Goal: Task Accomplishment & Management: Complete application form

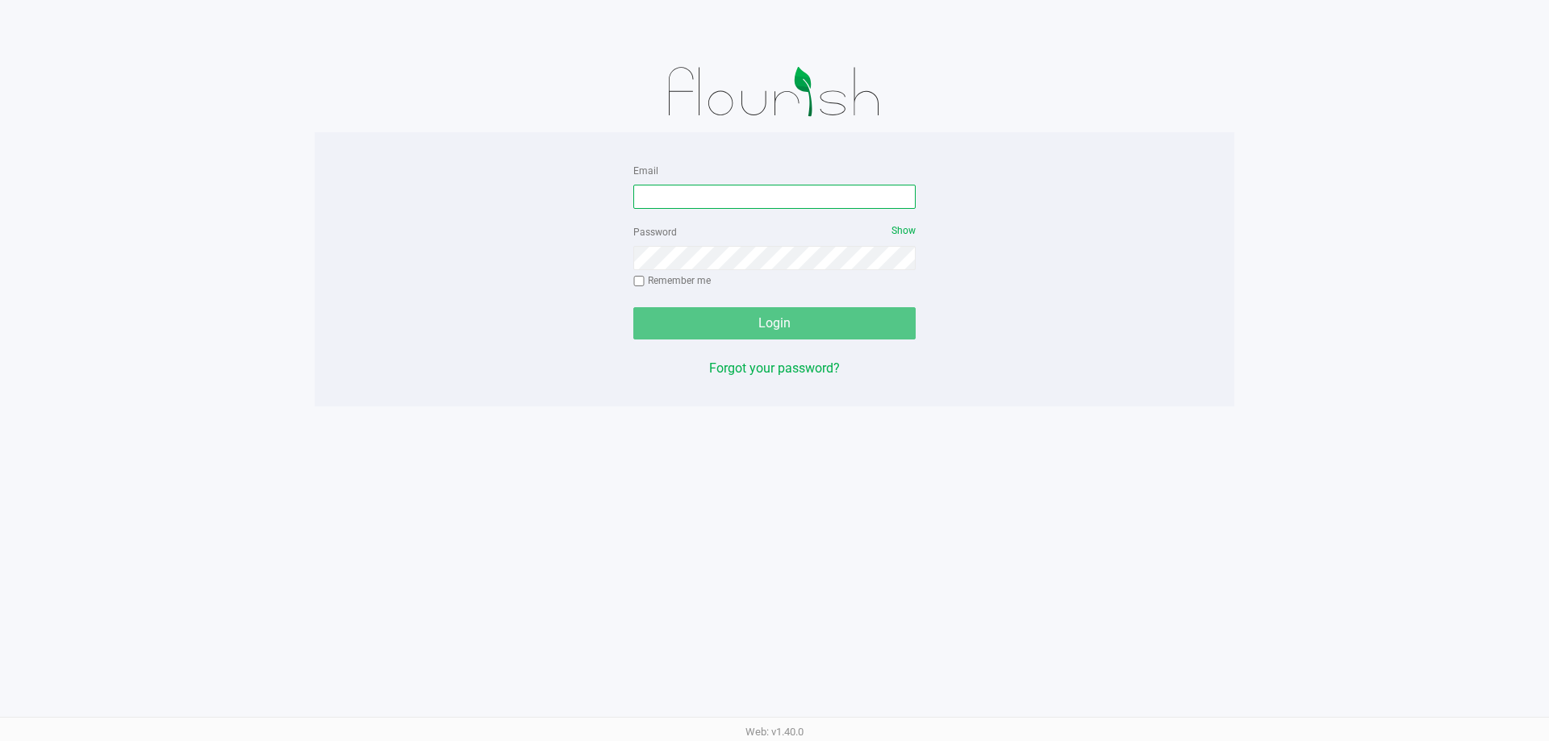
click at [643, 194] on input "Email" at bounding box center [774, 197] width 282 height 24
type input "[EMAIL_ADDRESS][DOMAIN_NAME]"
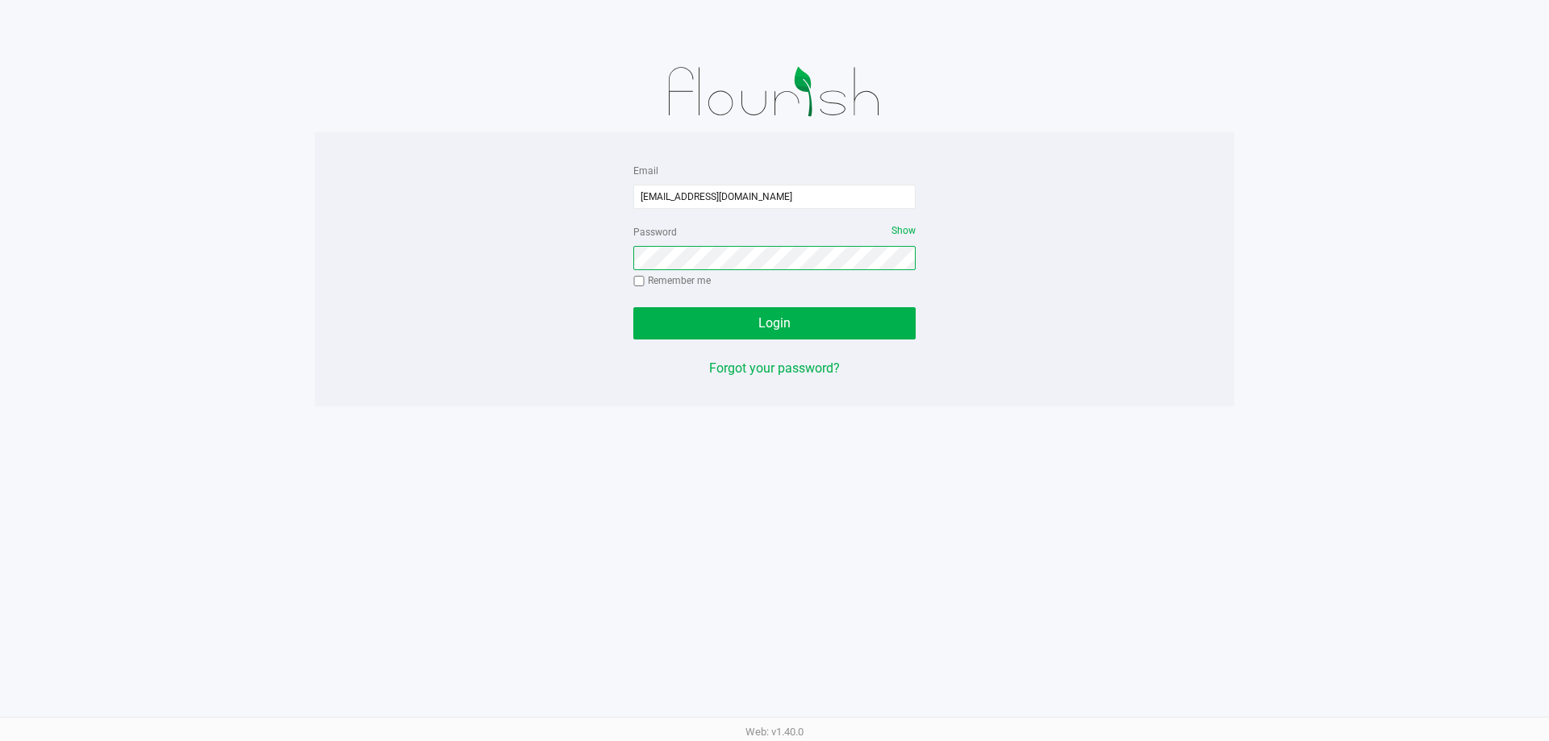
click at [633, 307] on button "Login" at bounding box center [774, 323] width 282 height 32
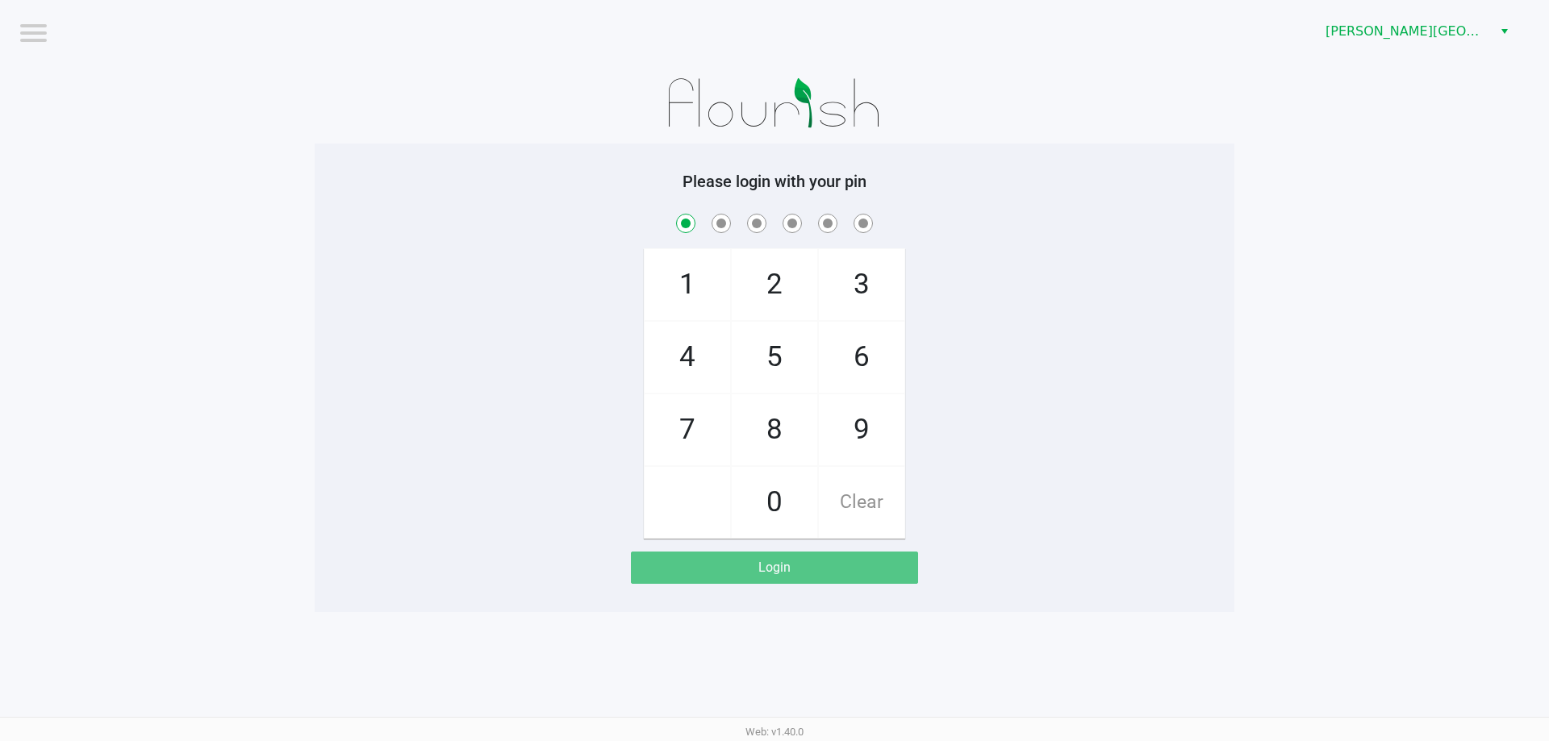
checkbox input "true"
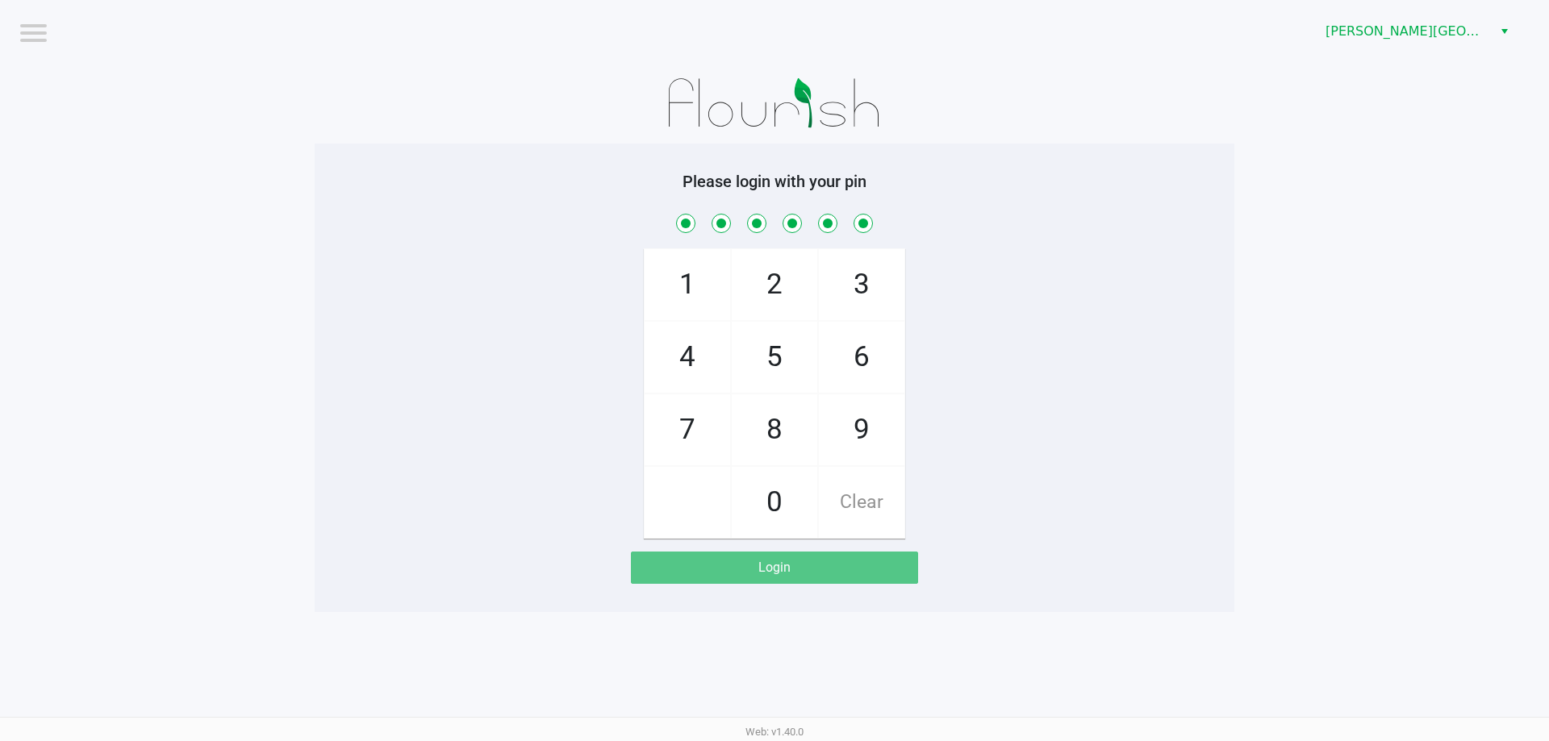
checkbox input "true"
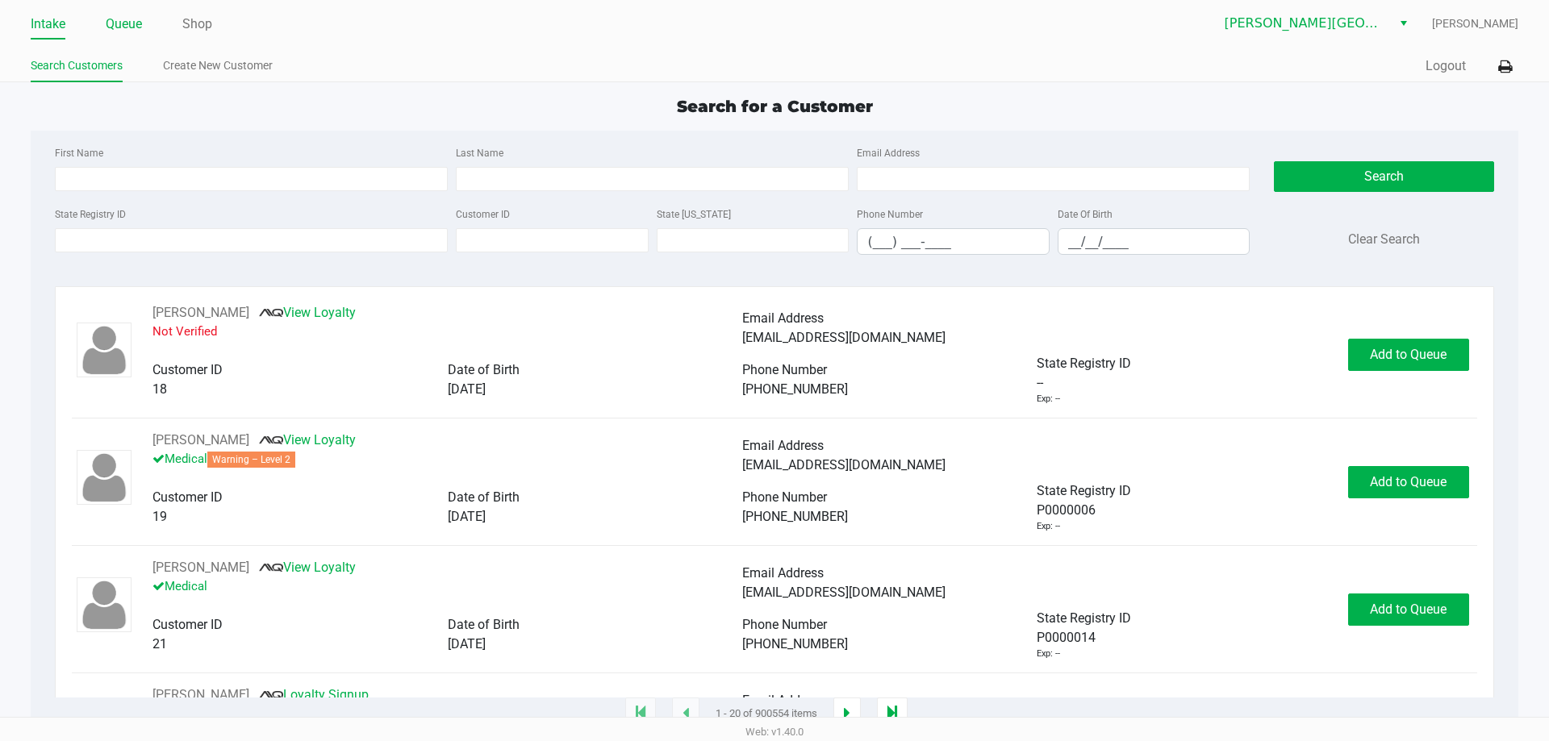
click at [131, 33] on link "Queue" at bounding box center [124, 24] width 36 height 23
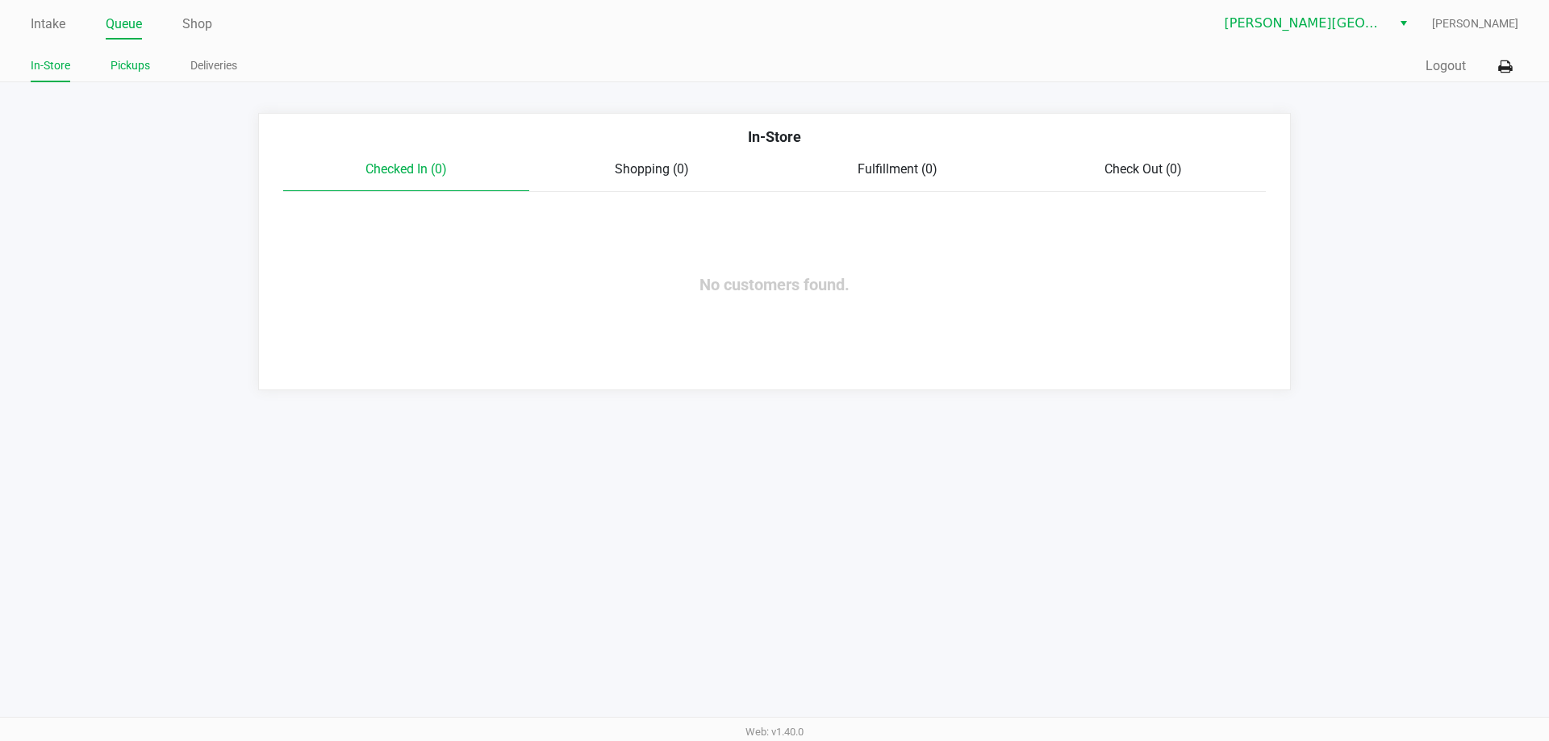
click at [136, 70] on link "Pickups" at bounding box center [130, 66] width 40 height 20
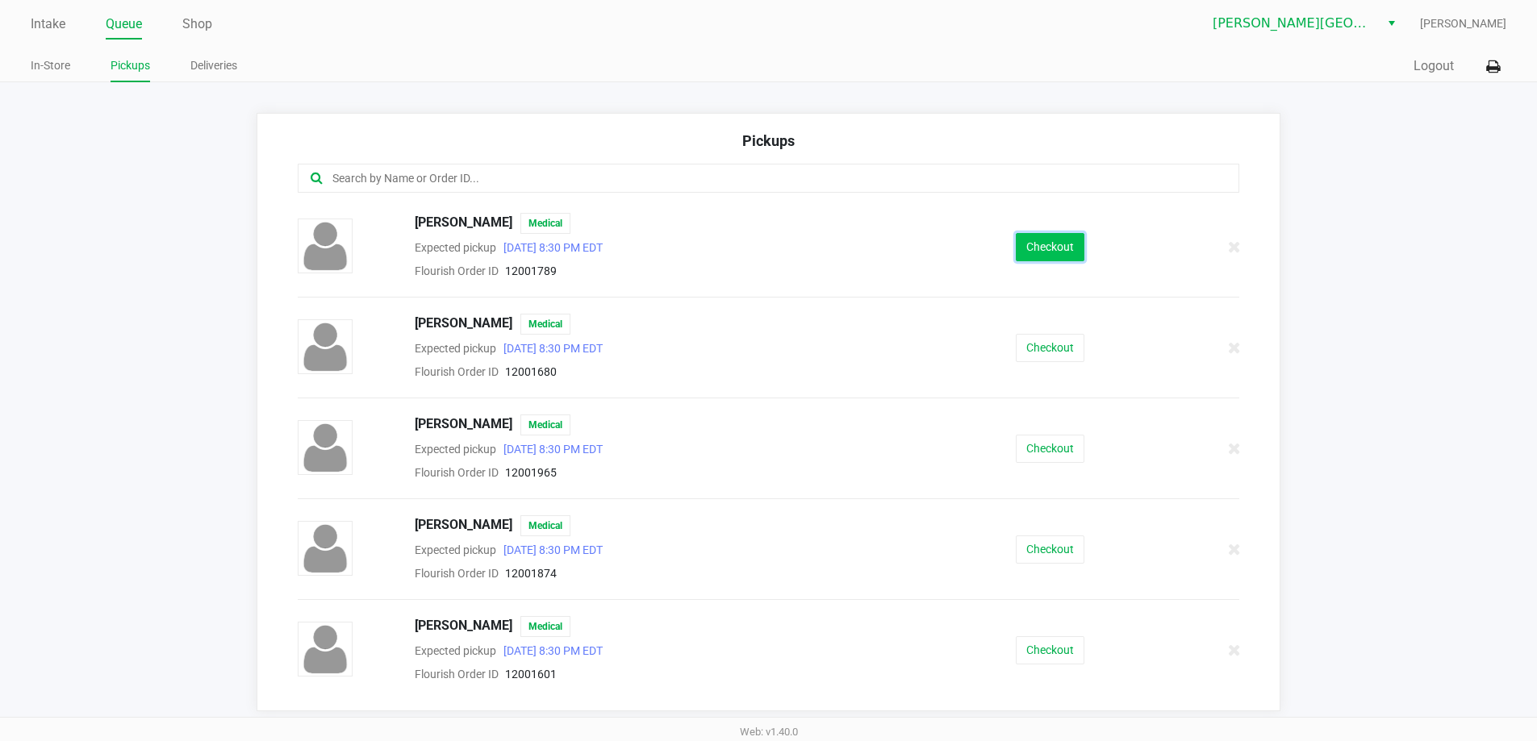
click at [1070, 248] on button "Checkout" at bounding box center [1049, 247] width 69 height 28
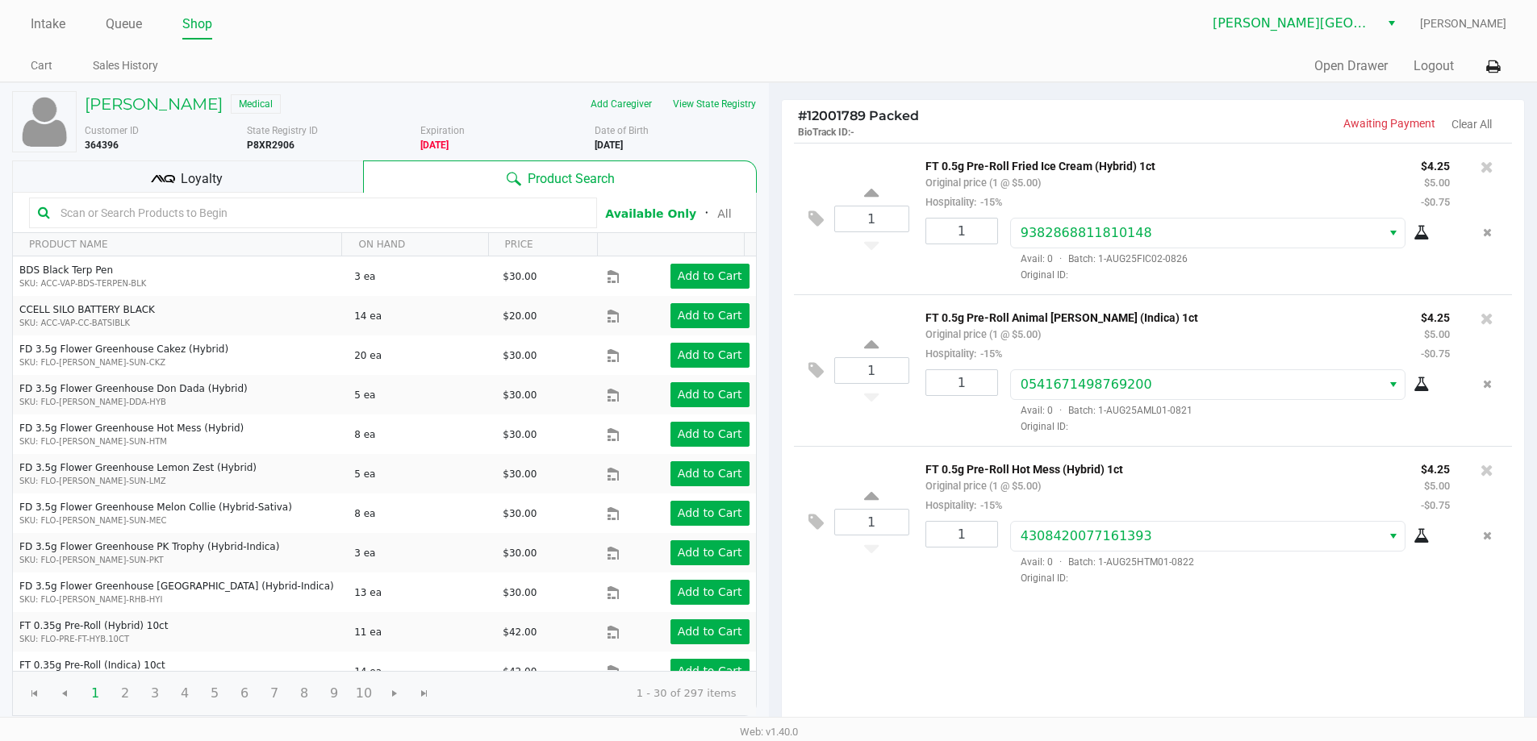
click at [235, 171] on div "Loyalty" at bounding box center [187, 177] width 351 height 32
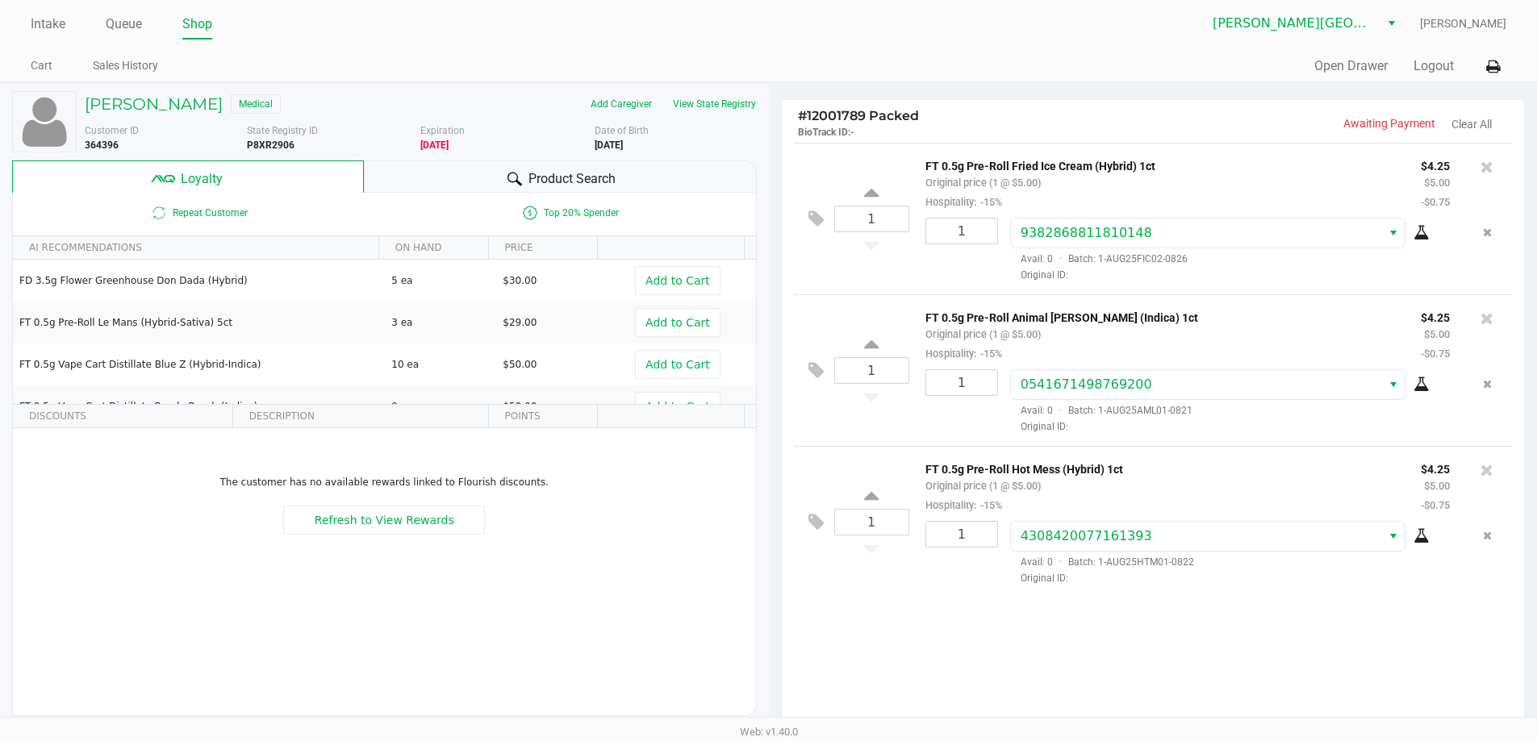
click at [491, 175] on div "Product Search" at bounding box center [560, 177] width 393 height 32
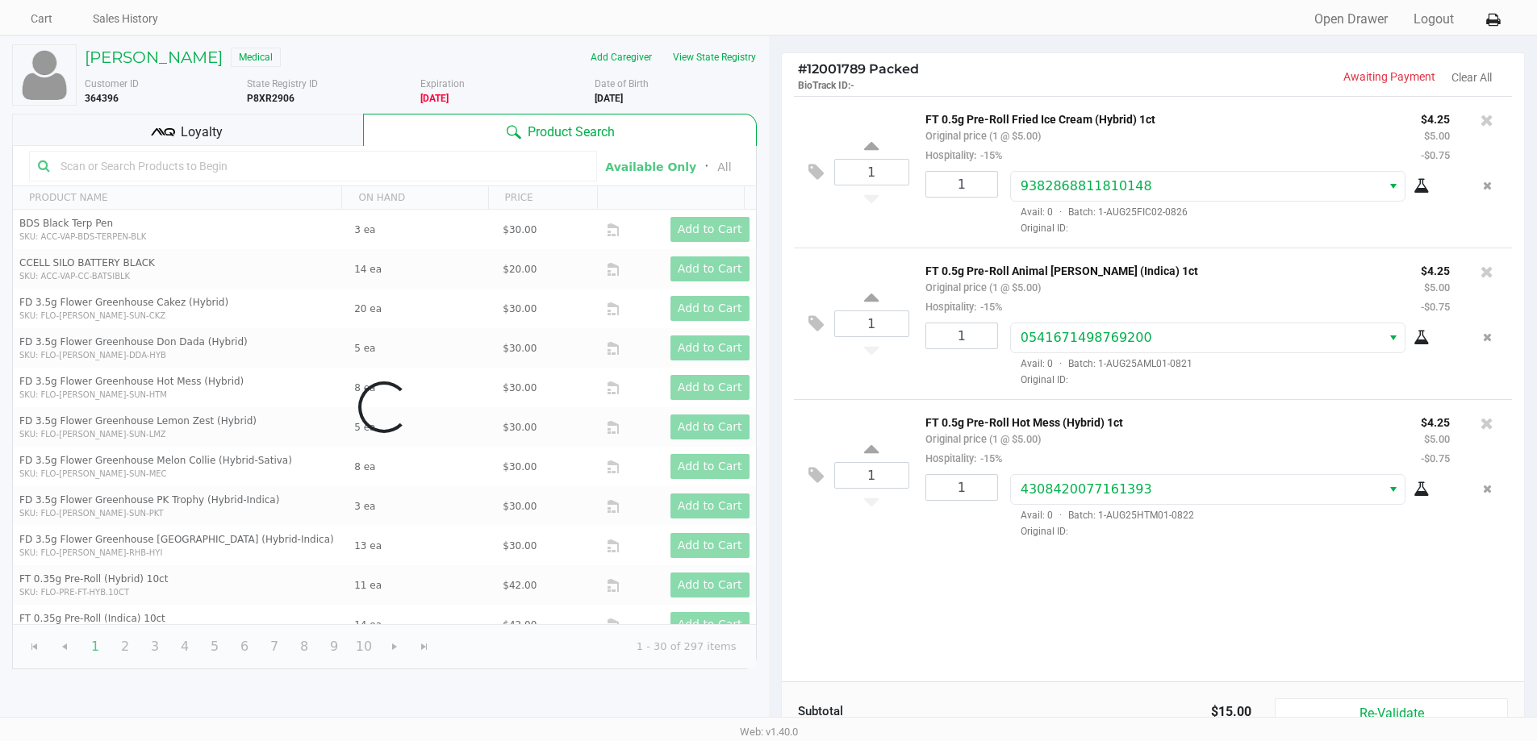
scroll to position [185, 0]
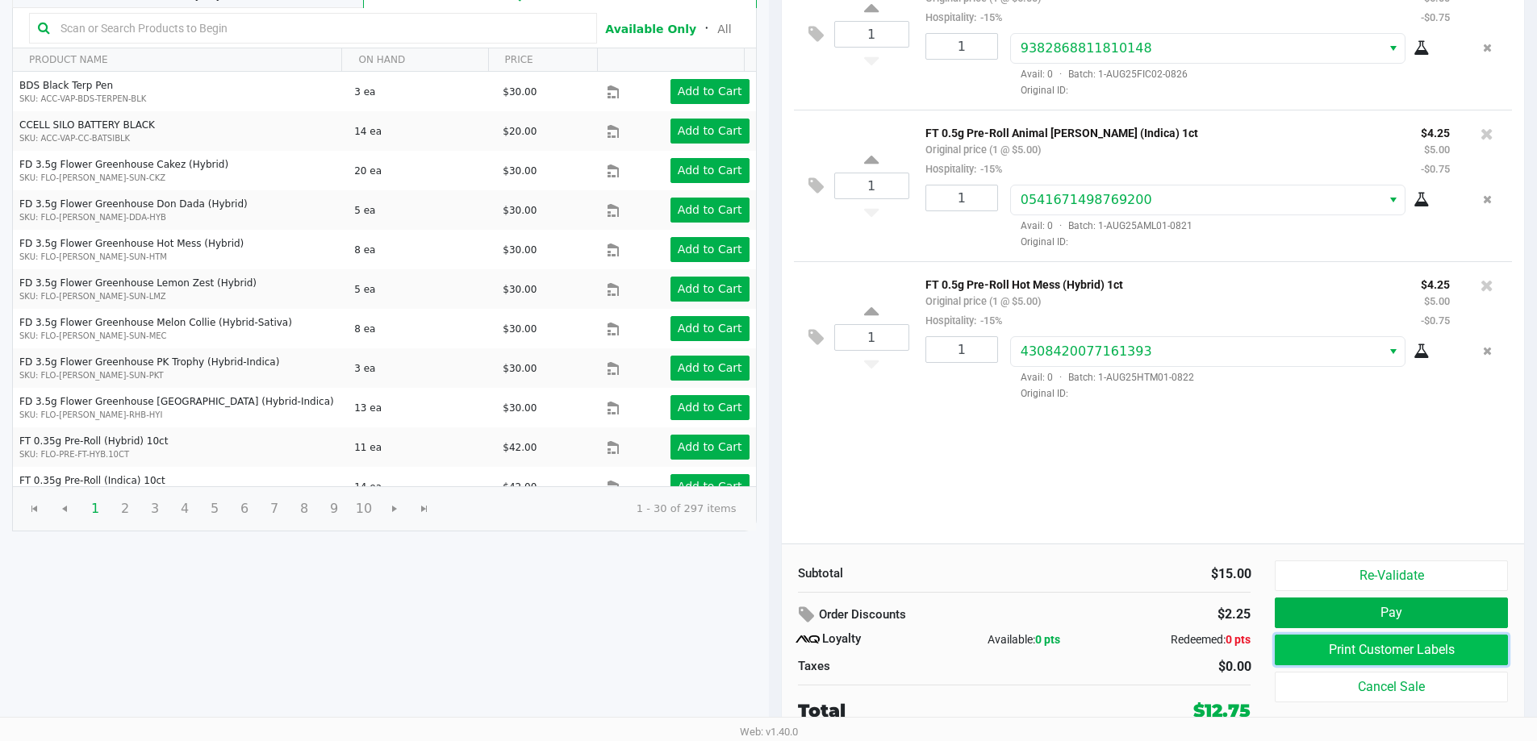
click at [1482, 638] on button "Print Customer Labels" at bounding box center [1390, 650] width 232 height 31
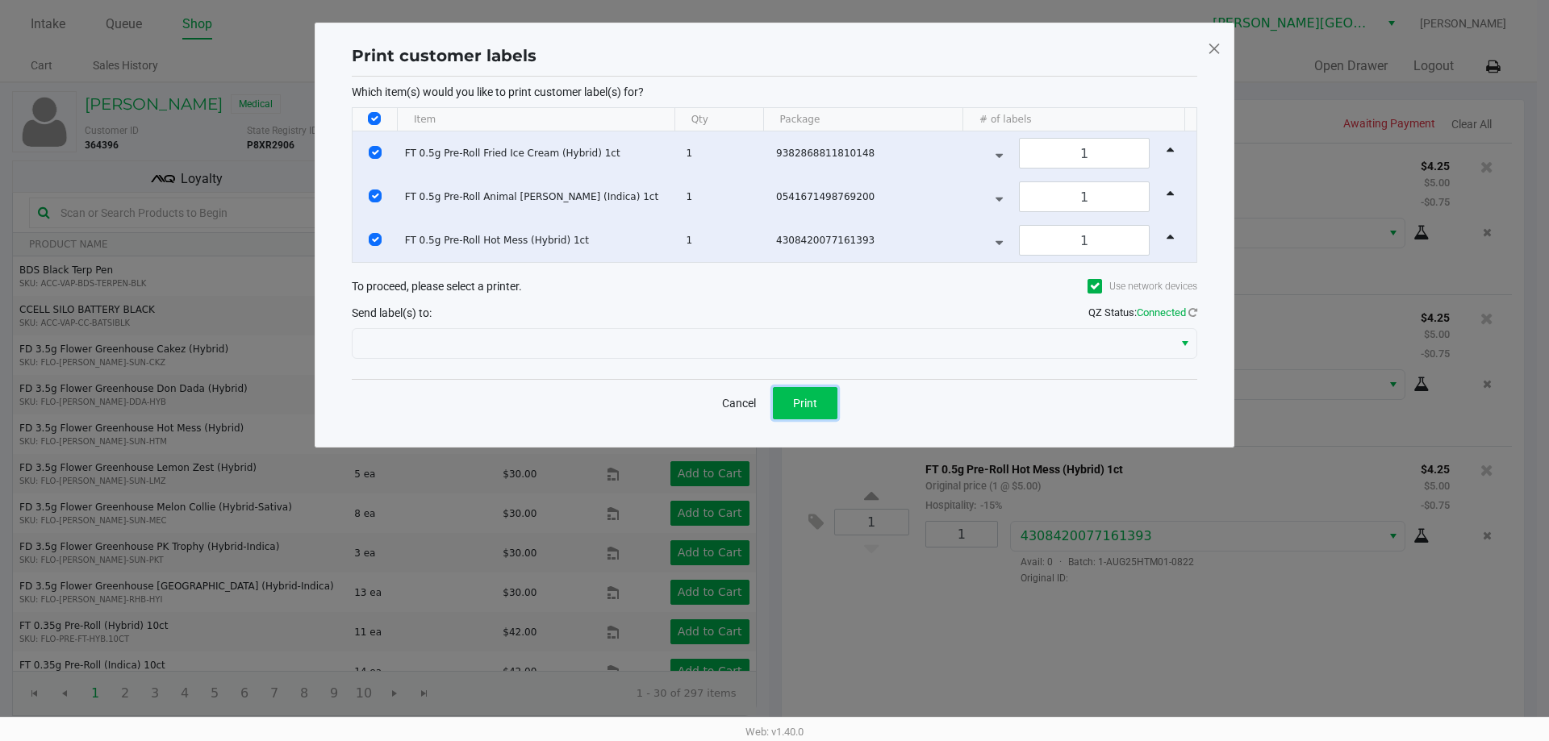
click at [816, 402] on span "Print" at bounding box center [805, 403] width 24 height 13
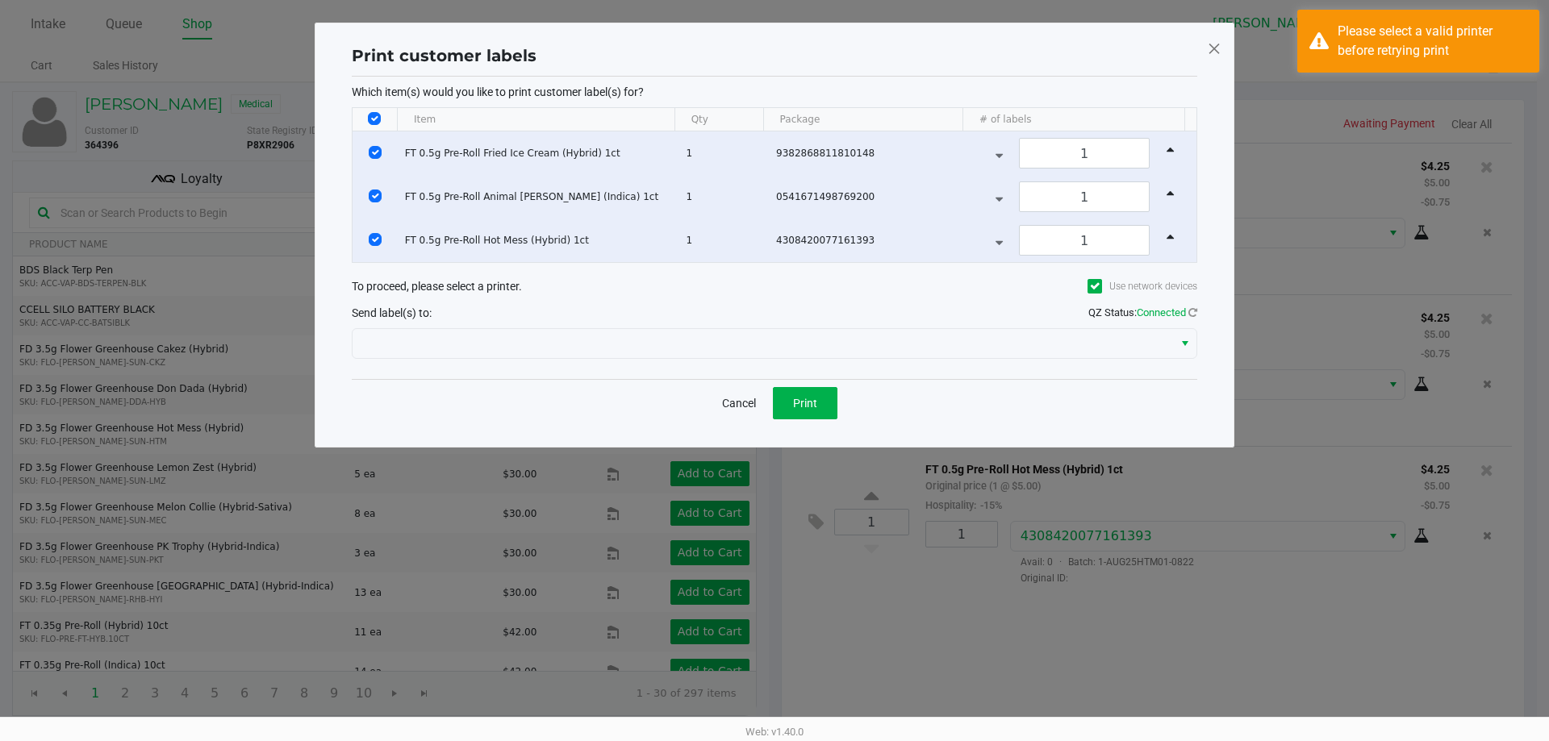
click at [828, 326] on div at bounding box center [774, 343] width 845 height 39
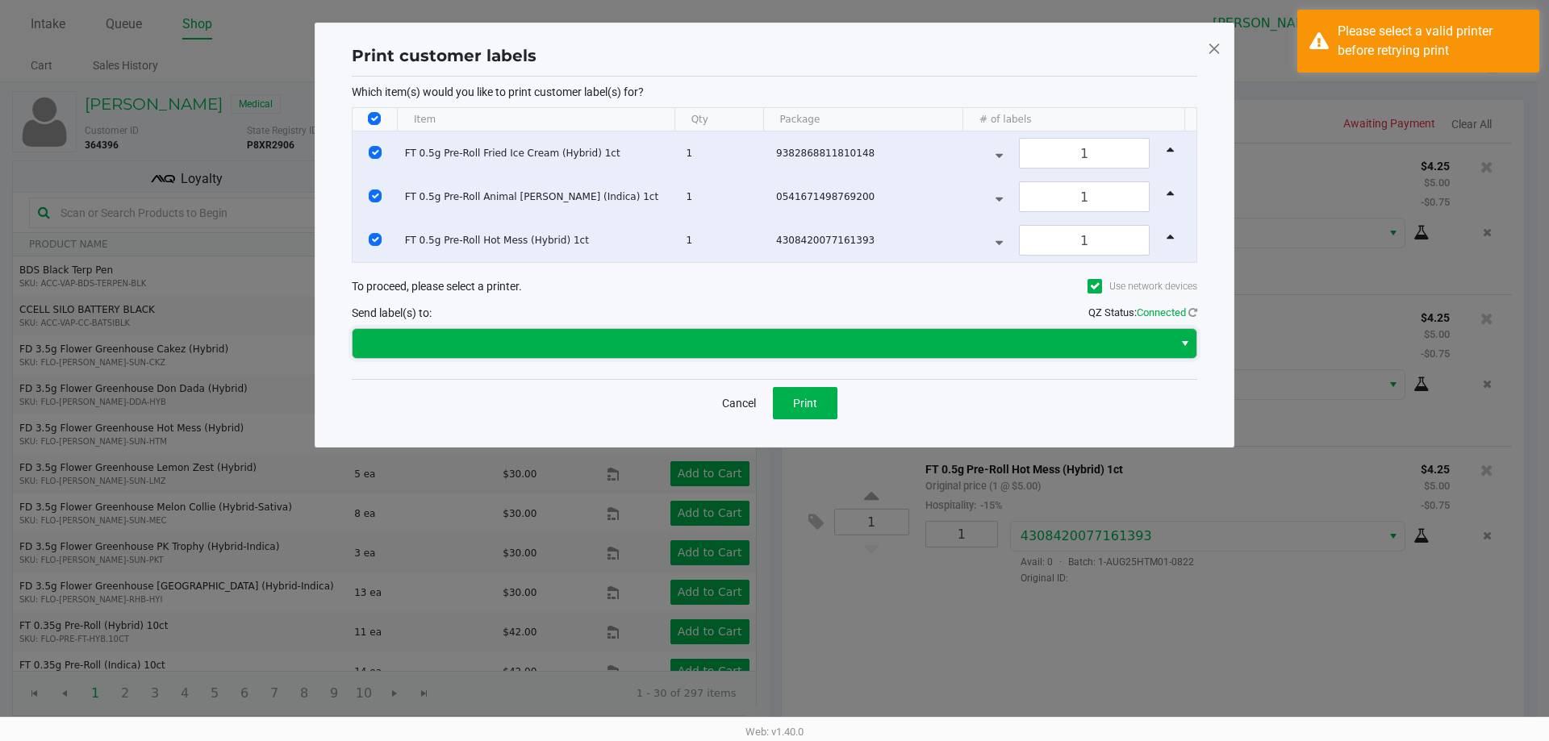
click at [828, 332] on span at bounding box center [762, 343] width 820 height 29
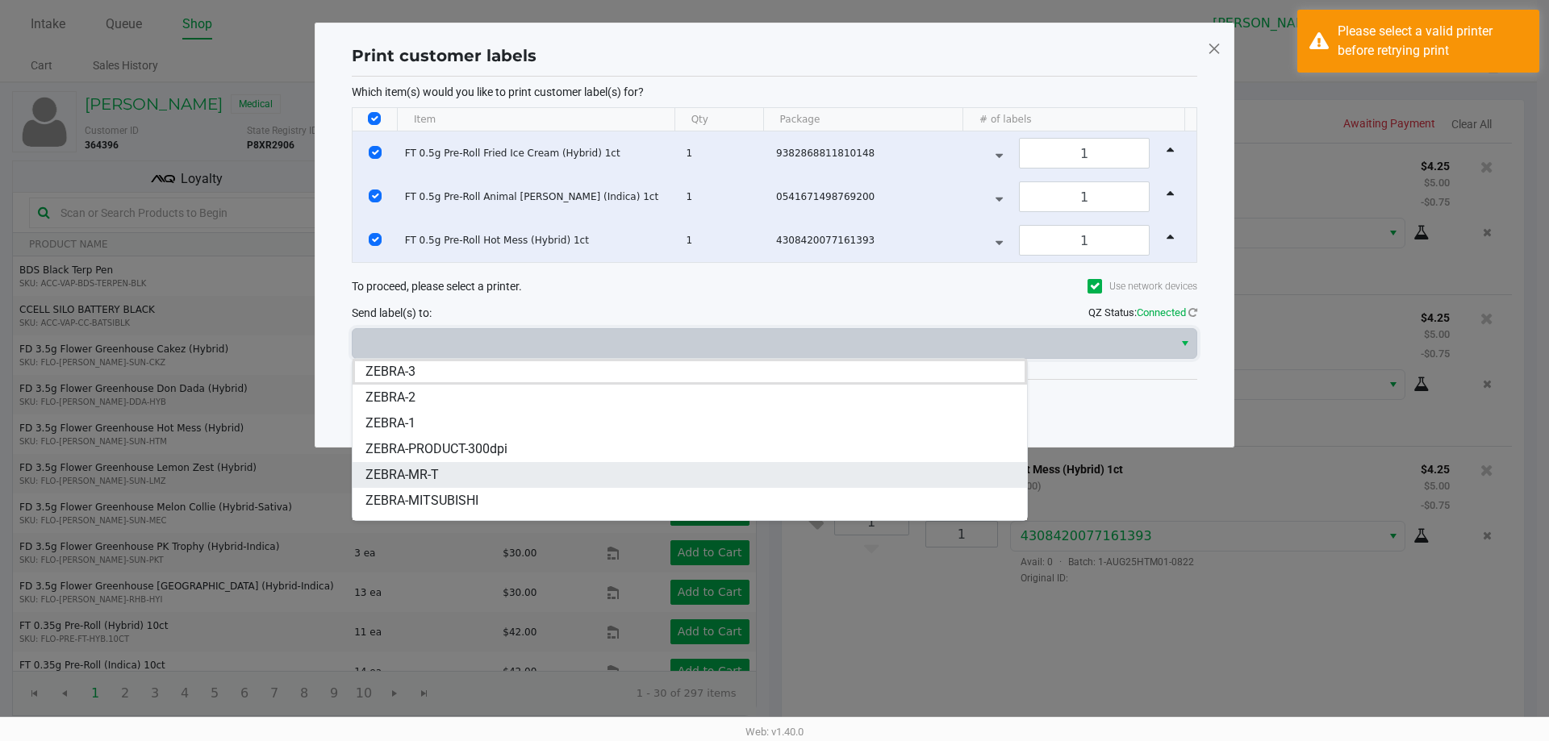
click at [552, 482] on li "ZEBRA-MR-T" at bounding box center [689, 475] width 674 height 26
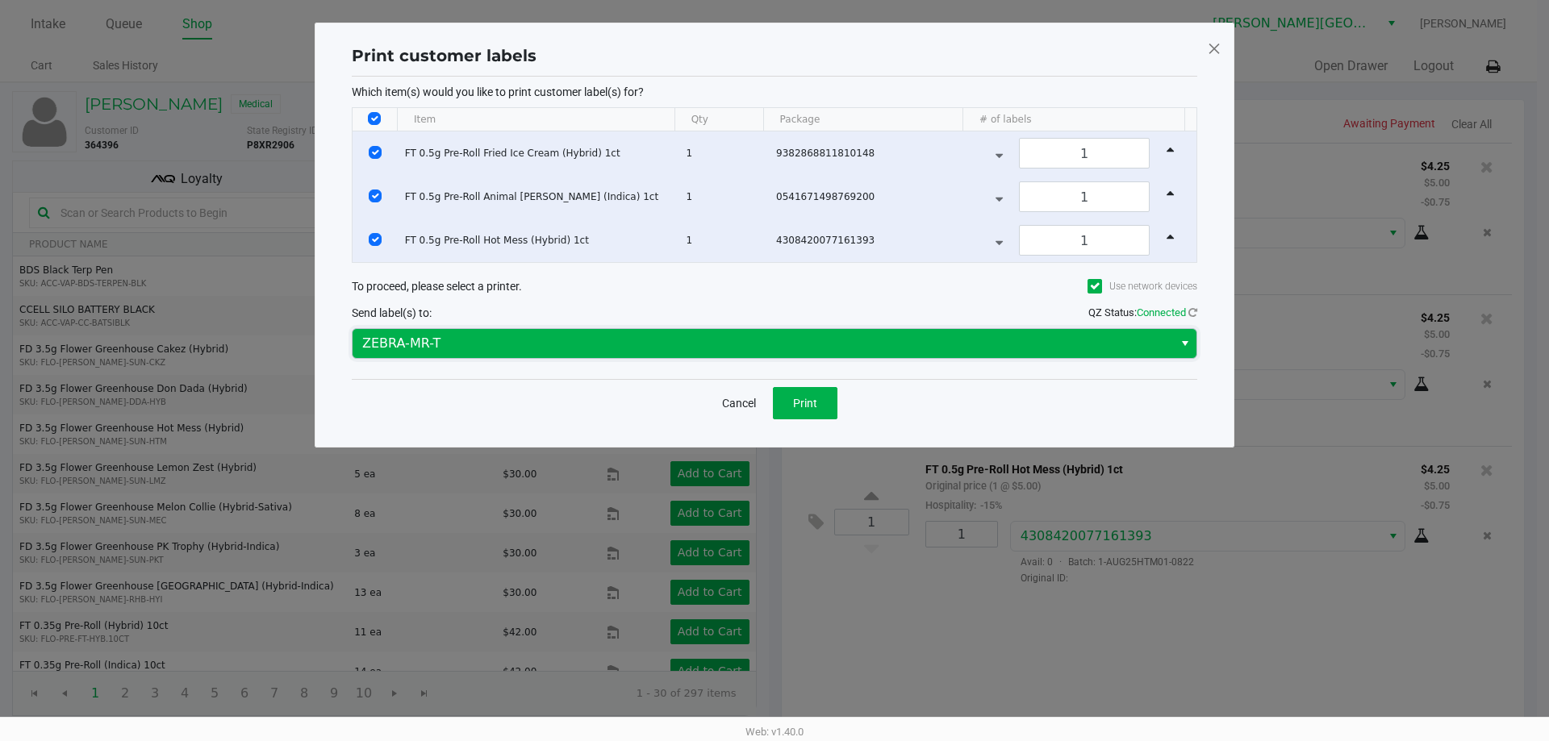
click at [645, 348] on span "ZEBRA-MR-T" at bounding box center [762, 343] width 801 height 19
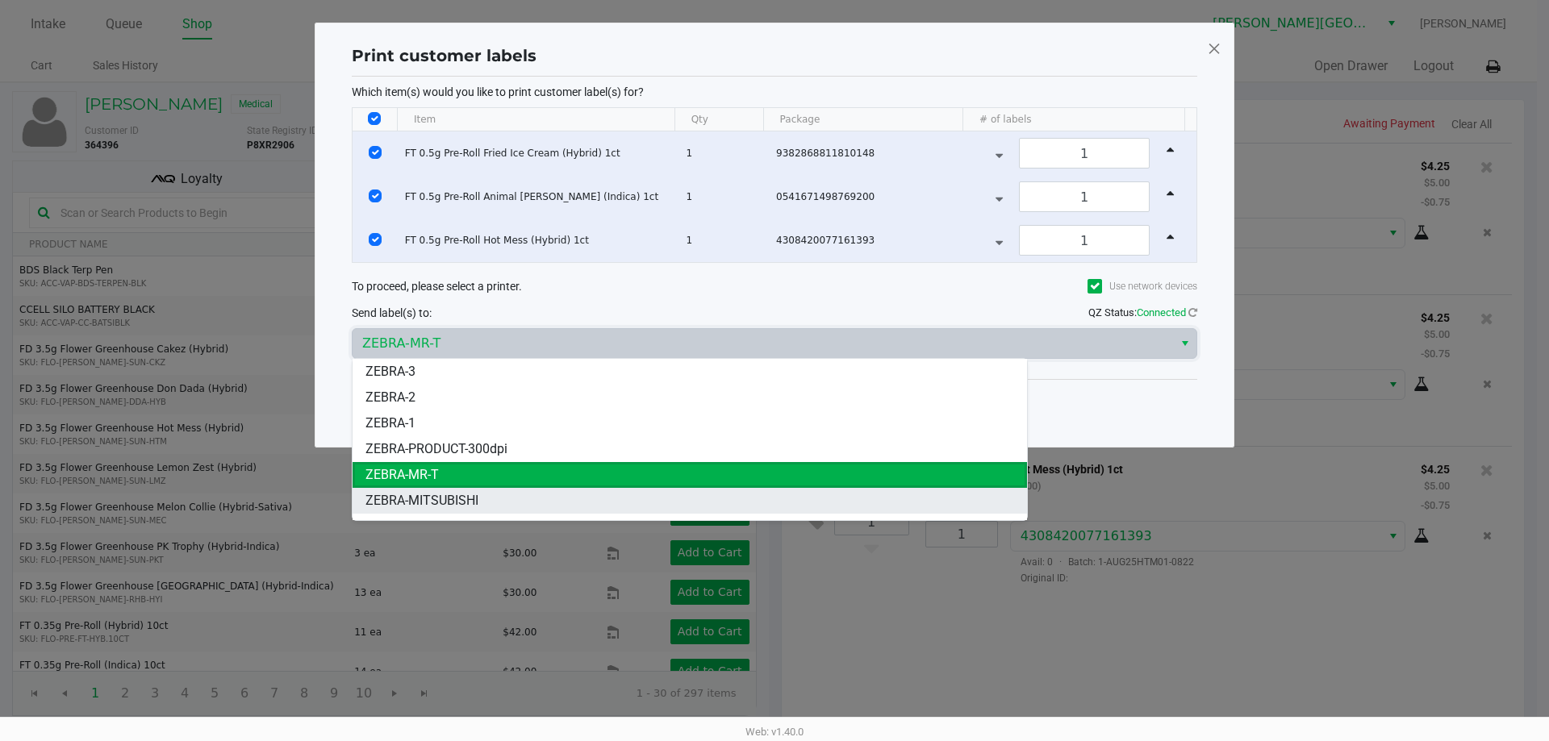
click at [573, 494] on li "ZEBRA-MITSUBISHI" at bounding box center [689, 501] width 674 height 26
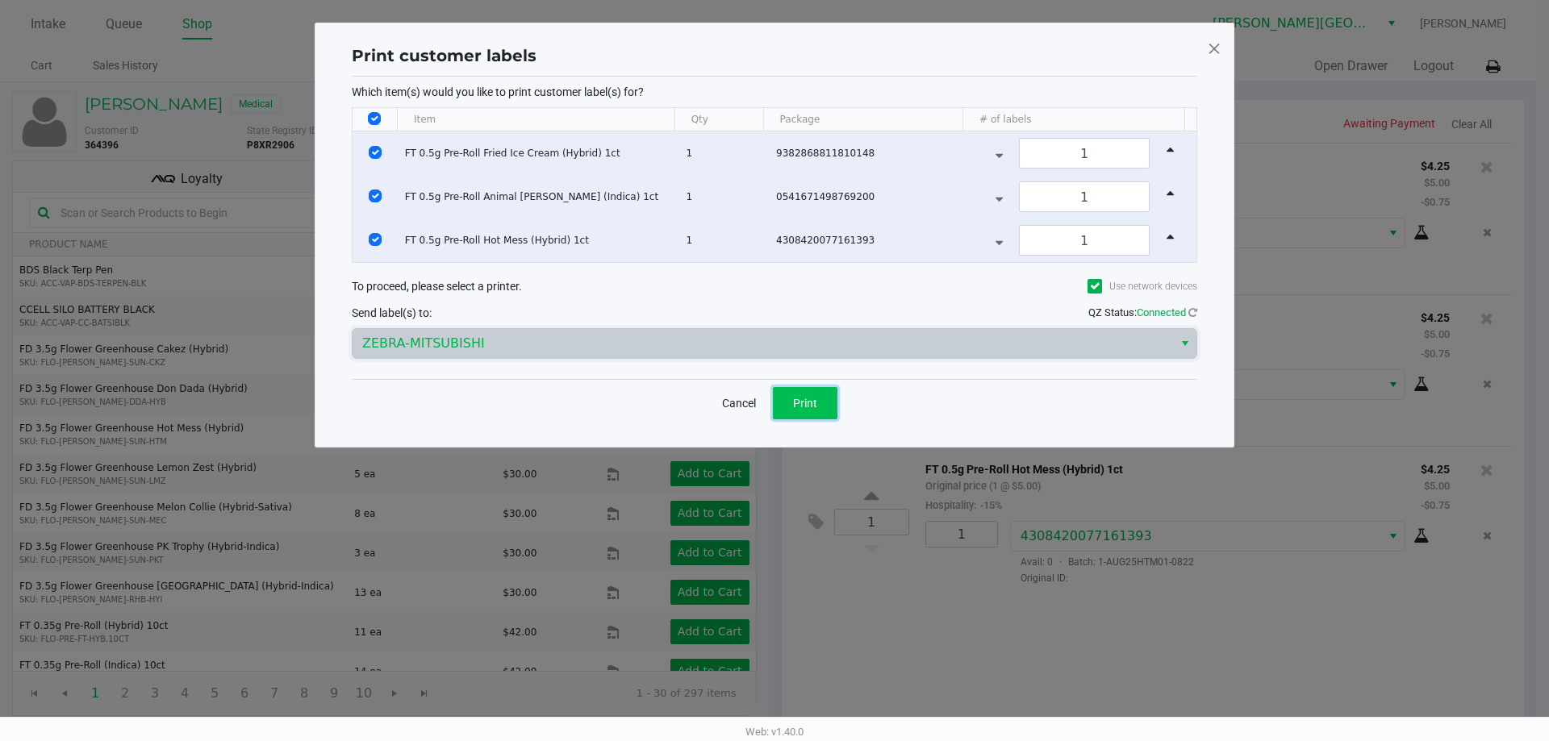
click at [836, 402] on button "Print" at bounding box center [805, 403] width 65 height 32
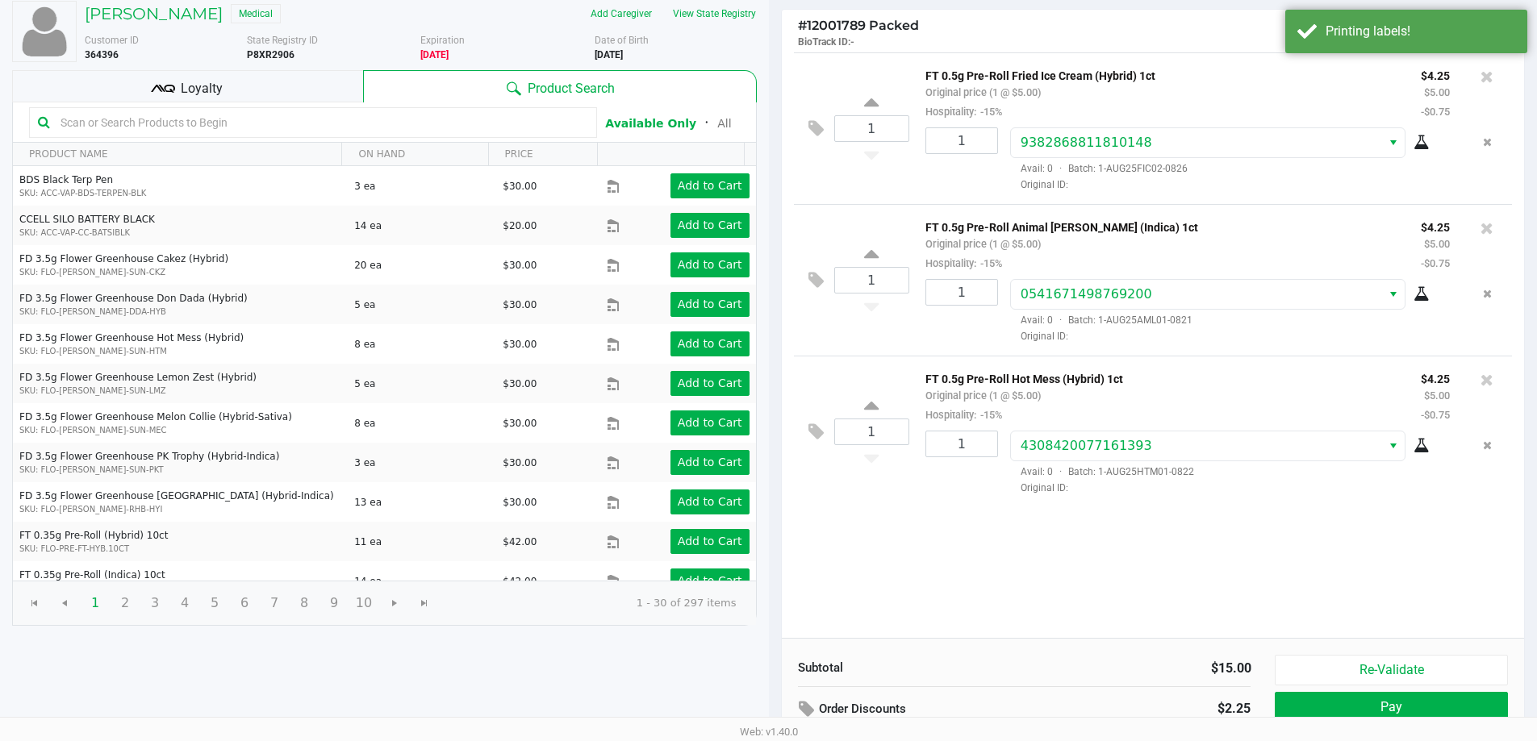
scroll to position [185, 0]
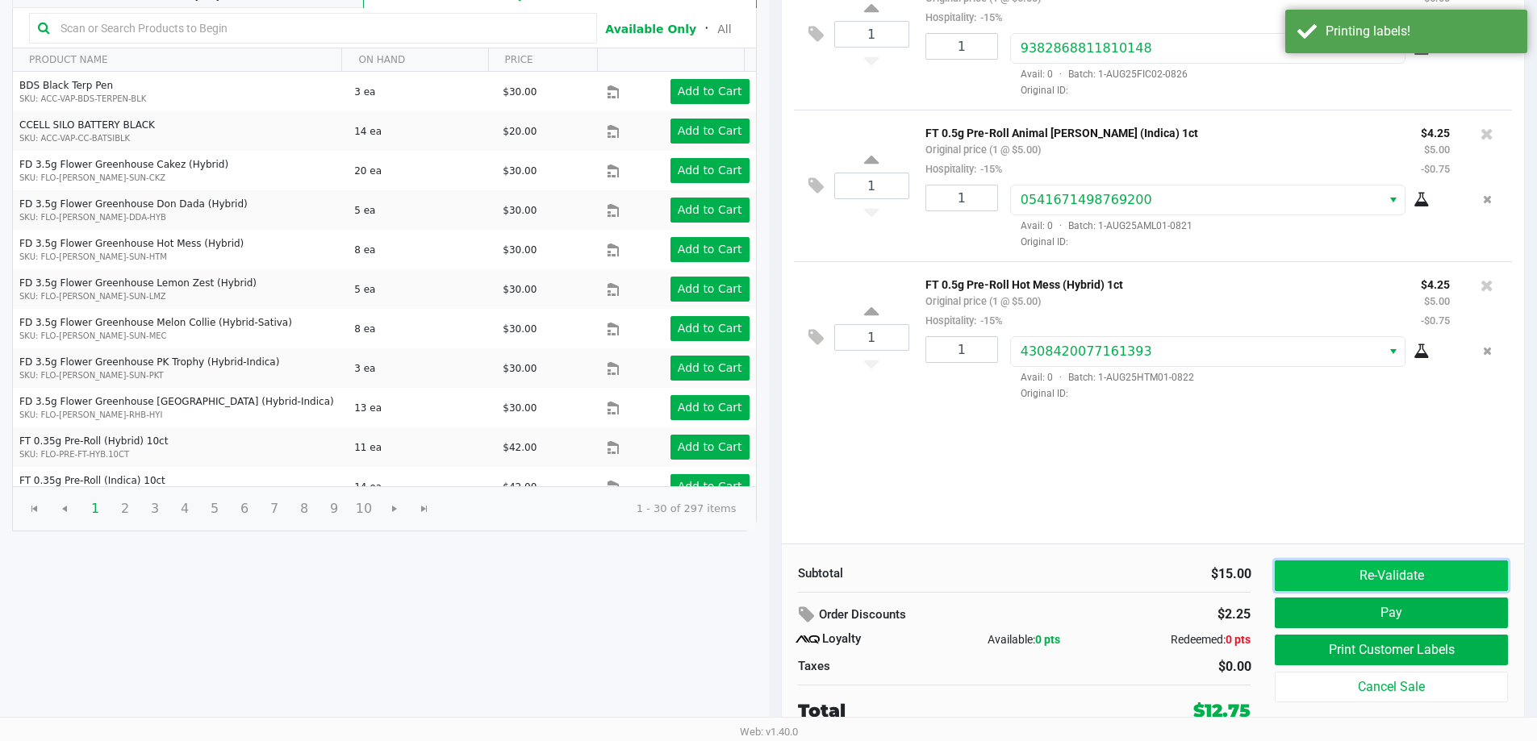
click at [1421, 581] on button "Re-Validate" at bounding box center [1390, 576] width 232 height 31
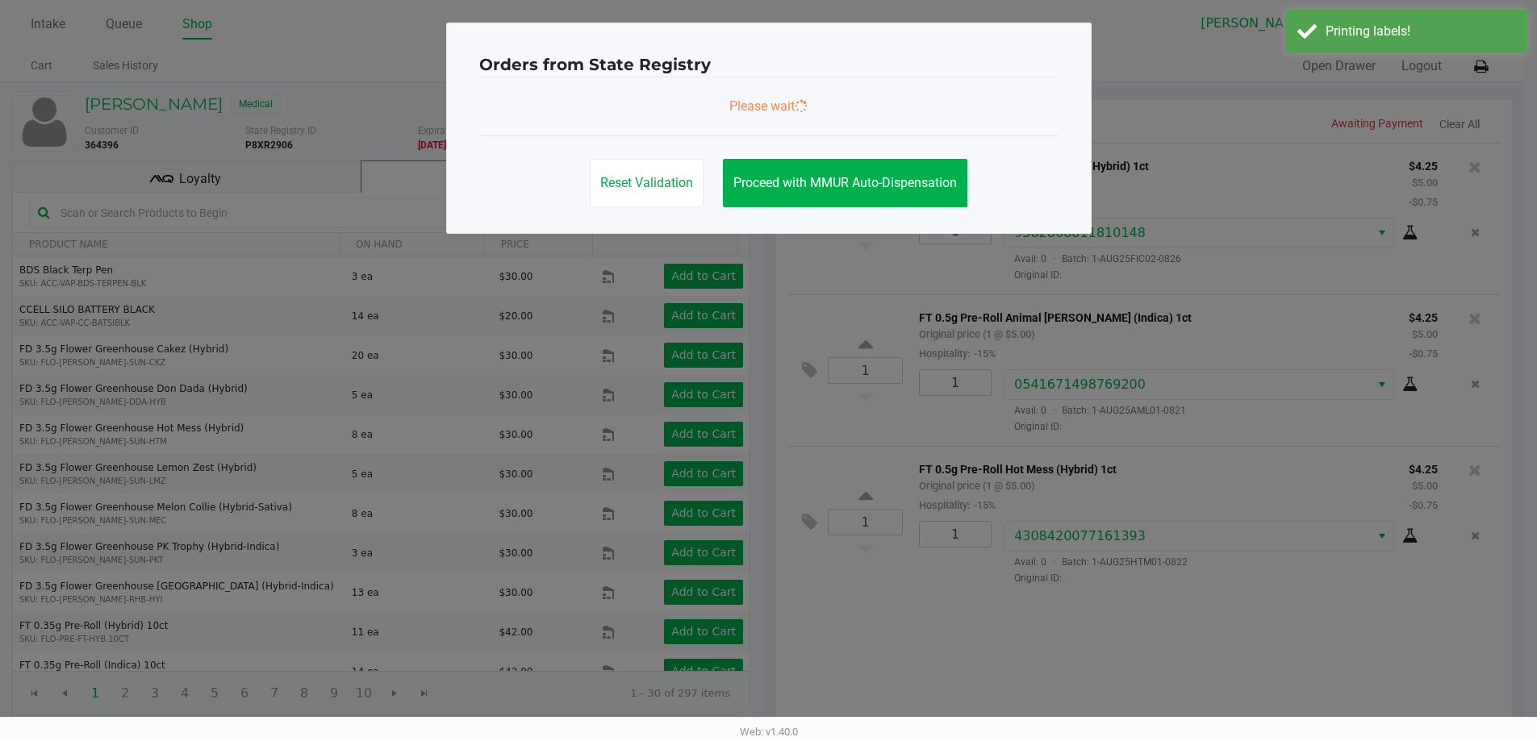
scroll to position [0, 0]
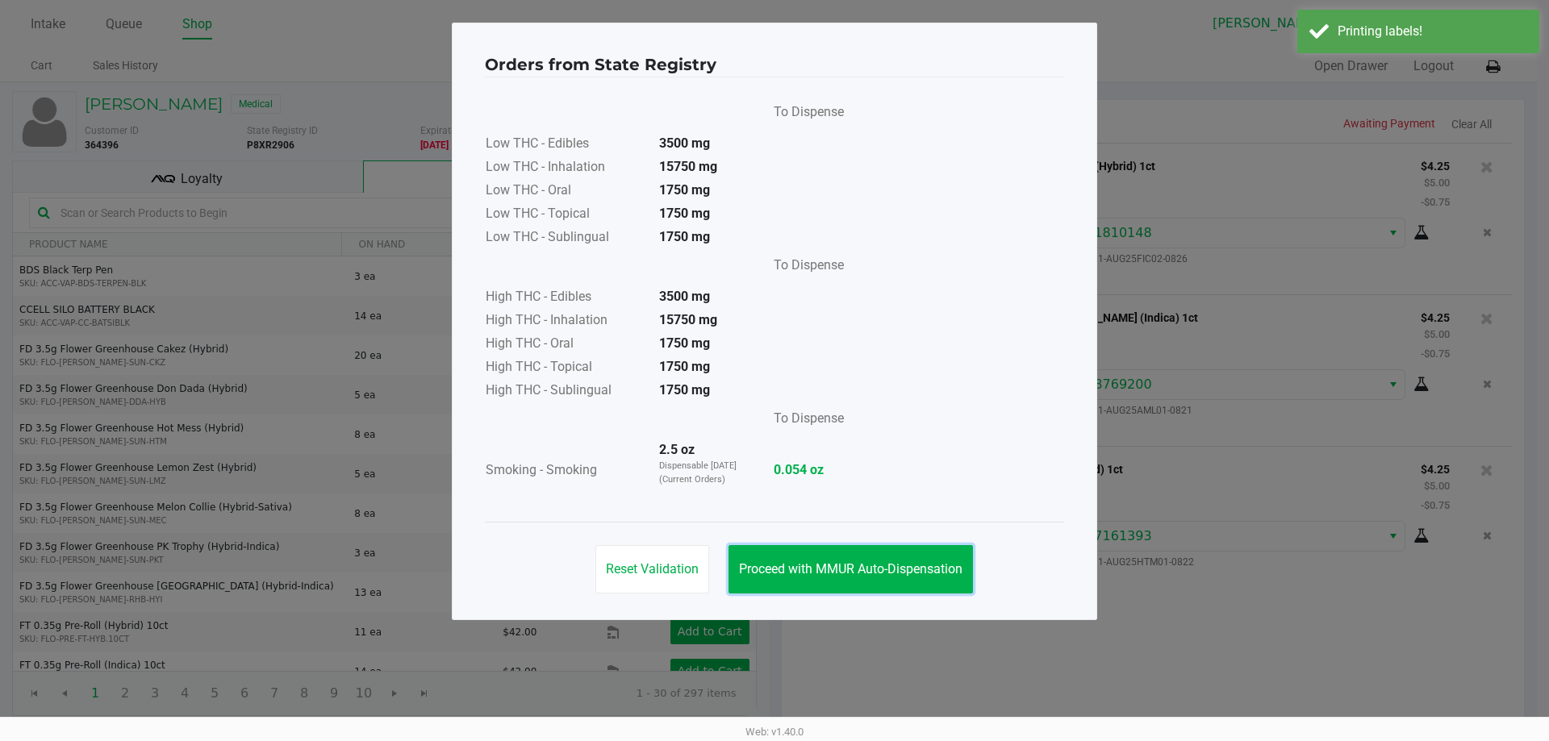
click at [924, 566] on span "Proceed with MMUR Auto-Dispensation" at bounding box center [850, 568] width 223 height 15
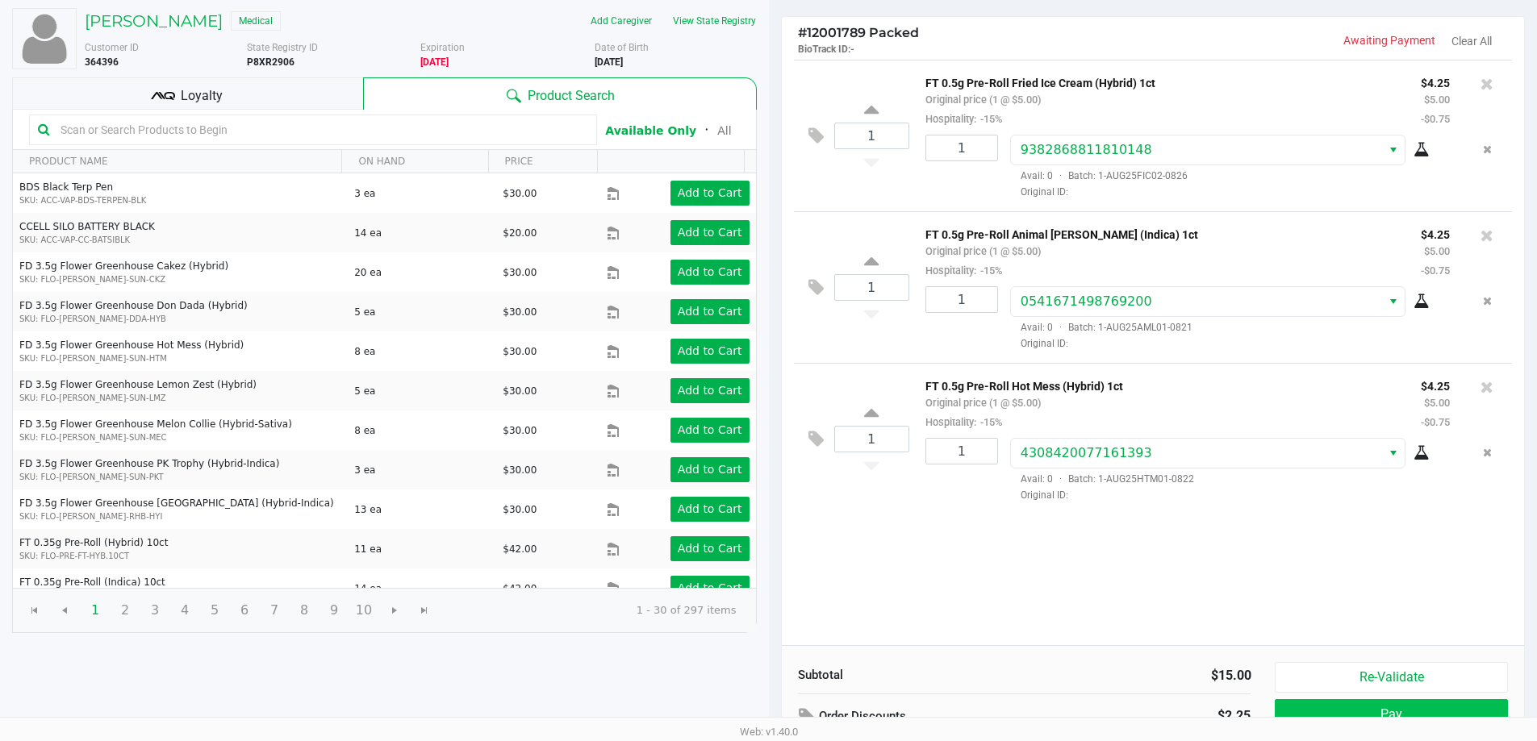
scroll to position [185, 0]
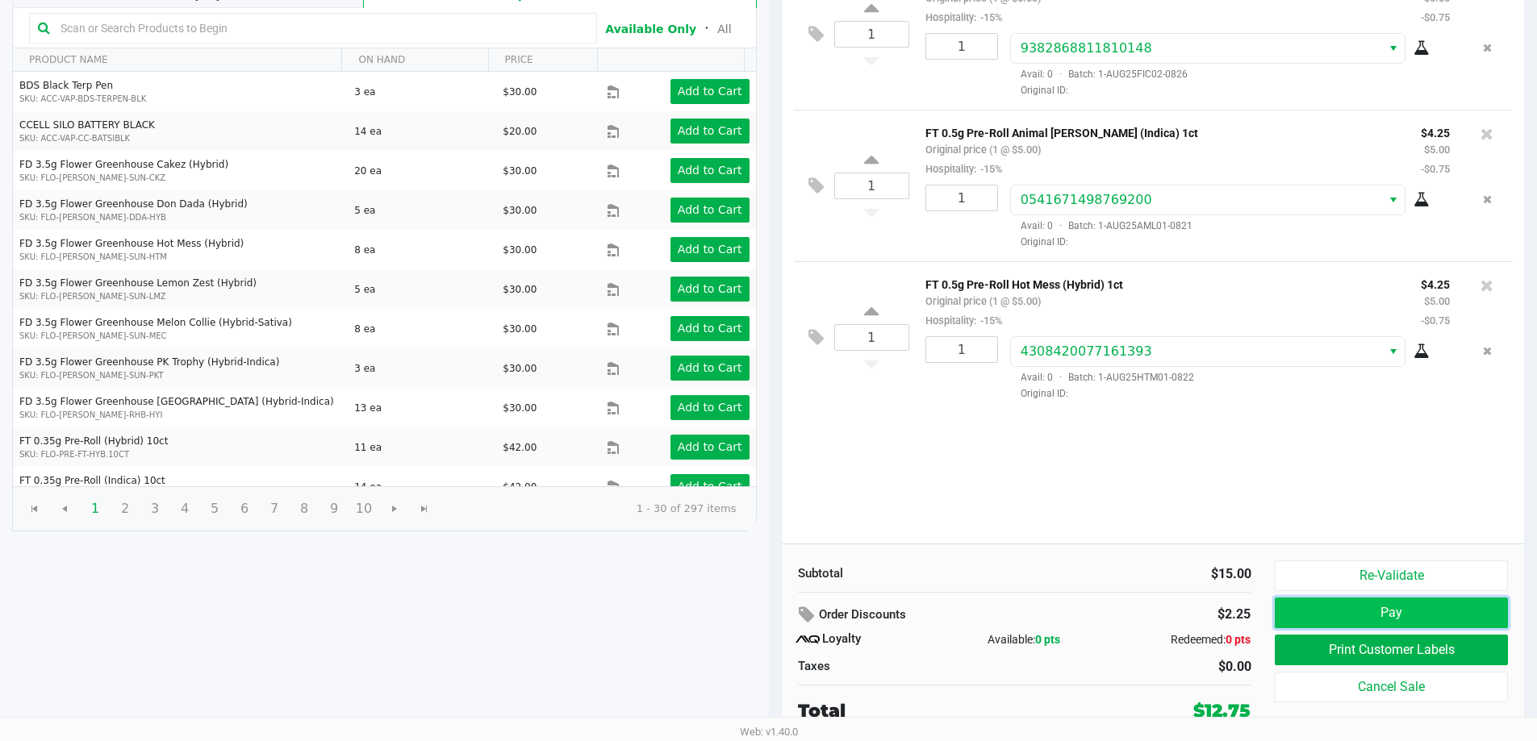
click at [1341, 607] on button "Pay" at bounding box center [1390, 613] width 232 height 31
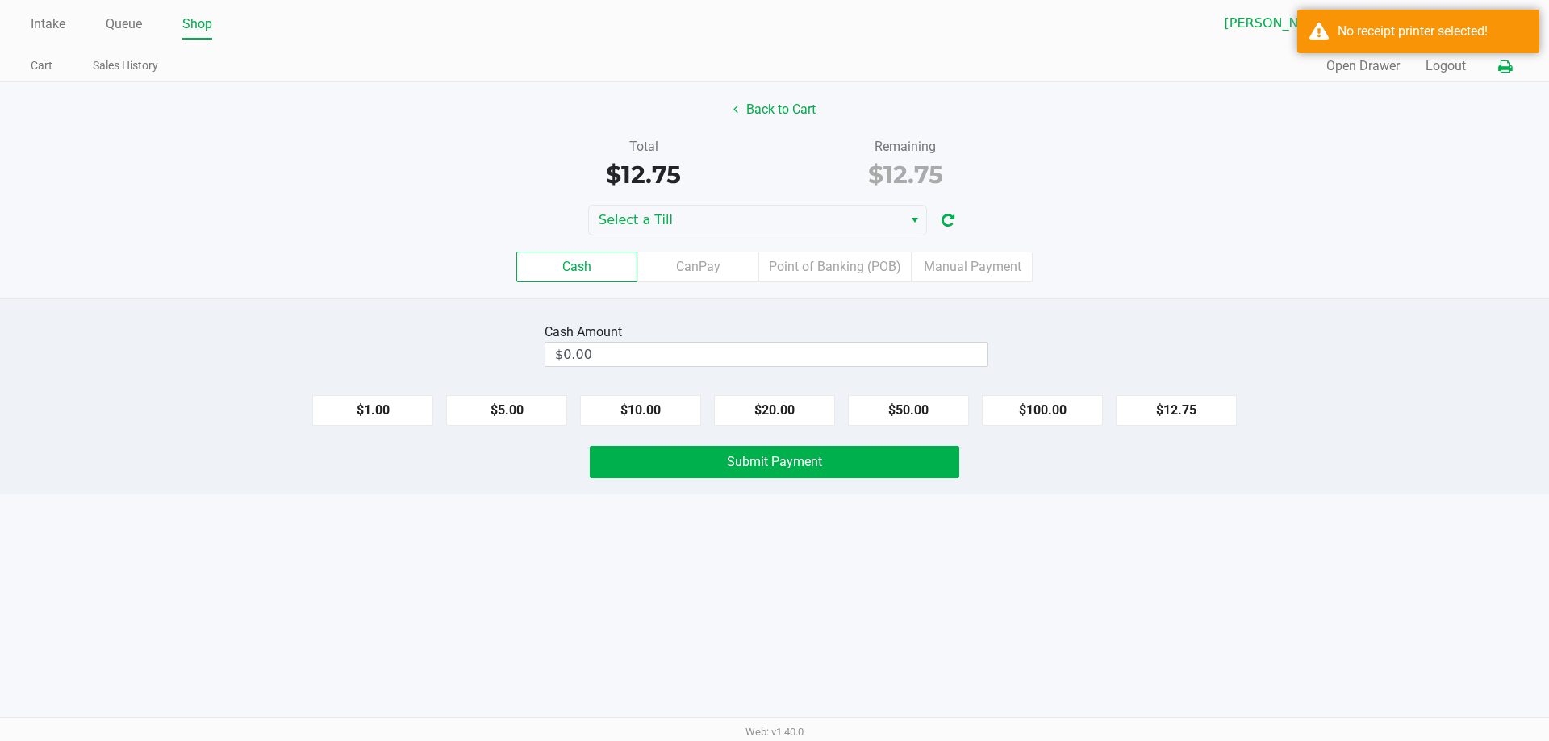
click at [1512, 65] on button at bounding box center [1504, 67] width 27 height 30
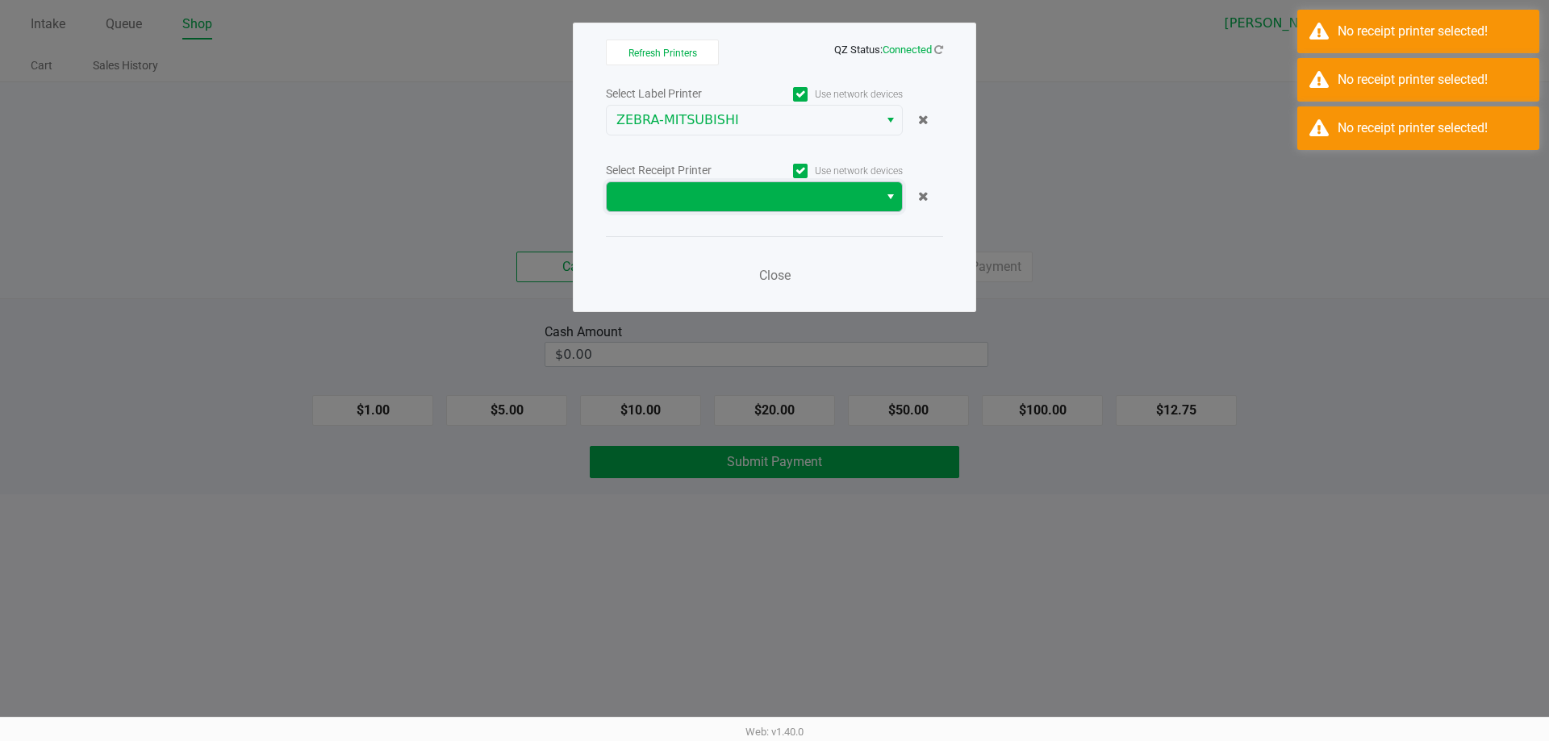
click at [809, 211] on kendo-dropdownlist at bounding box center [754, 196] width 297 height 31
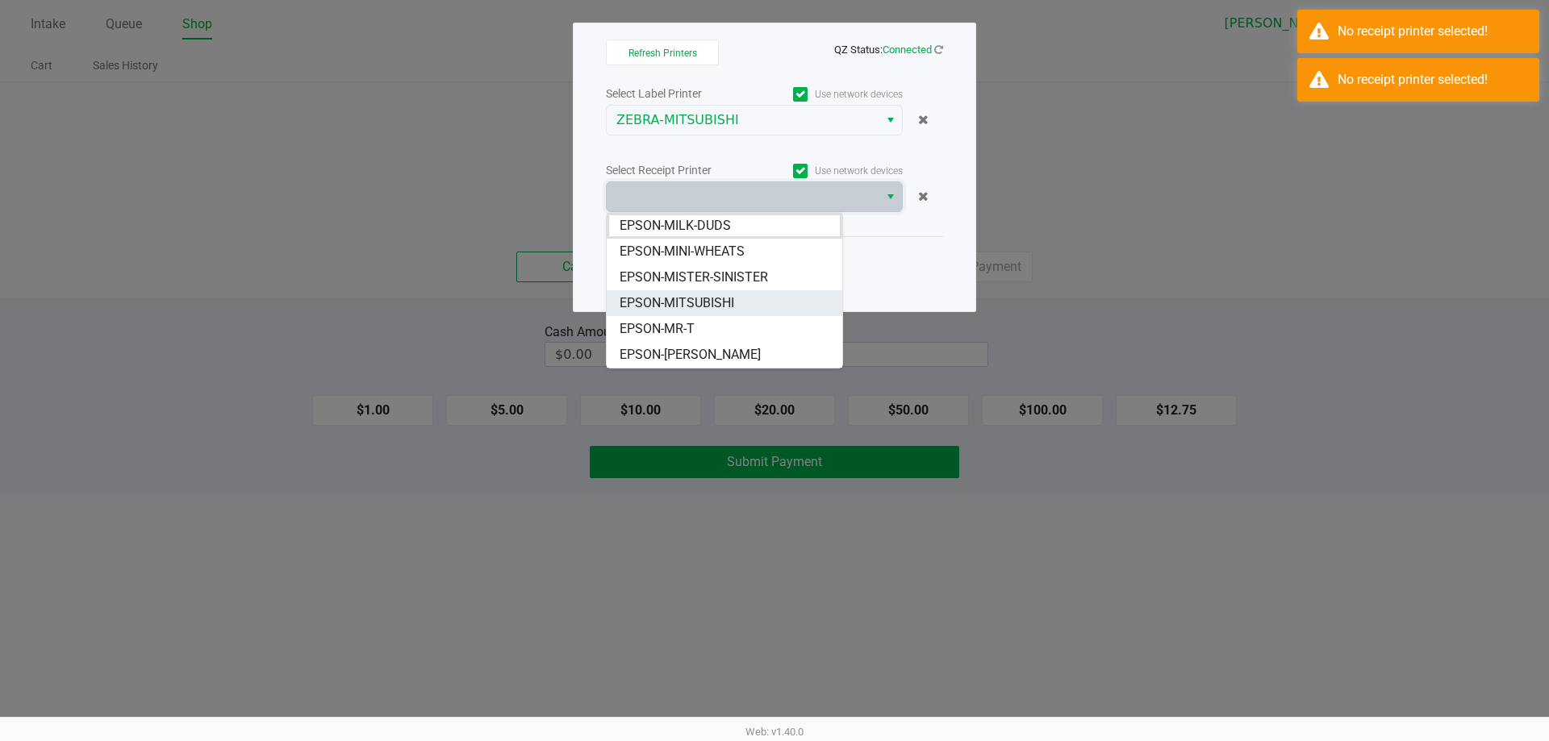
click at [719, 306] on span "EPSON-MITSUBISHI" at bounding box center [676, 303] width 115 height 19
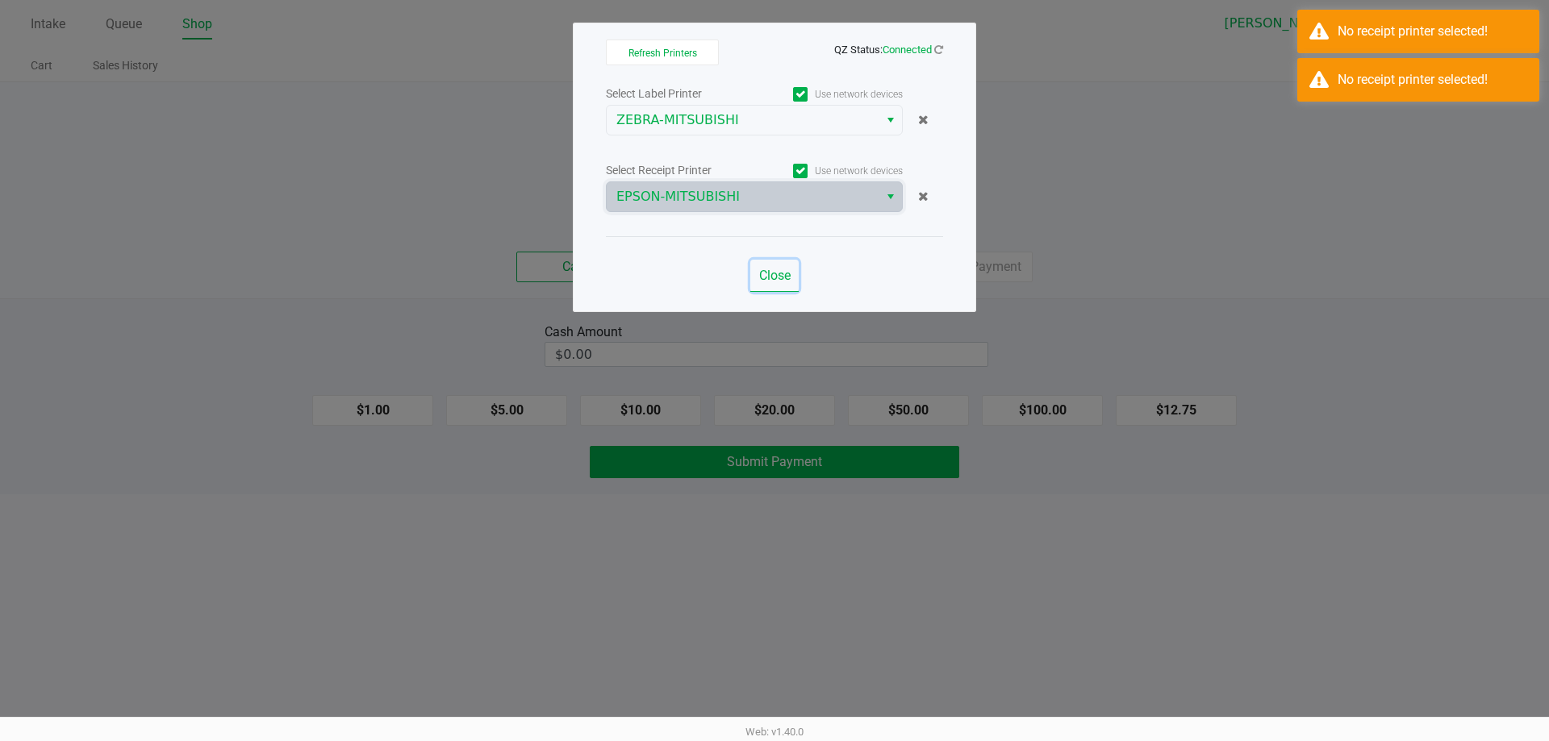
click at [771, 286] on button "Close" at bounding box center [774, 276] width 48 height 32
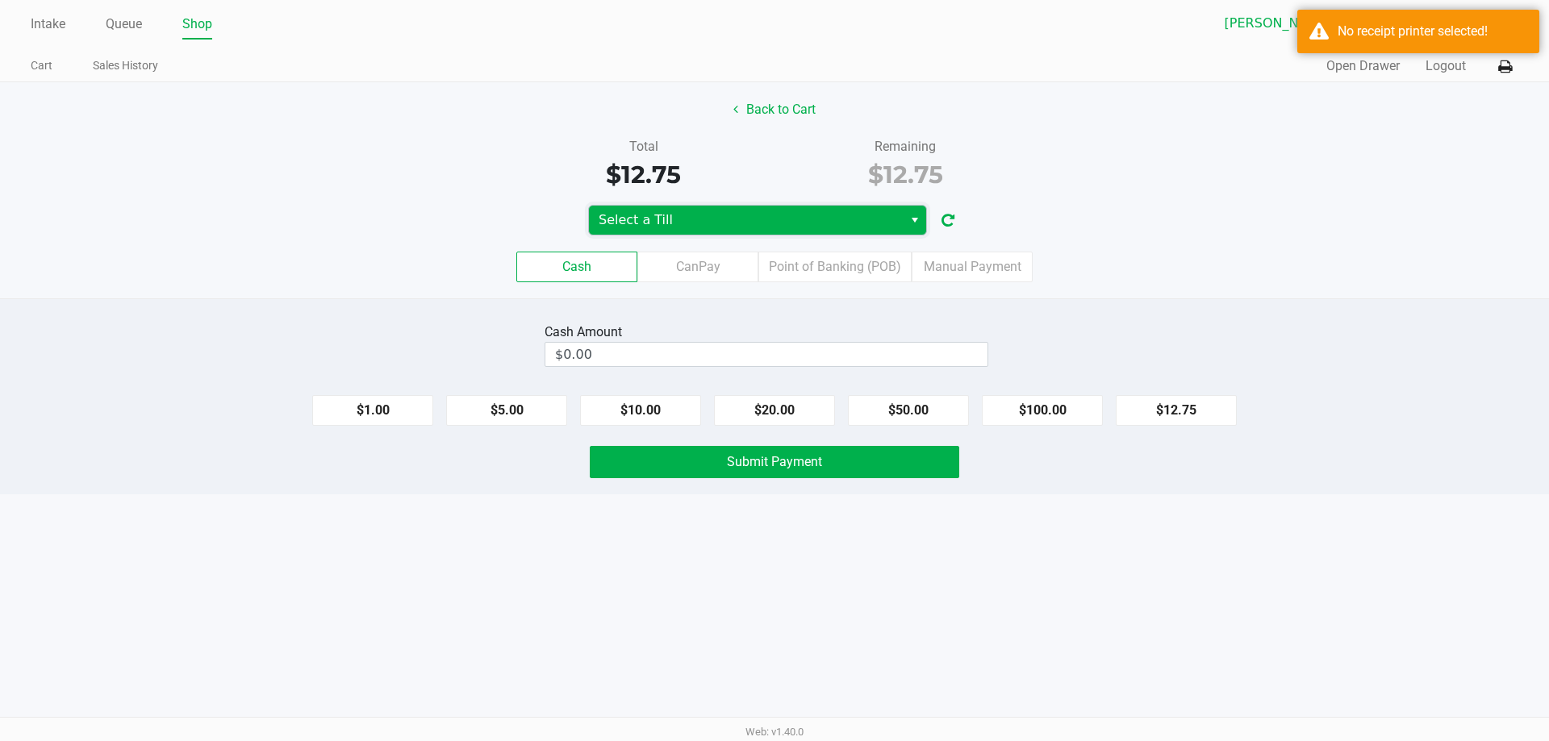
click at [772, 226] on span "Select a Till" at bounding box center [745, 220] width 294 height 19
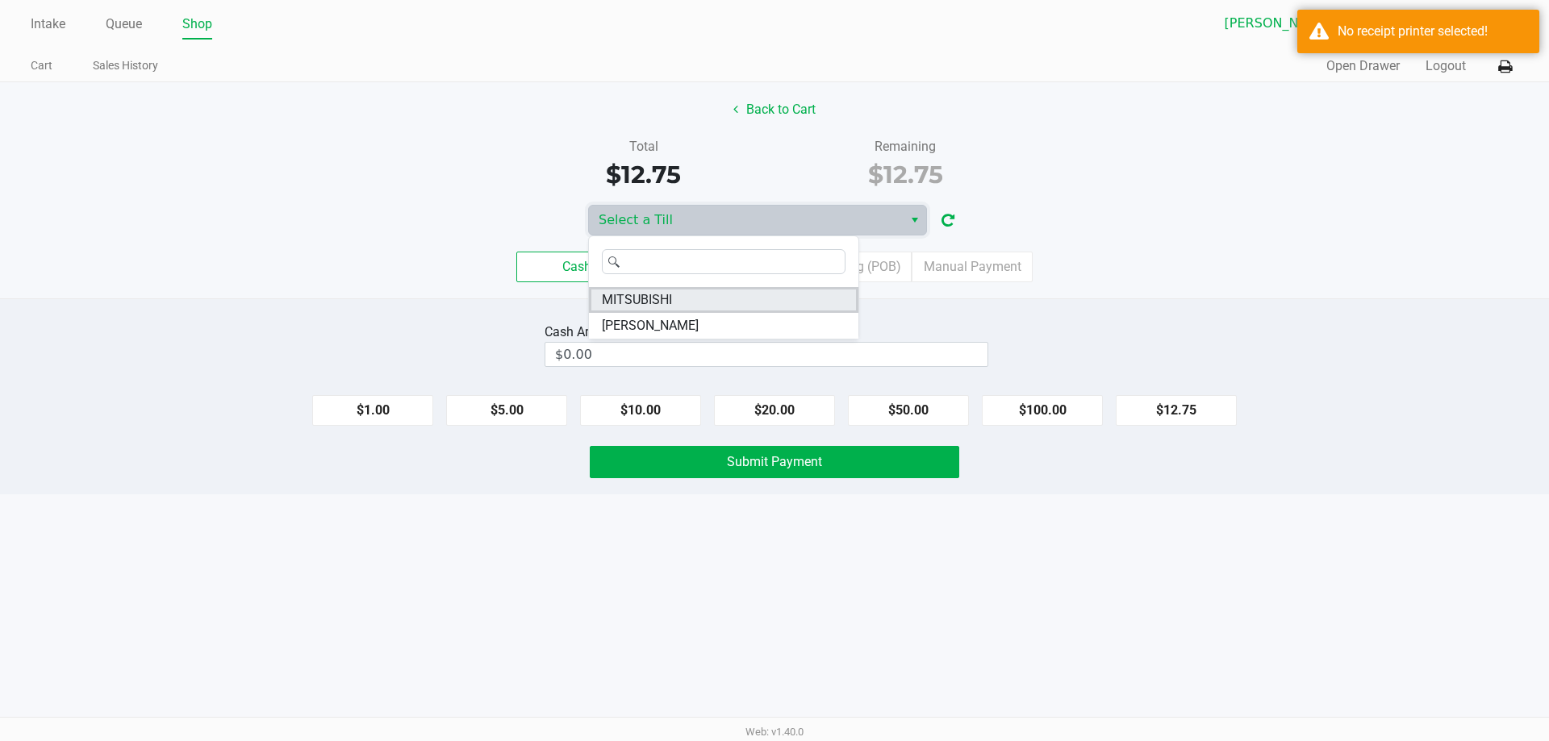
click at [711, 298] on li "MITSUBISHI" at bounding box center [723, 300] width 269 height 26
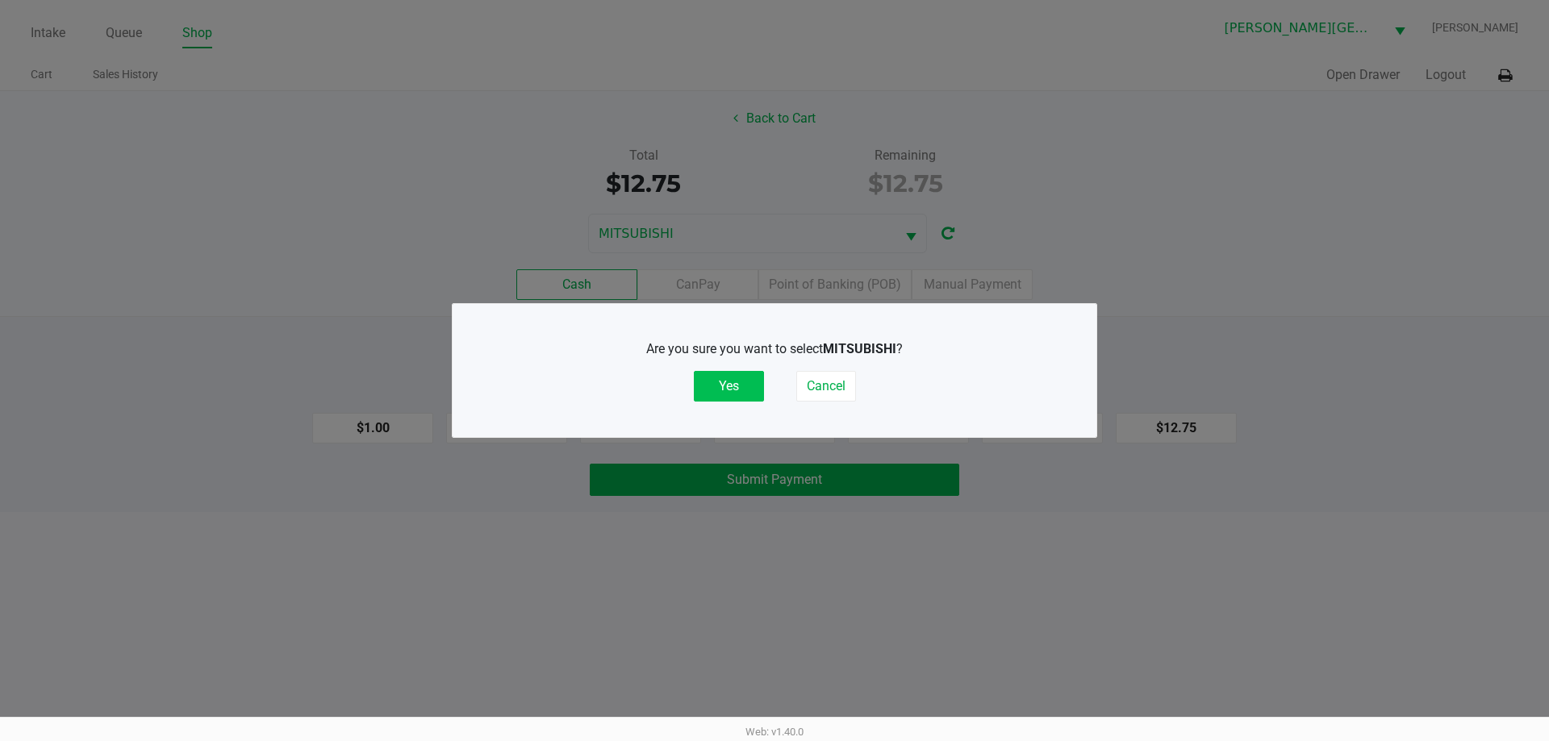
click at [719, 377] on button "Yes" at bounding box center [729, 386] width 70 height 31
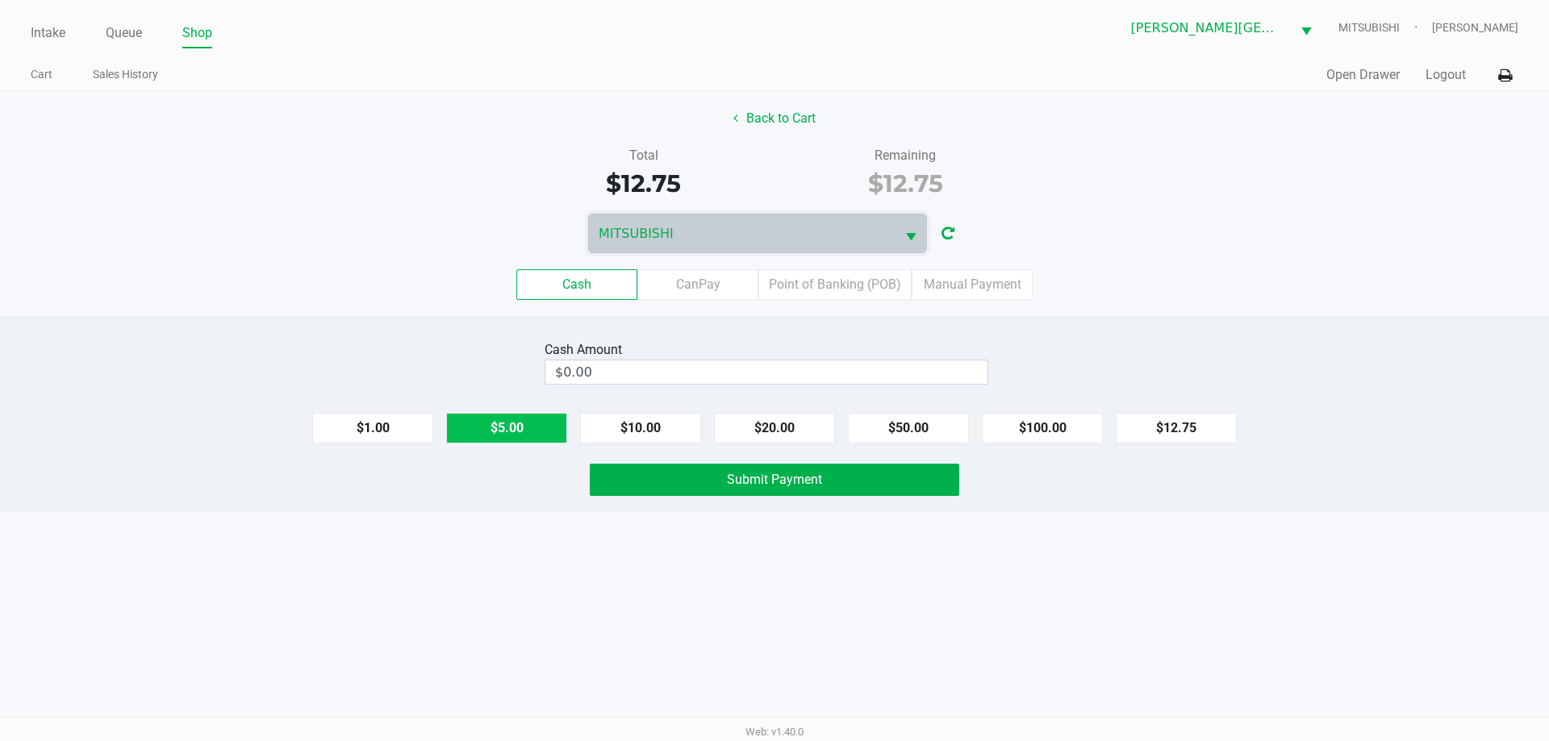
click at [526, 436] on button "$5.00" at bounding box center [506, 428] width 121 height 31
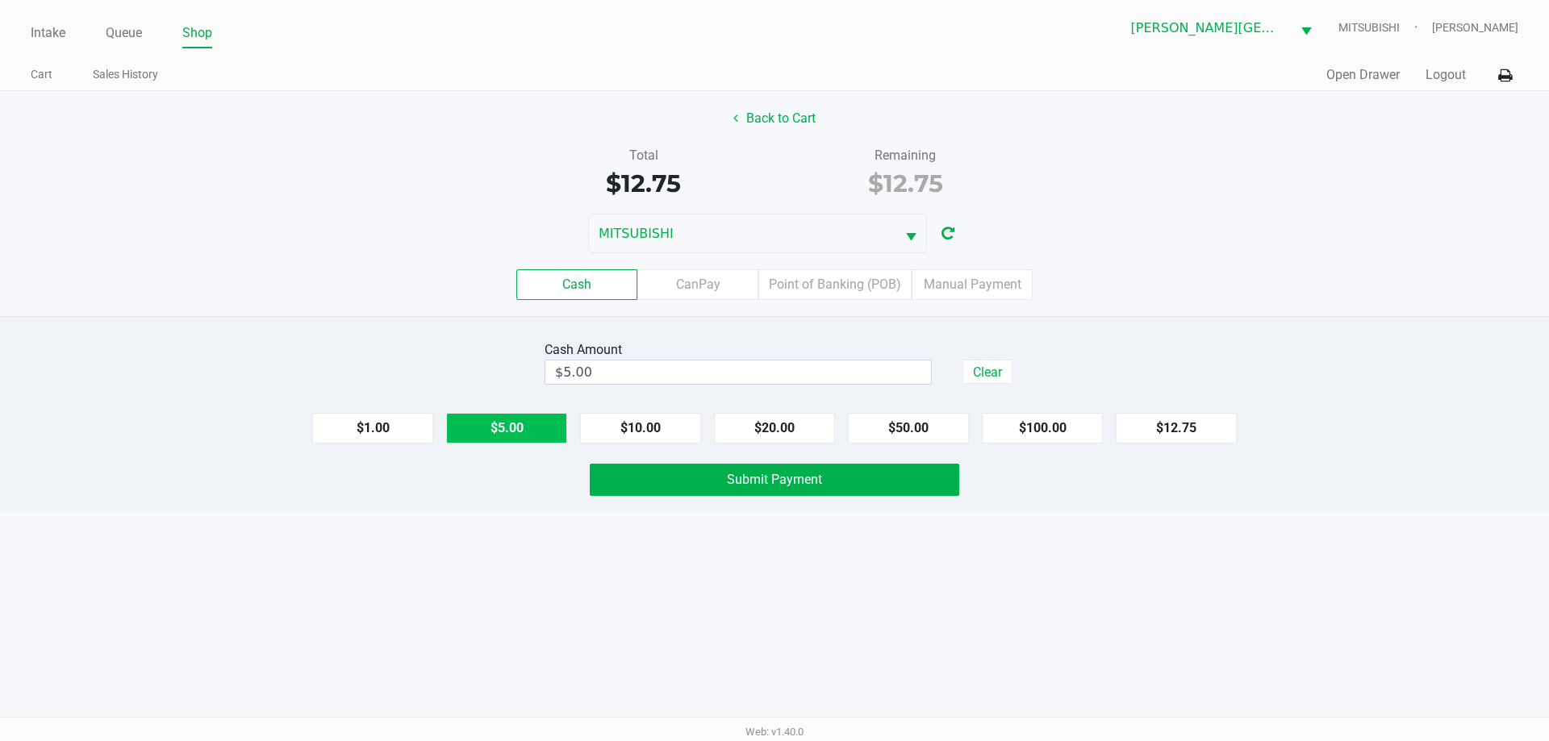
click at [526, 436] on button "$5.00" at bounding box center [506, 428] width 121 height 31
click at [371, 423] on button "$1.00" at bounding box center [372, 428] width 121 height 31
type input "$13.00"
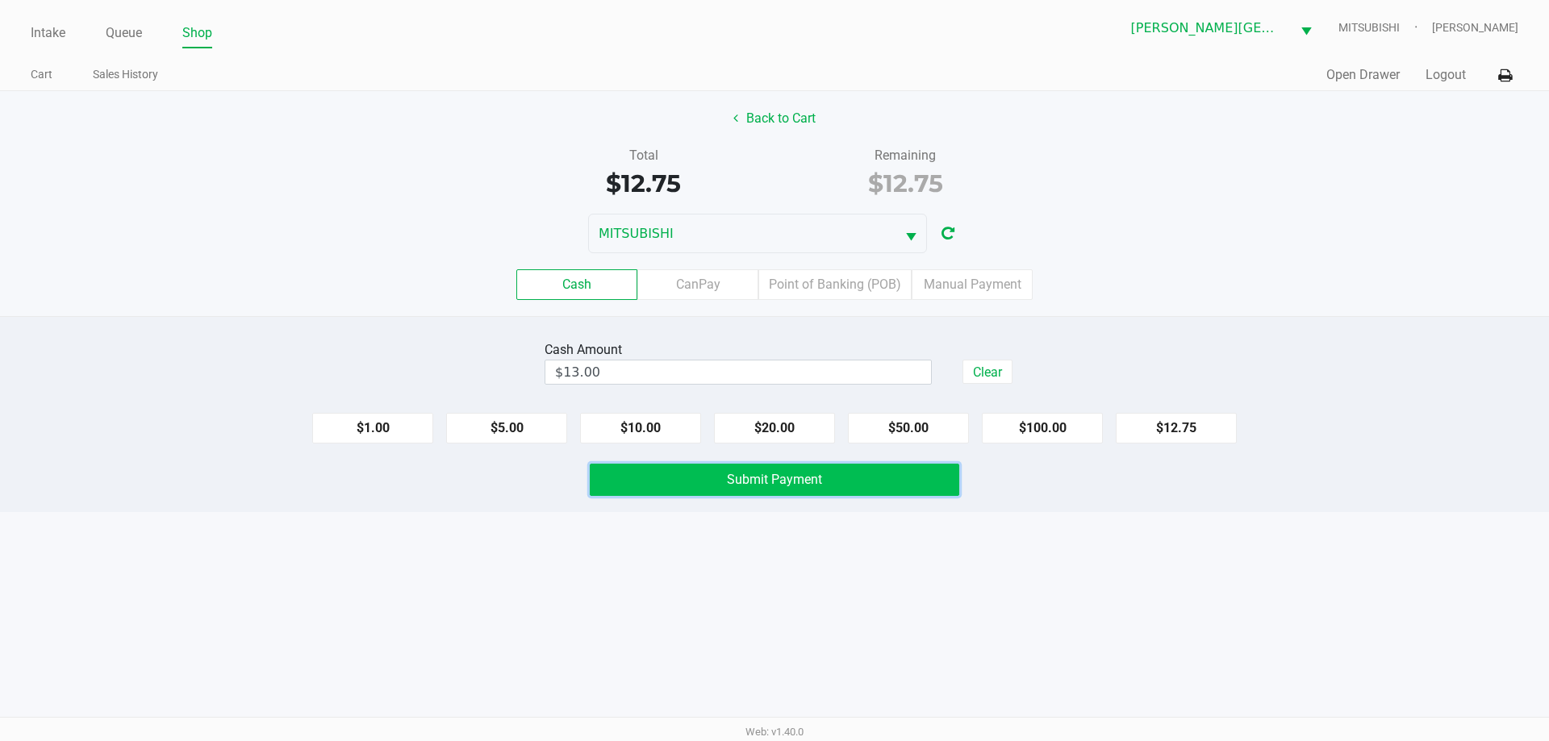
click at [703, 482] on button "Submit Payment" at bounding box center [774, 480] width 369 height 32
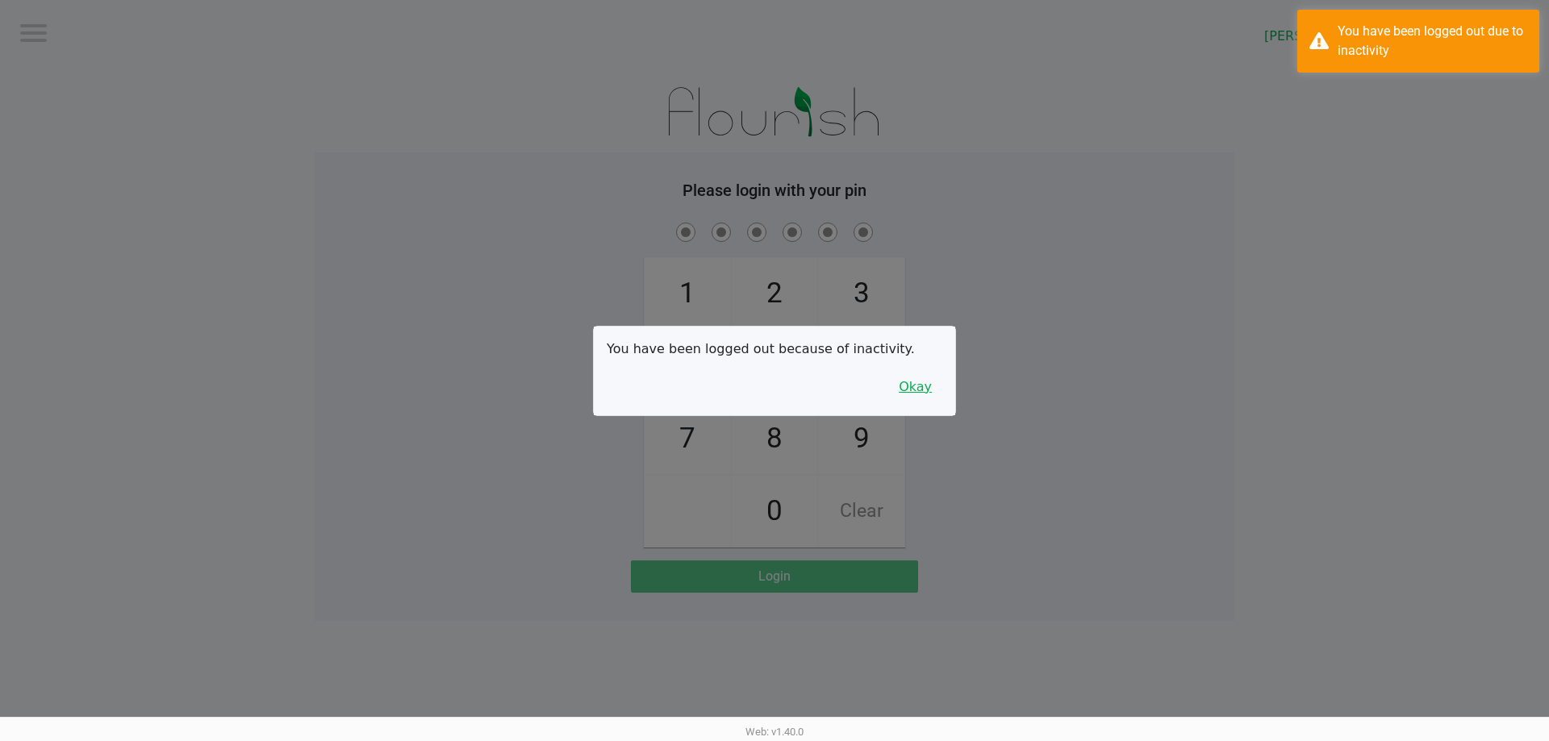
click at [932, 402] on button "Okay" at bounding box center [915, 387] width 54 height 31
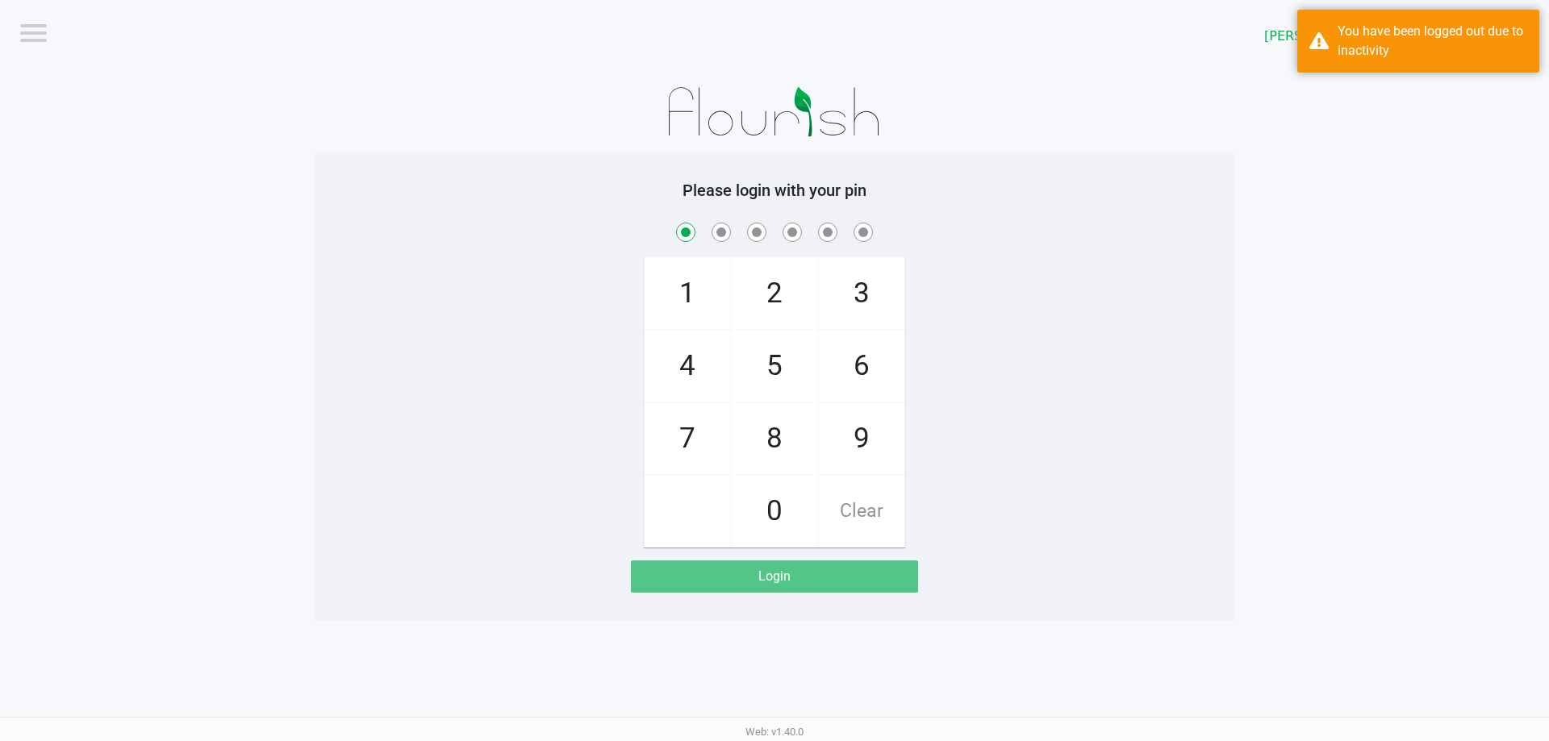
checkbox input "true"
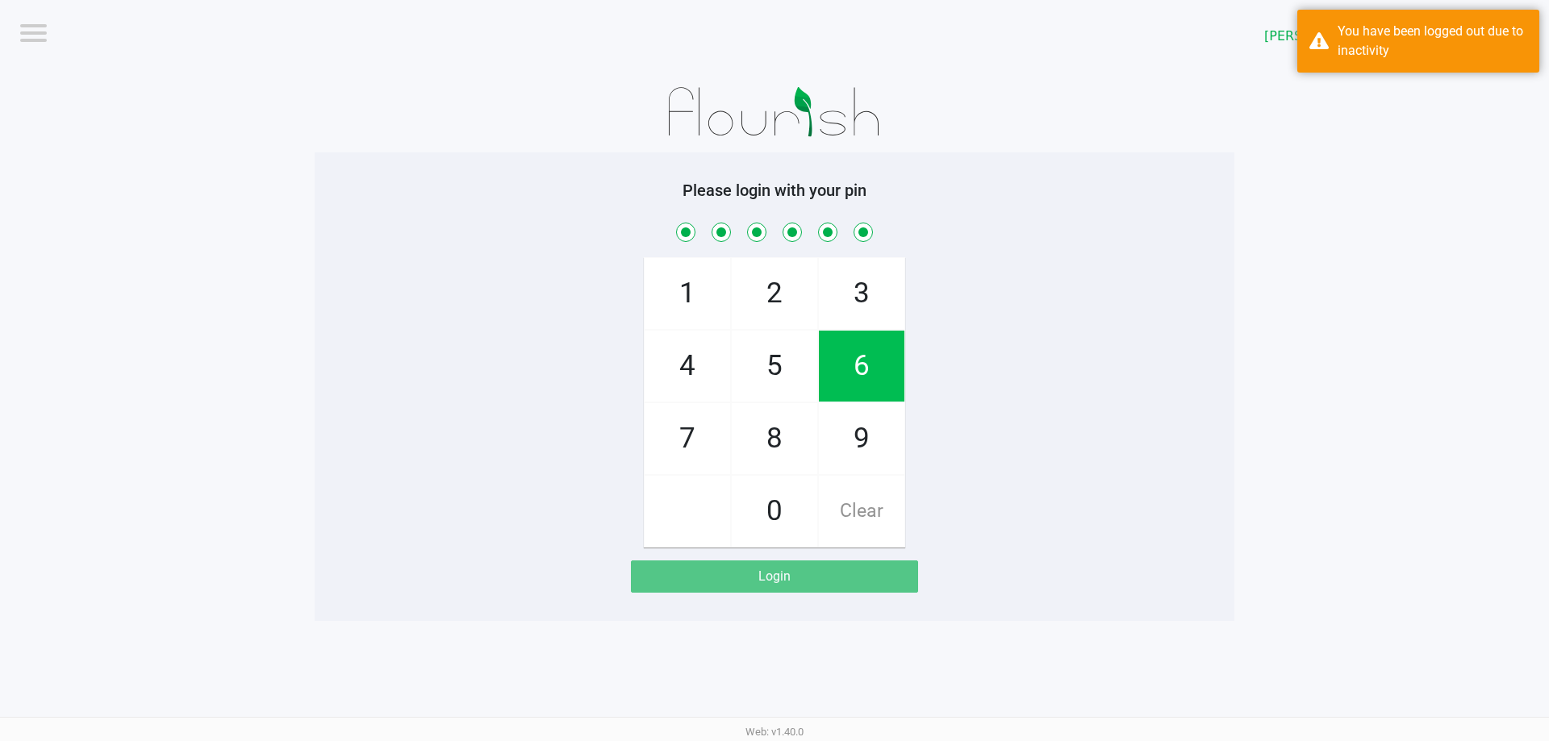
checkbox input "true"
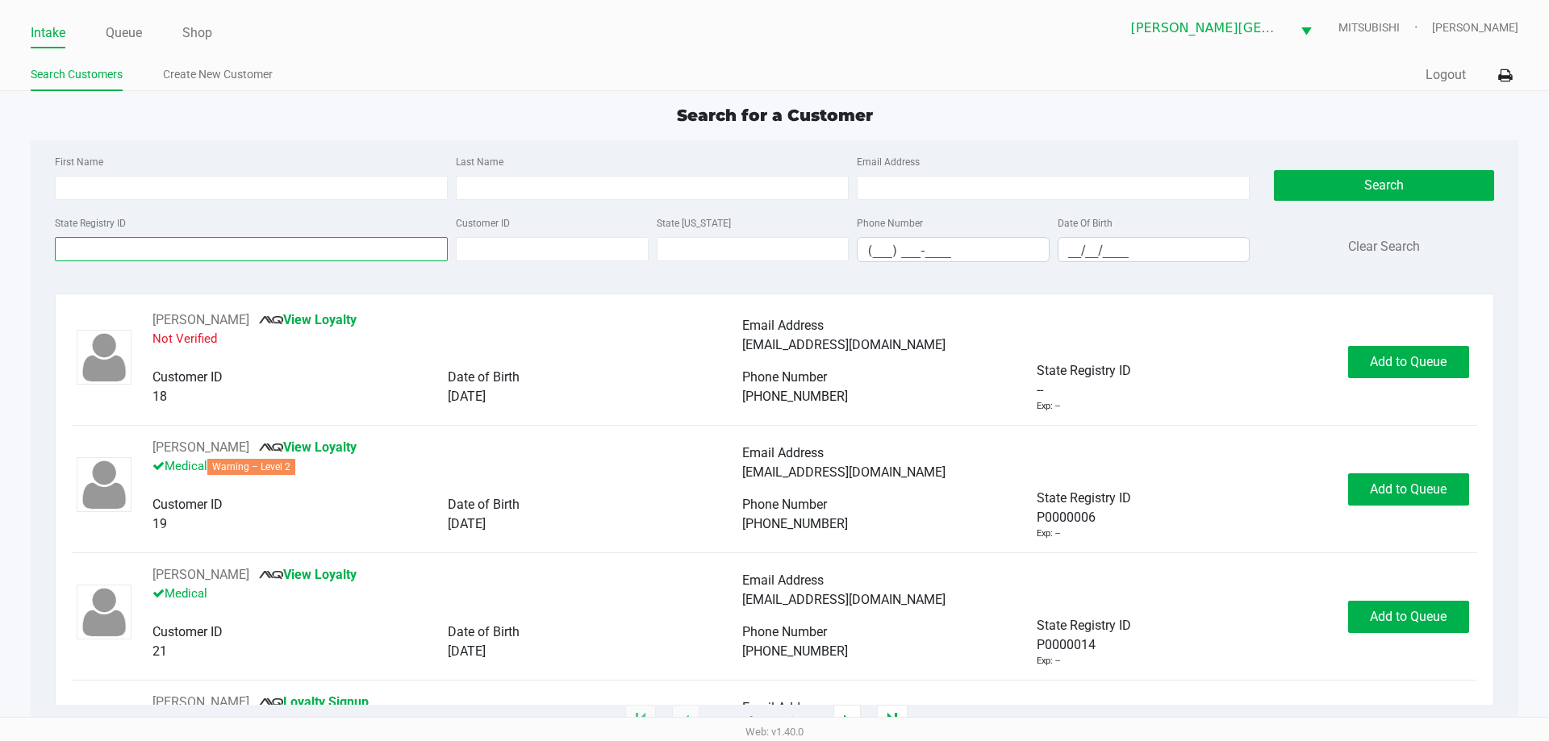
click at [232, 241] on input "State Registry ID" at bounding box center [251, 249] width 393 height 24
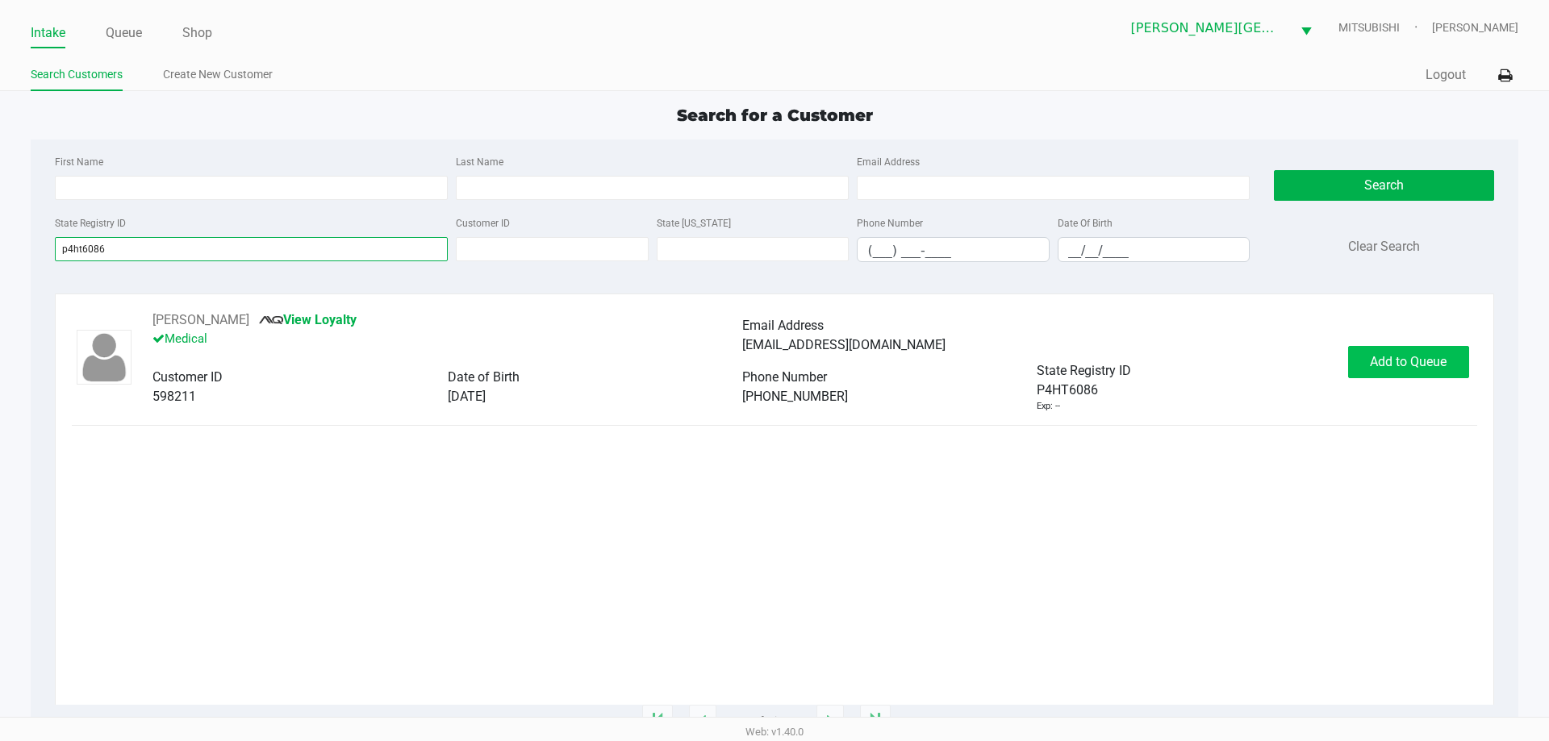
type input "p4ht6086"
click at [1379, 365] on span "Add to Queue" at bounding box center [1408, 361] width 77 height 15
click at [101, 27] on ul "Intake Queue Shop" at bounding box center [403, 33] width 744 height 27
click at [110, 28] on link "Queue" at bounding box center [124, 33] width 36 height 23
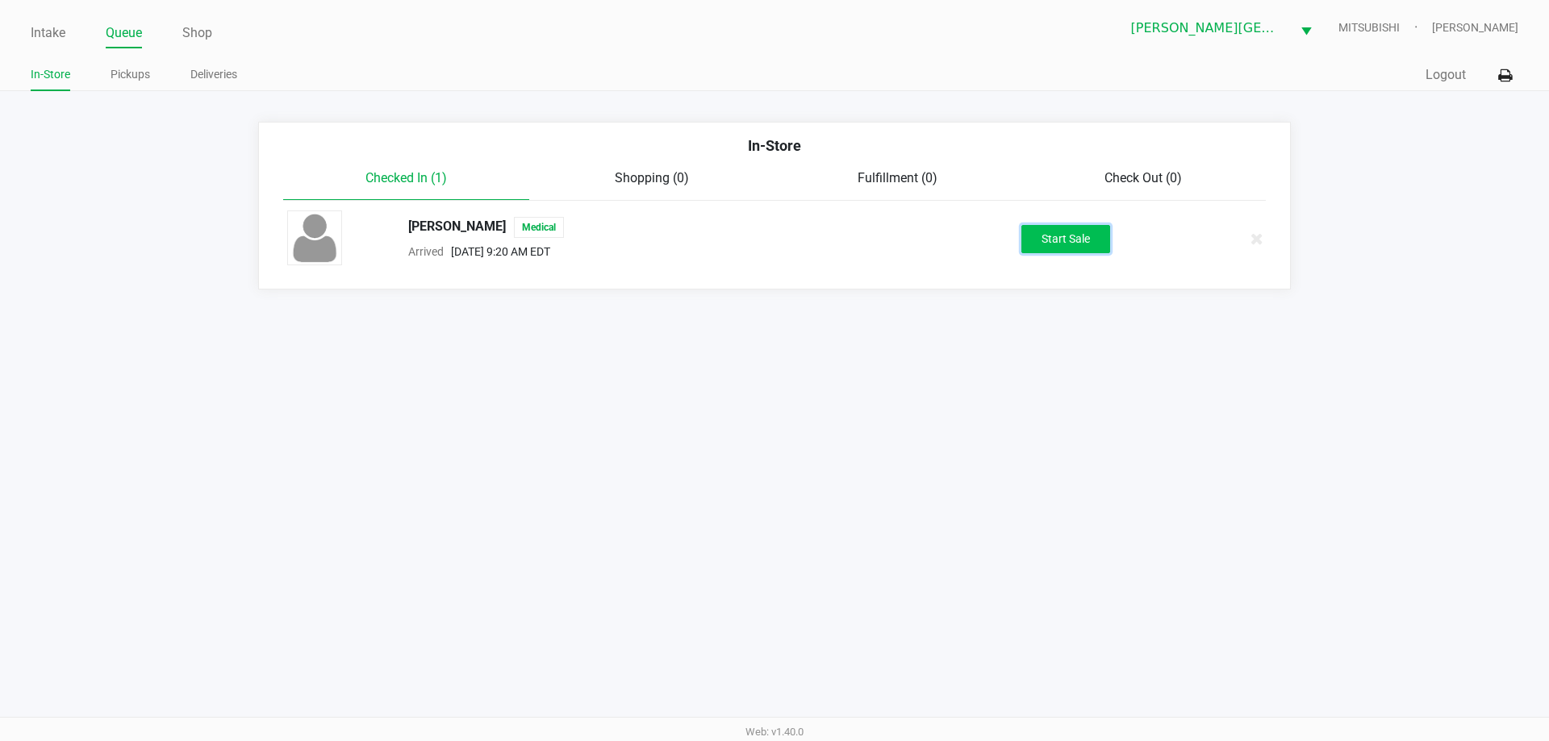
click at [1032, 244] on button "Start Sale" at bounding box center [1065, 239] width 89 height 28
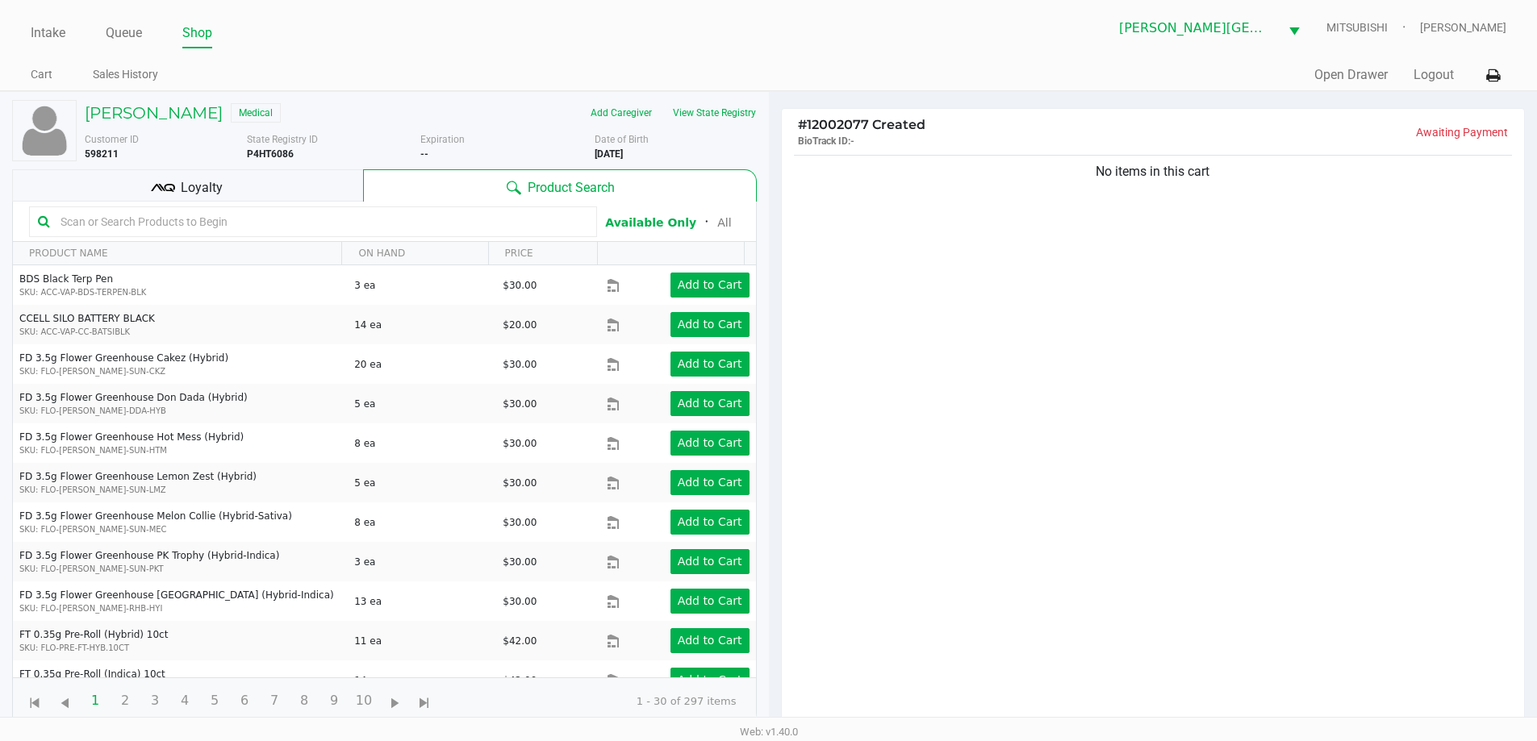
click at [298, 216] on input "text" at bounding box center [321, 222] width 534 height 24
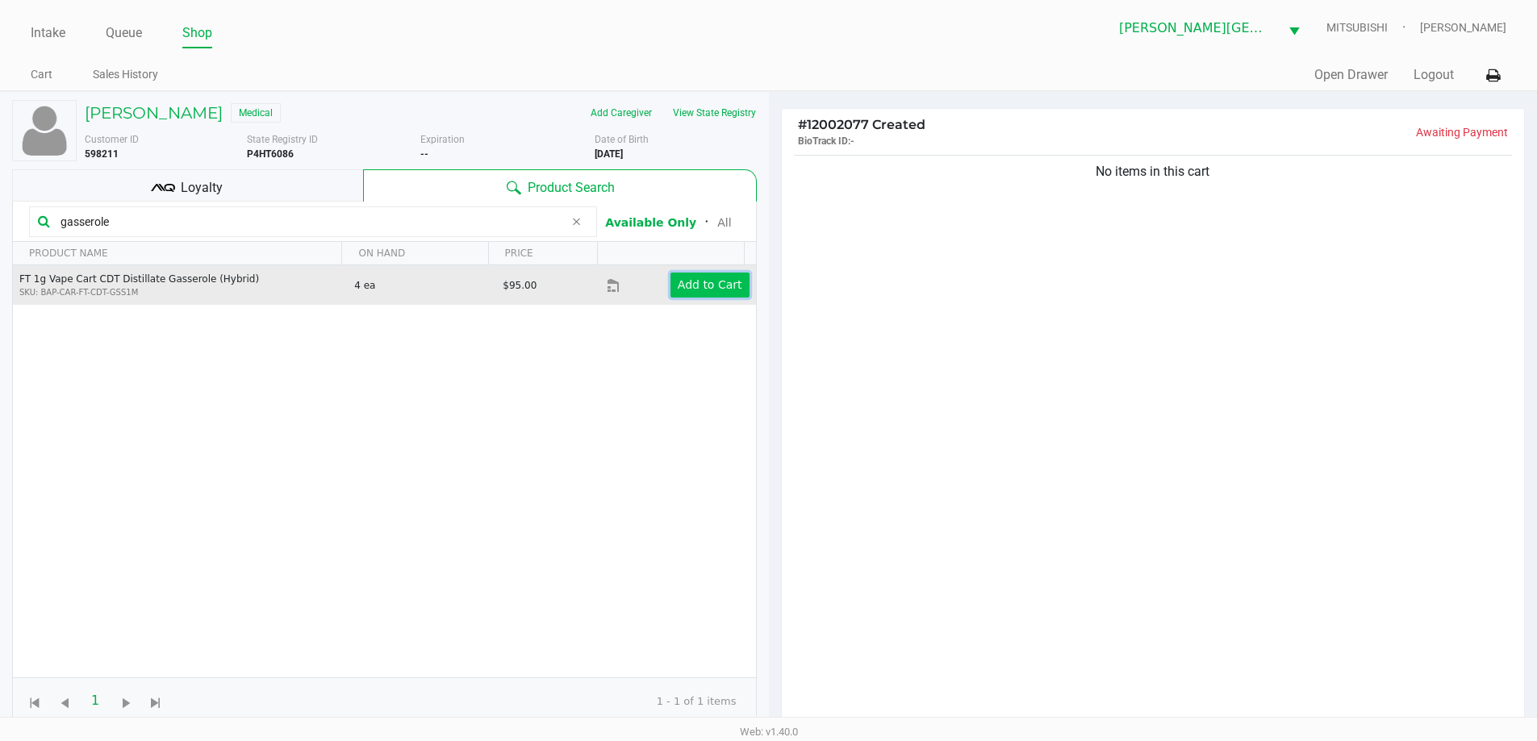
click at [719, 280] on app-button-loader "Add to Cart" at bounding box center [710, 284] width 65 height 13
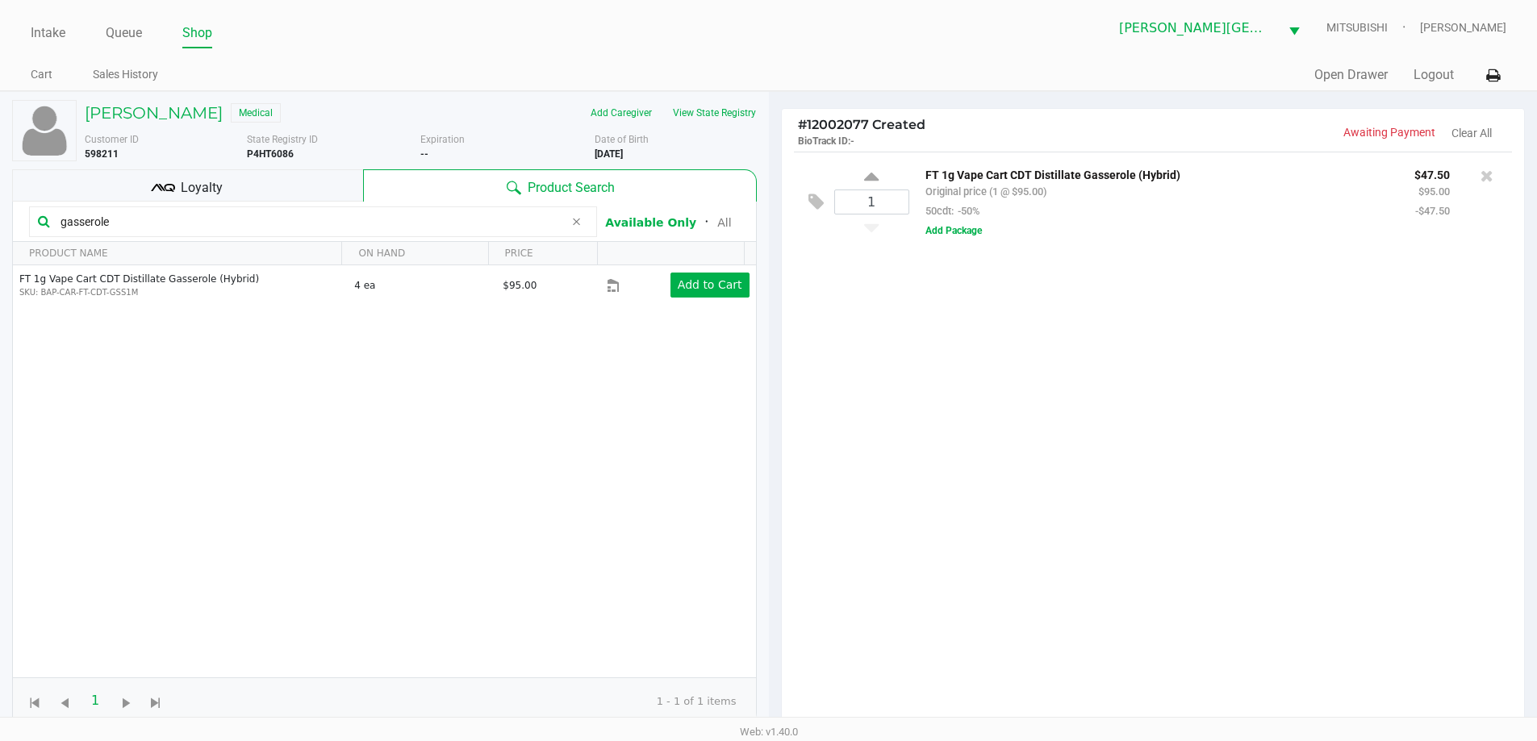
click at [986, 234] on div "FT 1g Vape Cart CDT Distillate Gasserole (Hybrid) Original price (1 @ $95.00) 5…" at bounding box center [1204, 202] width 590 height 75
click at [980, 234] on button "Add Package" at bounding box center [953, 230] width 56 height 15
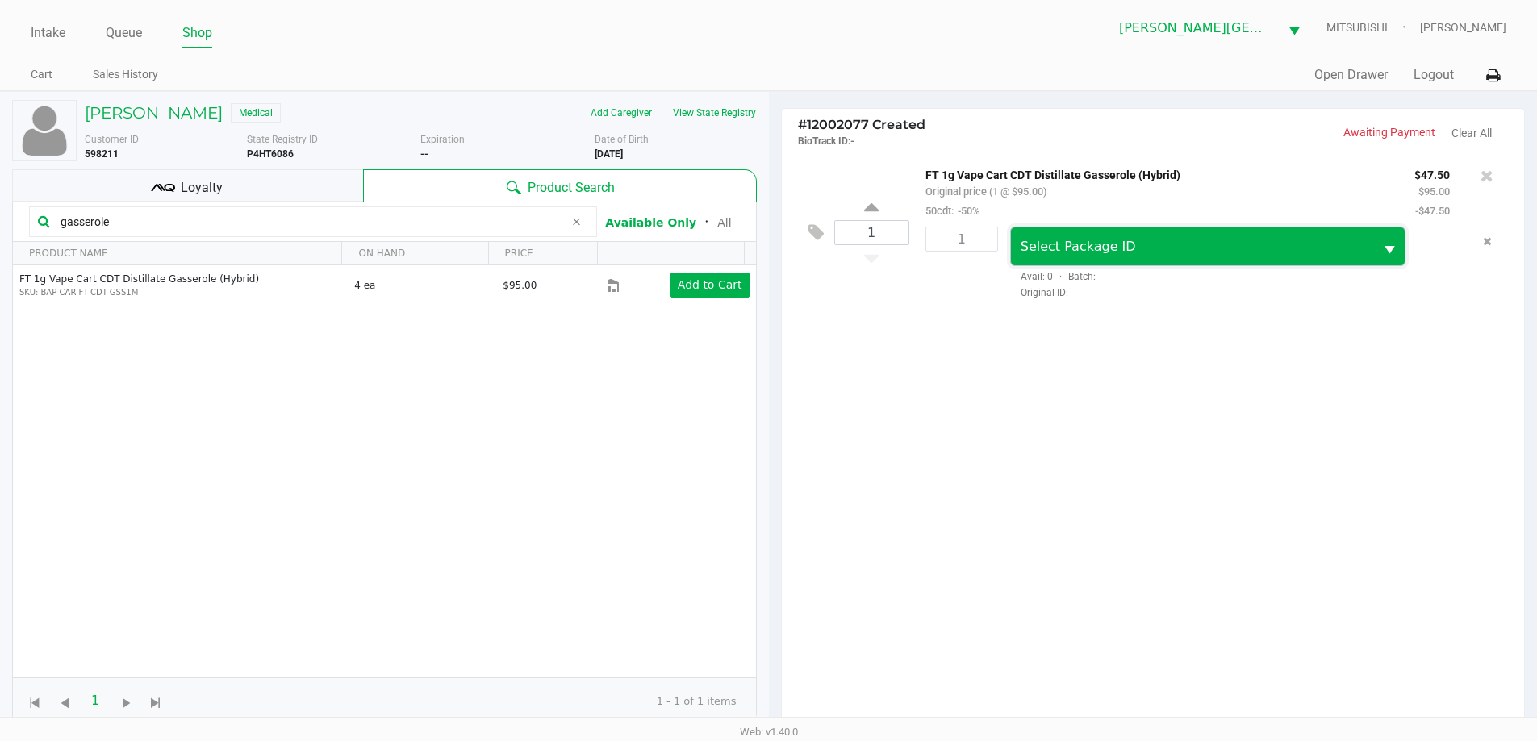
click at [1076, 253] on span "Select Package ID" at bounding box center [1077, 246] width 115 height 15
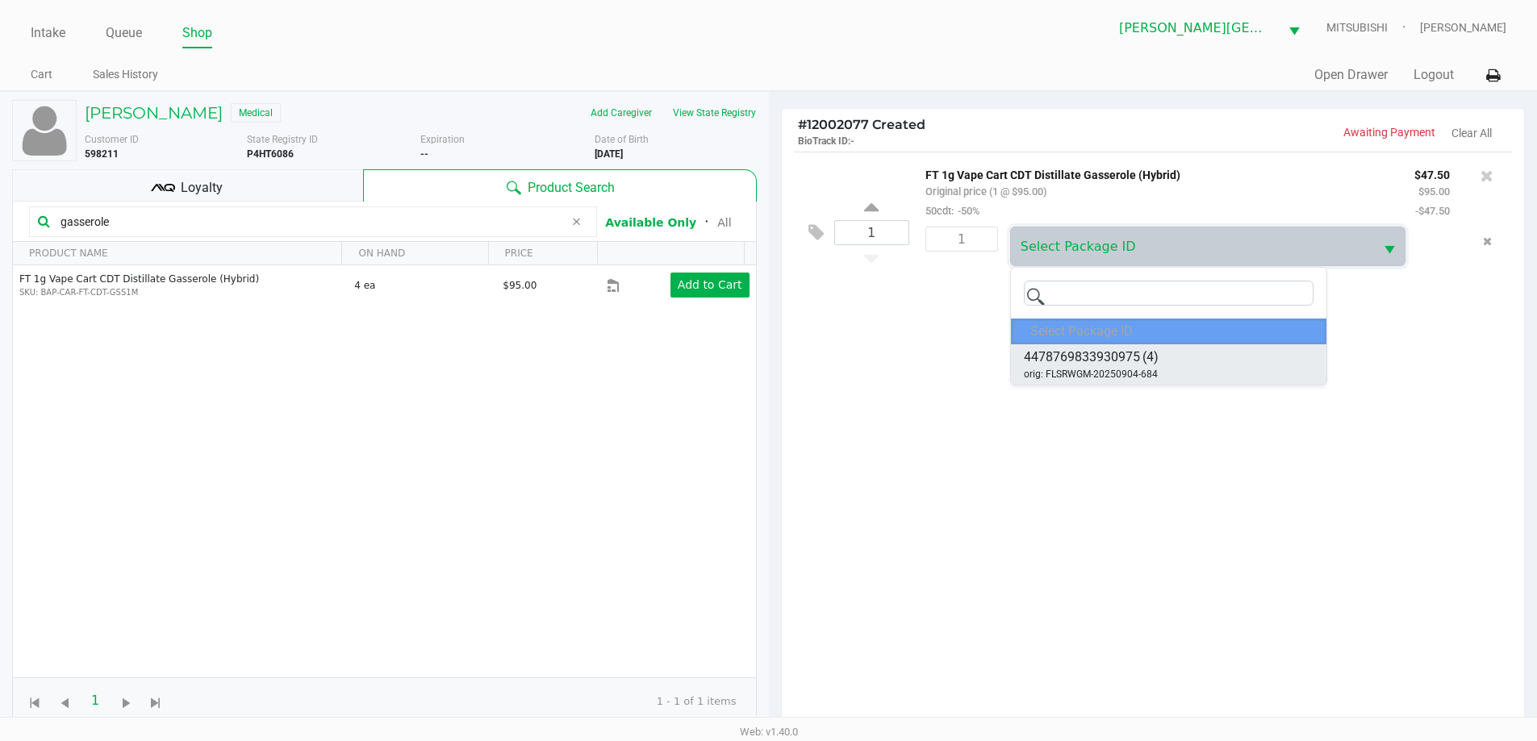
click at [1157, 368] on div "4478769833930975 (4) orig: FLSRWGM-20250904-684" at bounding box center [1091, 365] width 135 height 34
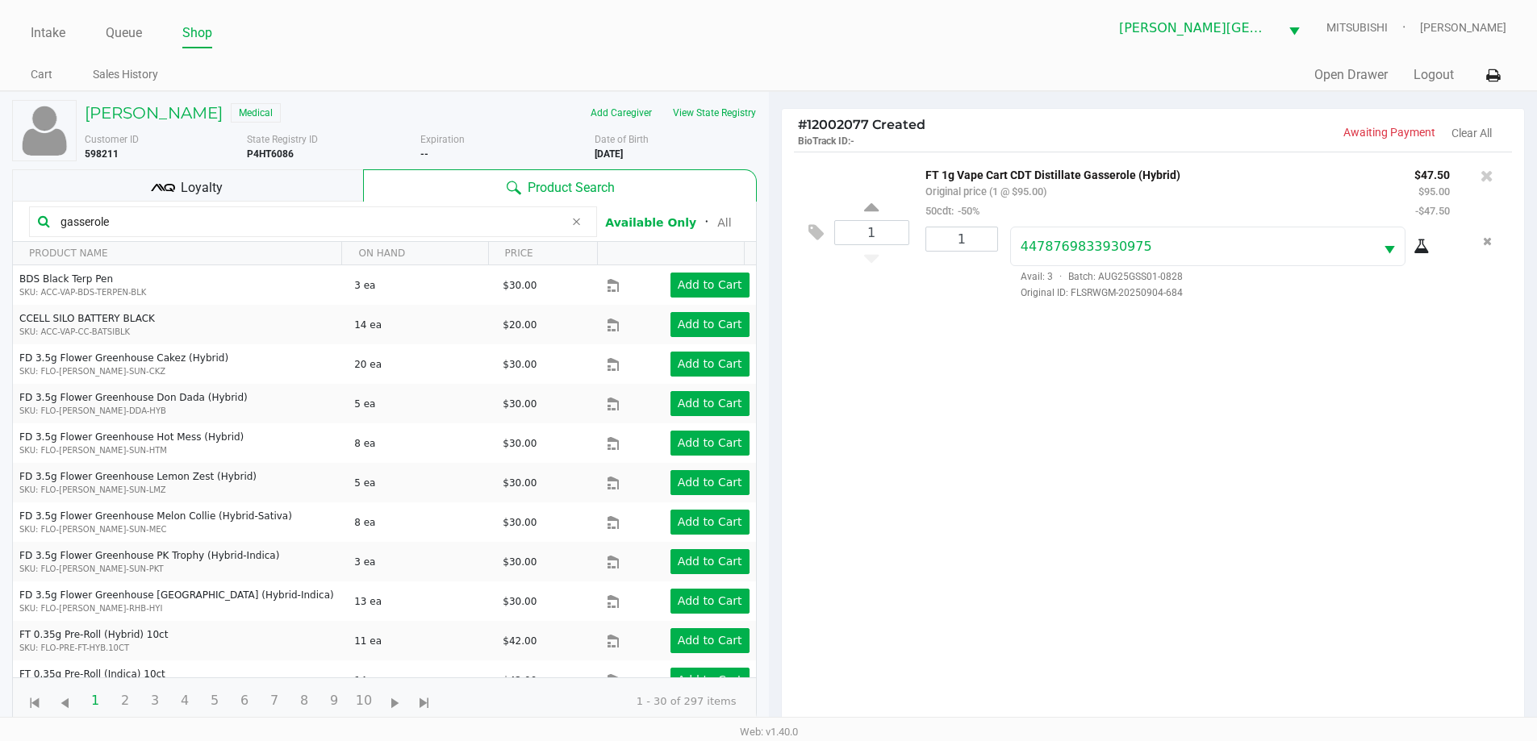
click at [1418, 251] on icon at bounding box center [1421, 246] width 16 height 13
click at [1491, 179] on icon at bounding box center [1486, 176] width 13 height 16
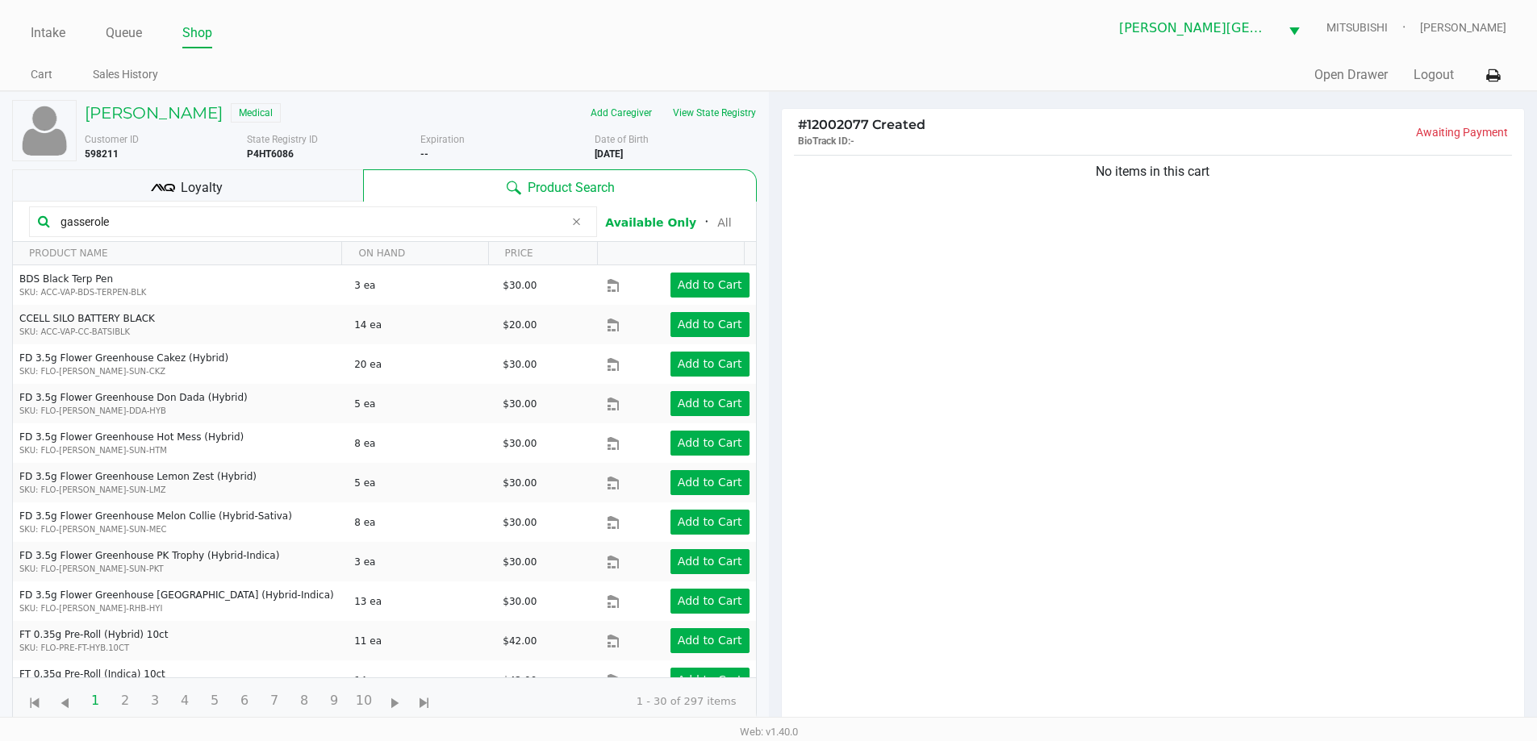
click at [314, 217] on input "gasserole" at bounding box center [309, 222] width 510 height 24
type input "g"
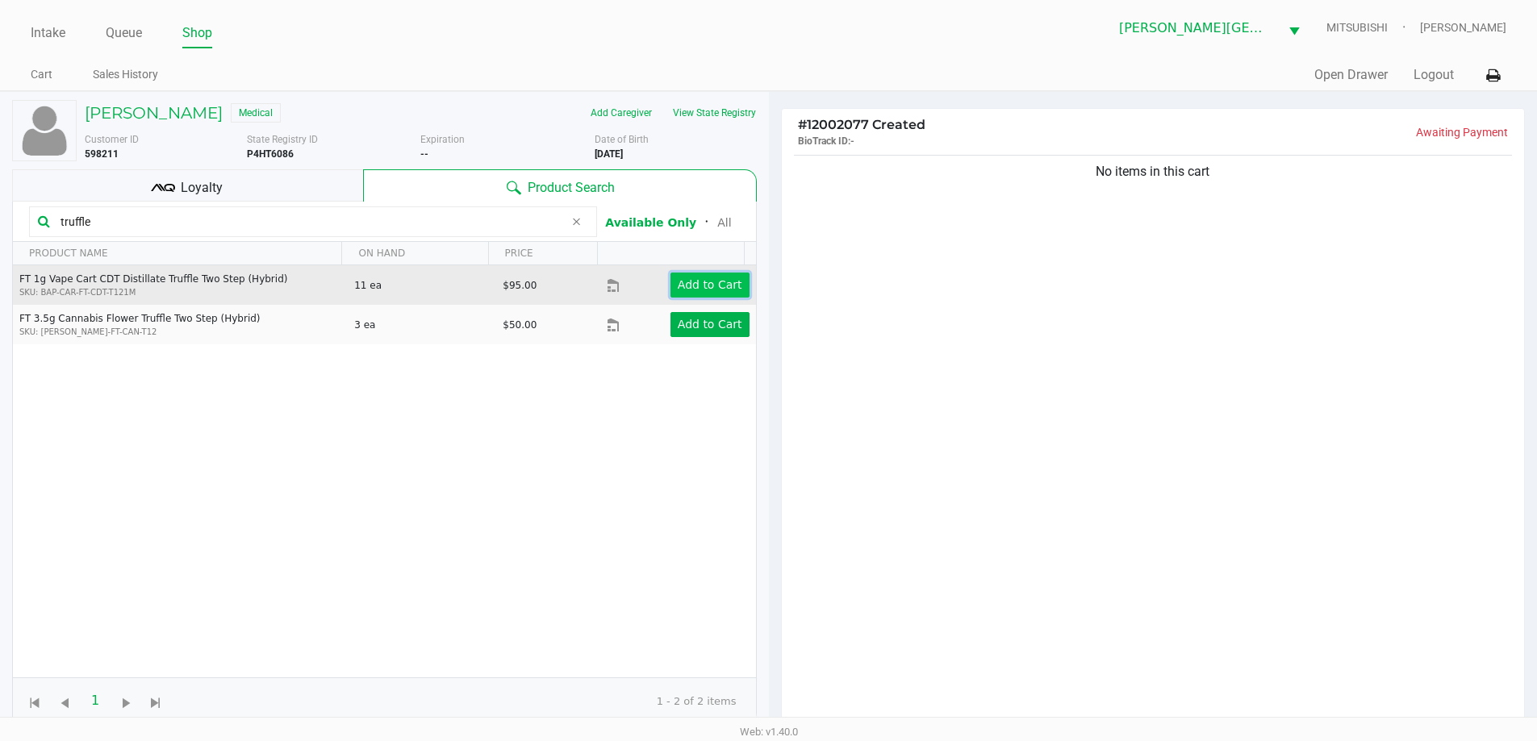
click at [710, 291] on app-button-loader "Add to Cart" at bounding box center [710, 284] width 65 height 13
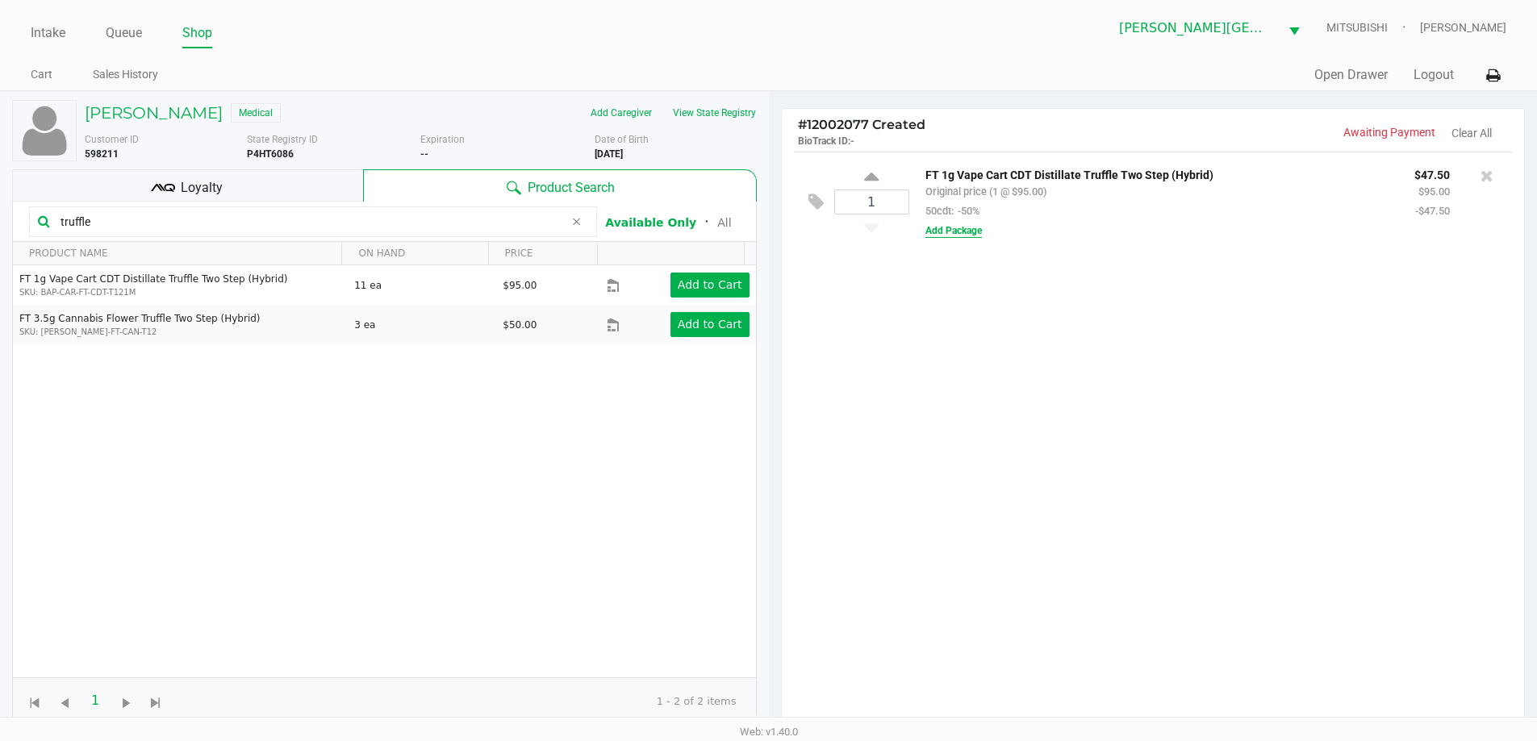
click at [976, 227] on button "Add Package" at bounding box center [953, 230] width 56 height 15
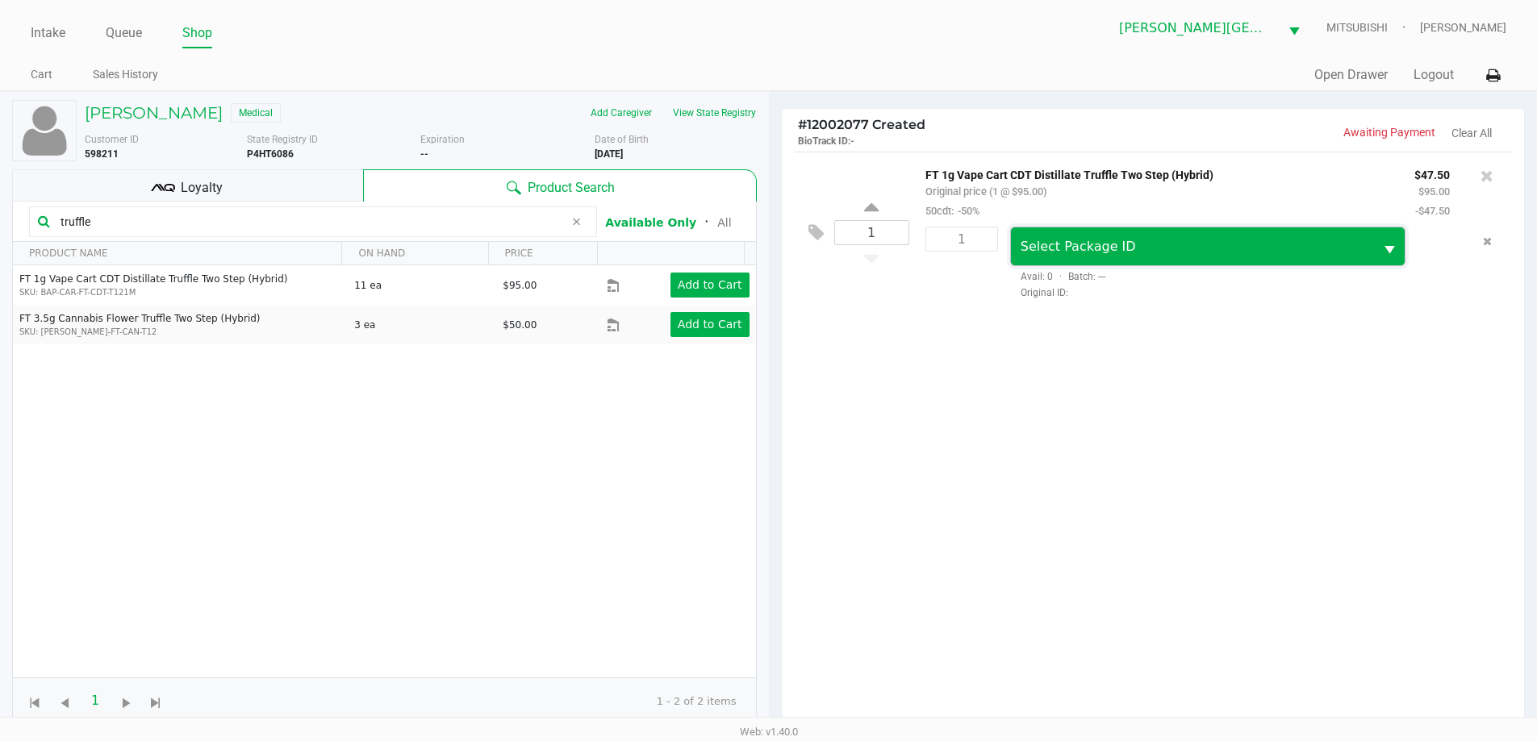
click at [1190, 252] on span "Select Package ID" at bounding box center [1192, 246] width 344 height 19
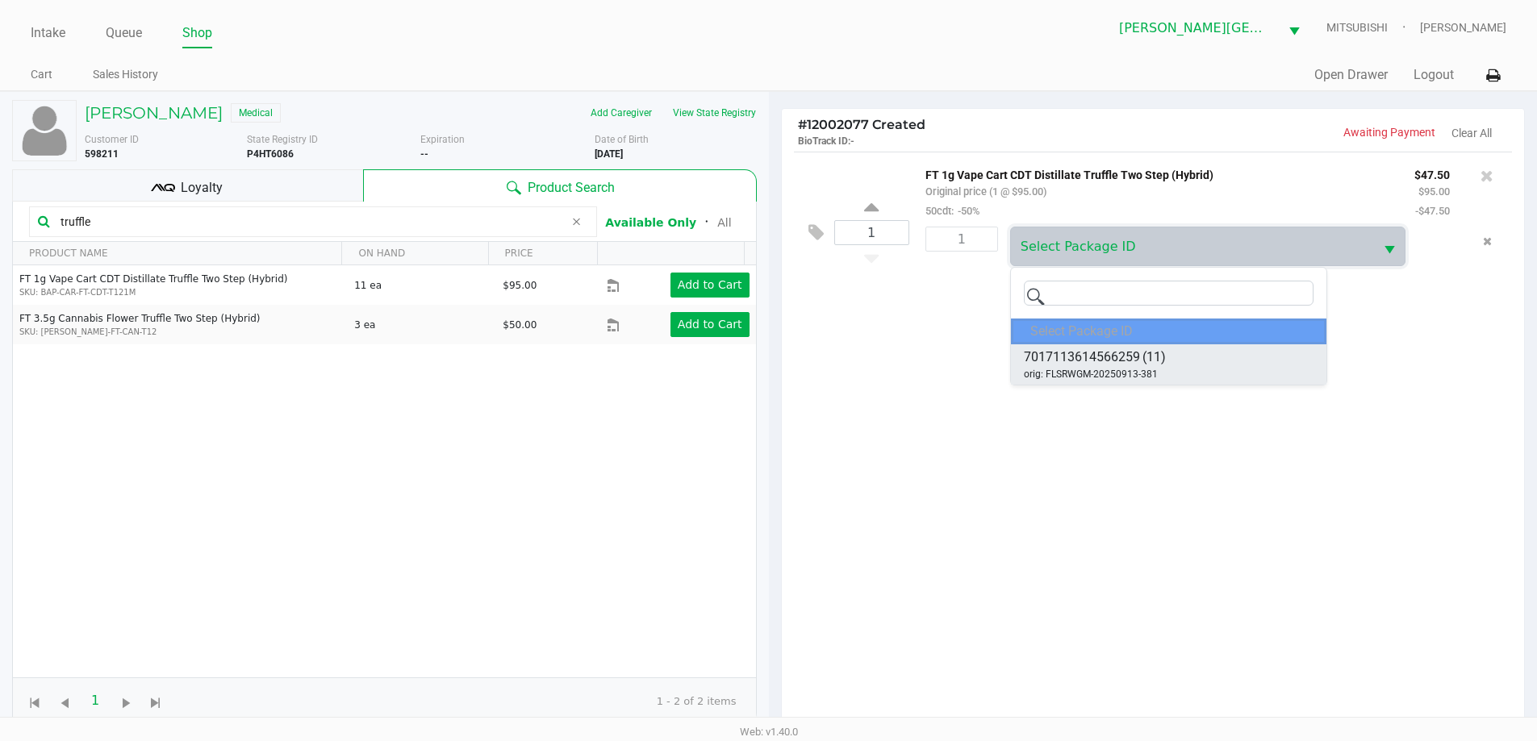
click at [1238, 352] on li "7017113614566259 (11) orig: FLSRWGM-20250913-381" at bounding box center [1168, 364] width 315 height 40
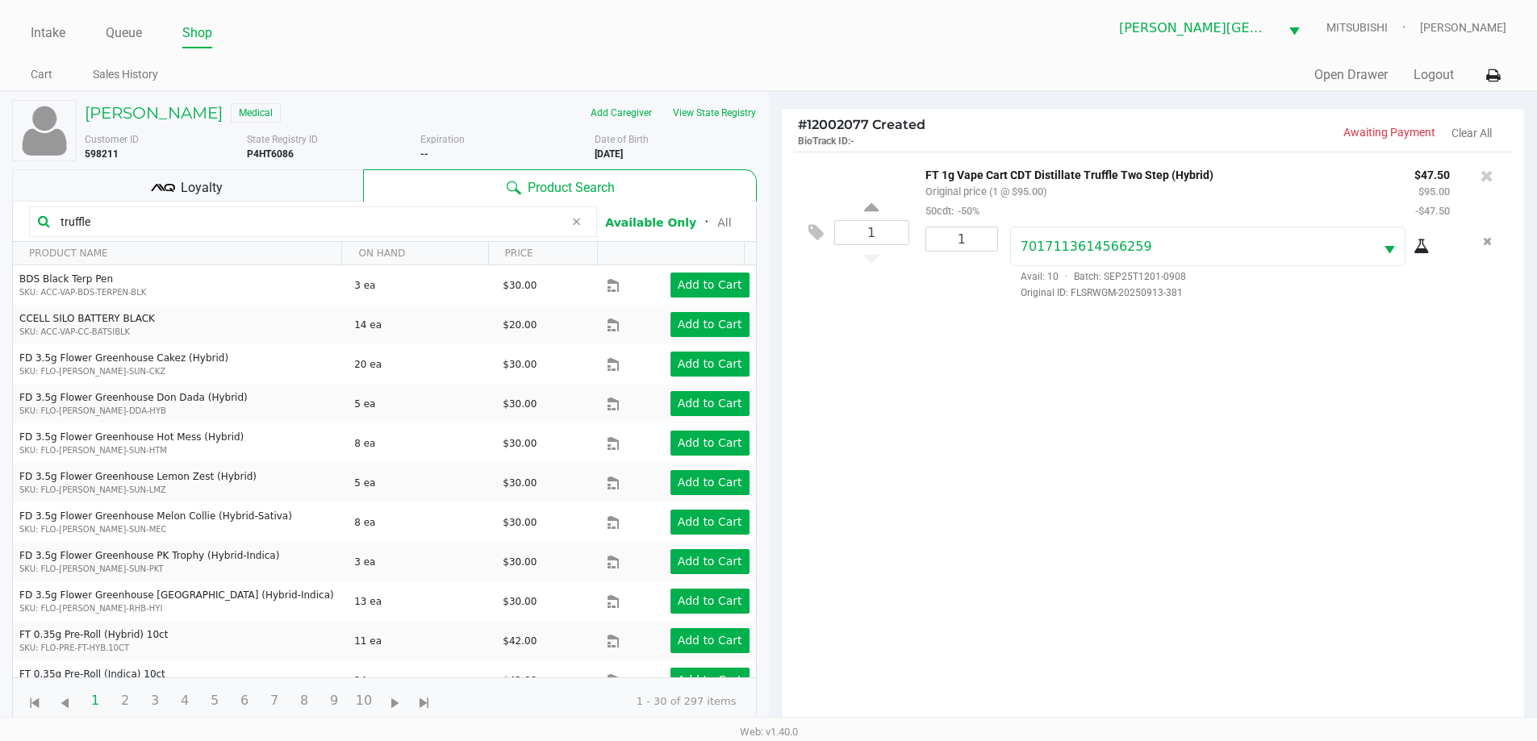
click at [1420, 236] on div "7017113614566259 Avail: 10 · Batch: SEP25T1201-0908 Original ID: FLSRWGM-202509…" at bounding box center [1230, 263] width 464 height 73
click at [1420, 248] on icon at bounding box center [1421, 246] width 16 height 13
click at [1482, 180] on icon at bounding box center [1486, 176] width 13 height 16
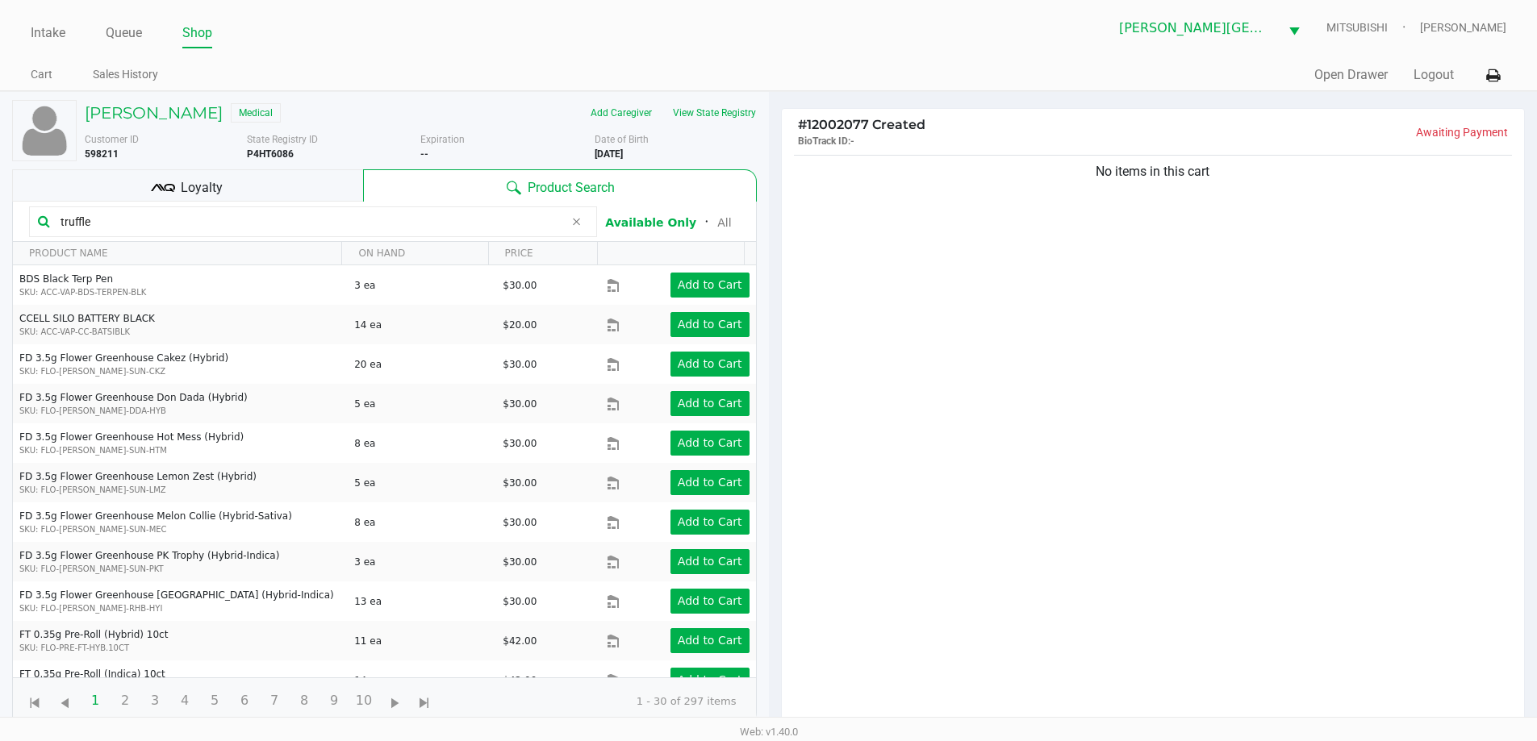
click at [338, 226] on input "truffle" at bounding box center [309, 222] width 510 height 24
type input "t"
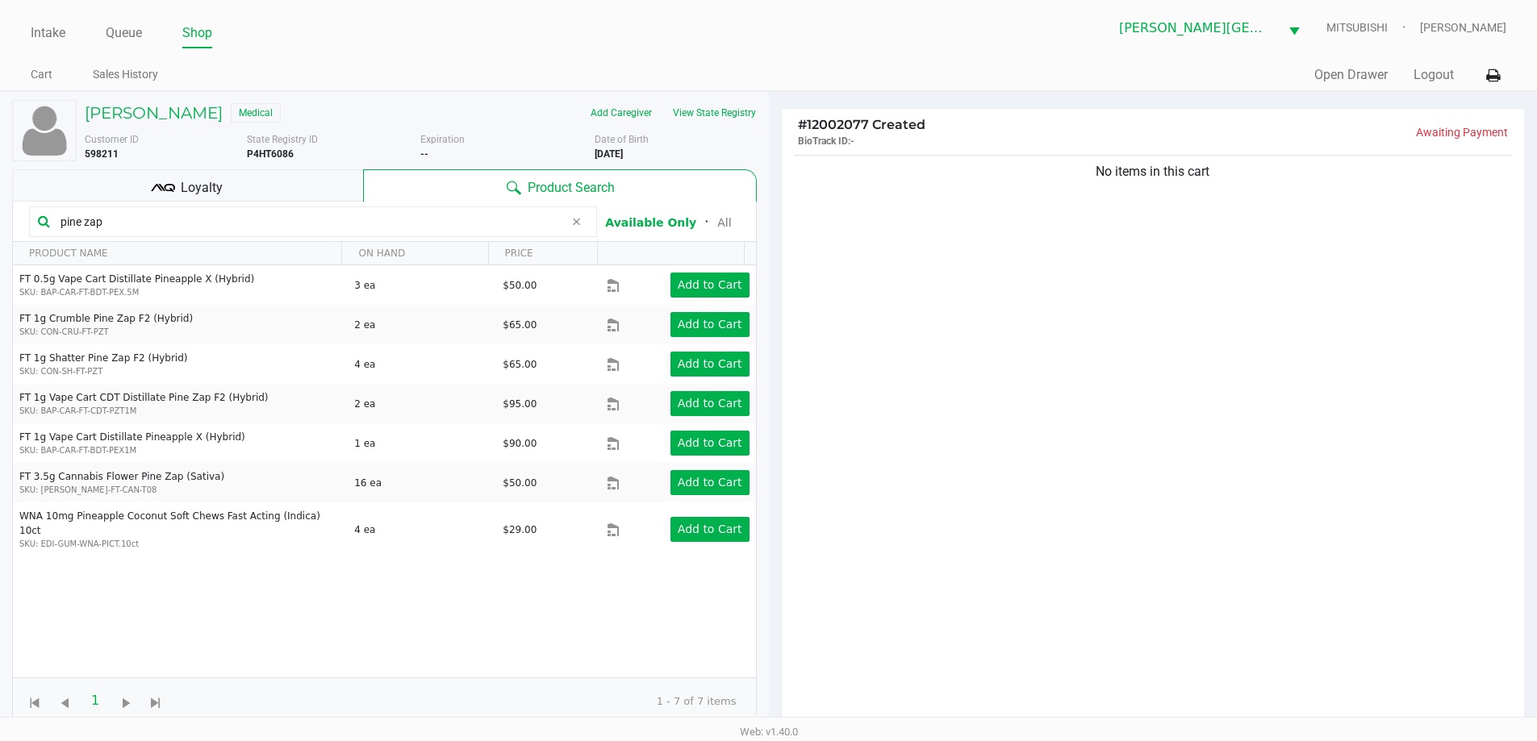
type input "pine zap"
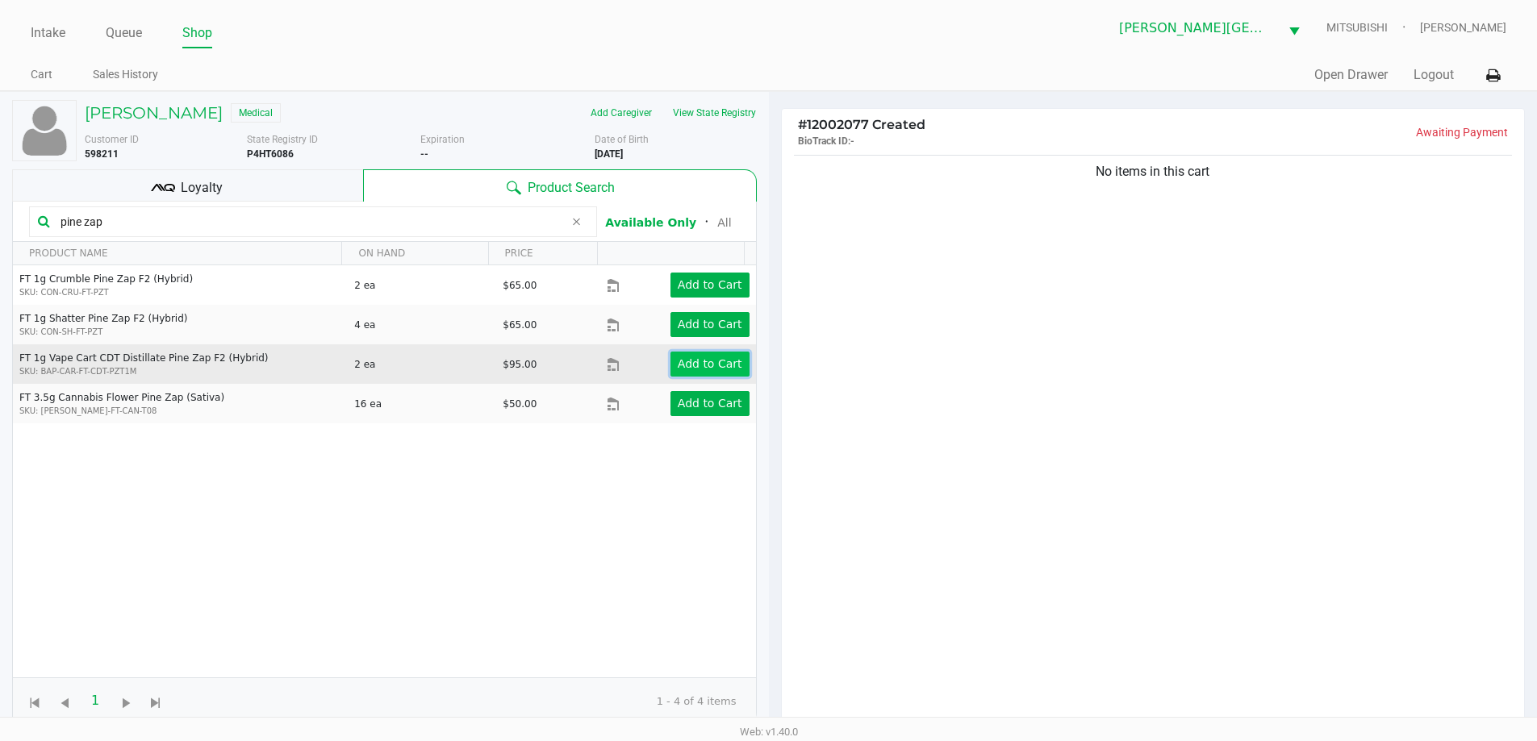
click at [705, 362] on app-button-loader "Add to Cart" at bounding box center [710, 363] width 65 height 13
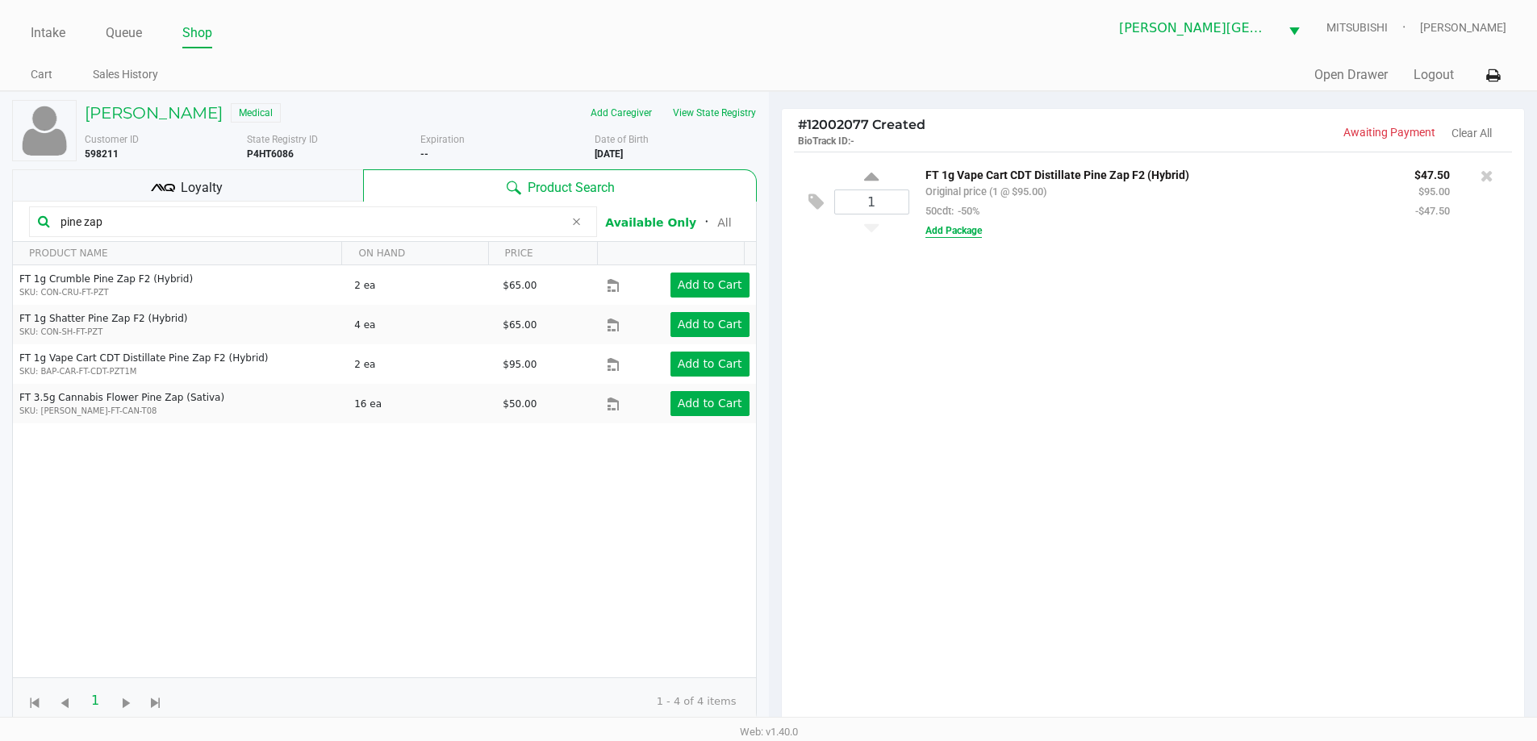
click at [951, 227] on button "Add Package" at bounding box center [953, 230] width 56 height 15
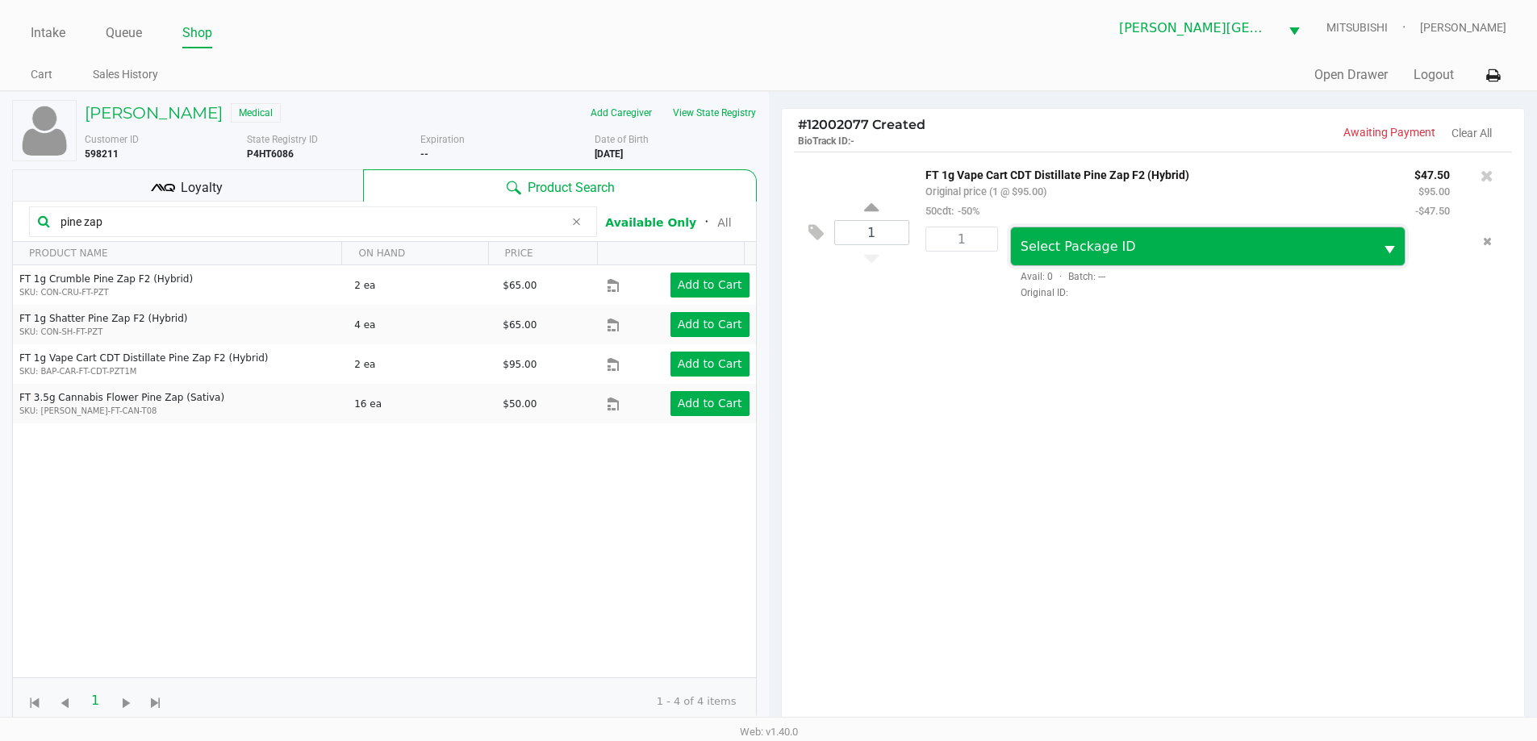
click at [1281, 262] on span "Select Package ID" at bounding box center [1193, 246] width 364 height 38
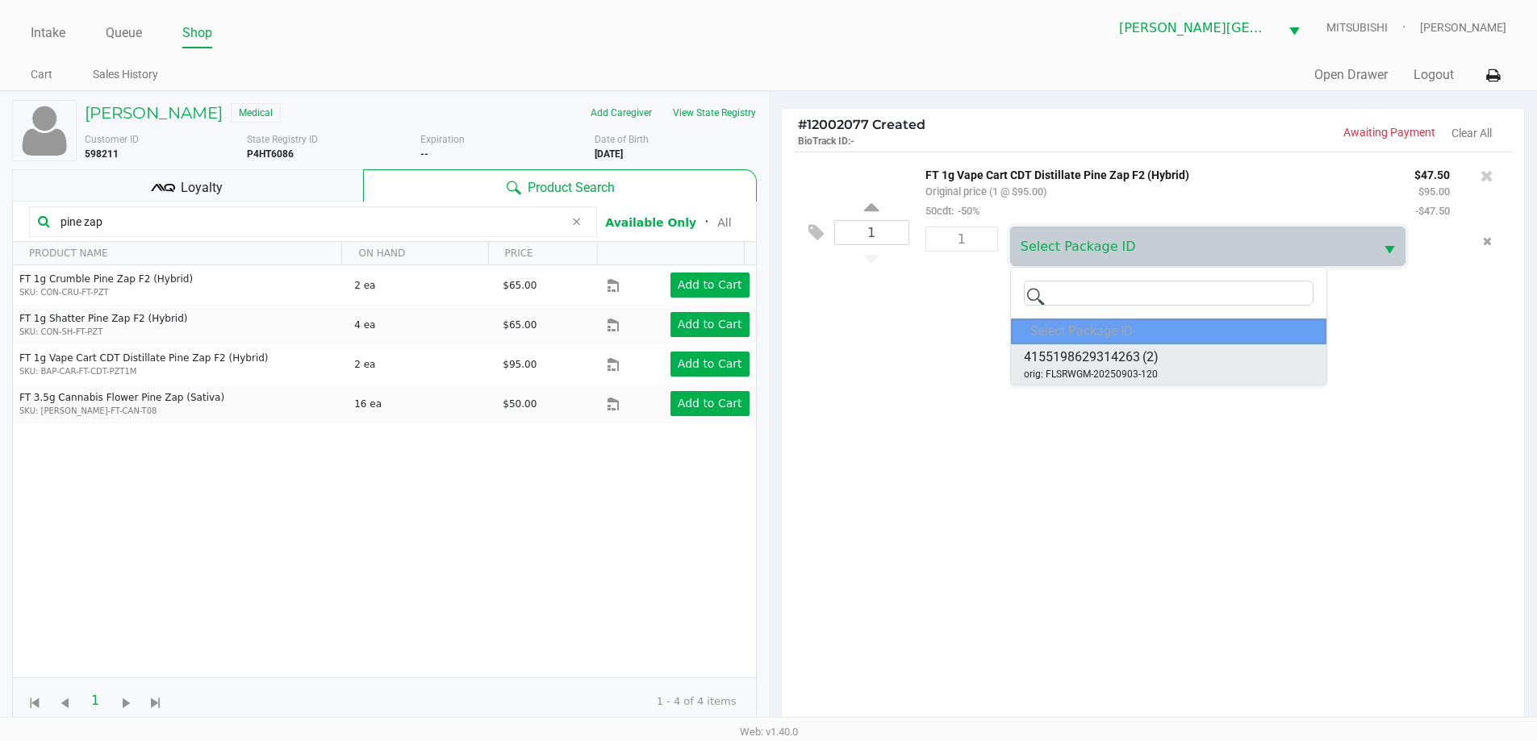
click at [1232, 353] on li "4155198629314263 (2) orig: FLSRWGM-20250903-120" at bounding box center [1168, 364] width 315 height 40
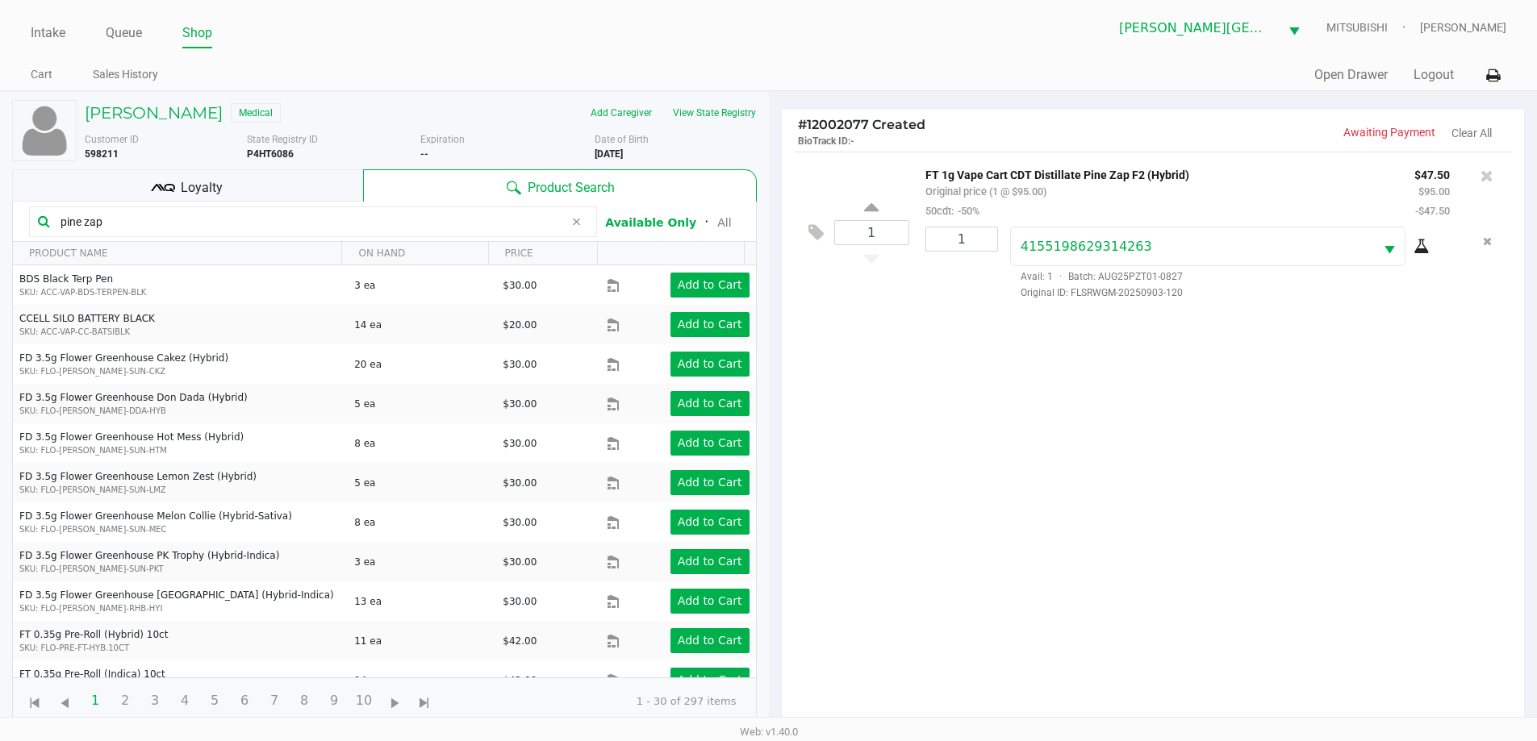
click at [1425, 244] on icon at bounding box center [1421, 246] width 16 height 13
click at [1489, 182] on icon at bounding box center [1486, 176] width 13 height 16
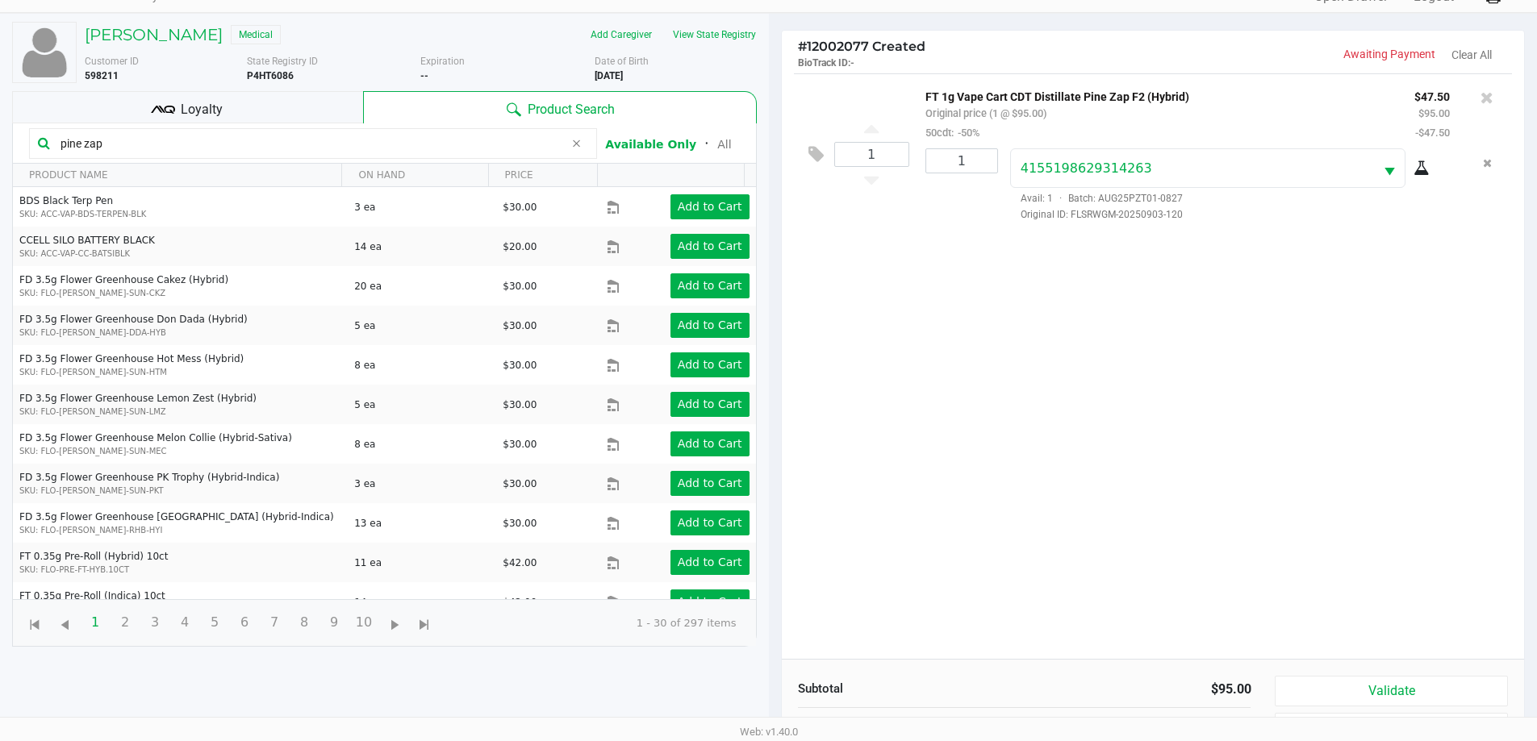
scroll to position [174, 0]
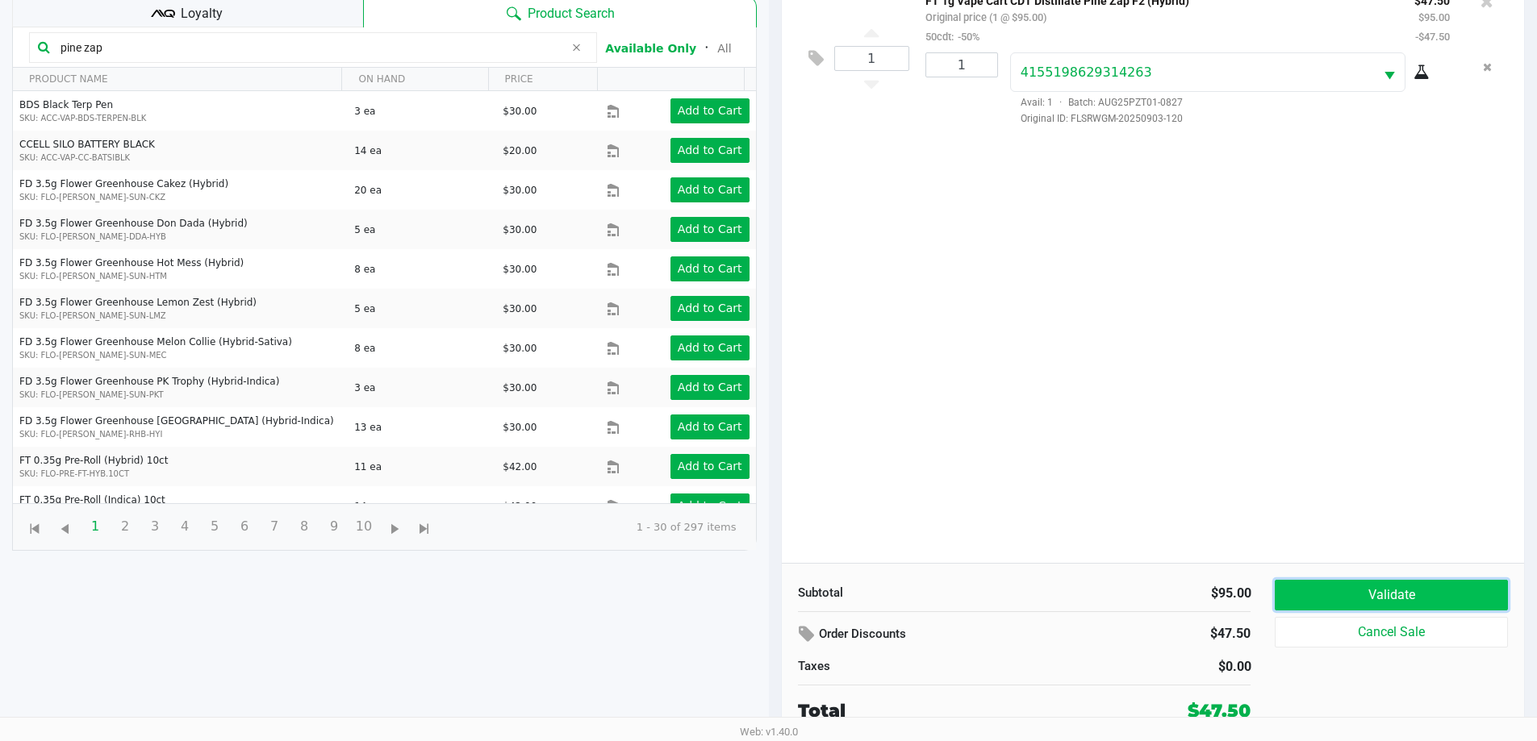
click at [1422, 605] on button "Validate" at bounding box center [1390, 595] width 232 height 31
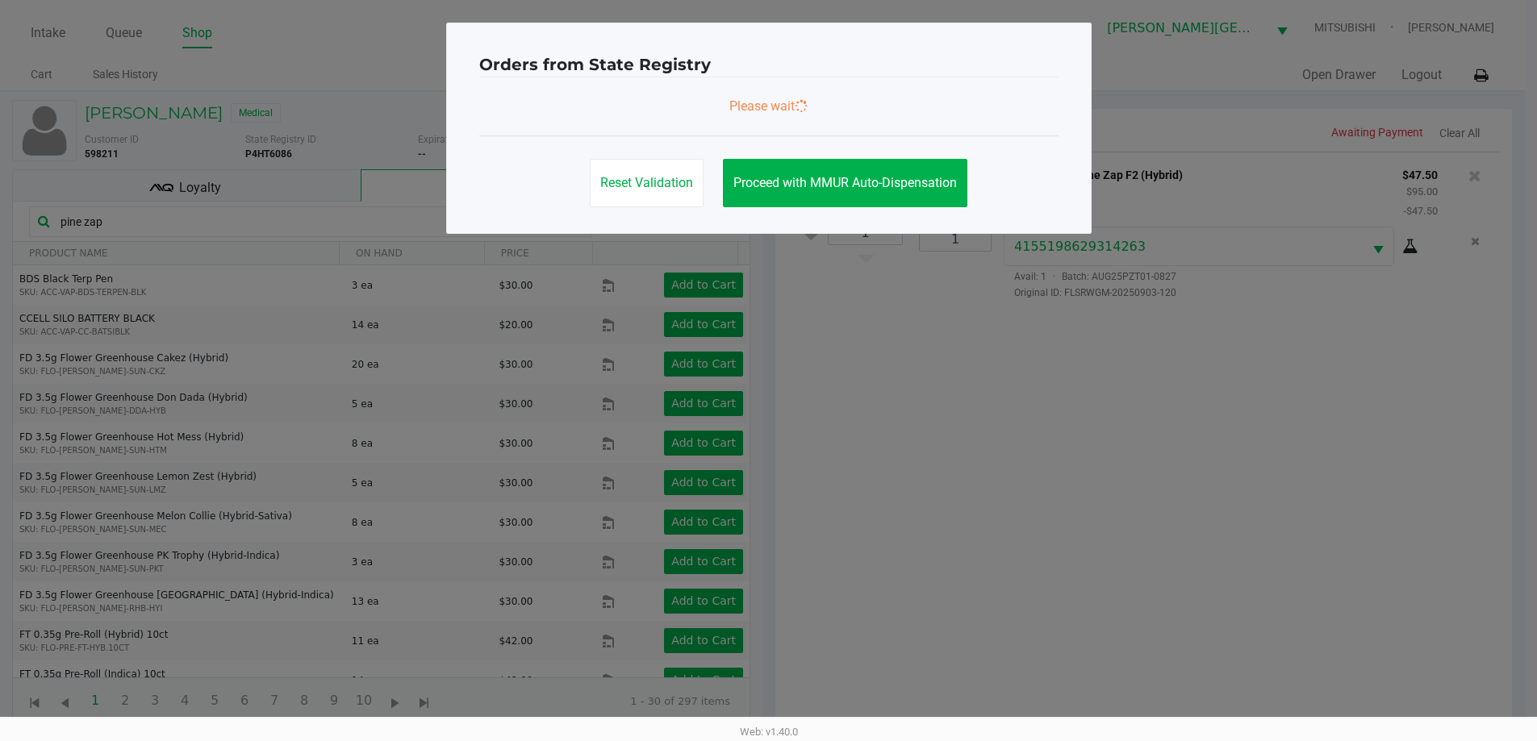
scroll to position [0, 0]
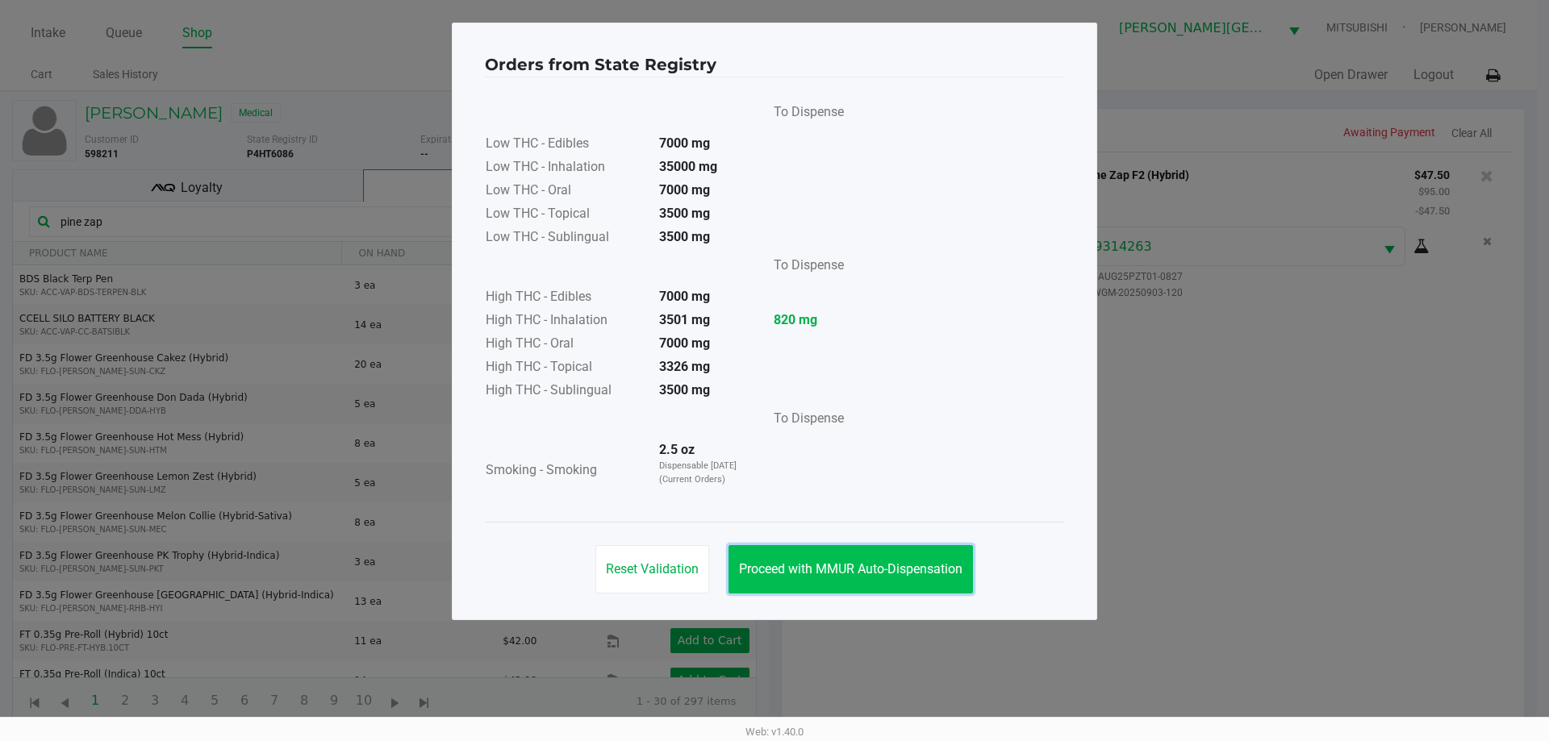
click at [889, 578] on button "Proceed with MMUR Auto-Dispensation" at bounding box center [850, 569] width 244 height 48
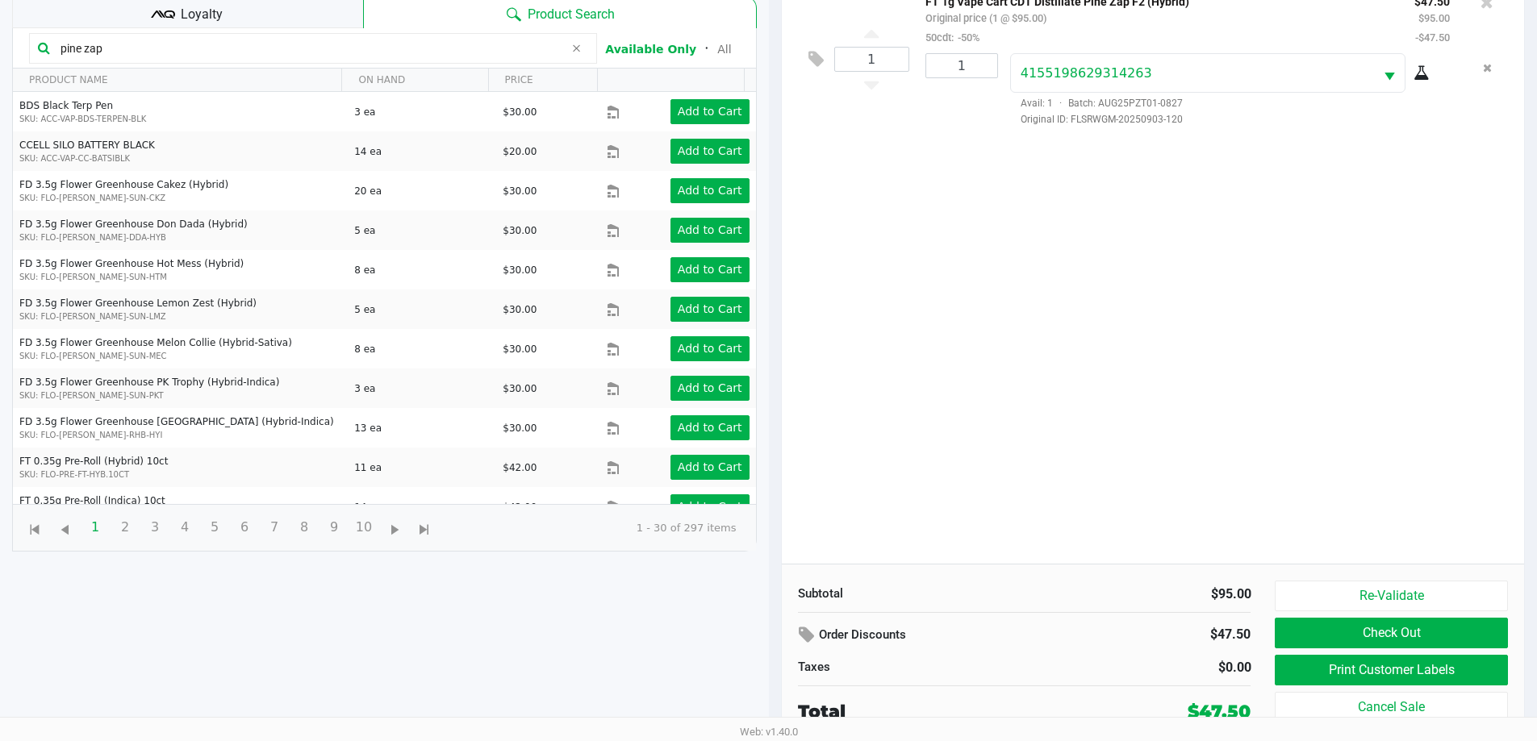
scroll to position [174, 0]
click at [1391, 660] on button "Print Customer Labels" at bounding box center [1390, 669] width 232 height 31
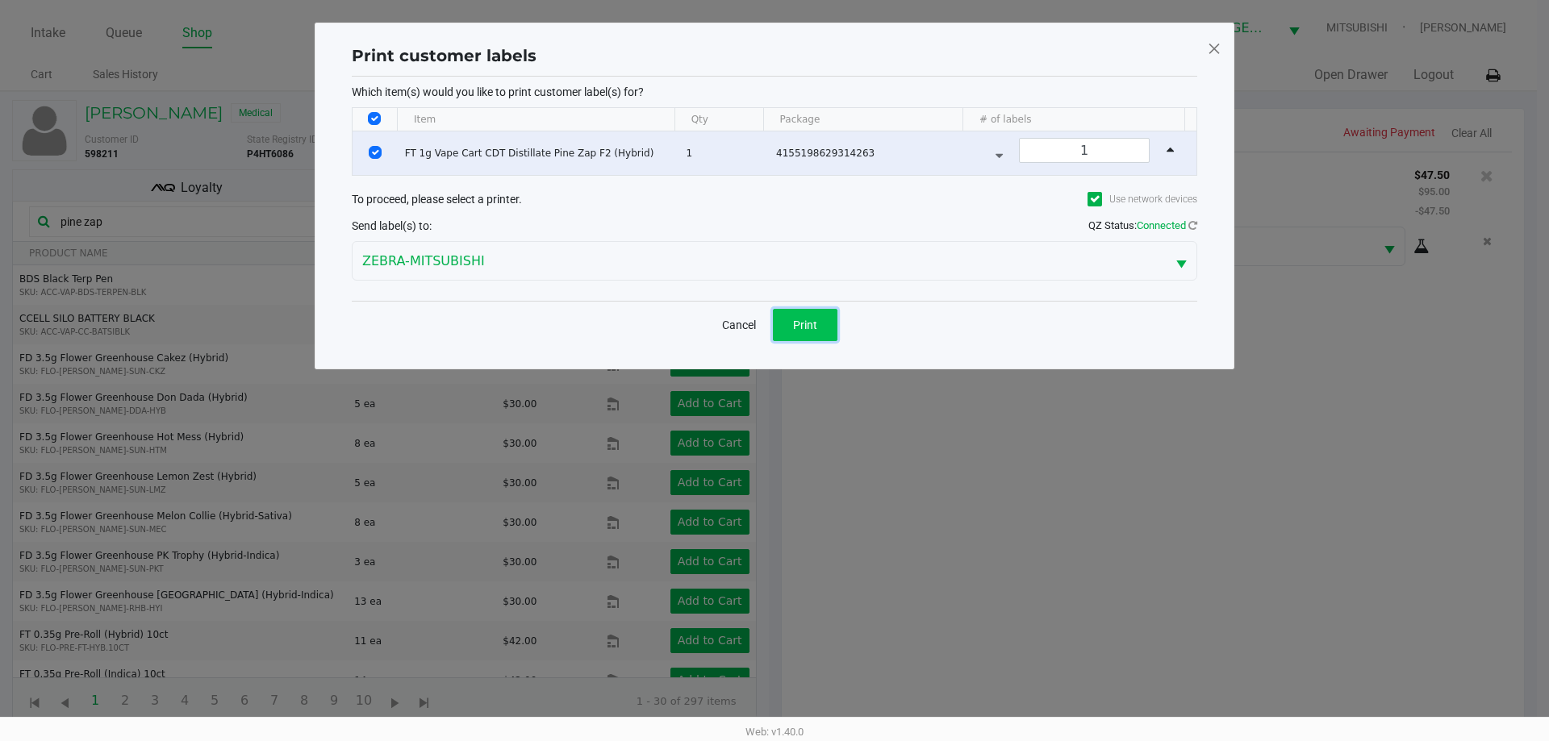
click at [825, 325] on button "Print" at bounding box center [805, 325] width 65 height 32
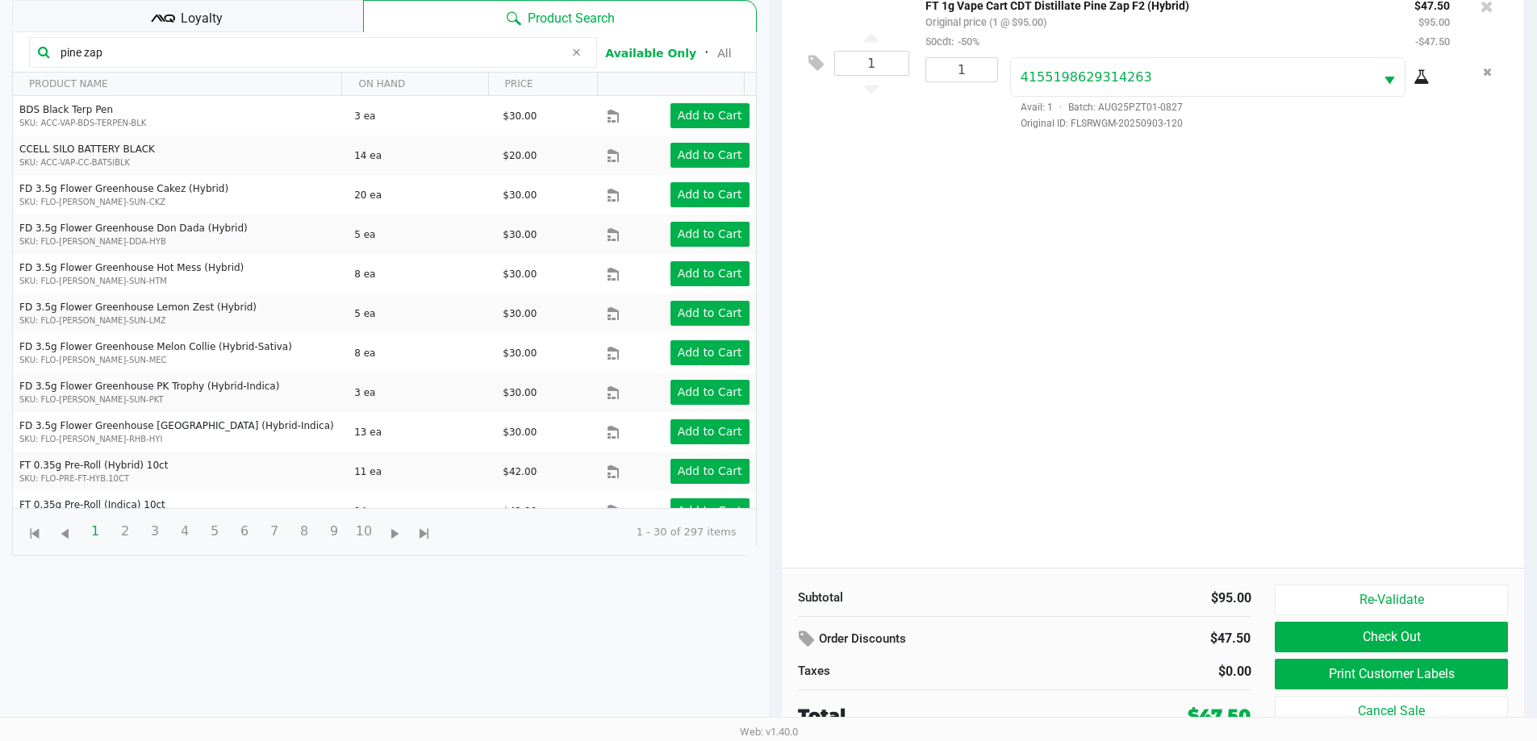
scroll to position [174, 0]
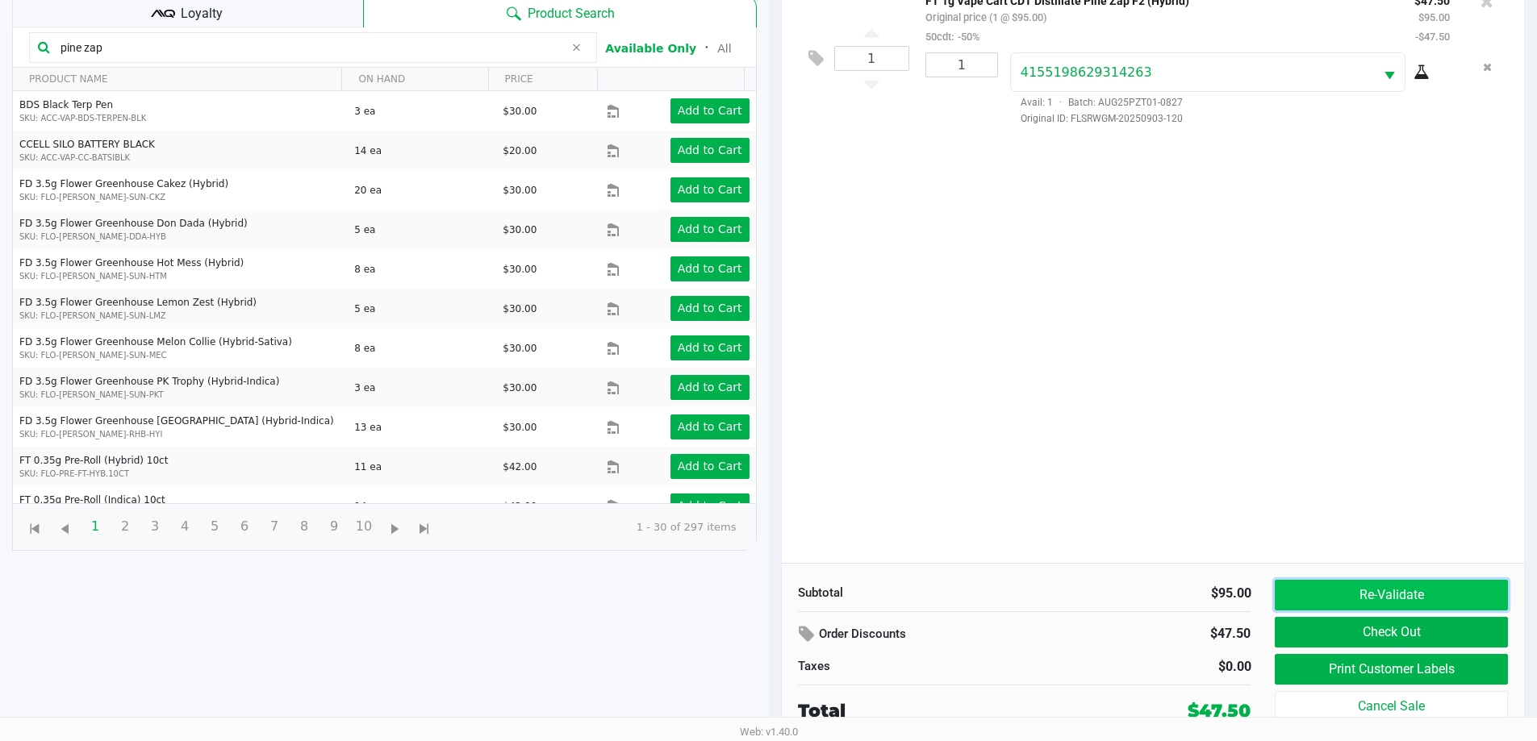
click at [1351, 607] on button "Re-Validate" at bounding box center [1390, 595] width 232 height 31
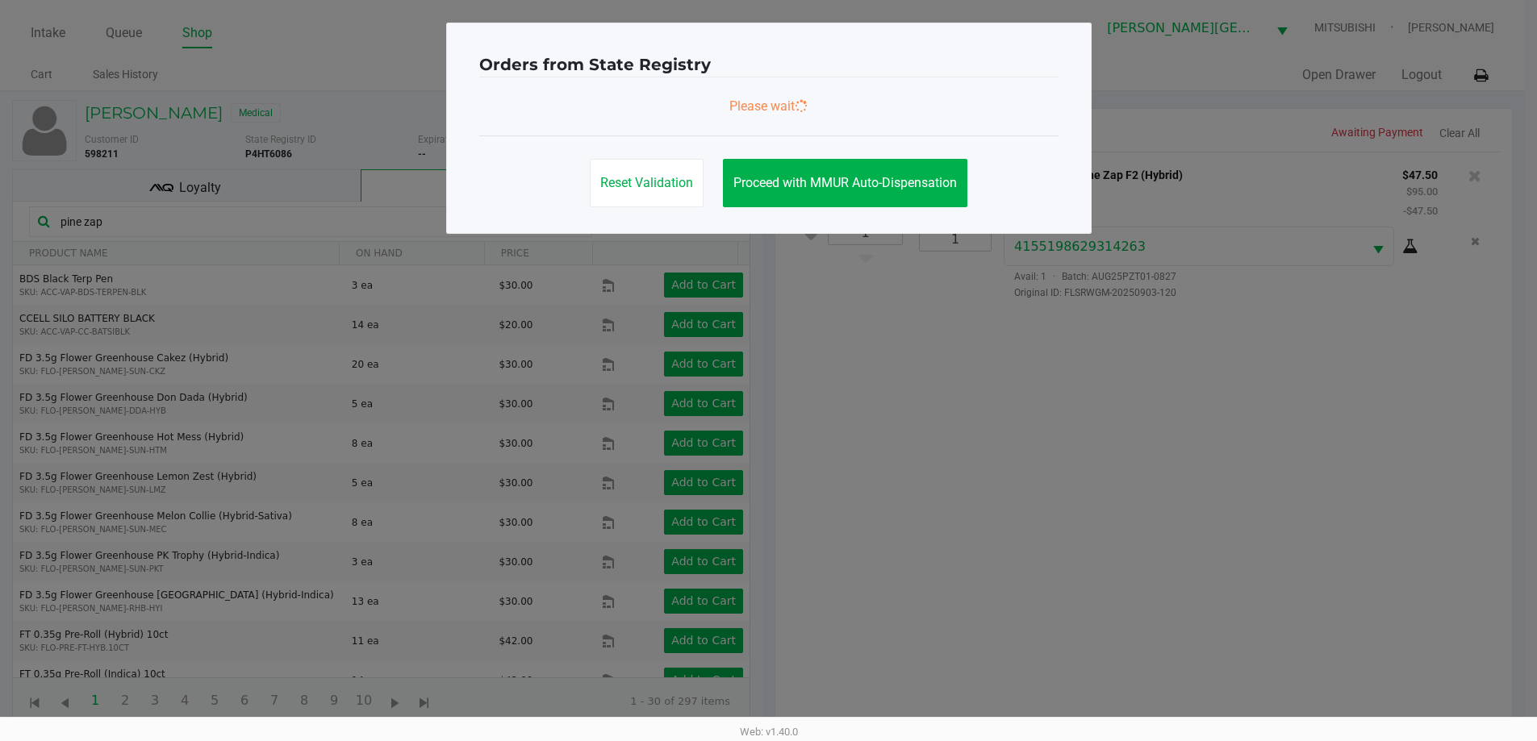
scroll to position [0, 0]
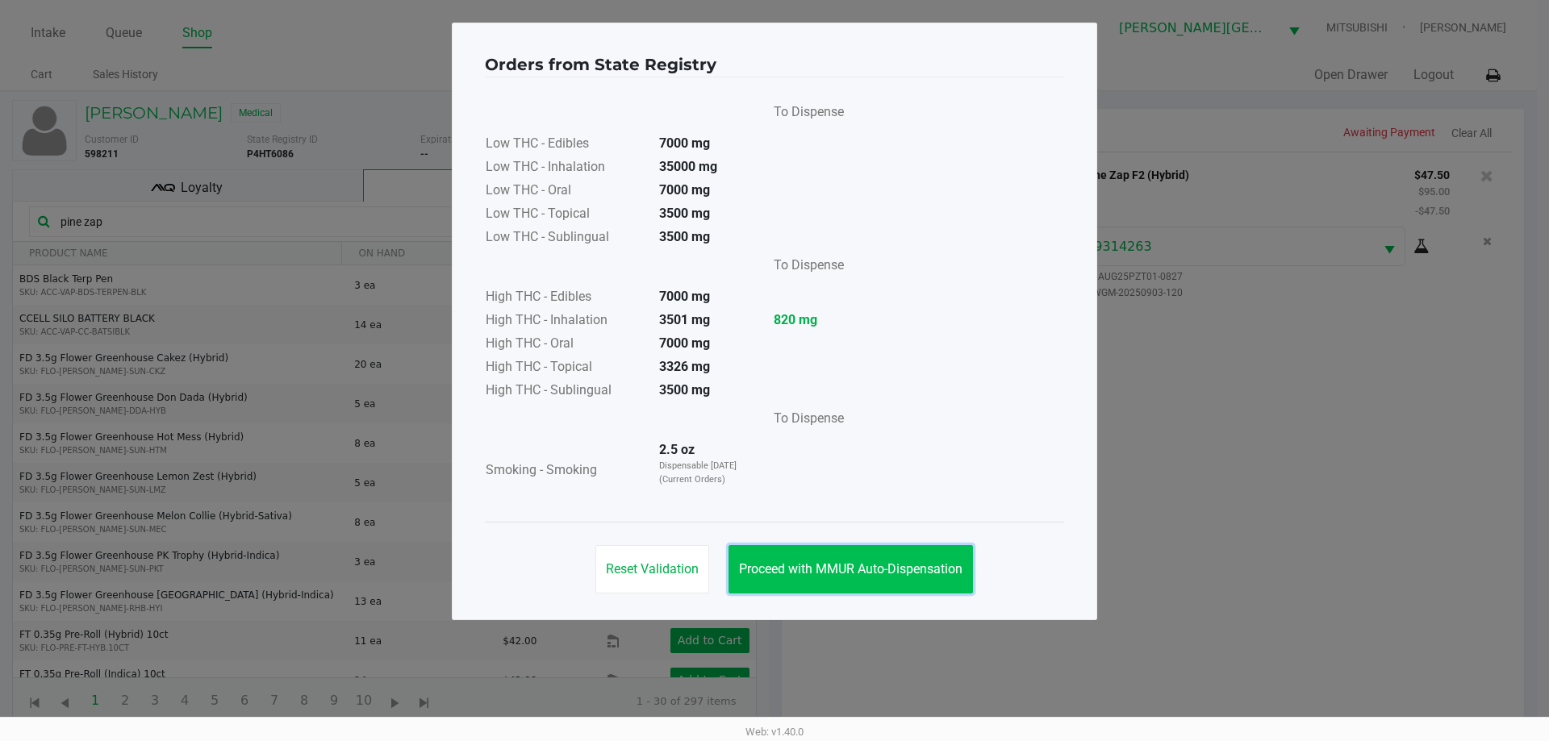
click at [840, 565] on span "Proceed with MMUR Auto-Dispensation" at bounding box center [850, 568] width 223 height 15
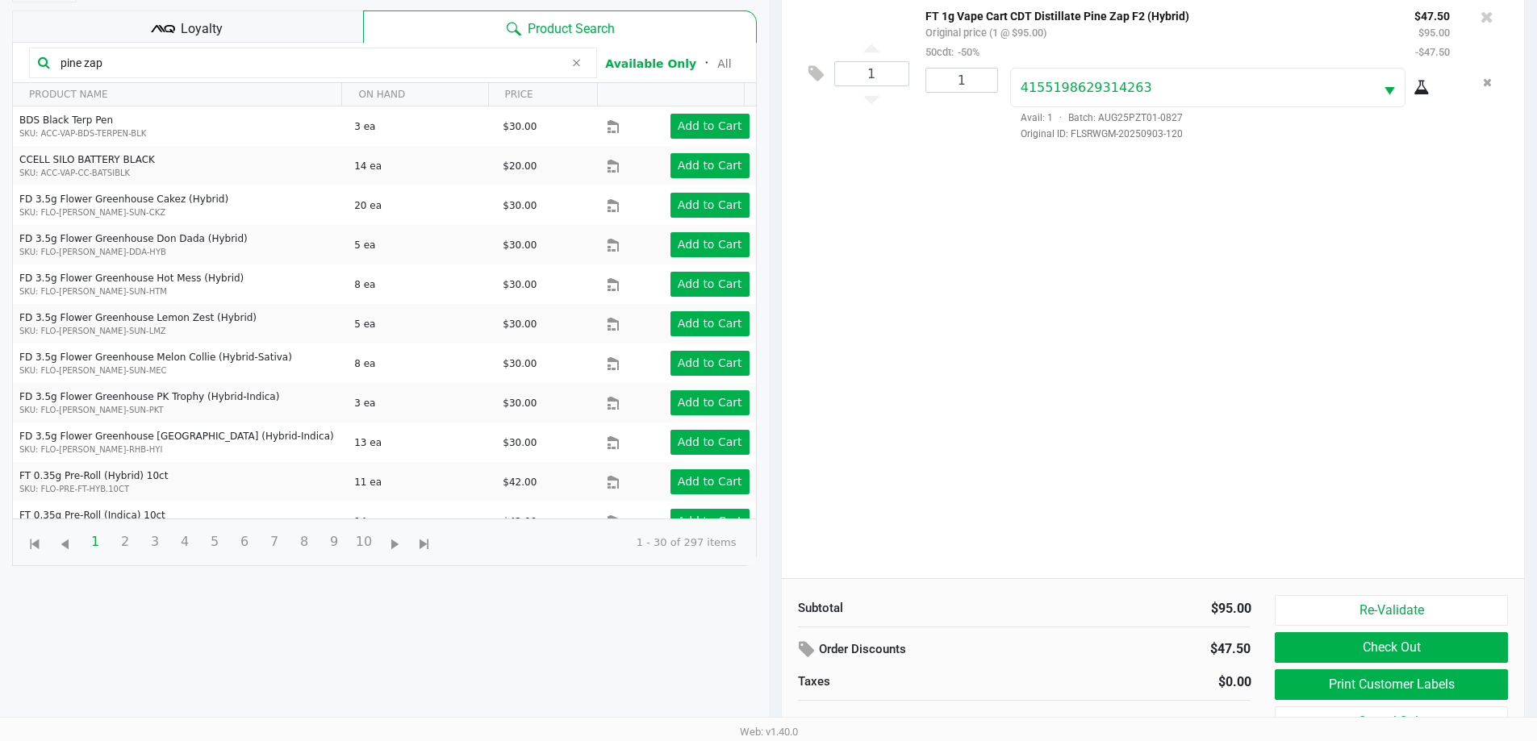
scroll to position [174, 0]
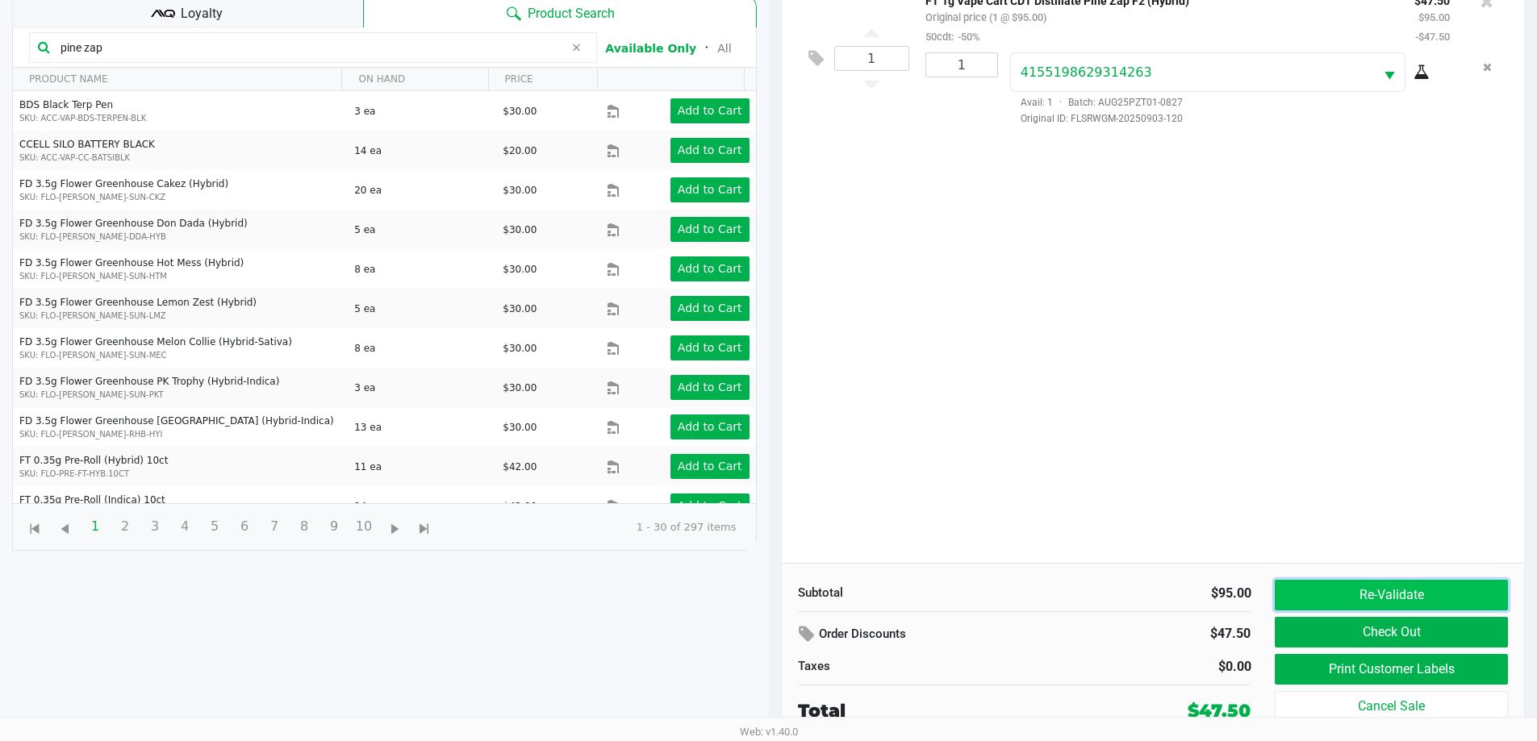
click at [1366, 586] on button "Re-Validate" at bounding box center [1390, 595] width 232 height 31
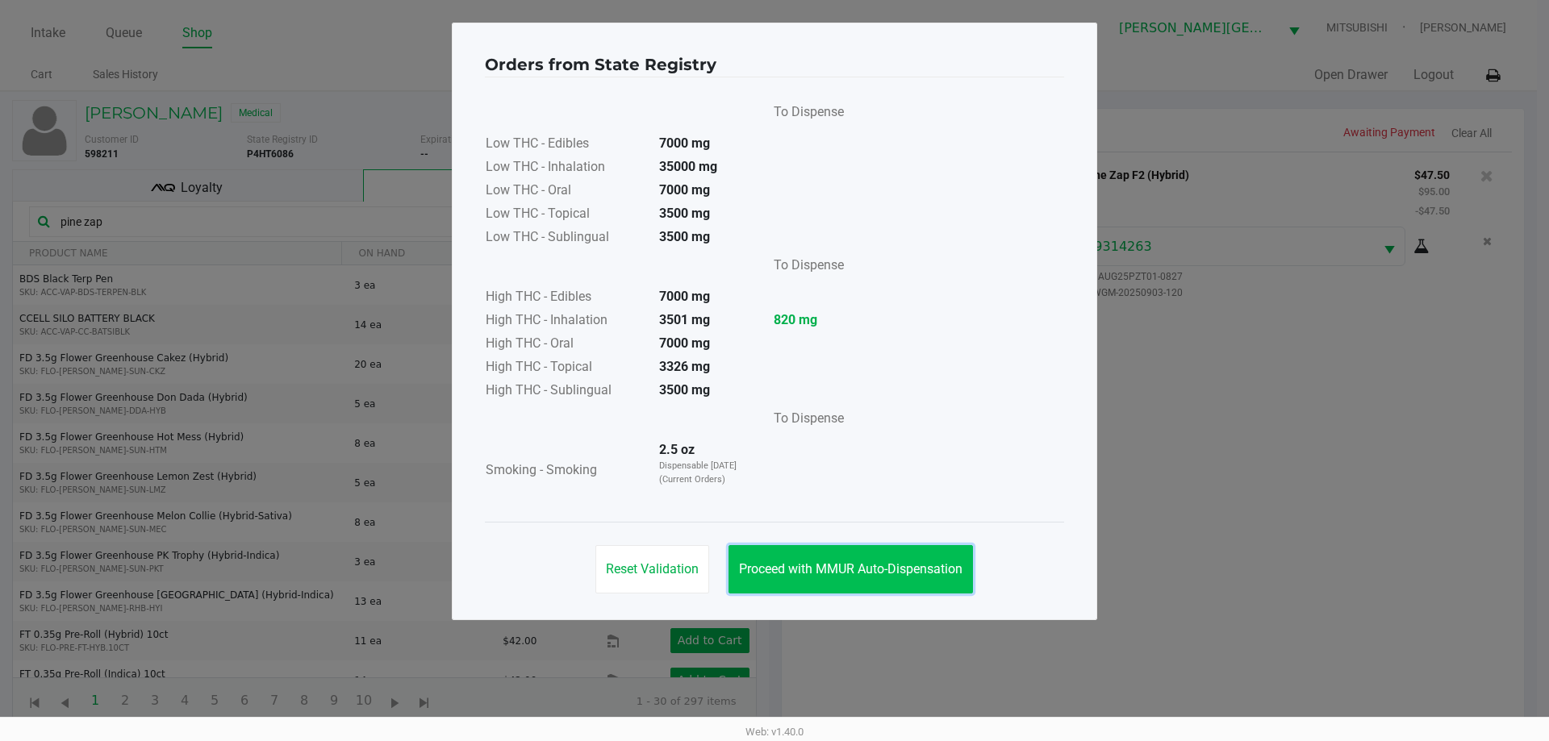
click at [865, 557] on button "Proceed with MMUR Auto-Dispensation" at bounding box center [850, 569] width 244 height 48
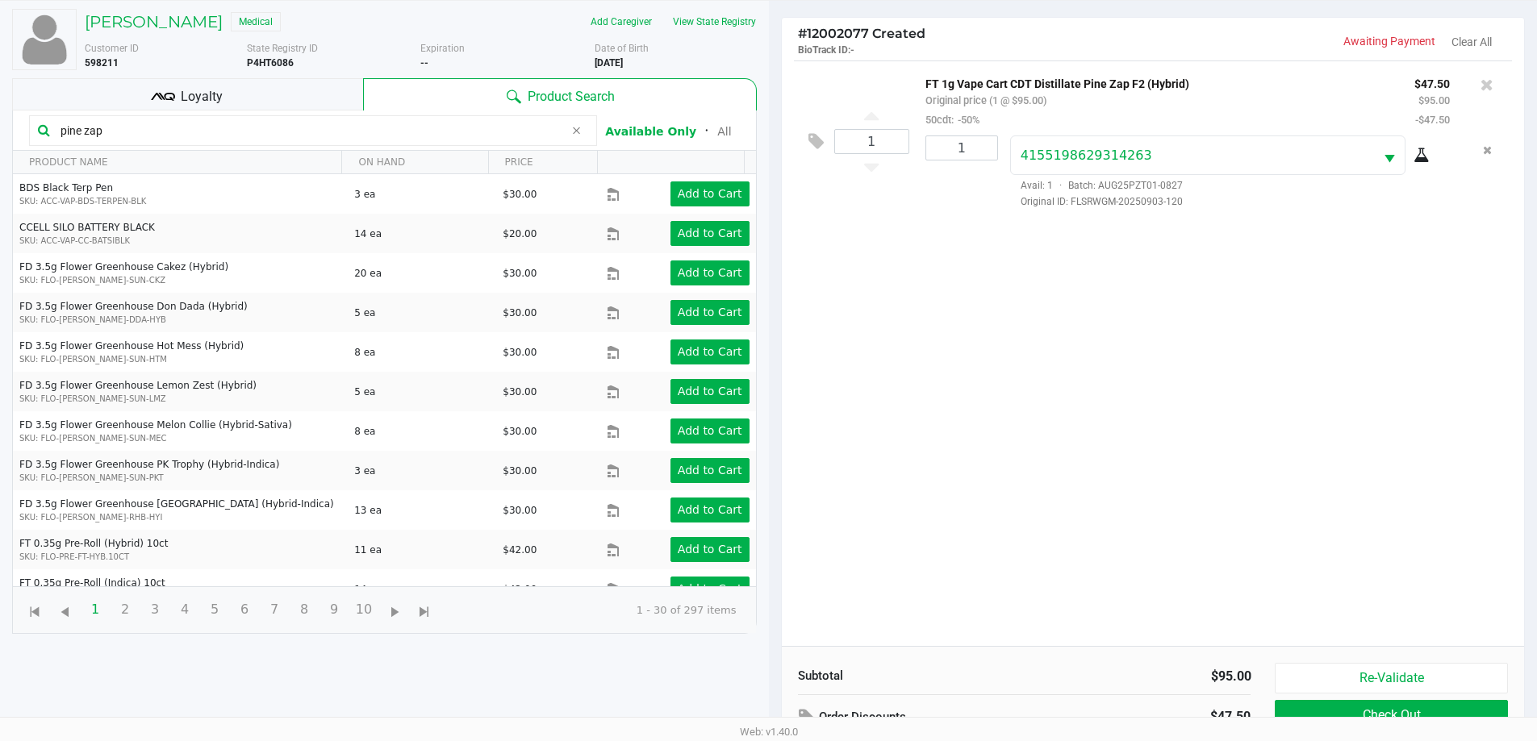
scroll to position [174, 0]
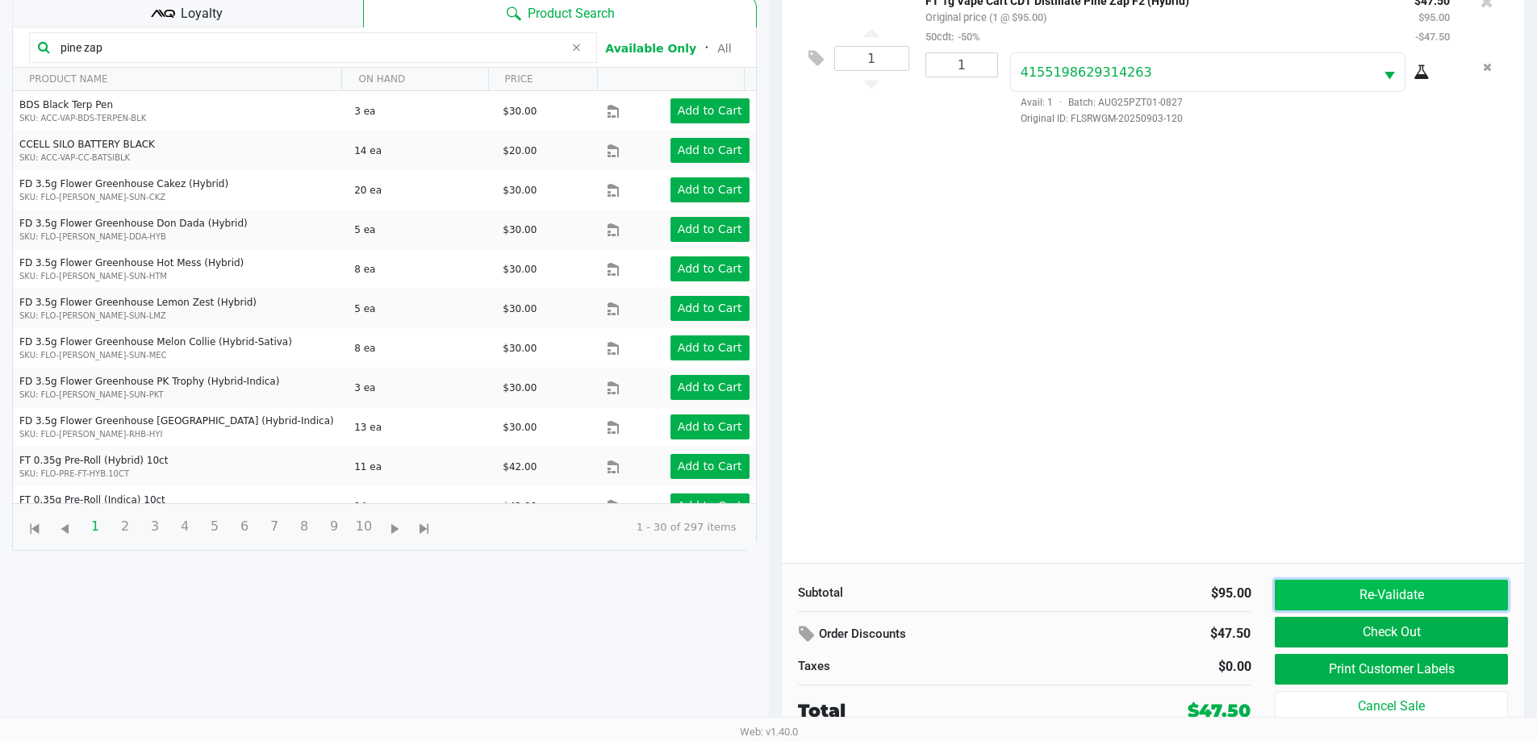
click at [1410, 593] on button "Re-Validate" at bounding box center [1390, 595] width 232 height 31
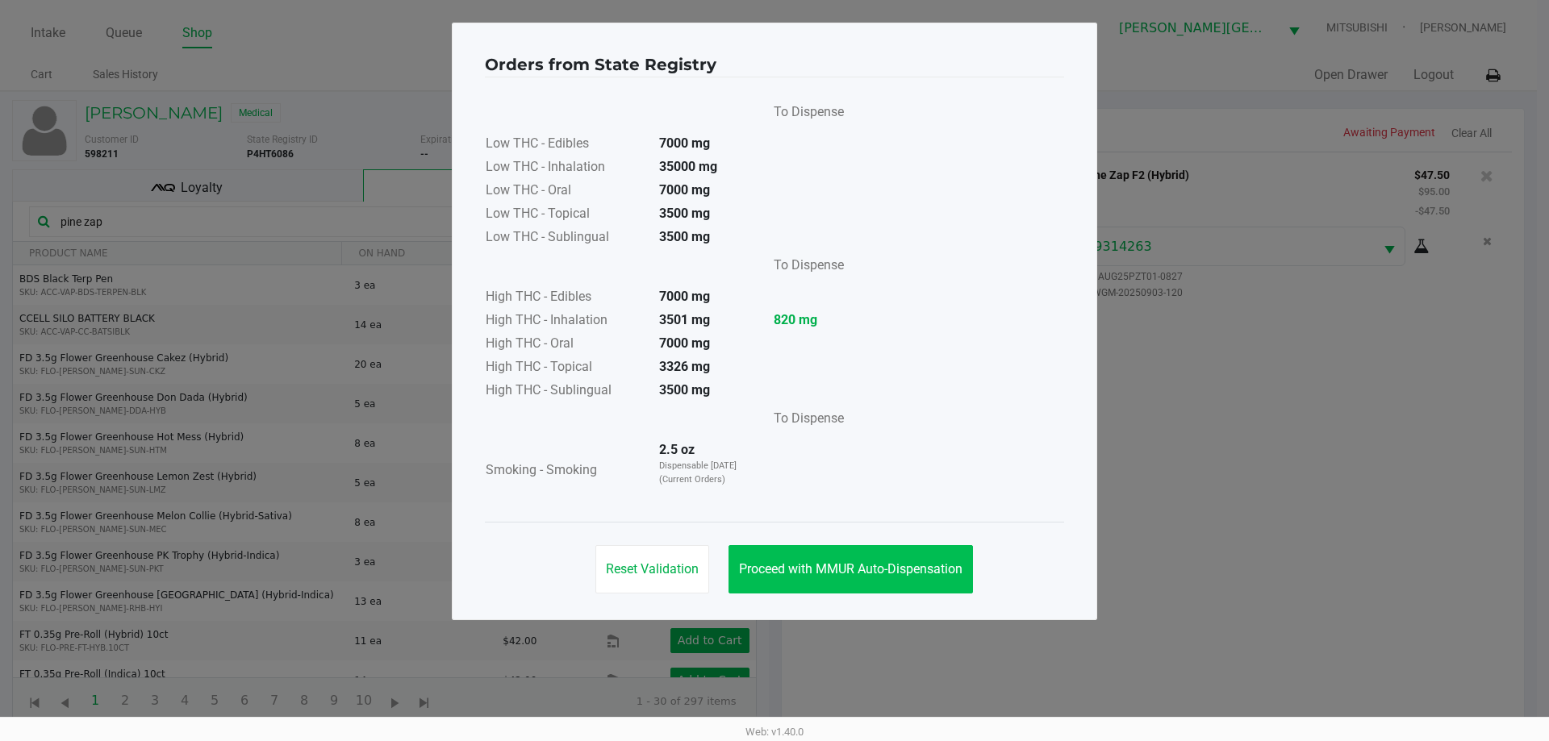
click at [865, 546] on div "Reset Validation Proceed with MMUR Auto-Dispensation" at bounding box center [774, 562] width 579 height 81
click at [863, 560] on button "Proceed with MMUR Auto-Dispensation" at bounding box center [850, 569] width 244 height 48
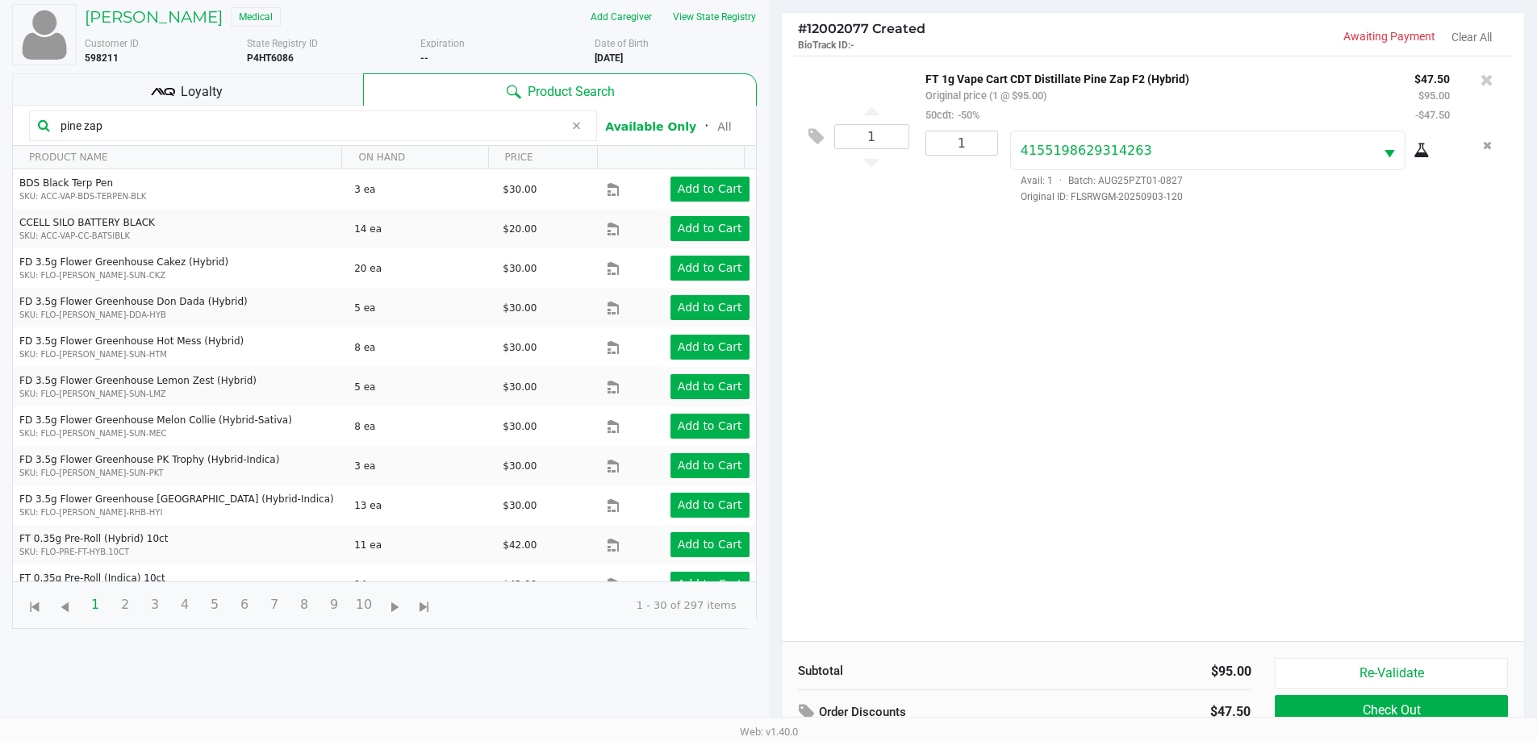
scroll to position [174, 0]
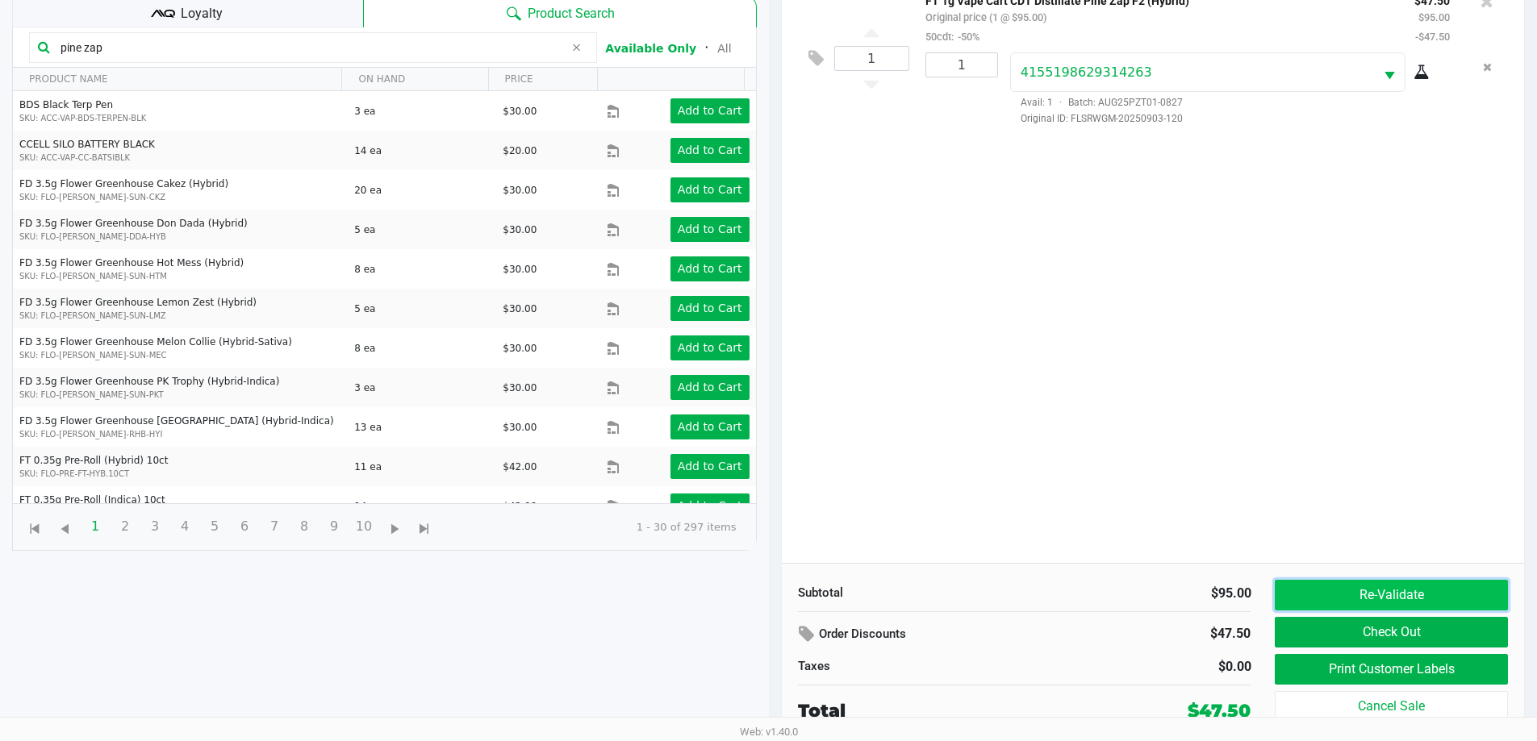
click at [1323, 598] on button "Re-Validate" at bounding box center [1390, 595] width 232 height 31
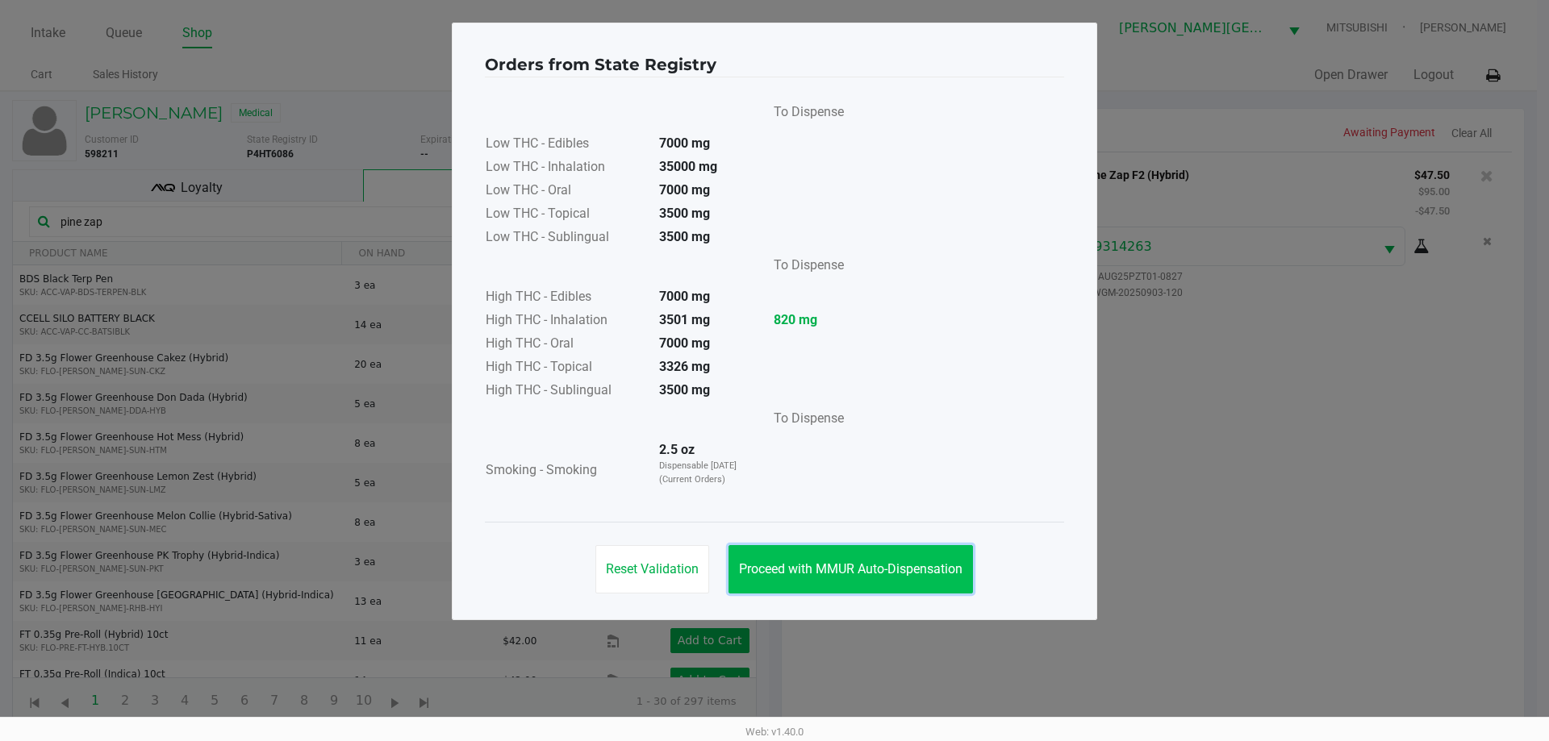
click at [940, 559] on button "Proceed with MMUR Auto-Dispensation" at bounding box center [850, 569] width 244 height 48
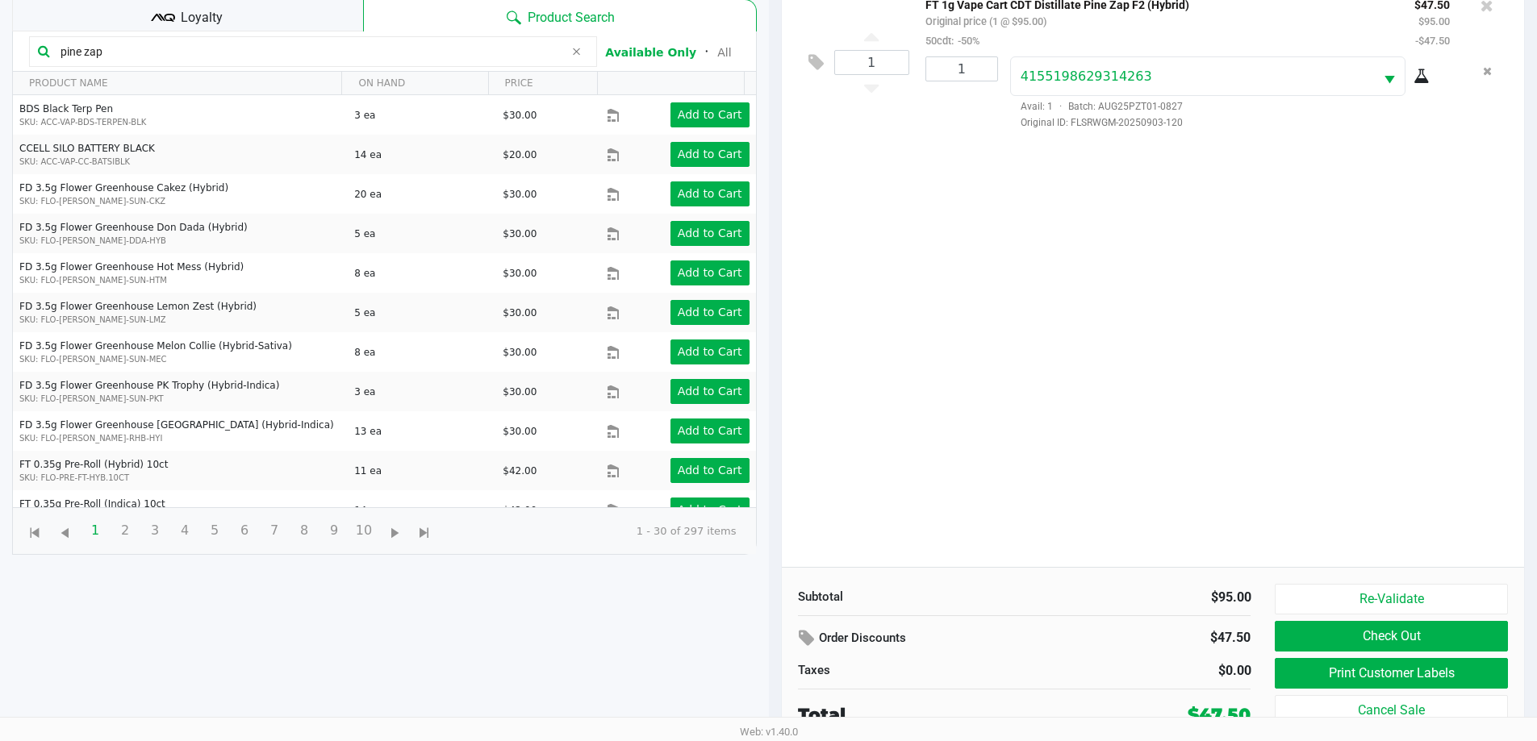
scroll to position [174, 0]
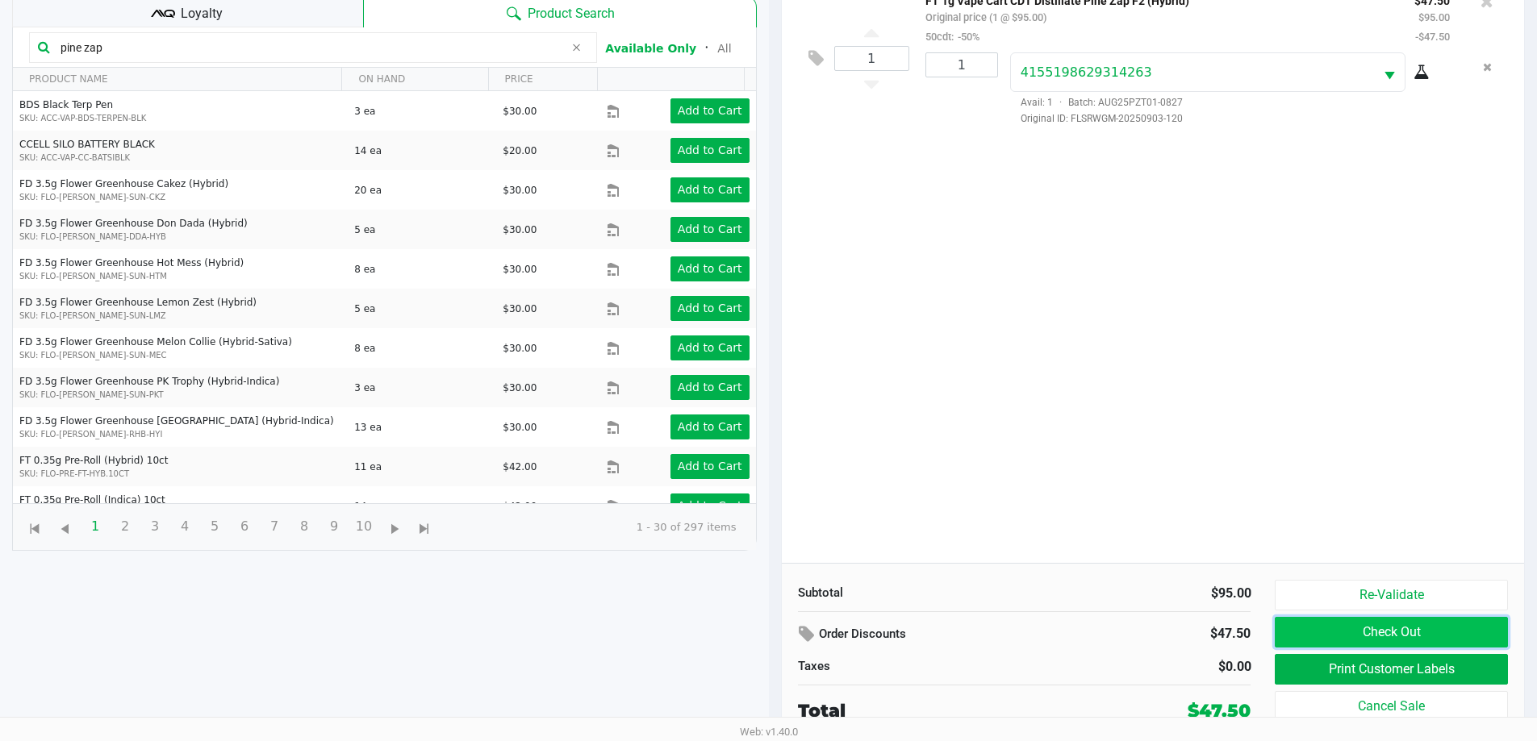
click at [1430, 639] on button "Check Out" at bounding box center [1390, 632] width 232 height 31
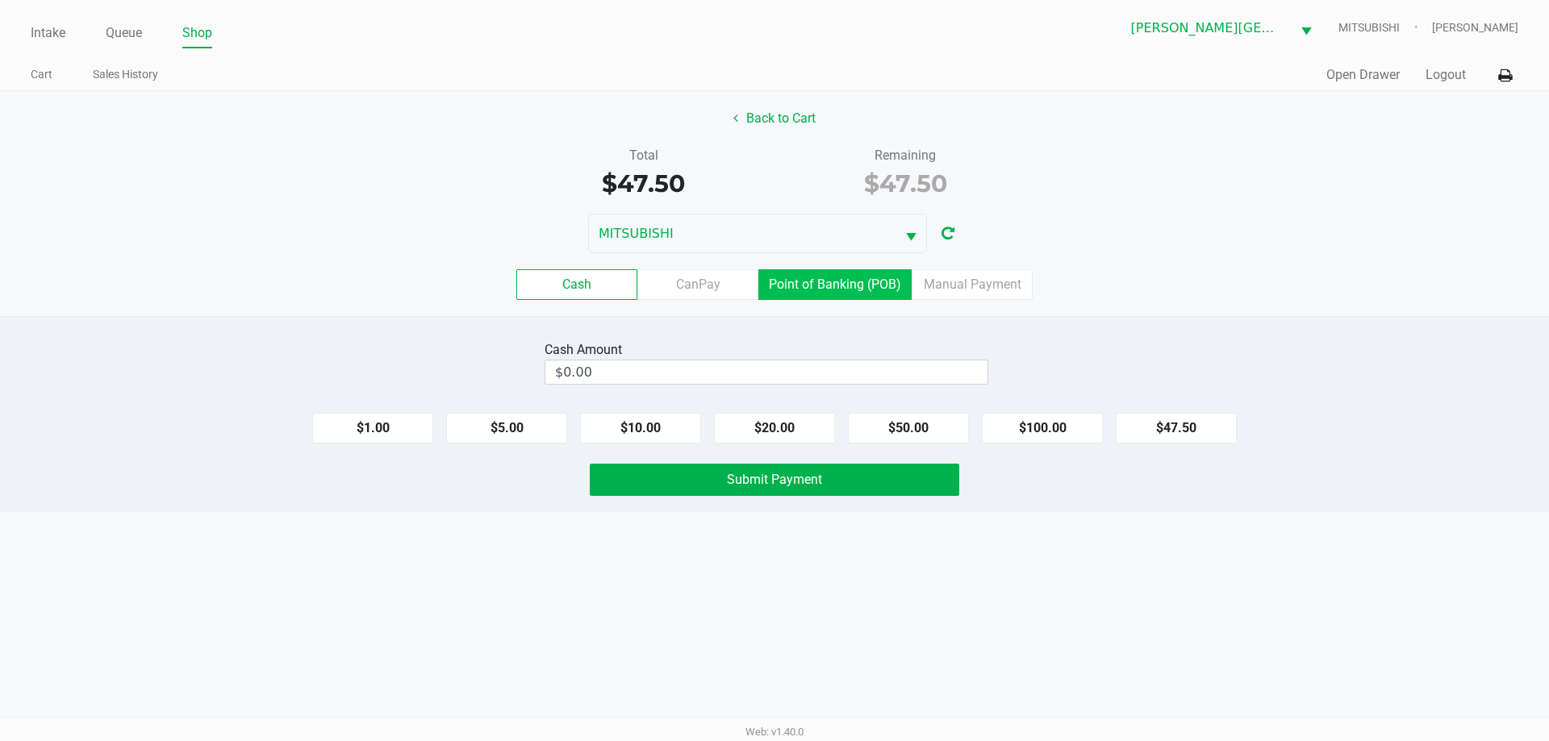
click at [883, 277] on label "Point of Banking (POB)" at bounding box center [834, 284] width 153 height 31
click at [0, 0] on 7 "Point of Banking (POB)" at bounding box center [0, 0] width 0 height 0
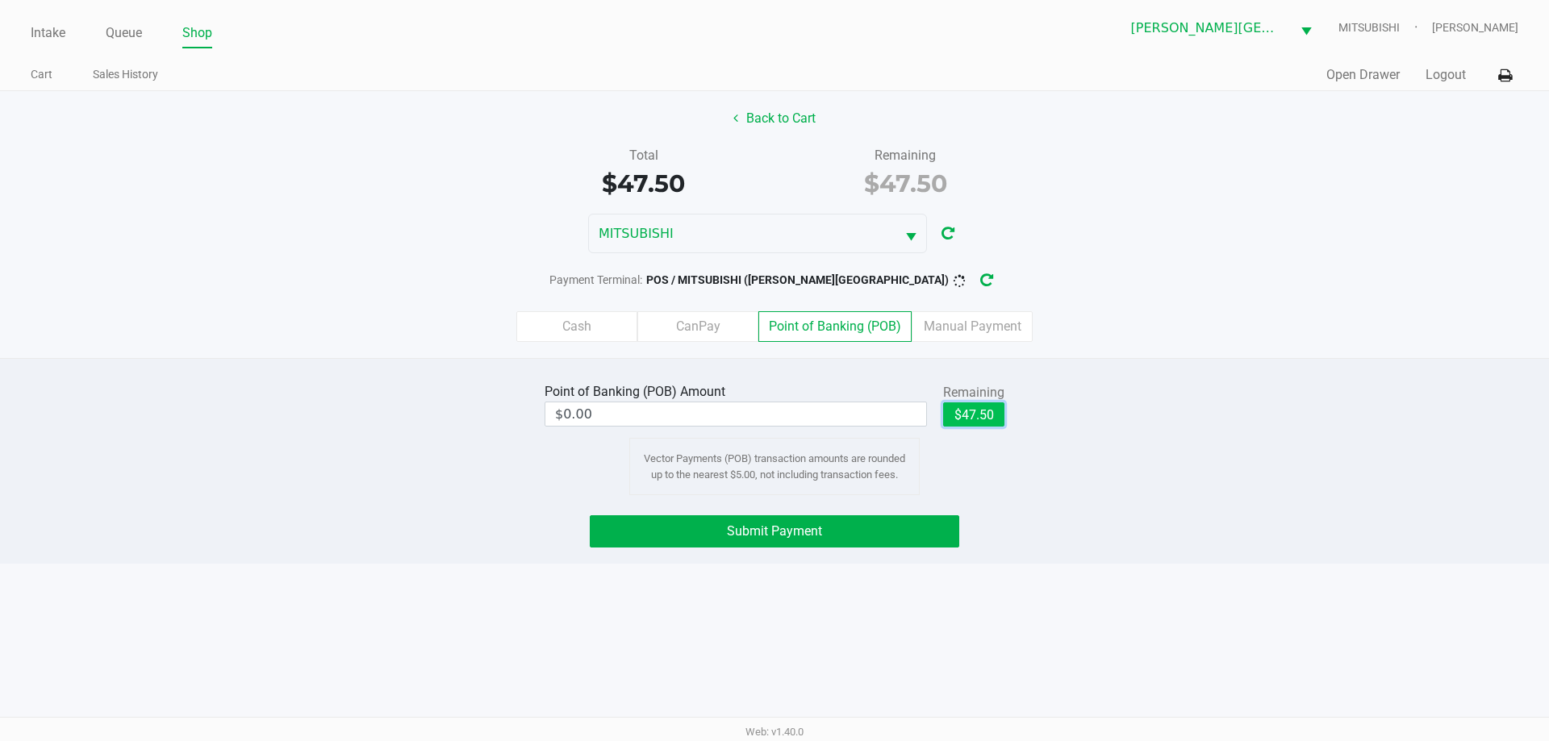
click at [978, 415] on button "$47.50" at bounding box center [973, 414] width 61 height 24
type input "$47.50"
click at [899, 532] on button "Submit Payment" at bounding box center [774, 531] width 369 height 32
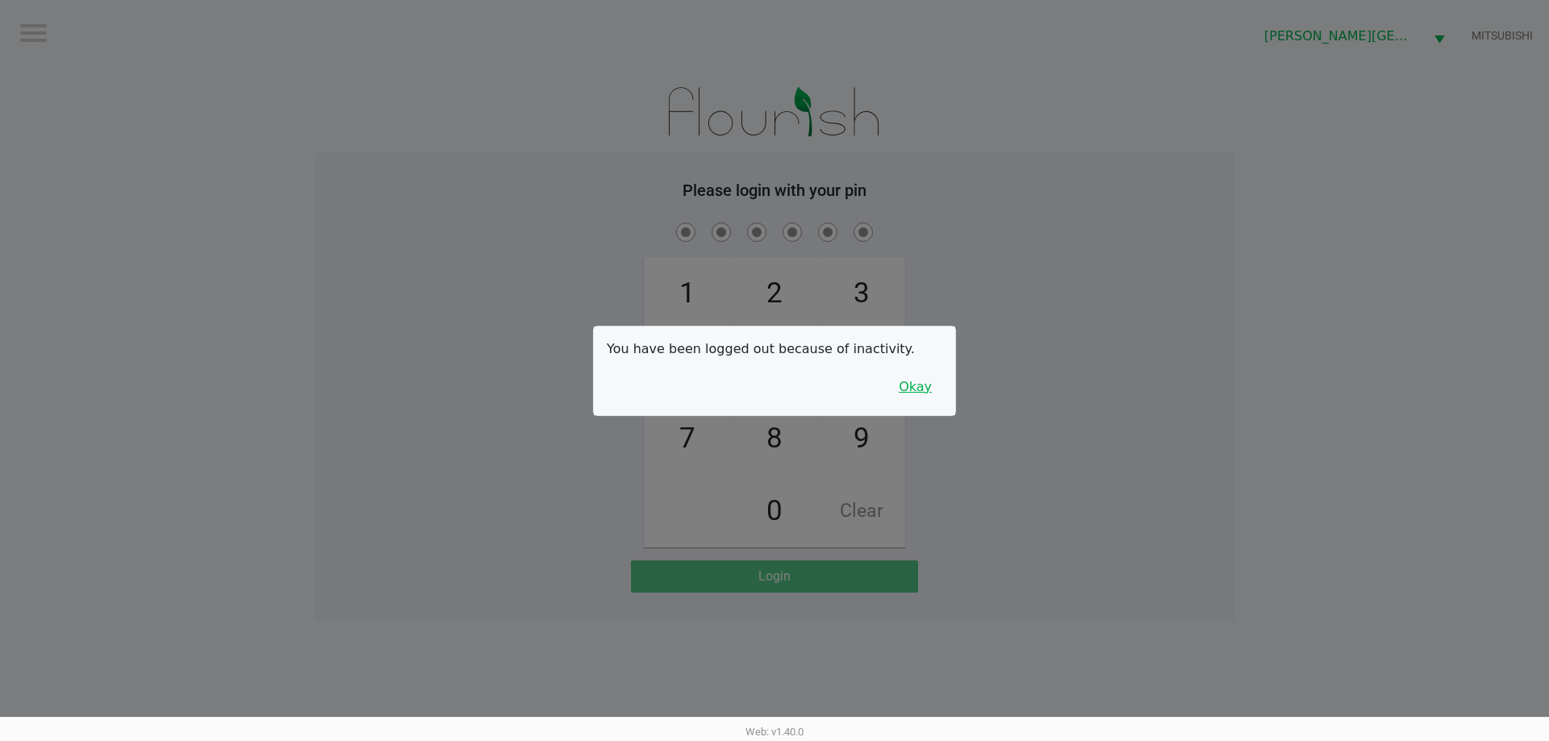
click at [904, 390] on button "Okay" at bounding box center [915, 387] width 54 height 31
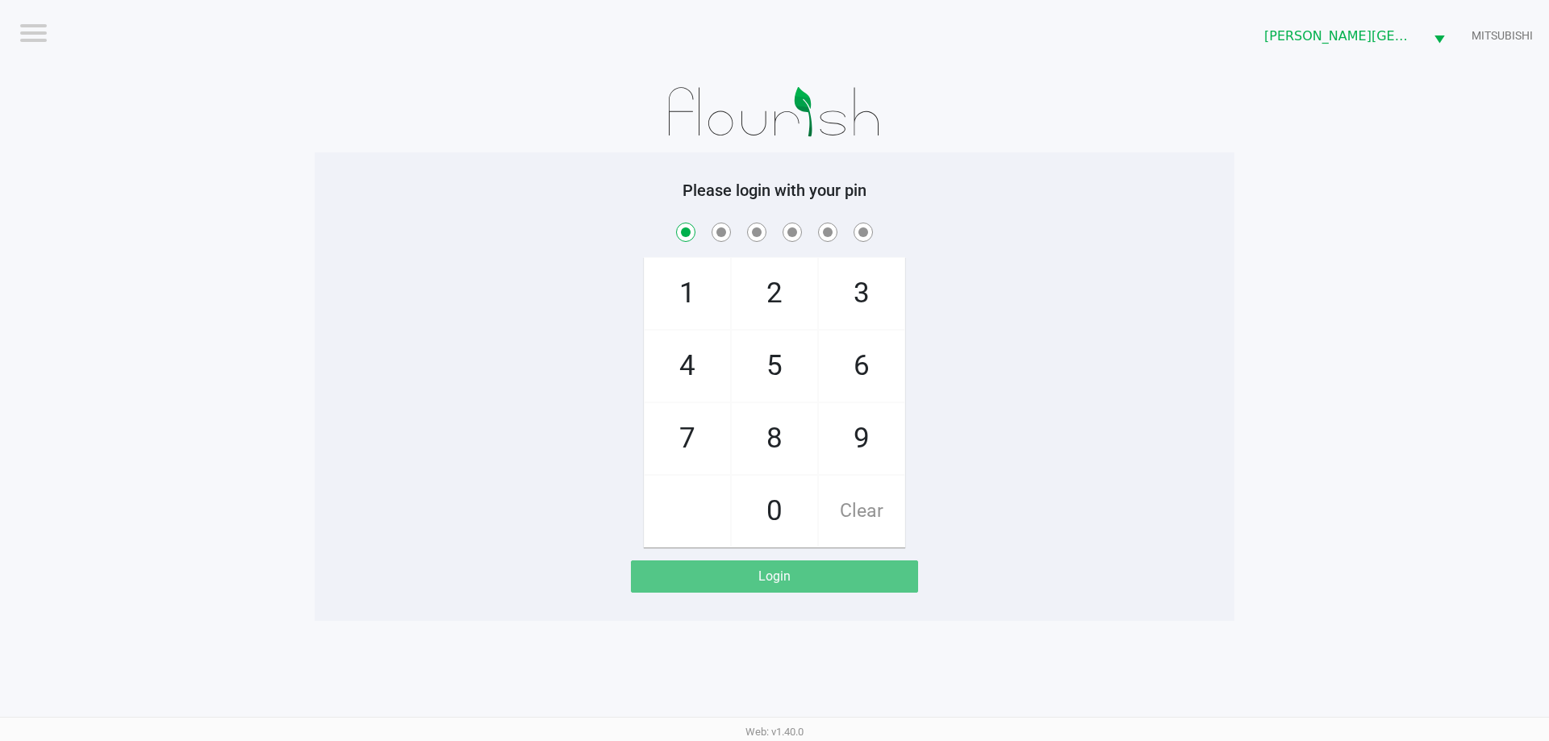
checkbox input "true"
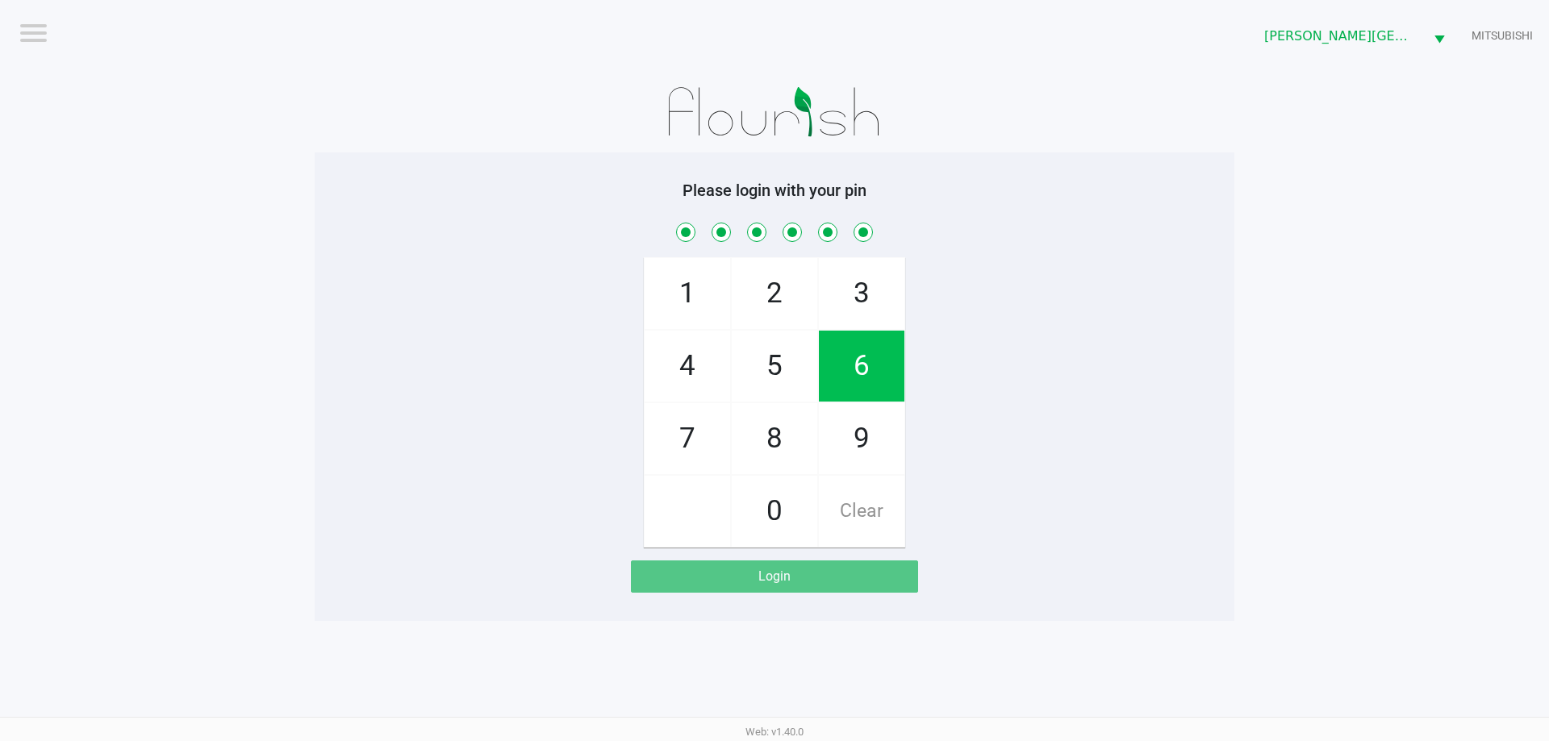
checkbox input "true"
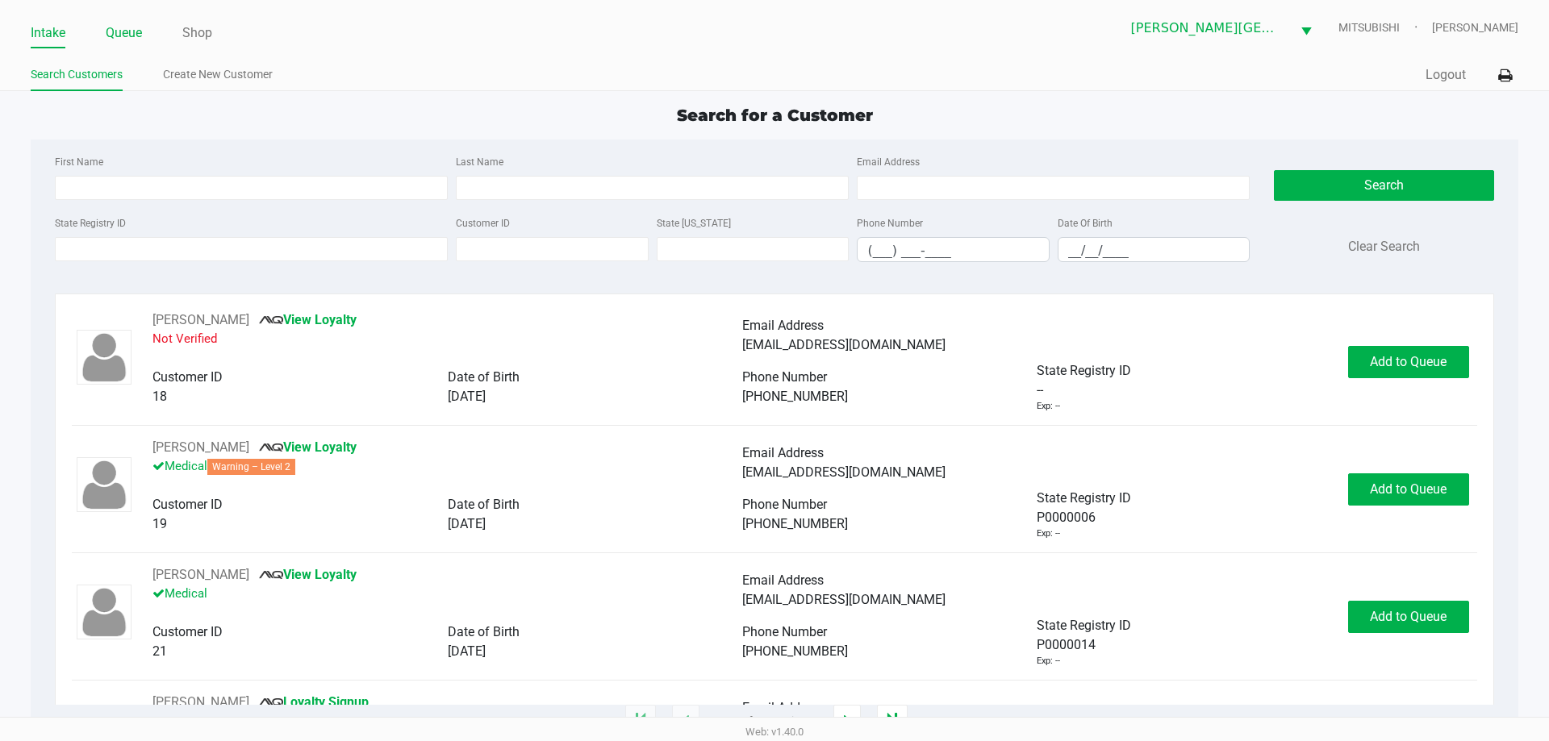
click at [140, 42] on link "Queue" at bounding box center [124, 33] width 36 height 23
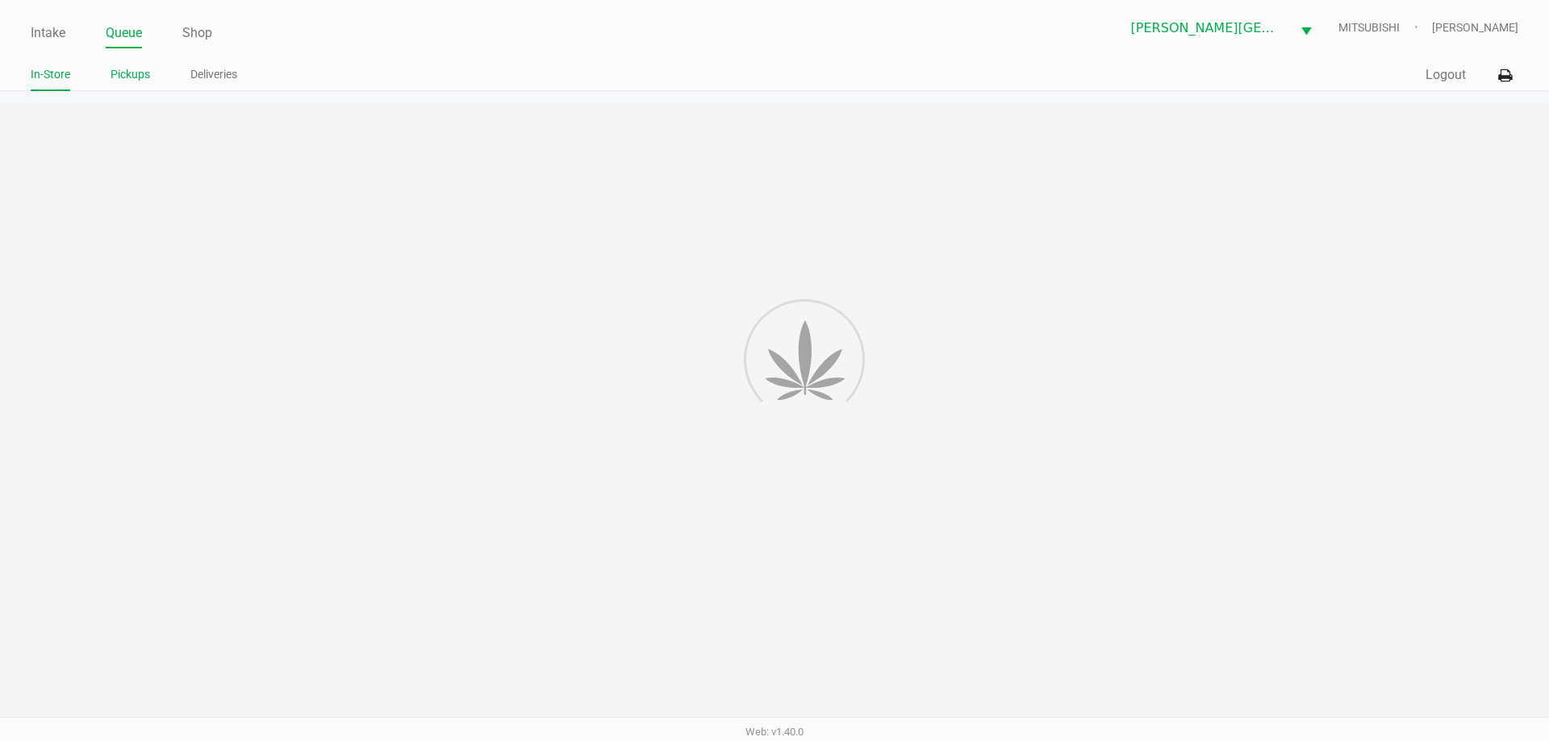
click at [137, 74] on link "Pickups" at bounding box center [130, 75] width 40 height 20
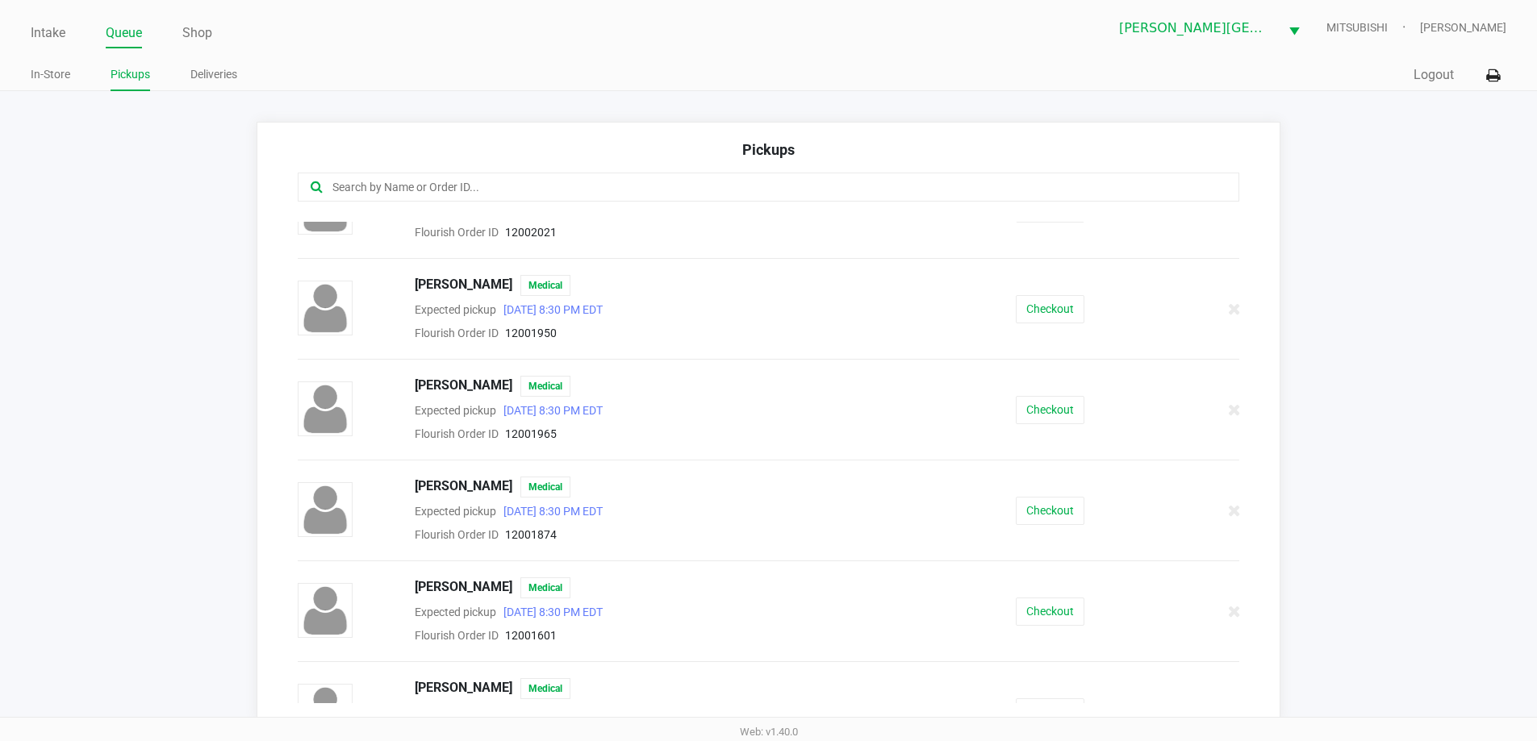
scroll to position [292, 0]
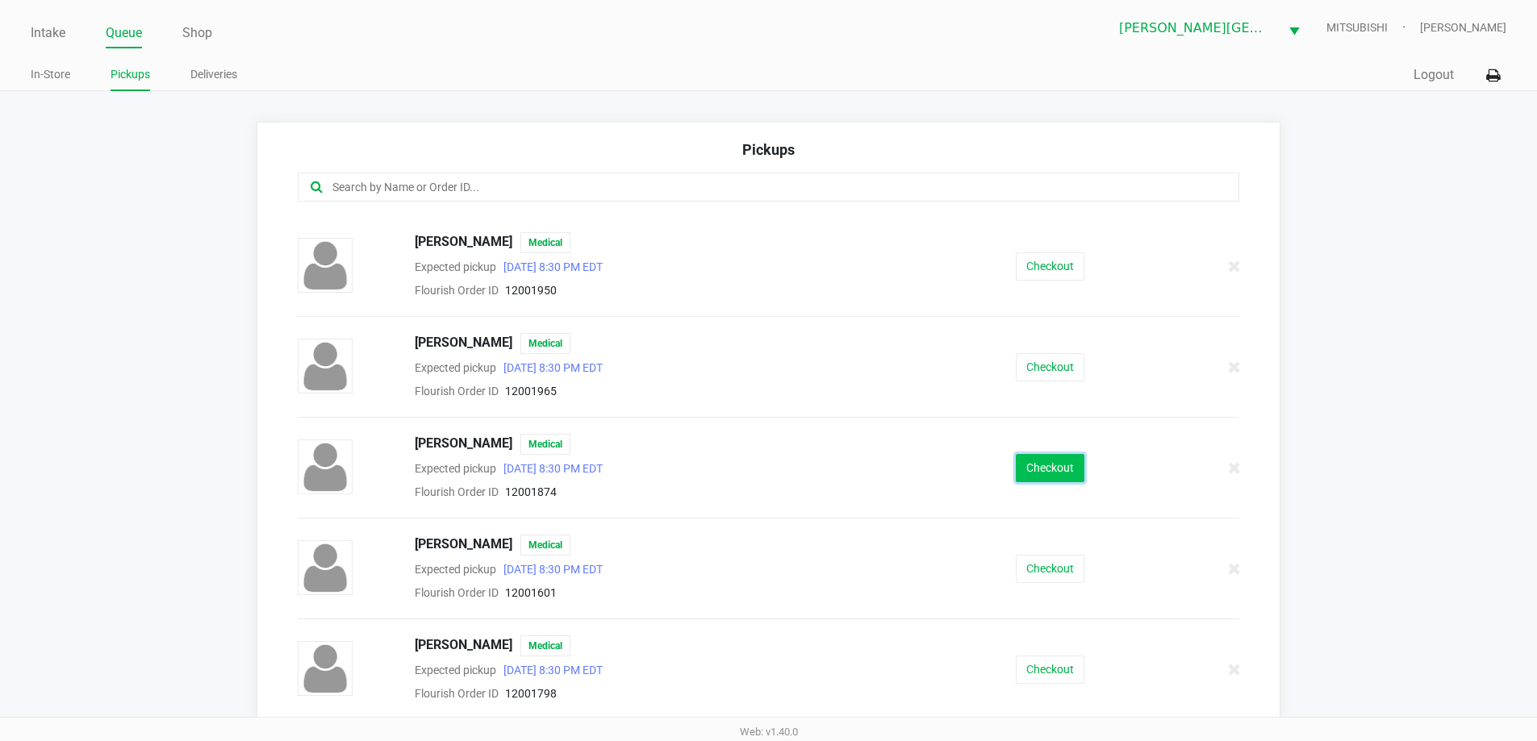
click at [1046, 469] on button "Checkout" at bounding box center [1049, 468] width 69 height 28
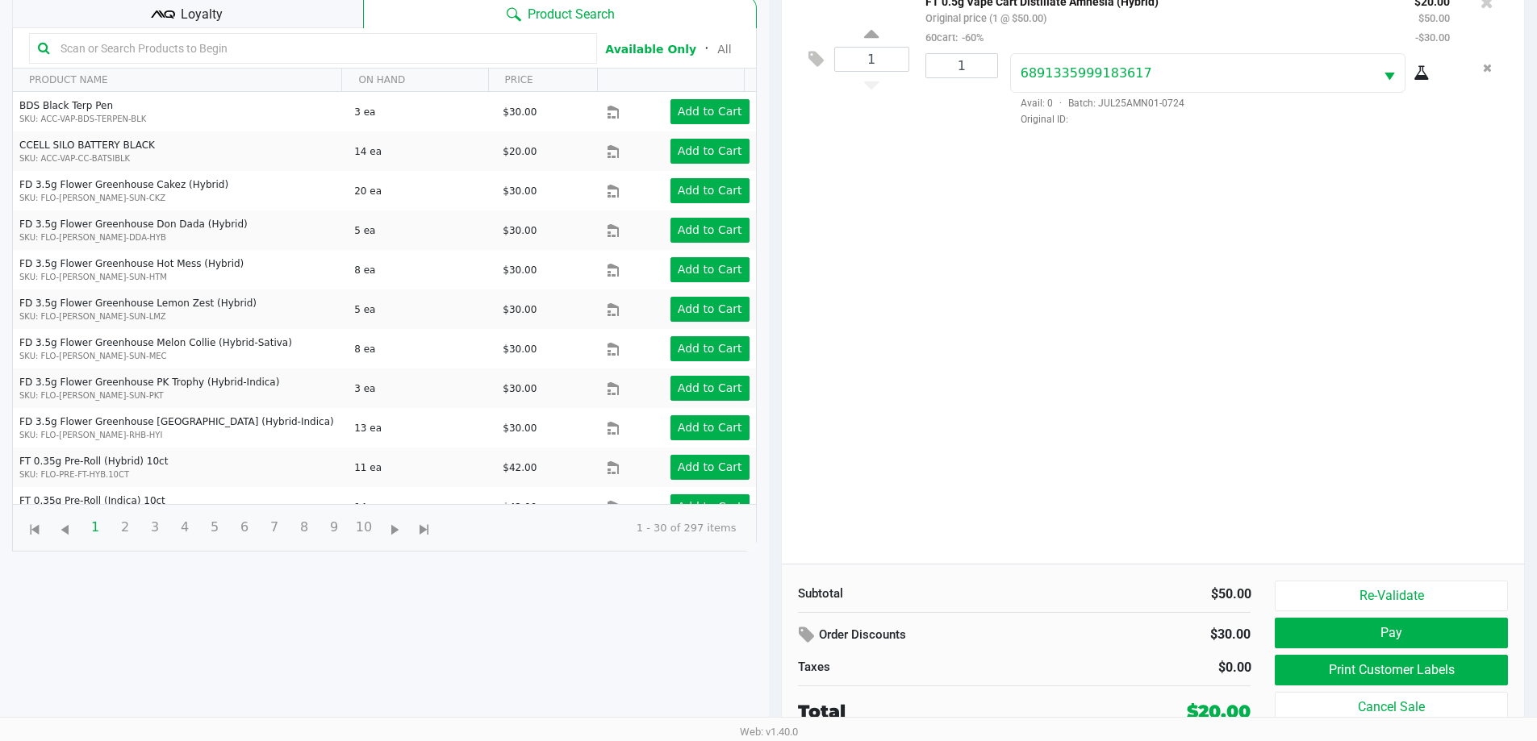
scroll to position [174, 0]
click at [1478, 661] on button "Print Customer Labels" at bounding box center [1390, 669] width 232 height 31
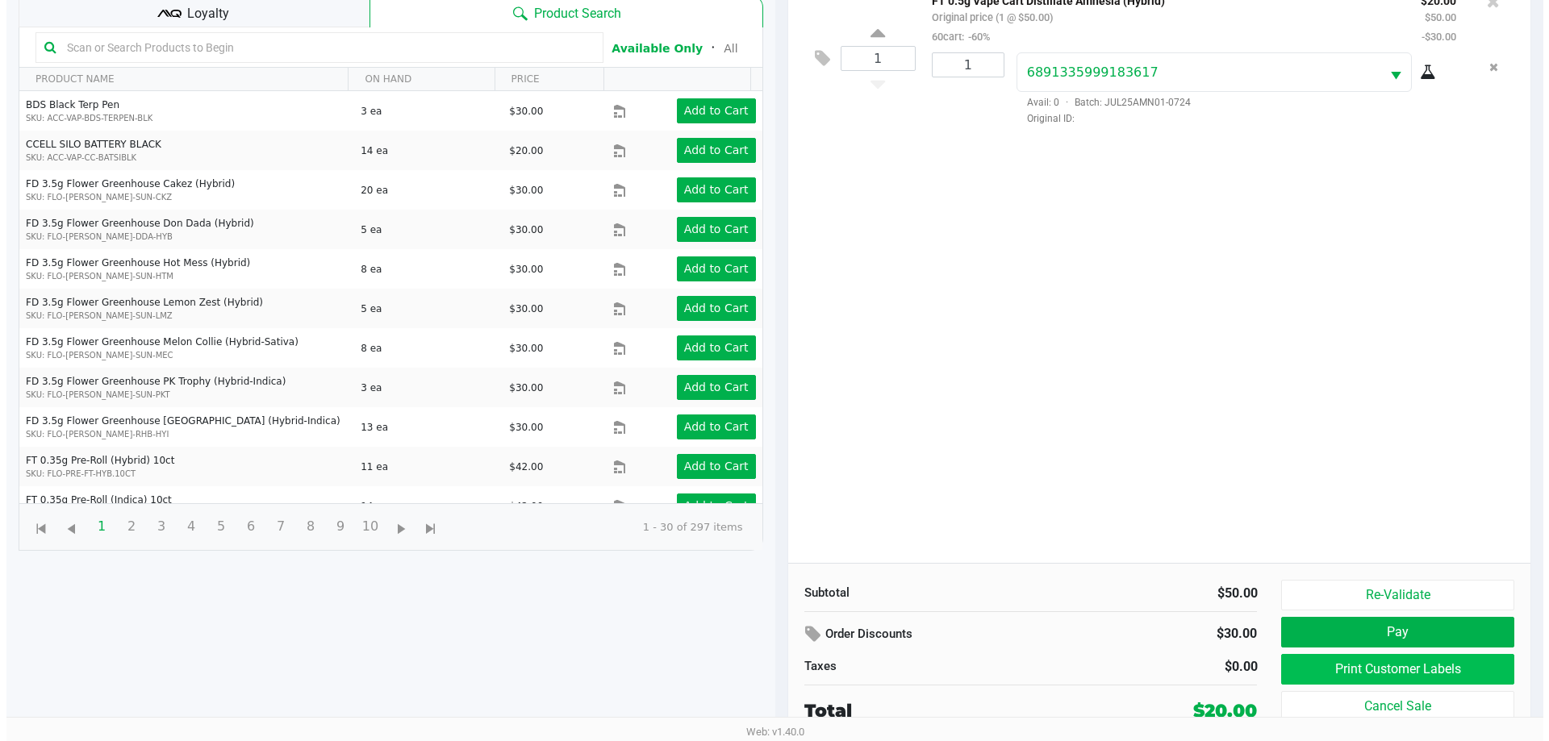
scroll to position [0, 0]
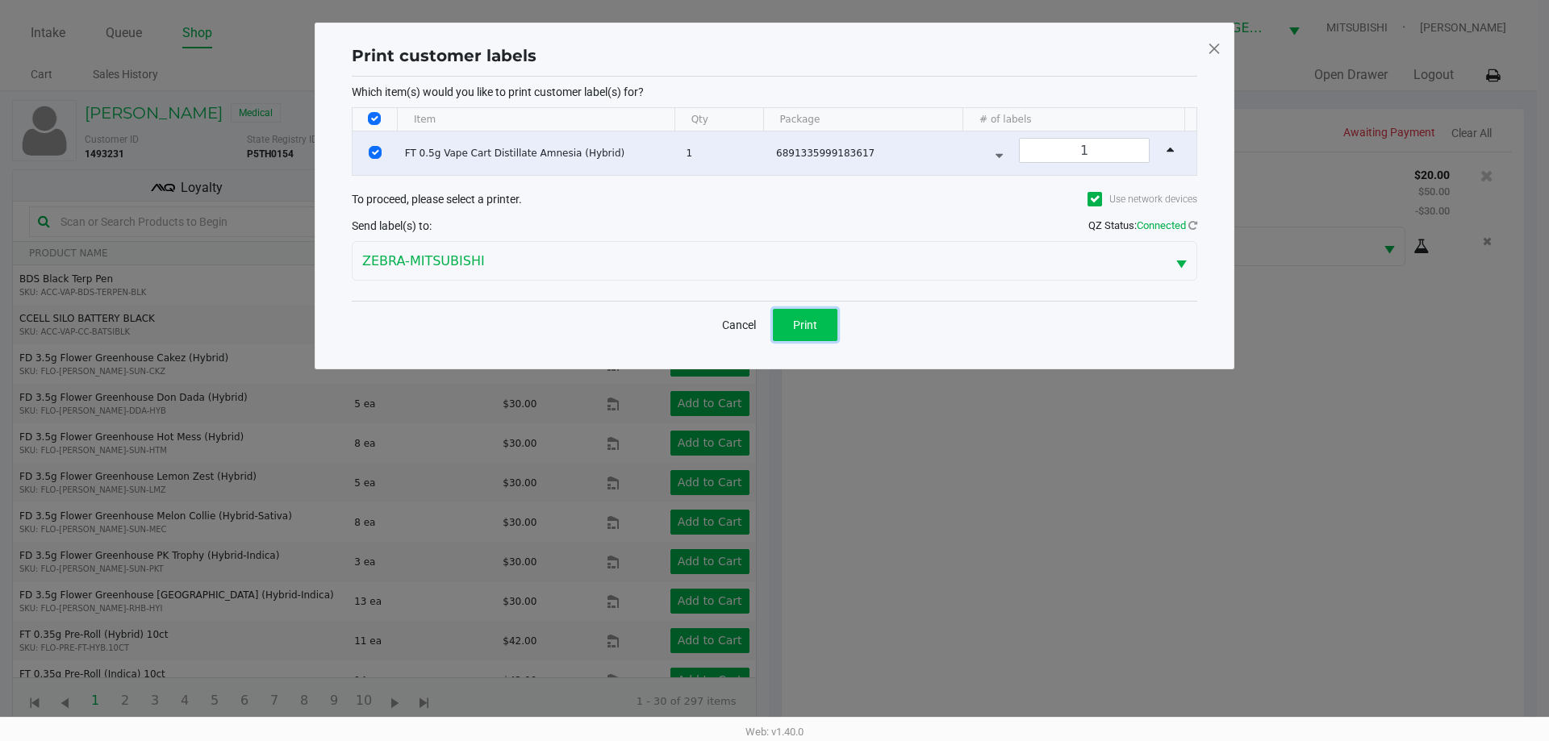
click at [824, 312] on button "Print" at bounding box center [805, 325] width 65 height 32
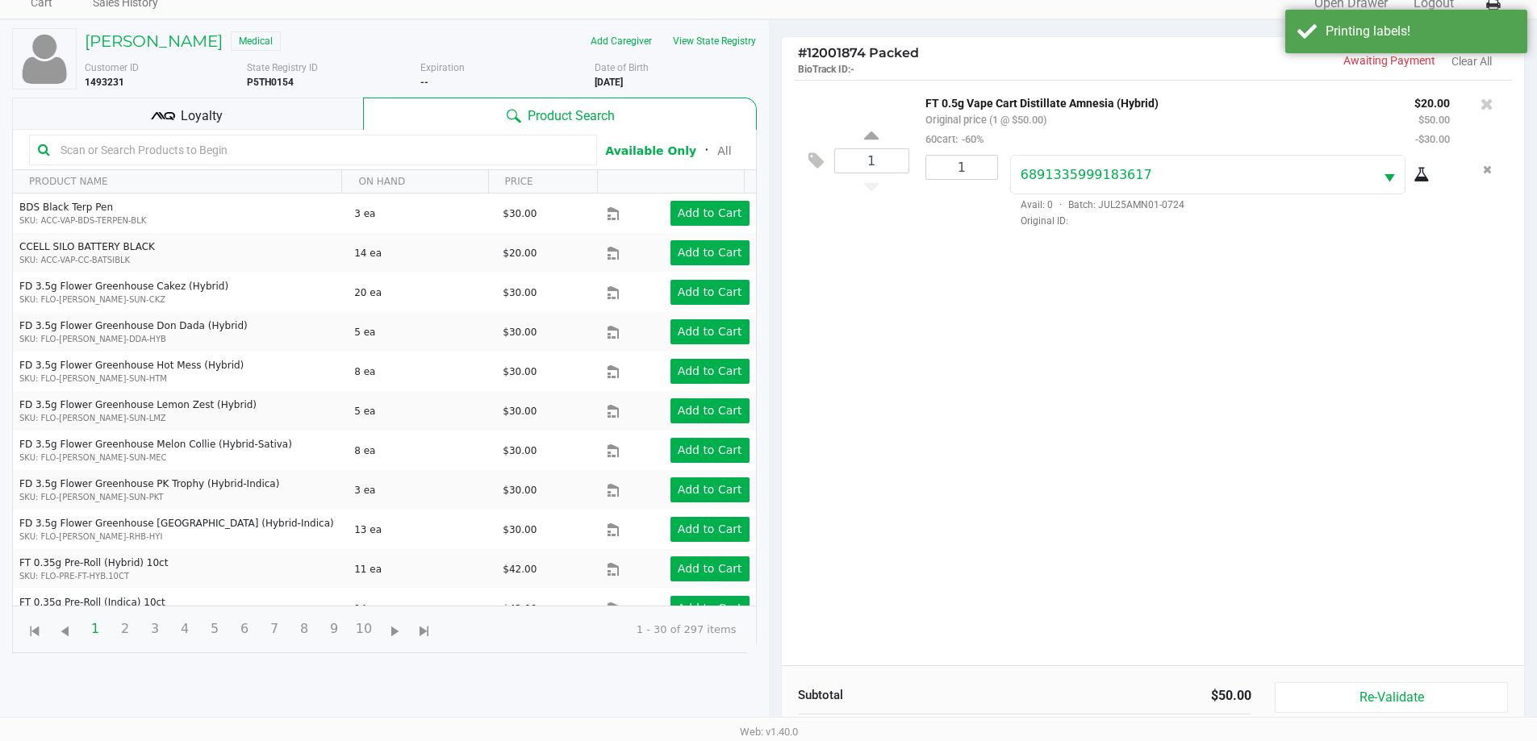
scroll to position [174, 0]
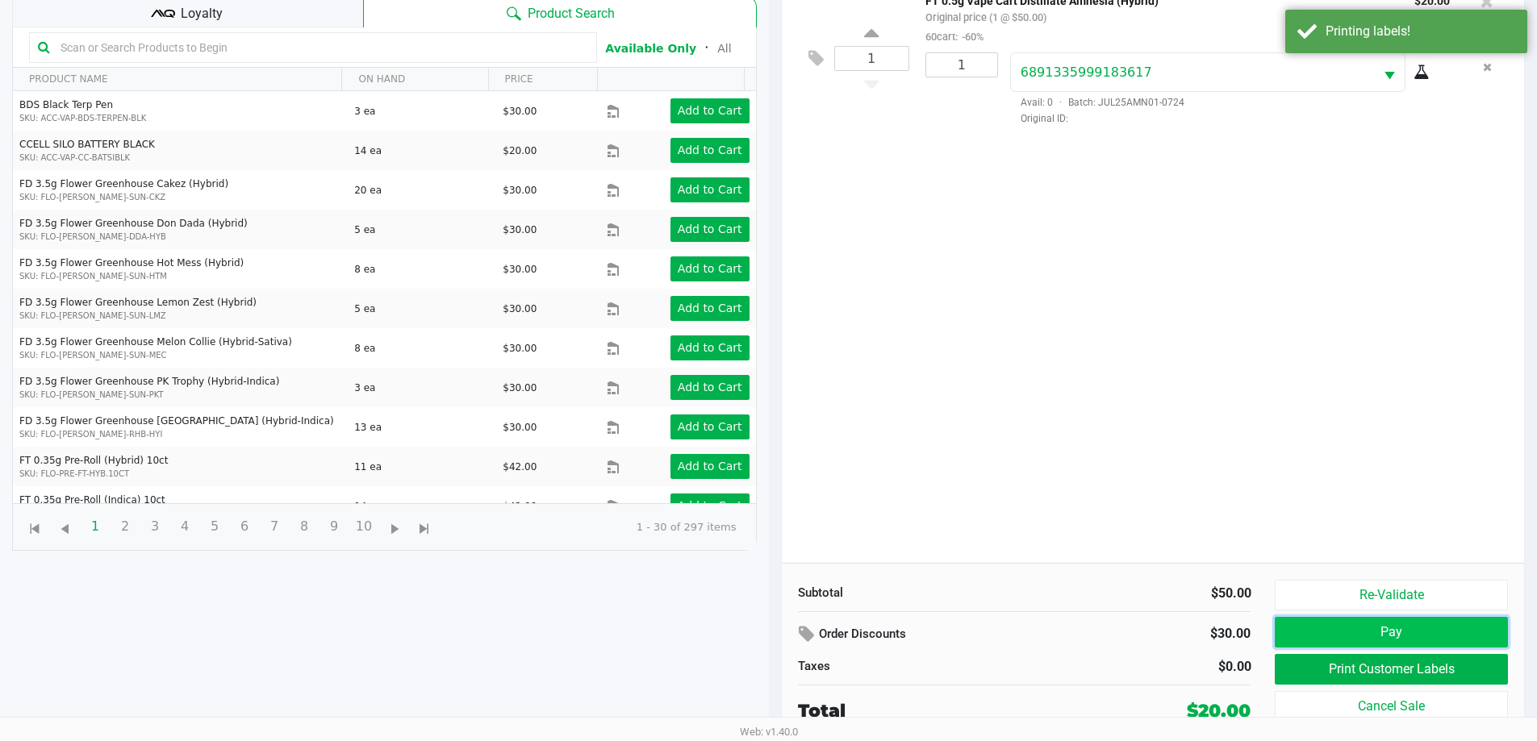
click at [1491, 631] on button "Pay" at bounding box center [1390, 632] width 232 height 31
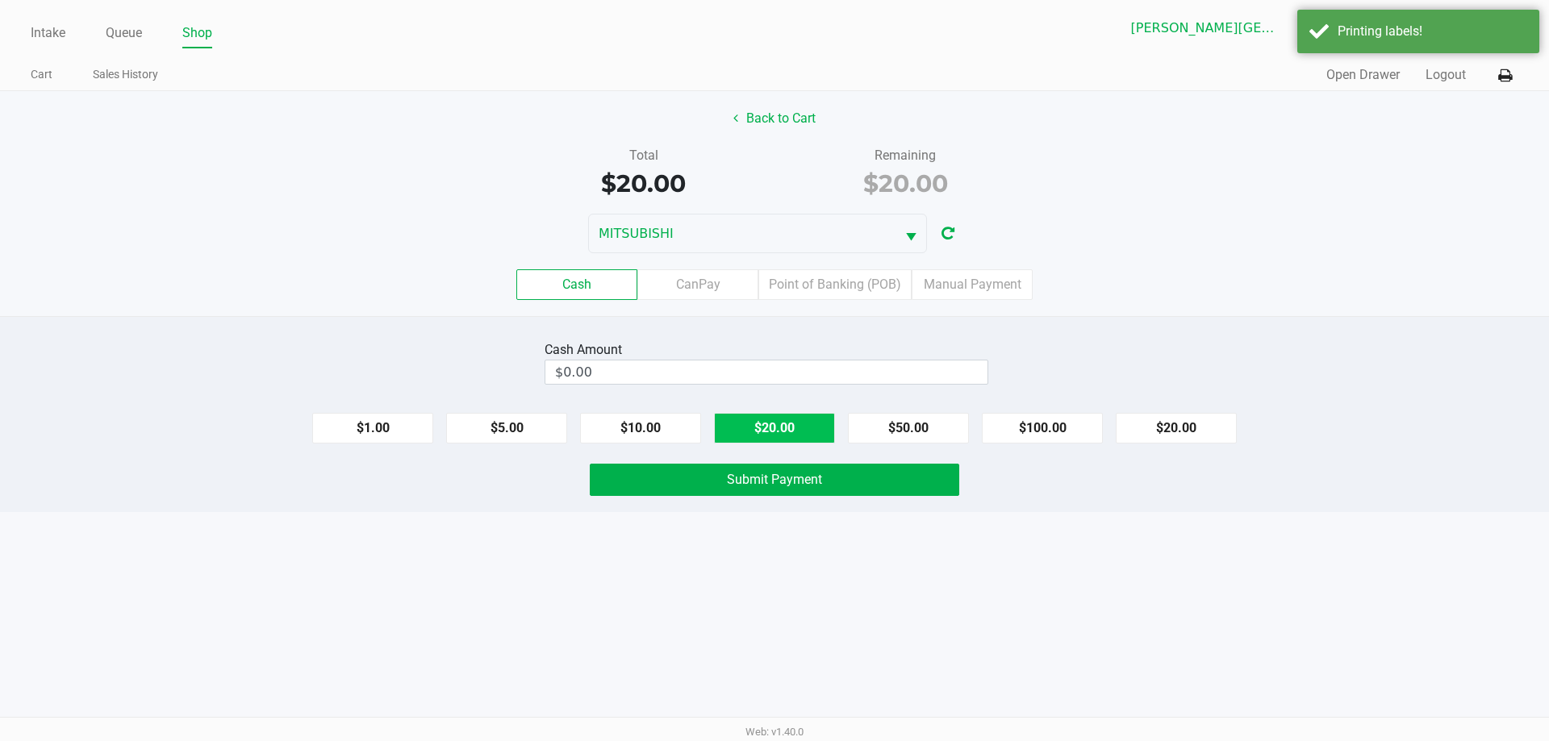
click at [799, 429] on button "$20.00" at bounding box center [774, 428] width 121 height 31
type input "$20.00"
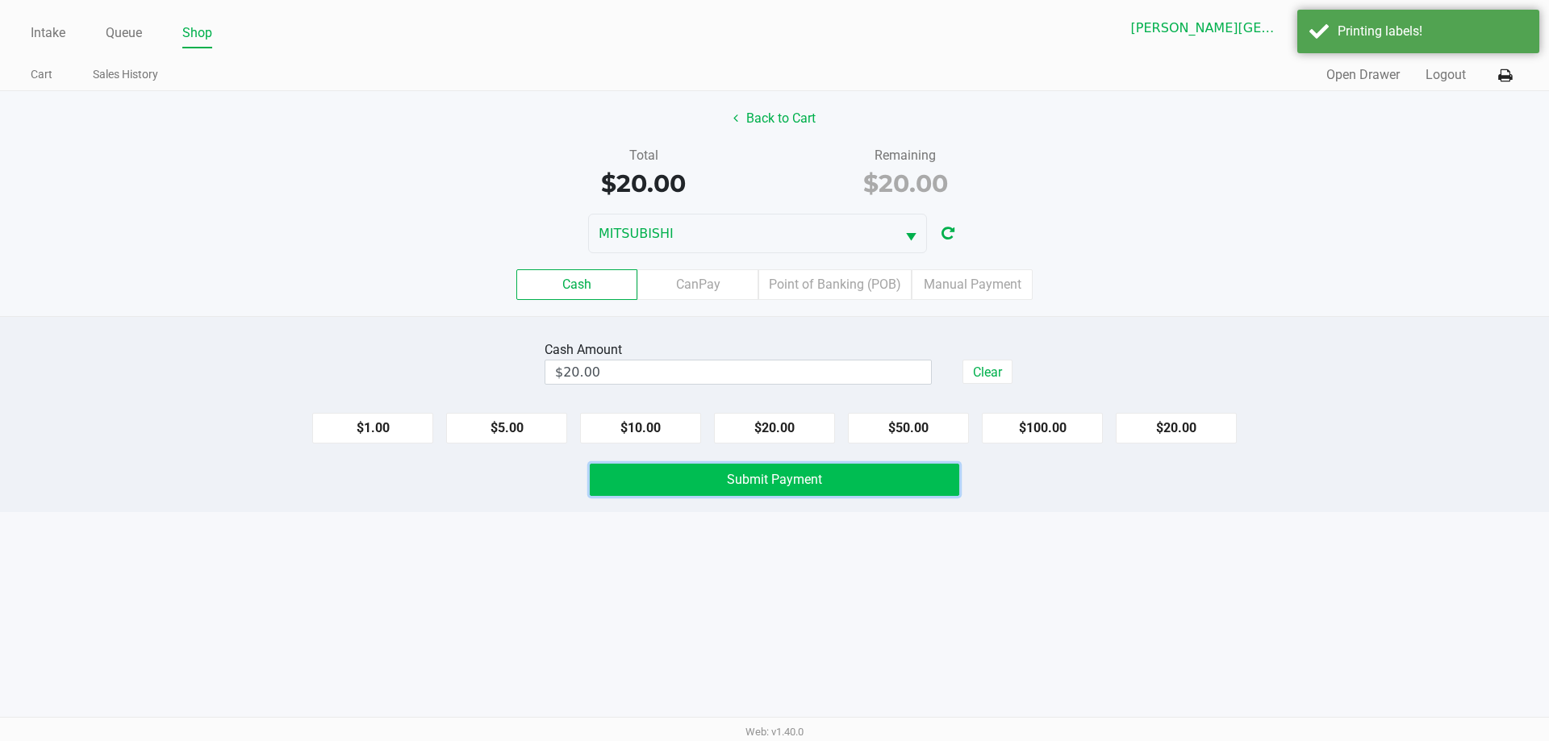
click at [849, 483] on button "Submit Payment" at bounding box center [774, 480] width 369 height 32
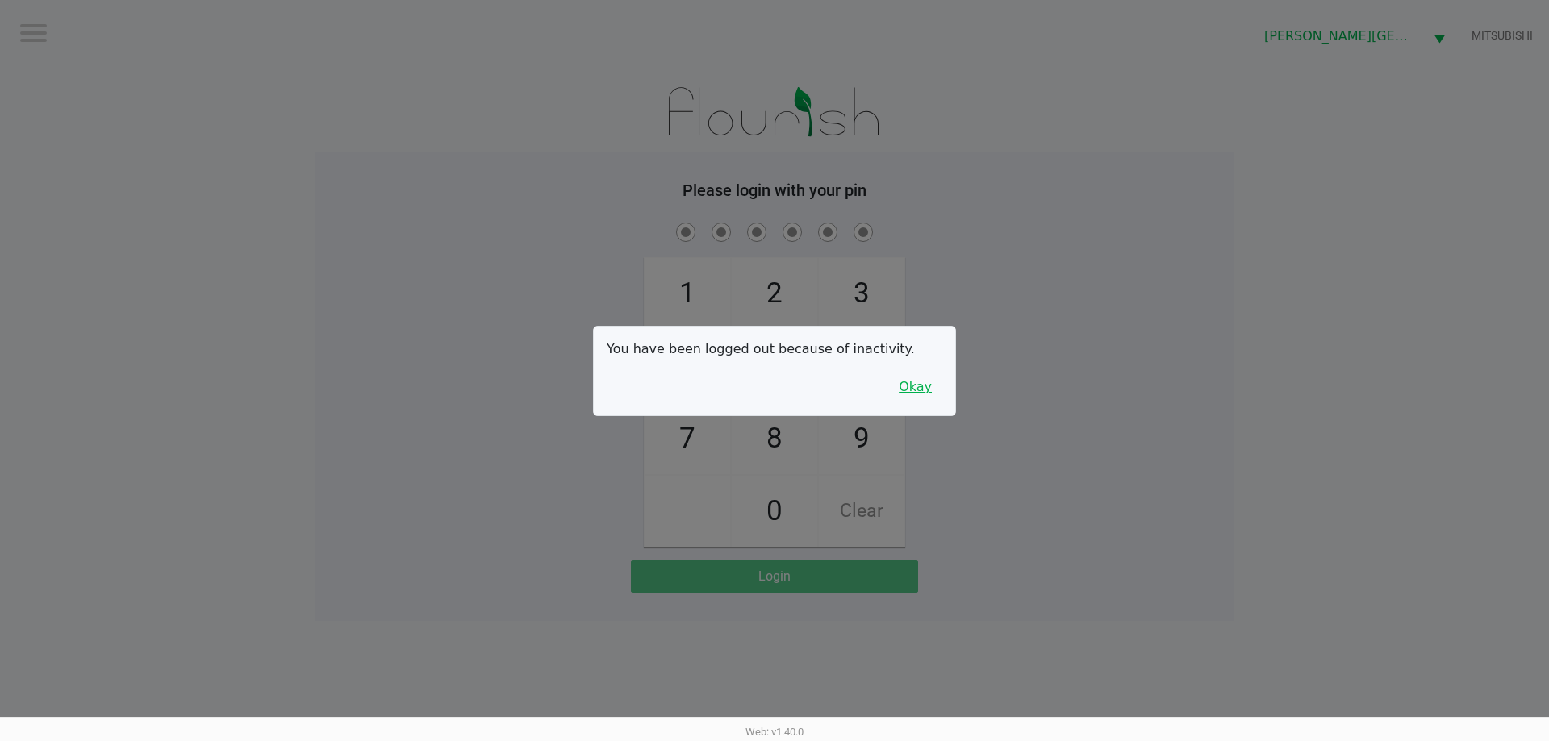
click at [898, 383] on button "Okay" at bounding box center [915, 387] width 54 height 31
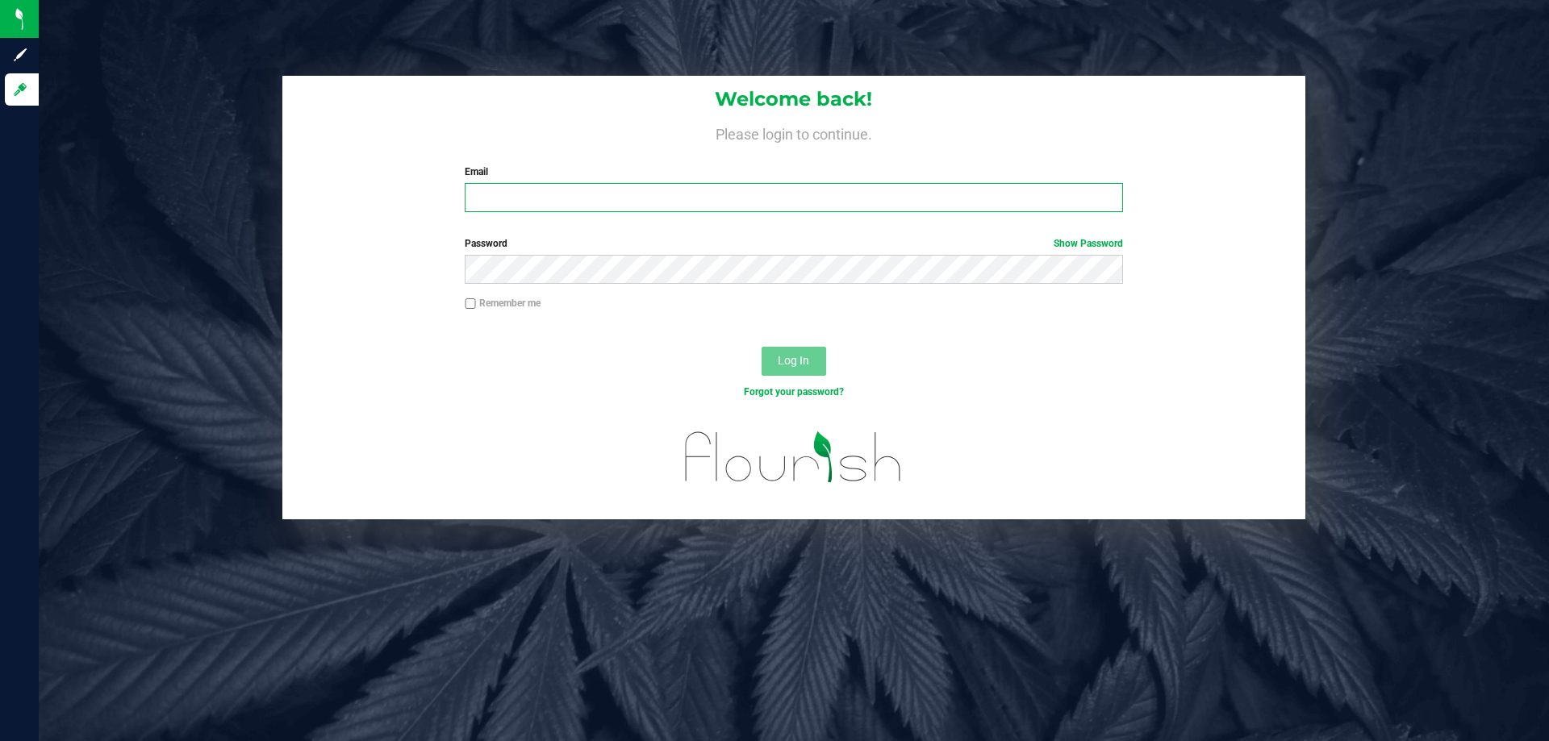
click at [611, 196] on input "Email" at bounding box center [793, 197] width 657 height 29
type input "[EMAIL_ADDRESS][DOMAIN_NAME]"
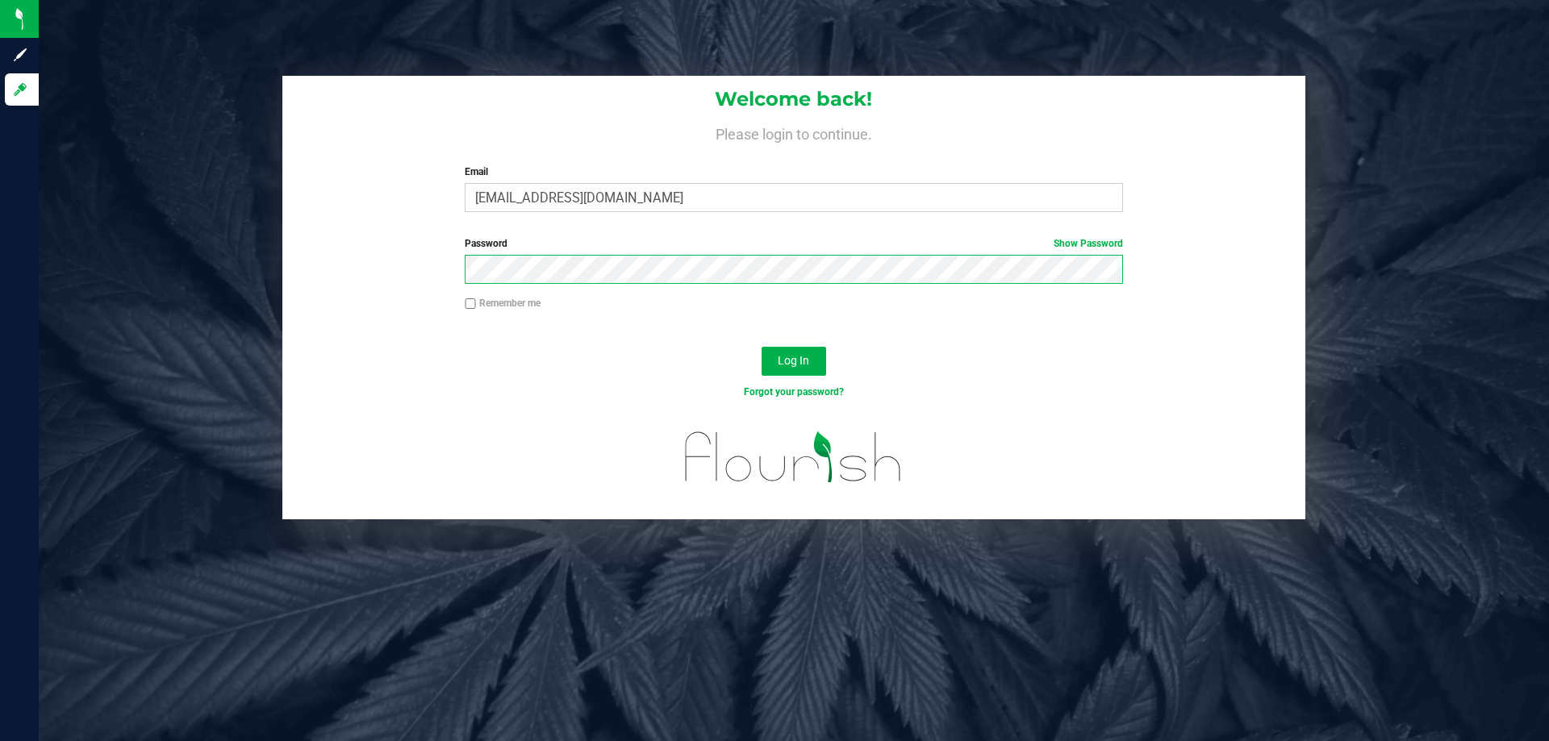
click at [761, 347] on button "Log In" at bounding box center [793, 361] width 65 height 29
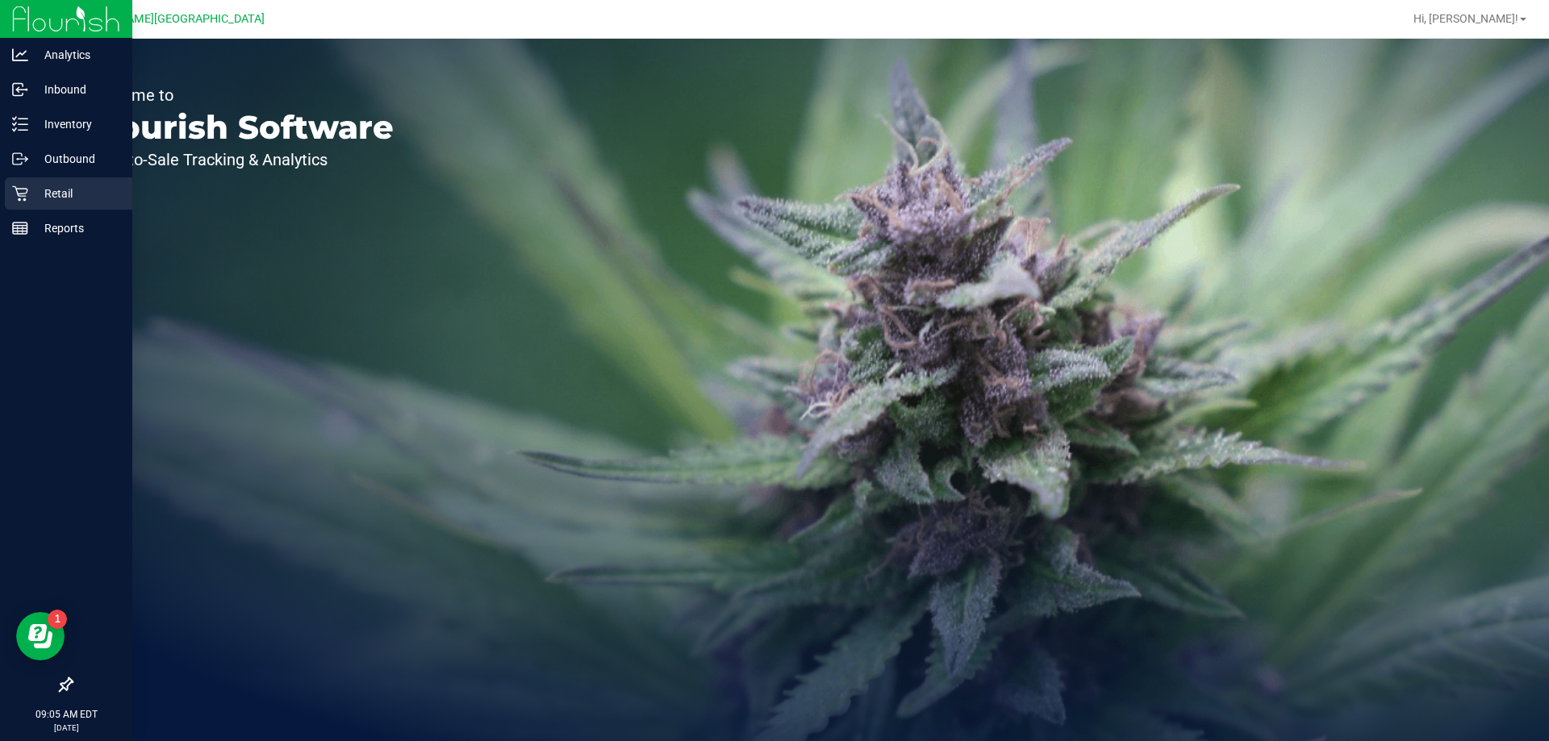
click at [49, 199] on p "Retail" at bounding box center [76, 193] width 97 height 19
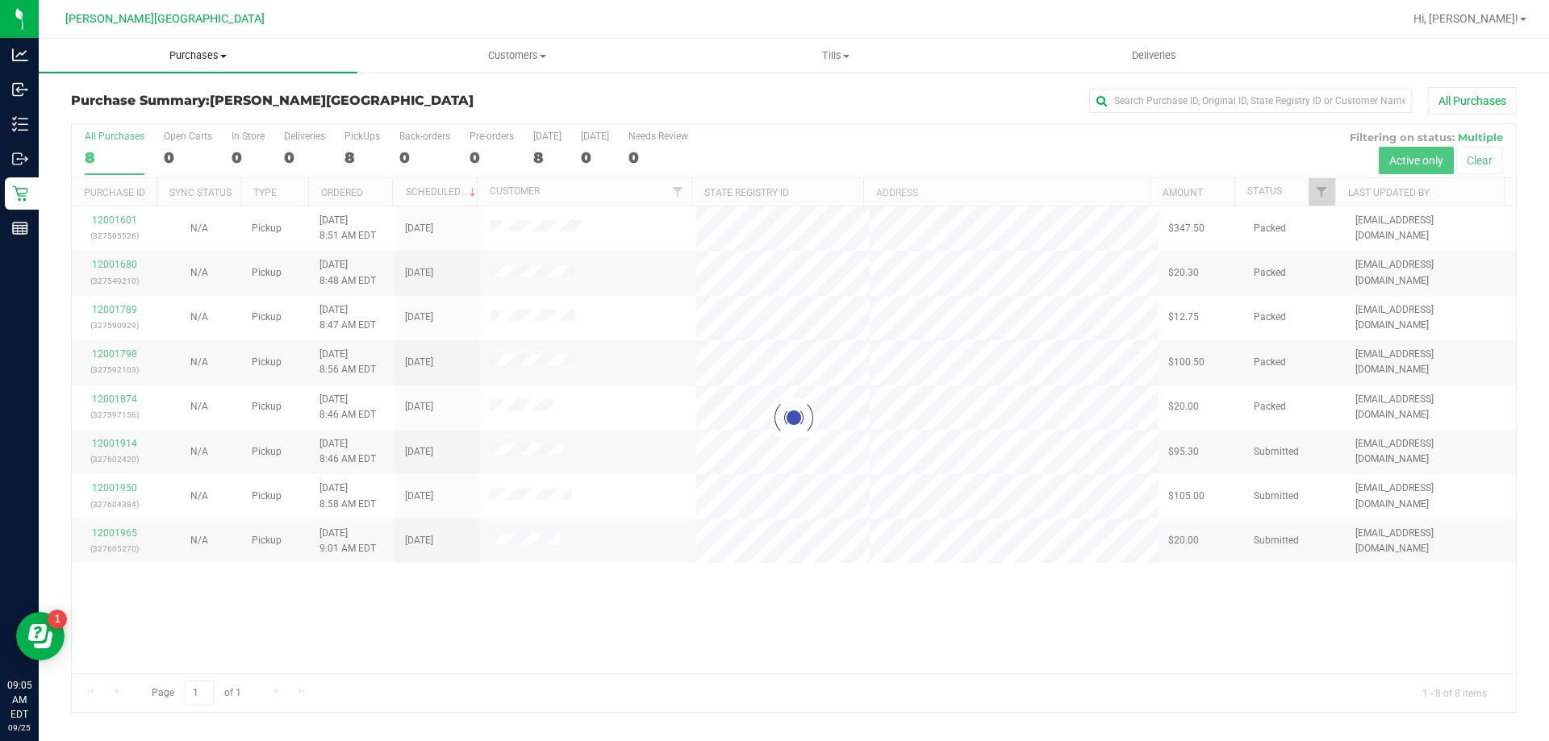
click at [209, 55] on span "Purchases" at bounding box center [198, 55] width 319 height 15
click at [145, 119] on li "Fulfillment" at bounding box center [198, 116] width 319 height 19
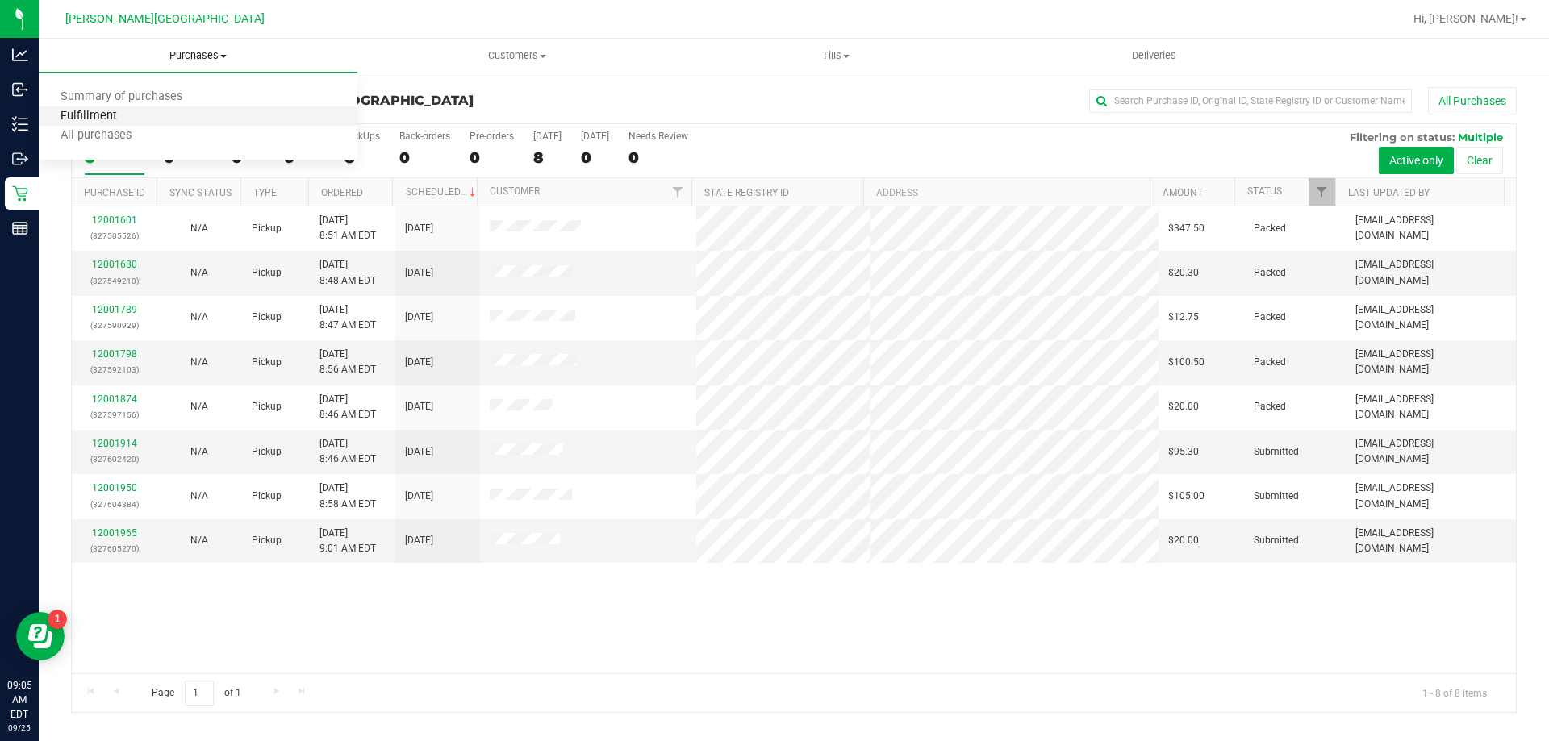
click at [128, 114] on span "Fulfillment" at bounding box center [89, 117] width 100 height 14
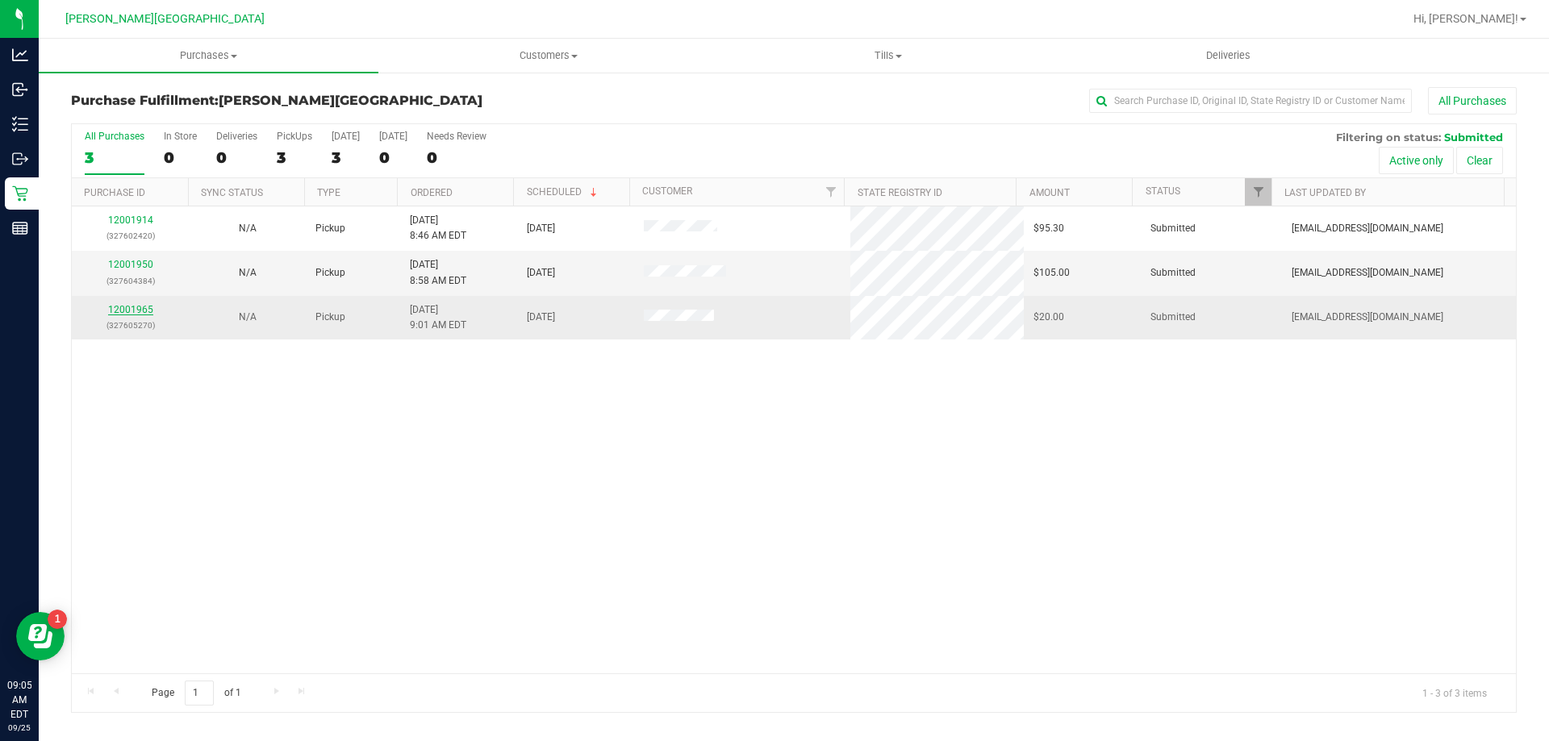
click at [148, 310] on link "12001965" at bounding box center [130, 309] width 45 height 11
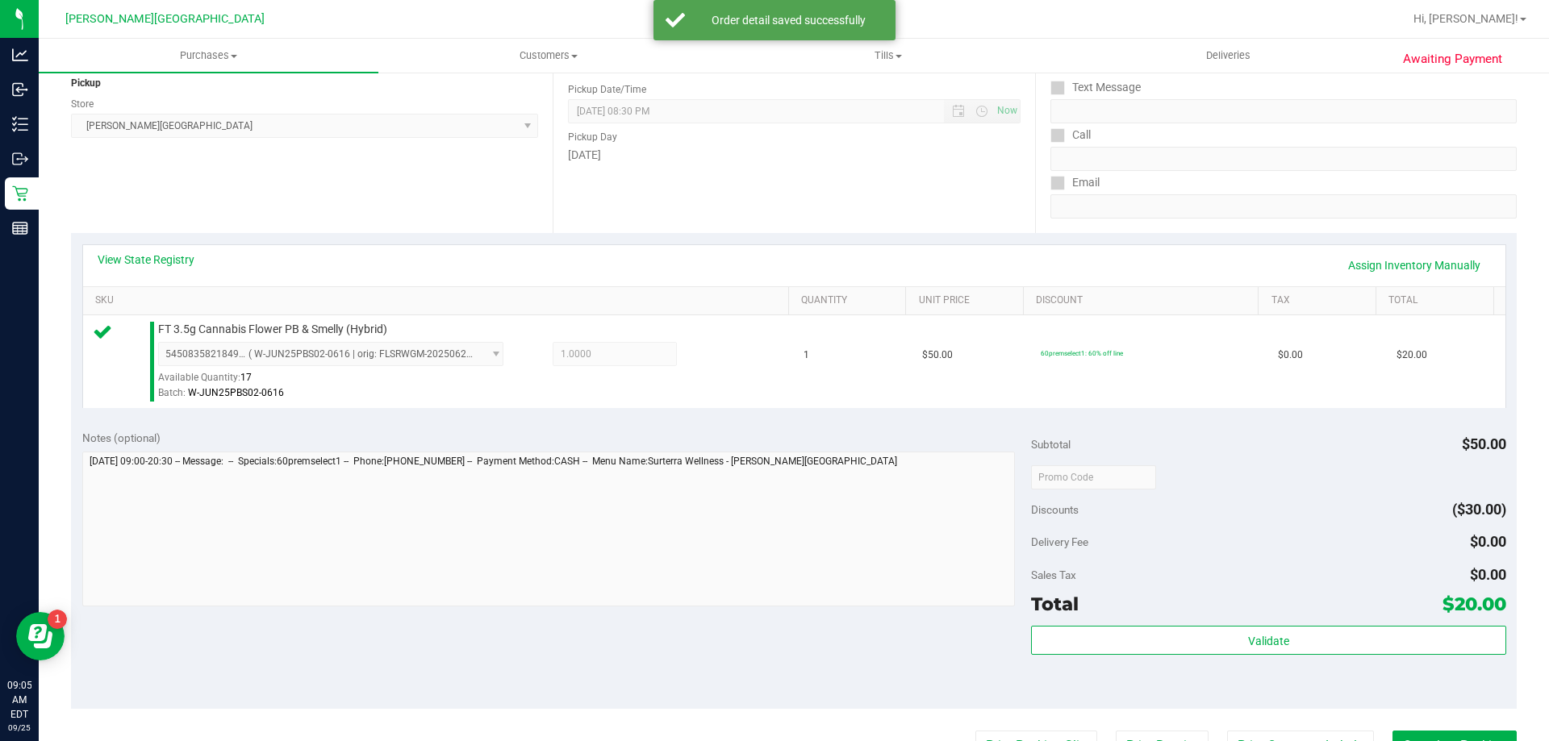
scroll to position [323, 0]
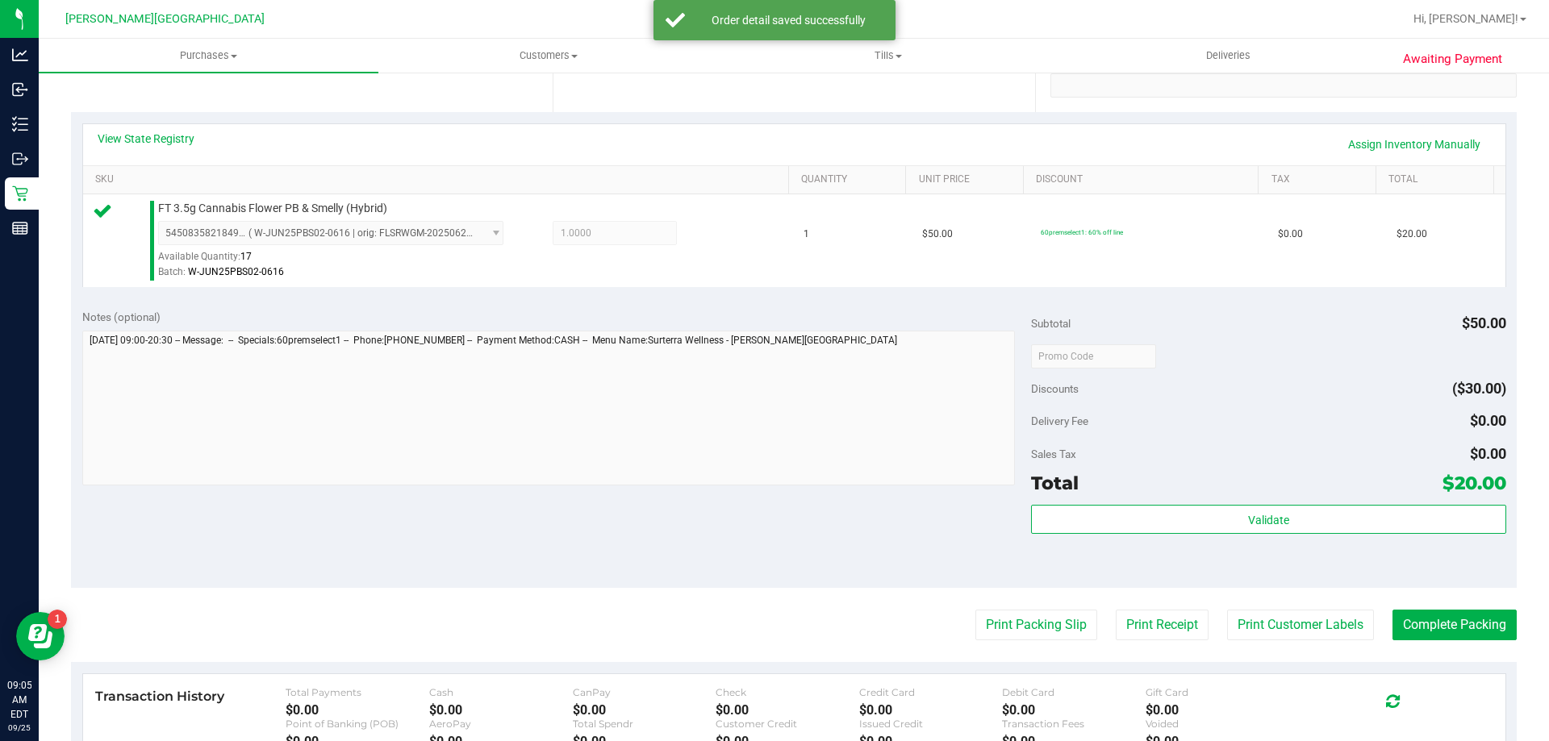
click at [1049, 608] on purchase-details "Back Edit Purchase Cancel Purchase View Profile # 12001965 BioTrack ID: - Submi…" at bounding box center [793, 363] width 1445 height 1199
click at [1049, 615] on button "Print Packing Slip" at bounding box center [1036, 625] width 122 height 31
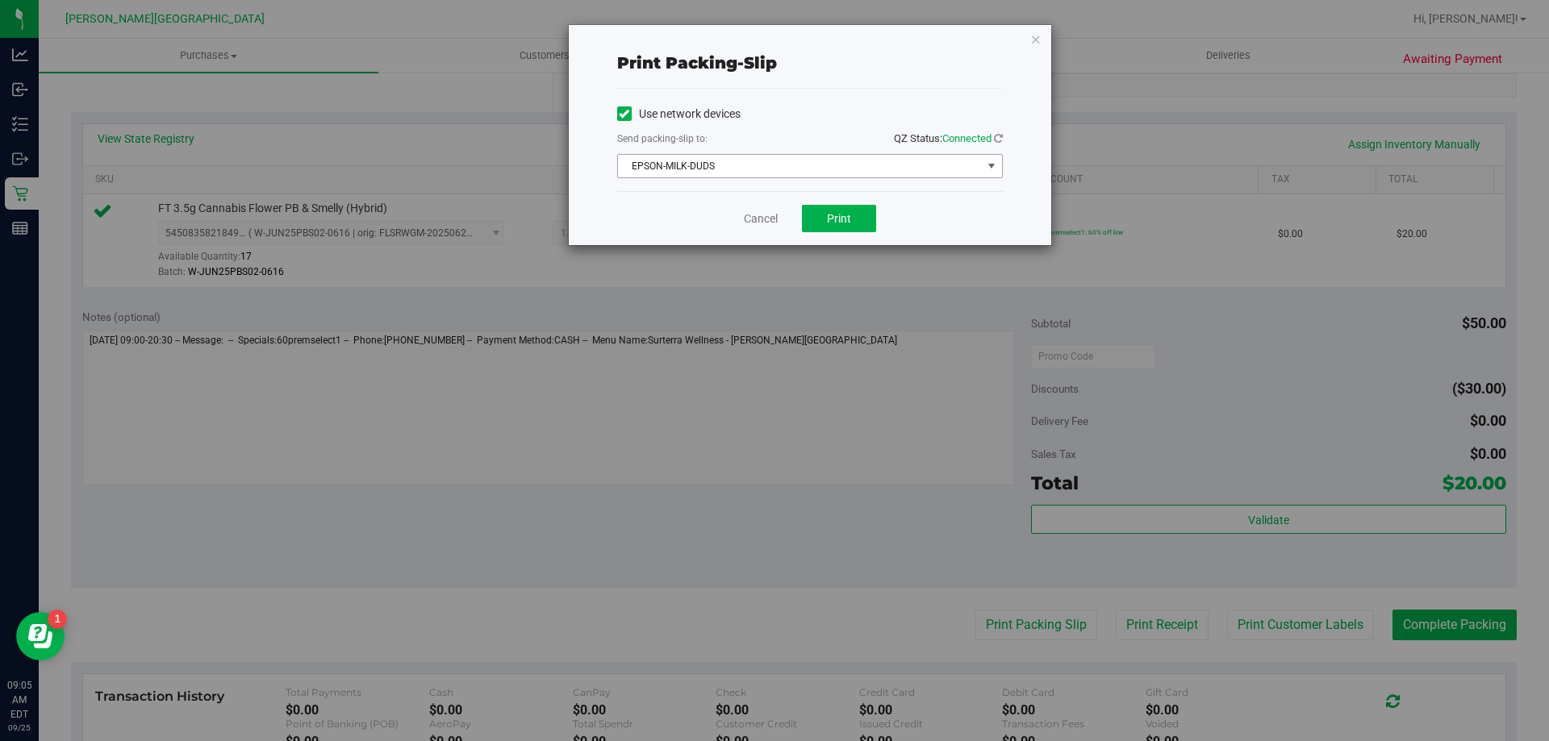
click at [846, 165] on span "EPSON-MILK-DUDS" at bounding box center [800, 166] width 364 height 23
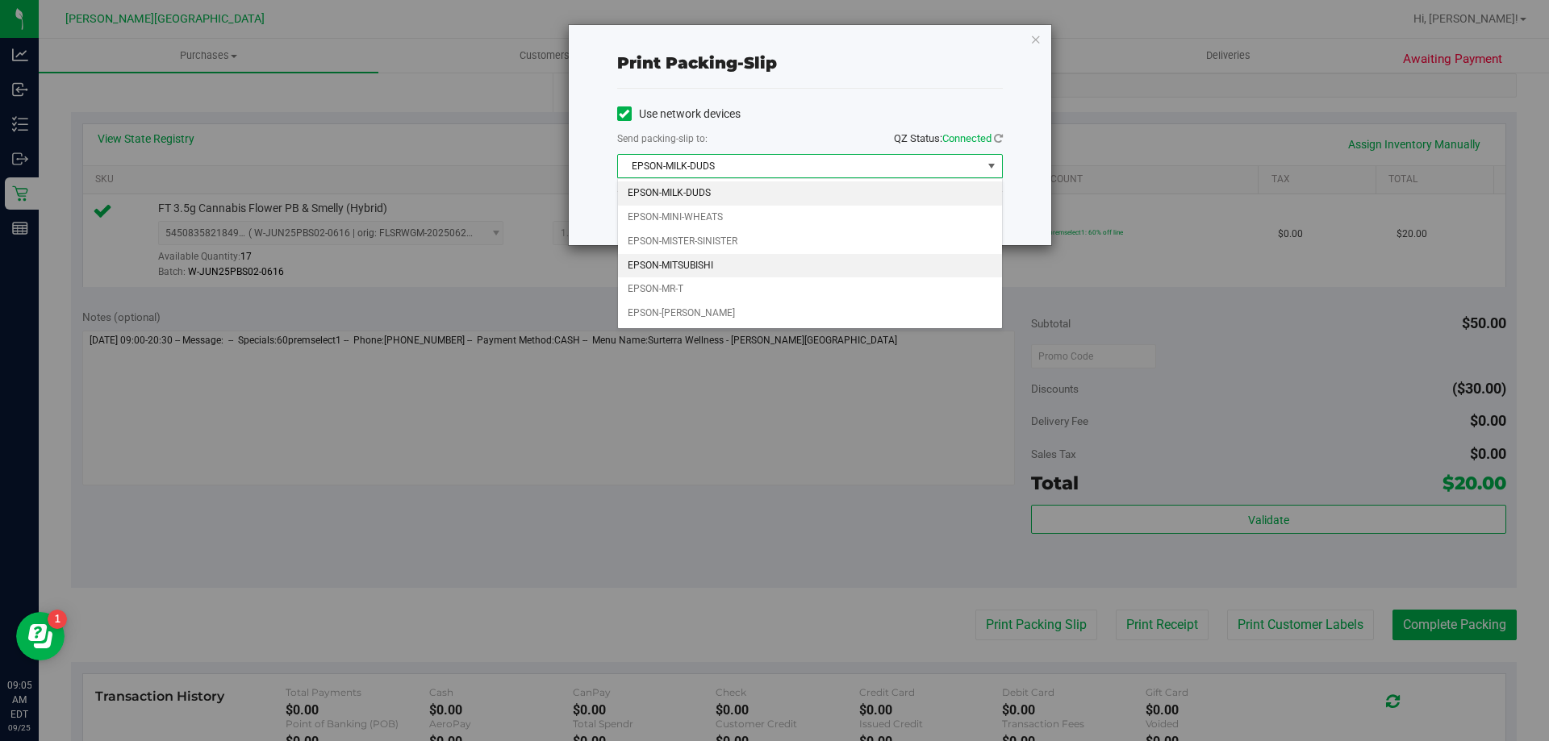
click at [734, 267] on li "EPSON-MITSUBISHI" at bounding box center [810, 266] width 384 height 24
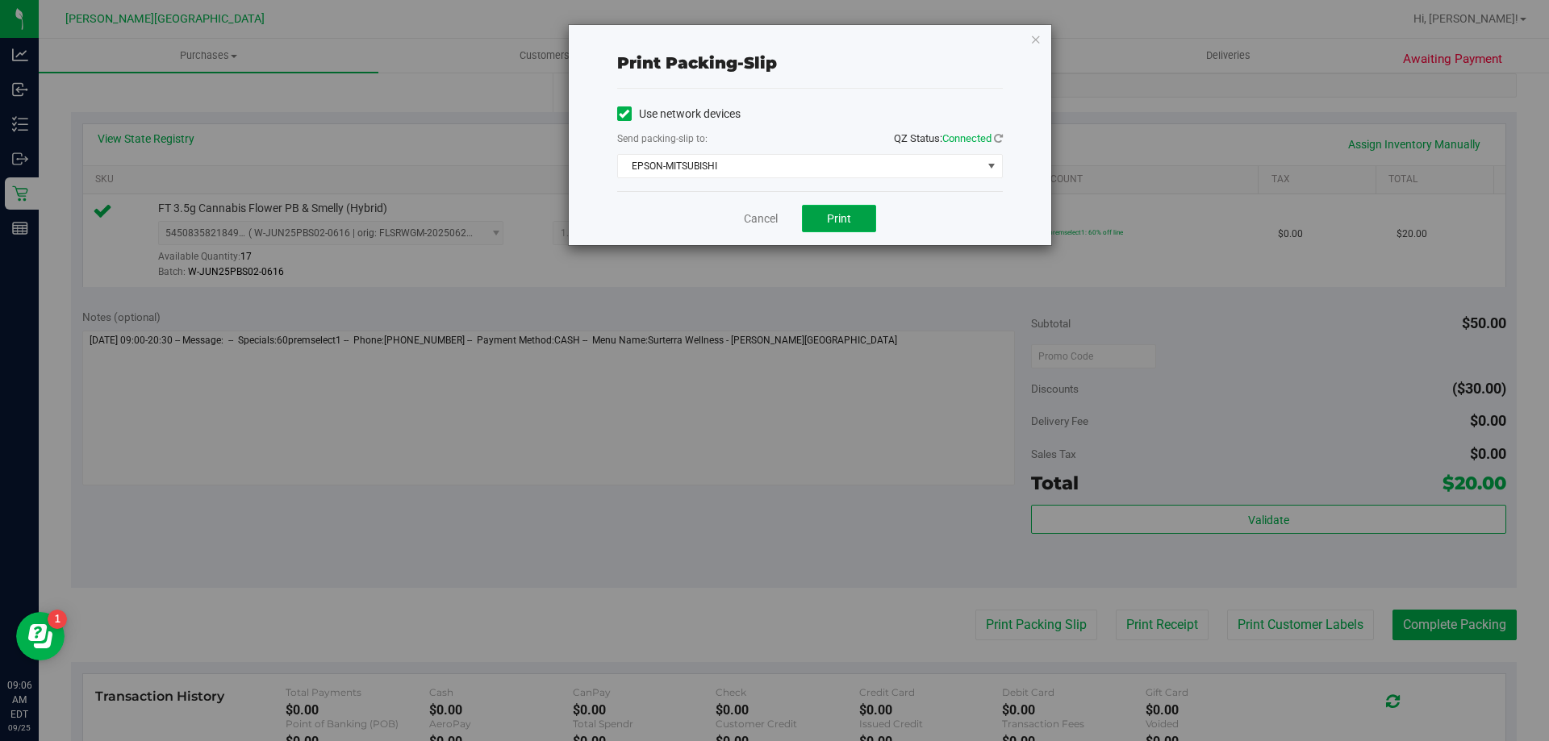
click at [847, 225] on button "Print" at bounding box center [839, 218] width 74 height 27
click at [1034, 35] on icon "button" at bounding box center [1035, 38] width 11 height 19
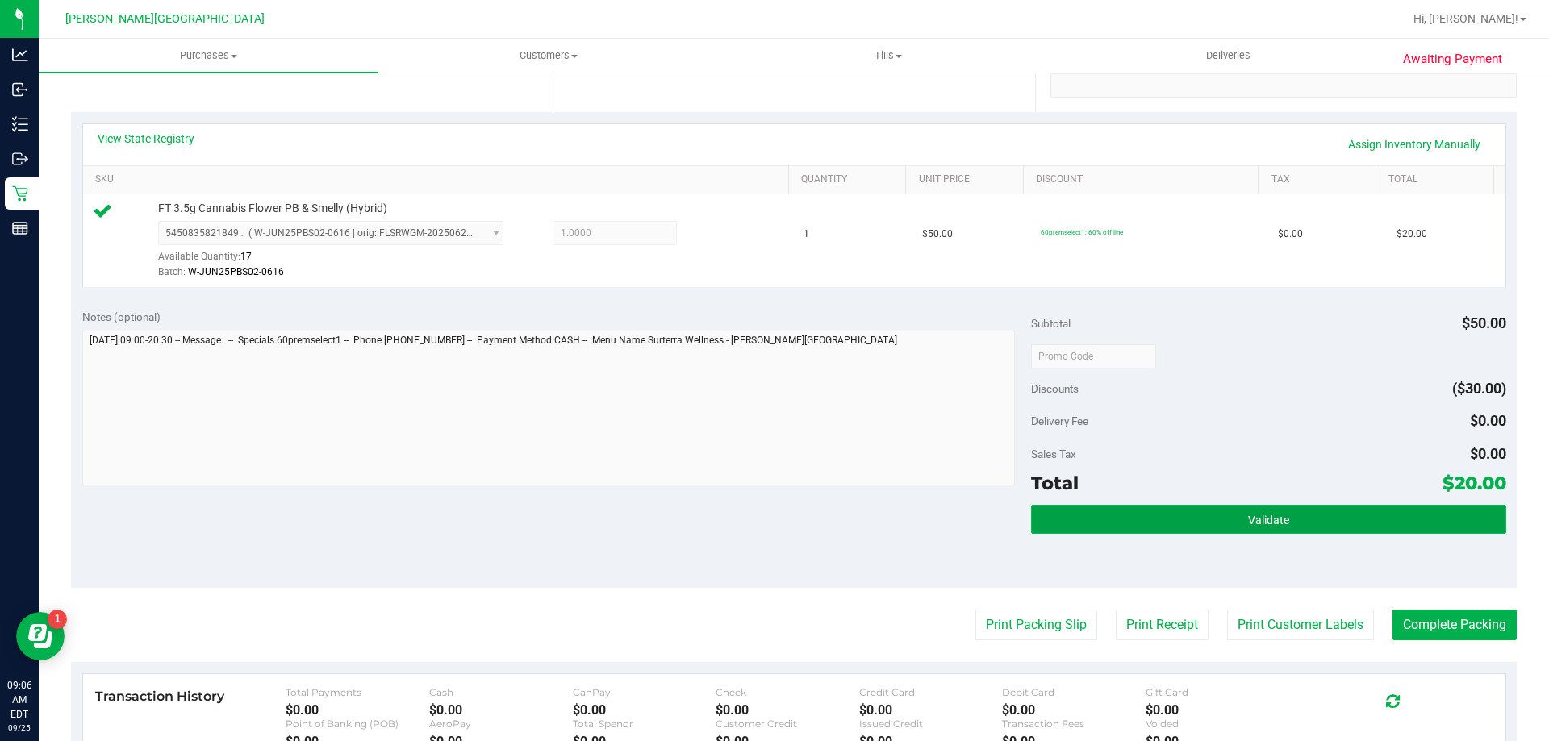
click at [1333, 519] on button "Validate" at bounding box center [1268, 519] width 474 height 29
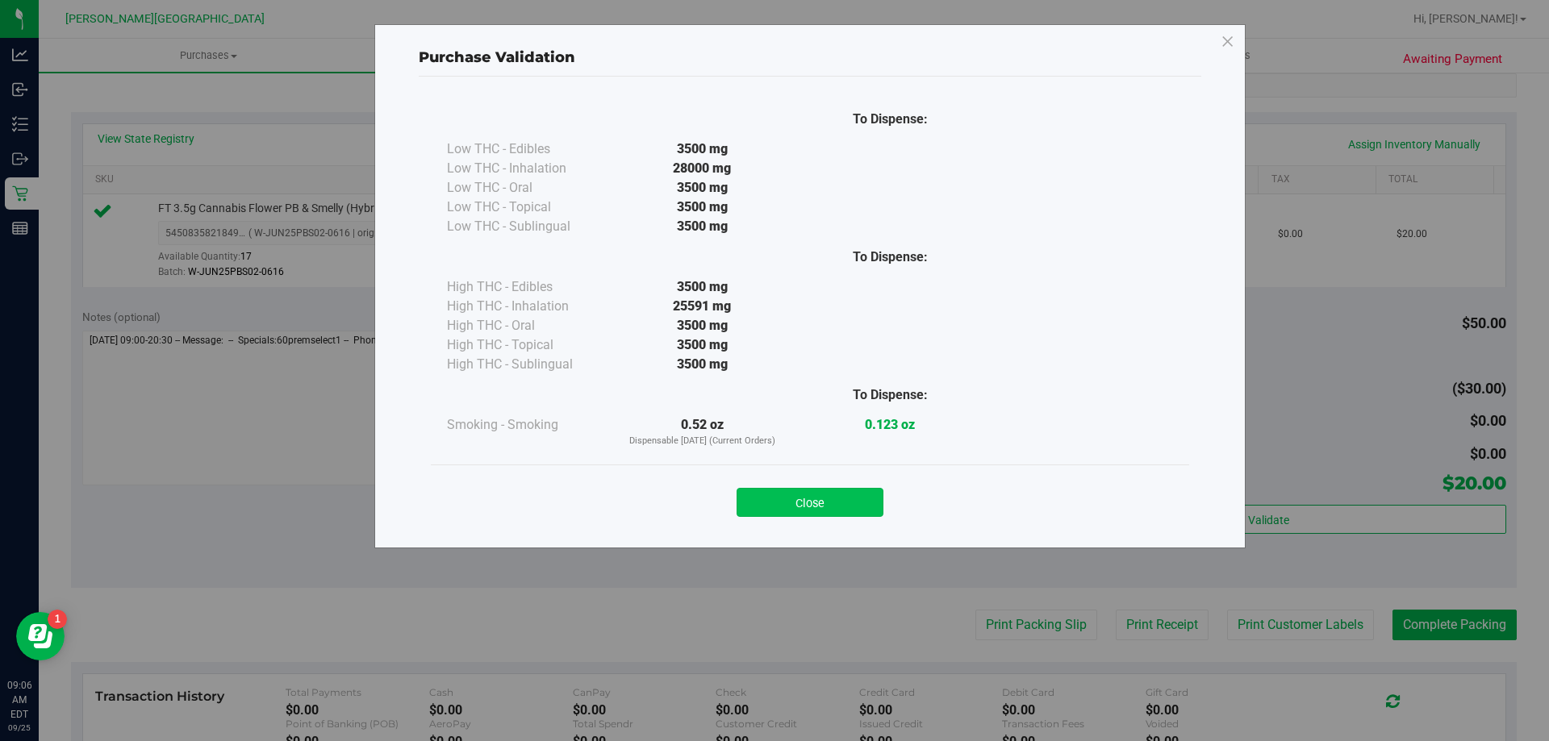
click at [853, 498] on button "Close" at bounding box center [809, 502] width 147 height 29
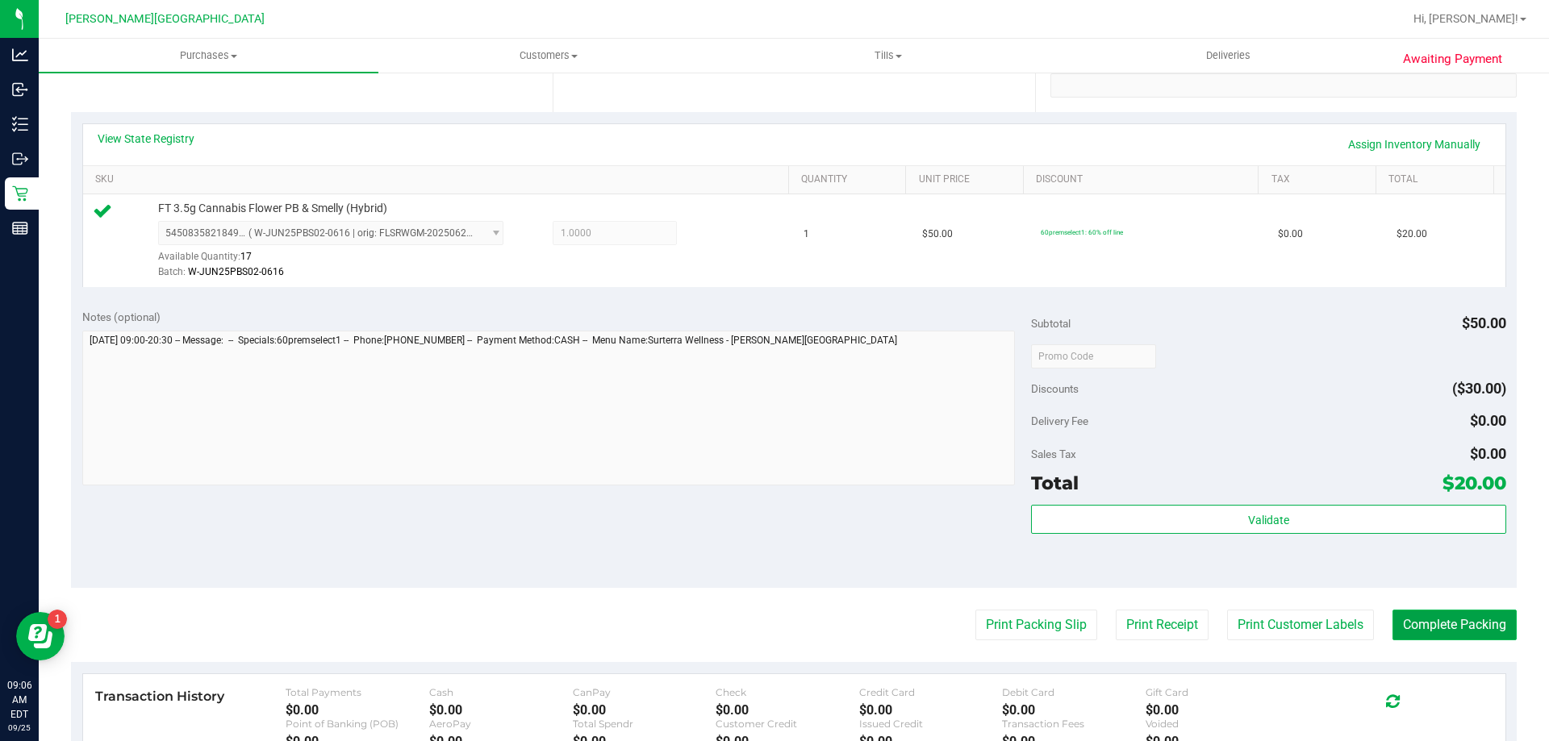
click at [1467, 637] on button "Complete Packing" at bounding box center [1454, 625] width 124 height 31
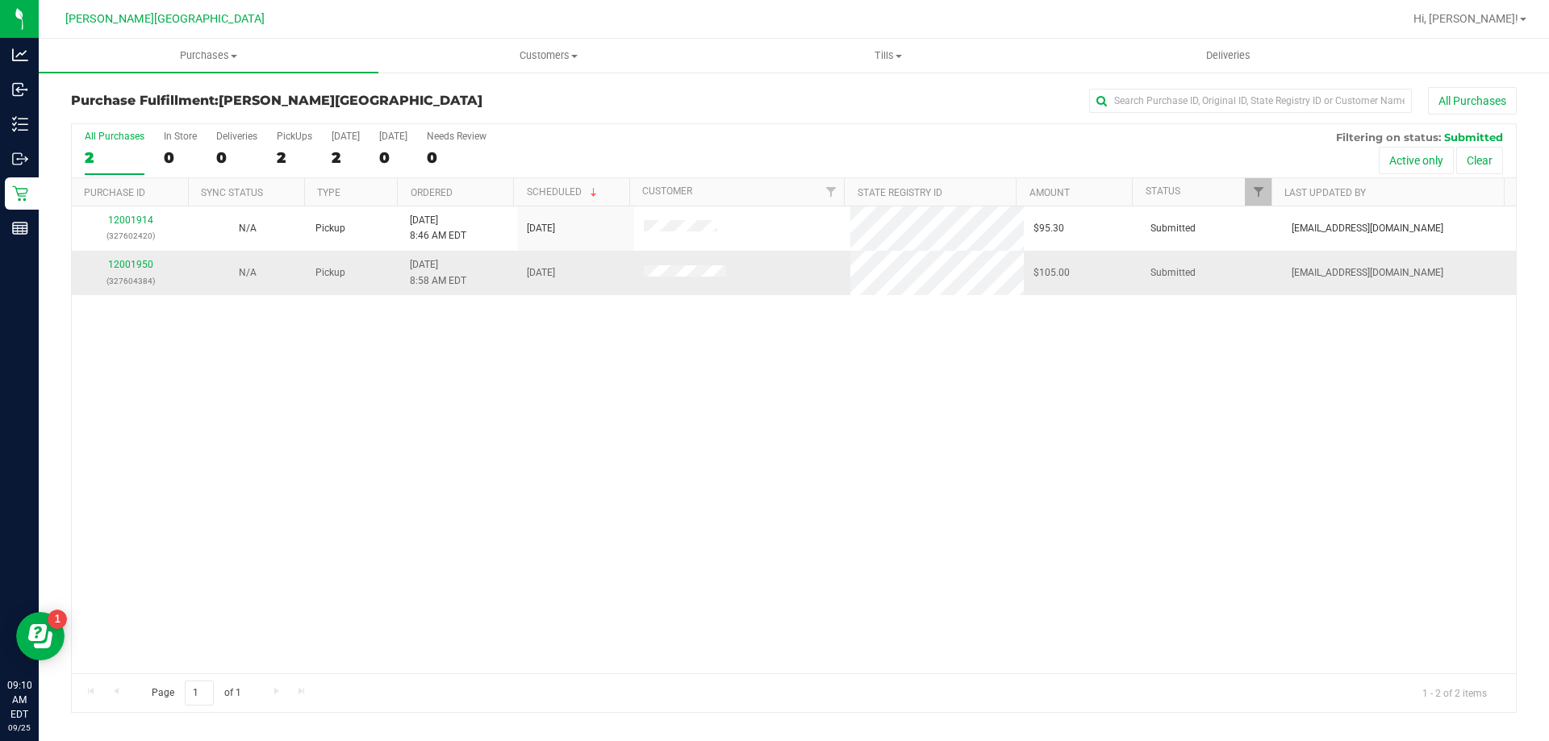
click at [136, 270] on div "12001950 (327604384)" at bounding box center [130, 272] width 98 height 31
click at [140, 266] on link "12001950" at bounding box center [130, 264] width 45 height 11
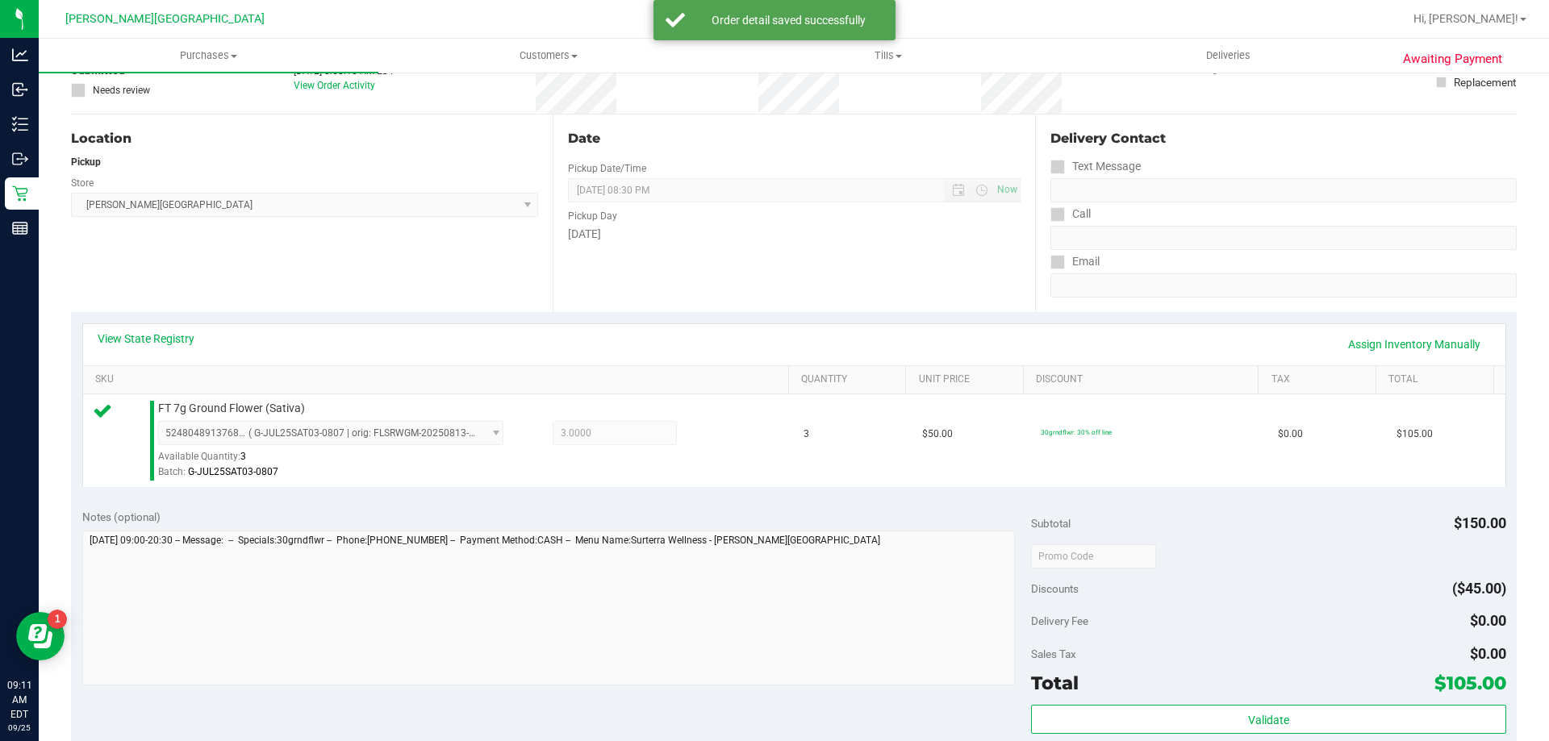
scroll to position [242, 0]
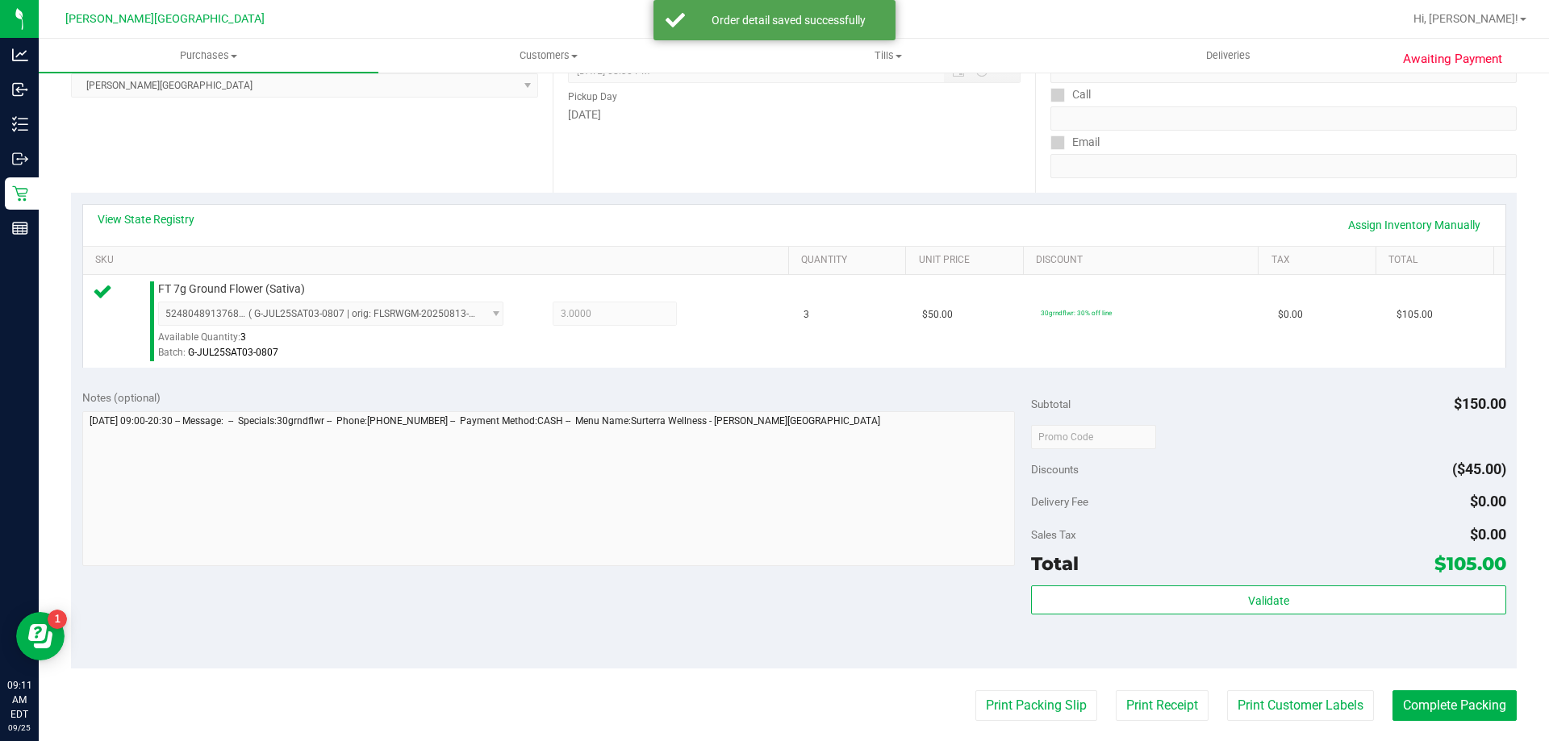
click at [1322, 615] on div "Validate" at bounding box center [1268, 622] width 474 height 73
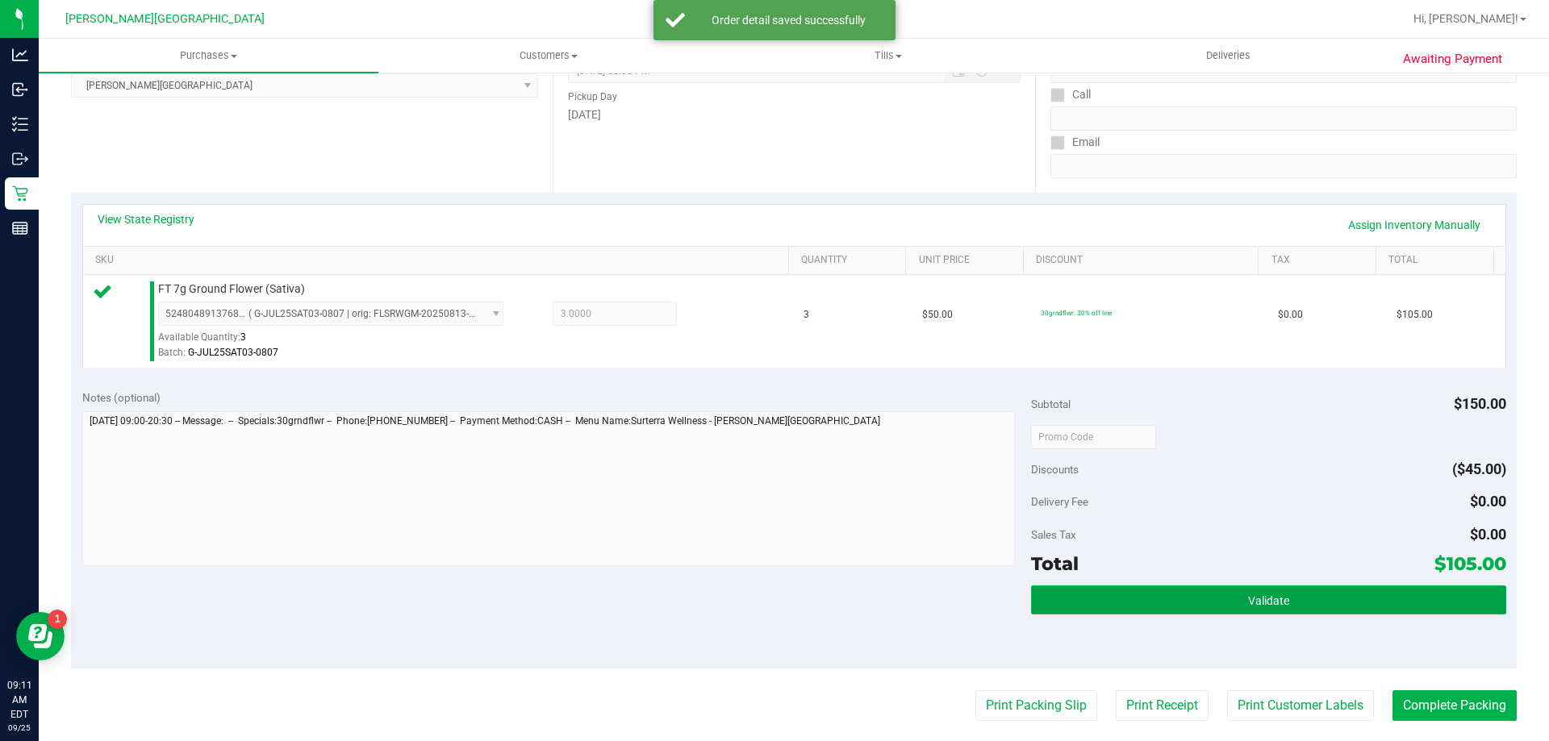
click at [1322, 604] on button "Validate" at bounding box center [1268, 600] width 474 height 29
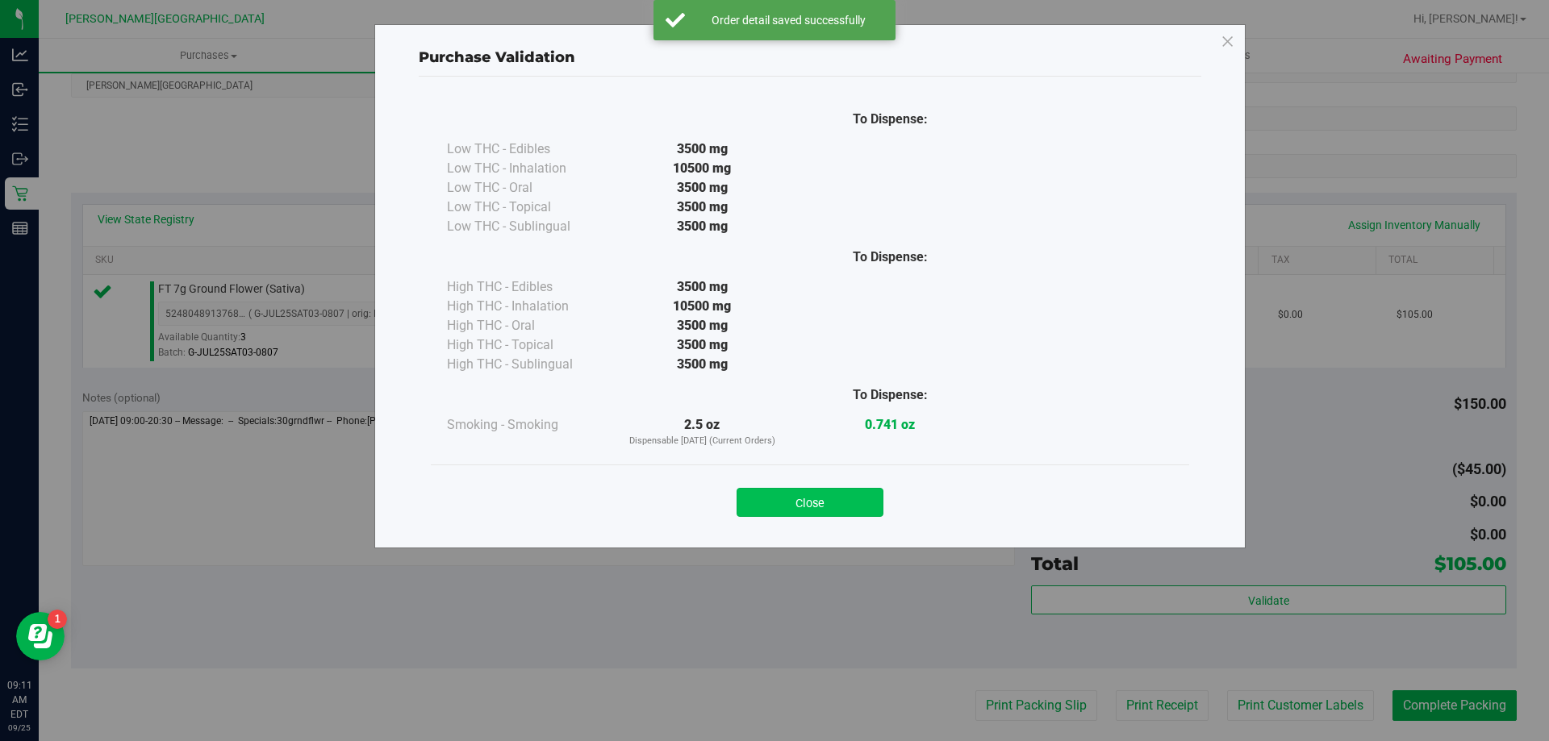
click at [867, 503] on button "Close" at bounding box center [809, 502] width 147 height 29
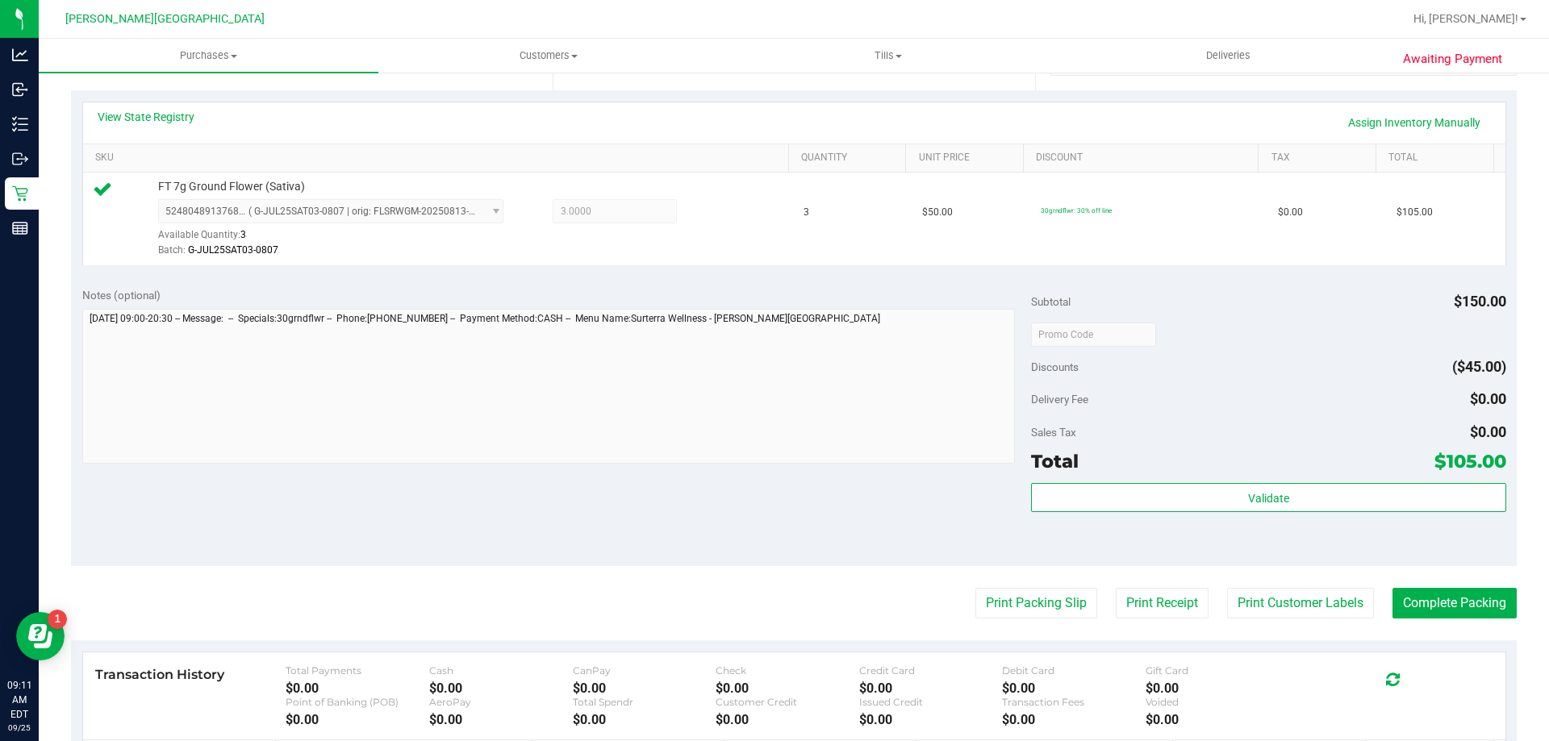
scroll to position [403, 0]
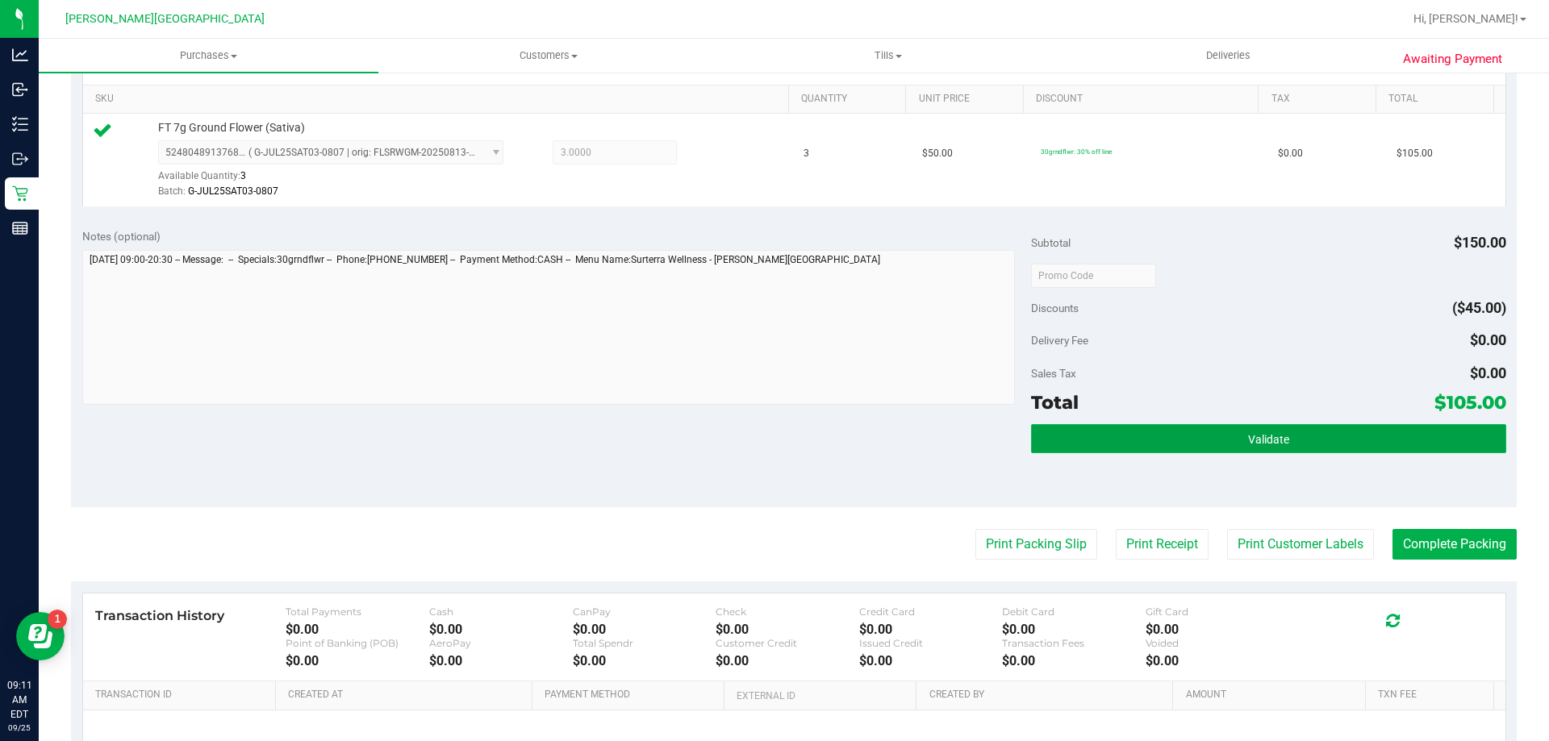
click at [1256, 440] on span "Validate" at bounding box center [1268, 439] width 41 height 13
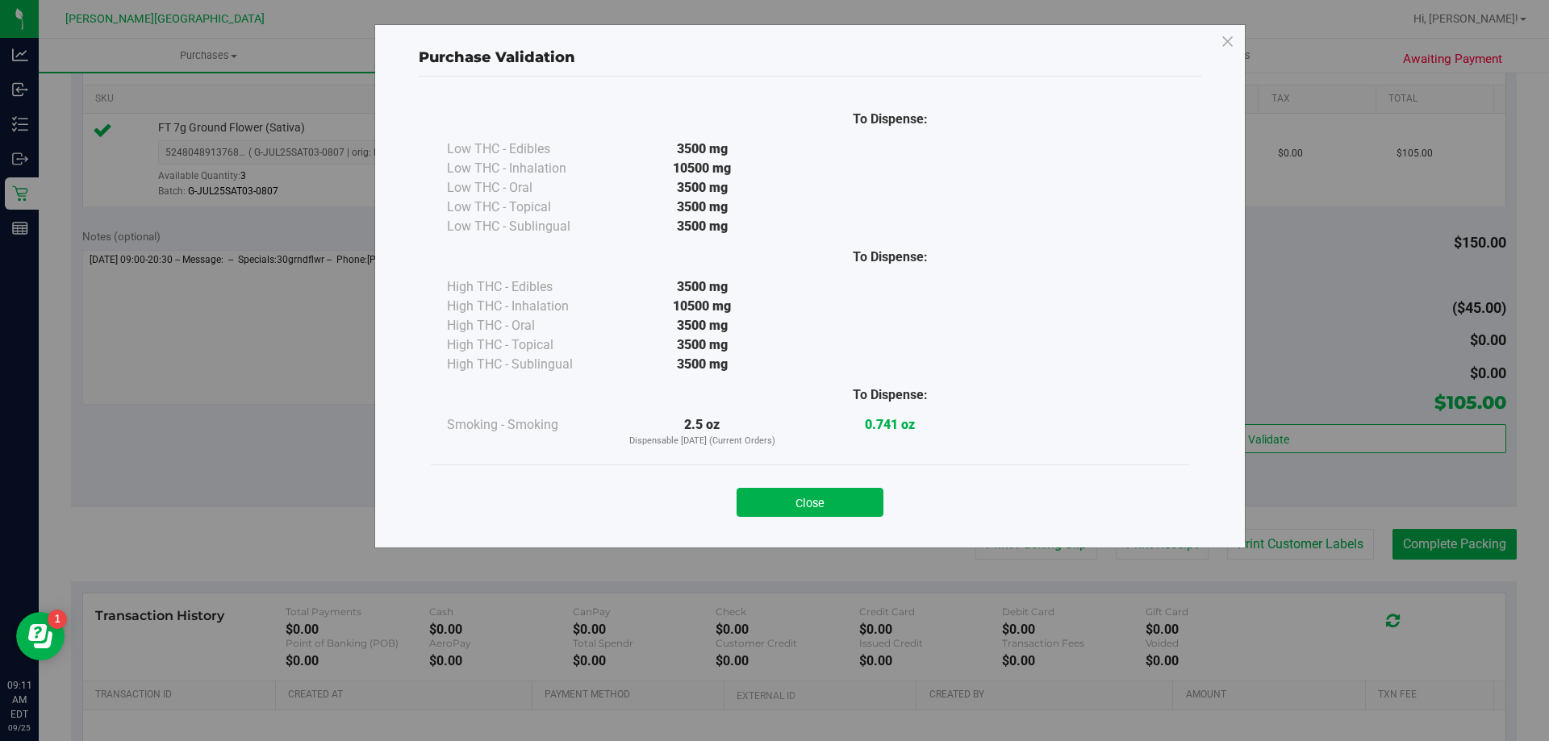
click at [871, 487] on div "Close" at bounding box center [810, 497] width 734 height 40
click at [870, 500] on button "Close" at bounding box center [809, 502] width 147 height 29
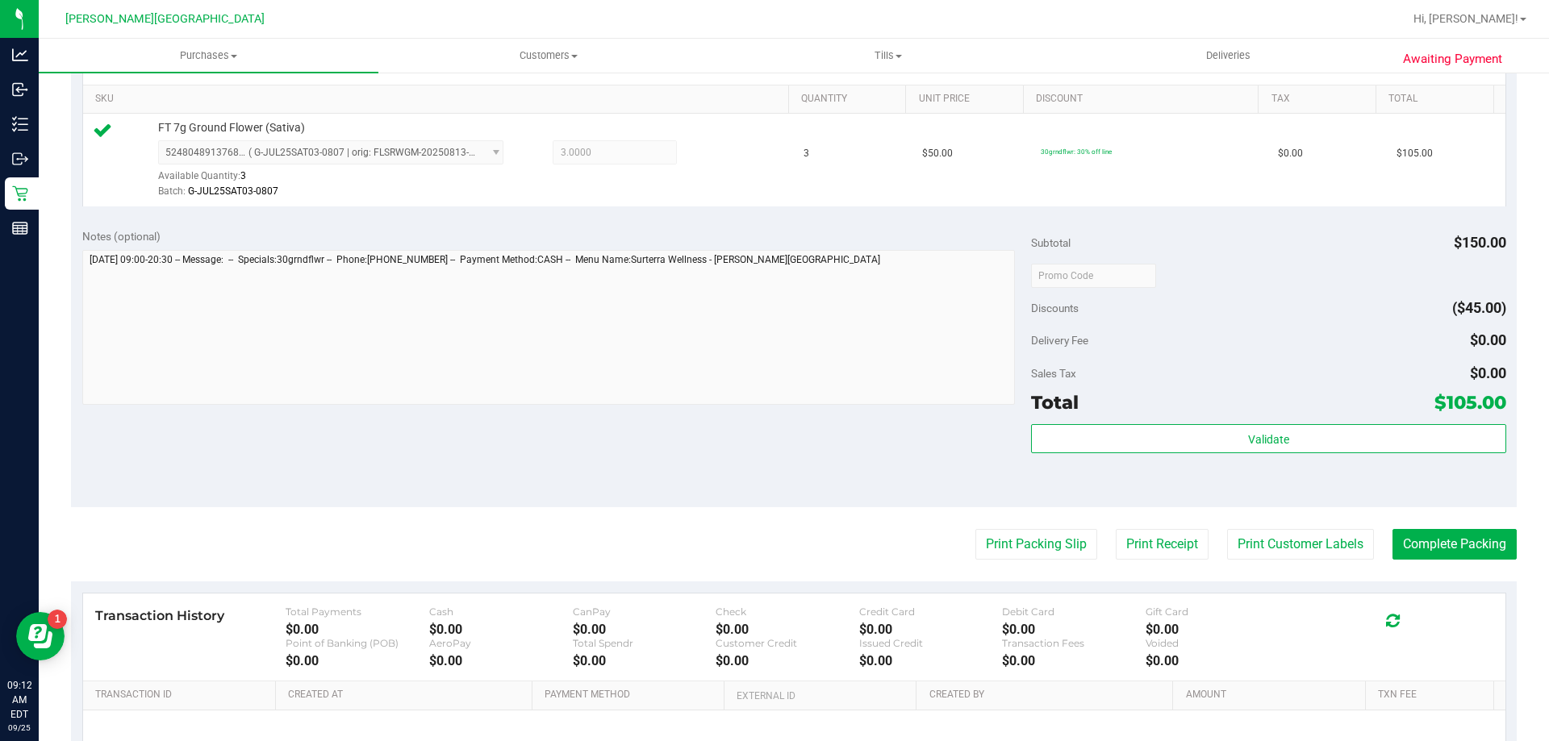
click at [1258, 423] on div "Subtotal $150.00 Discounts ($45.00) Delivery Fee $0.00 Sales Tax $0.00 Total $1…" at bounding box center [1268, 362] width 474 height 269
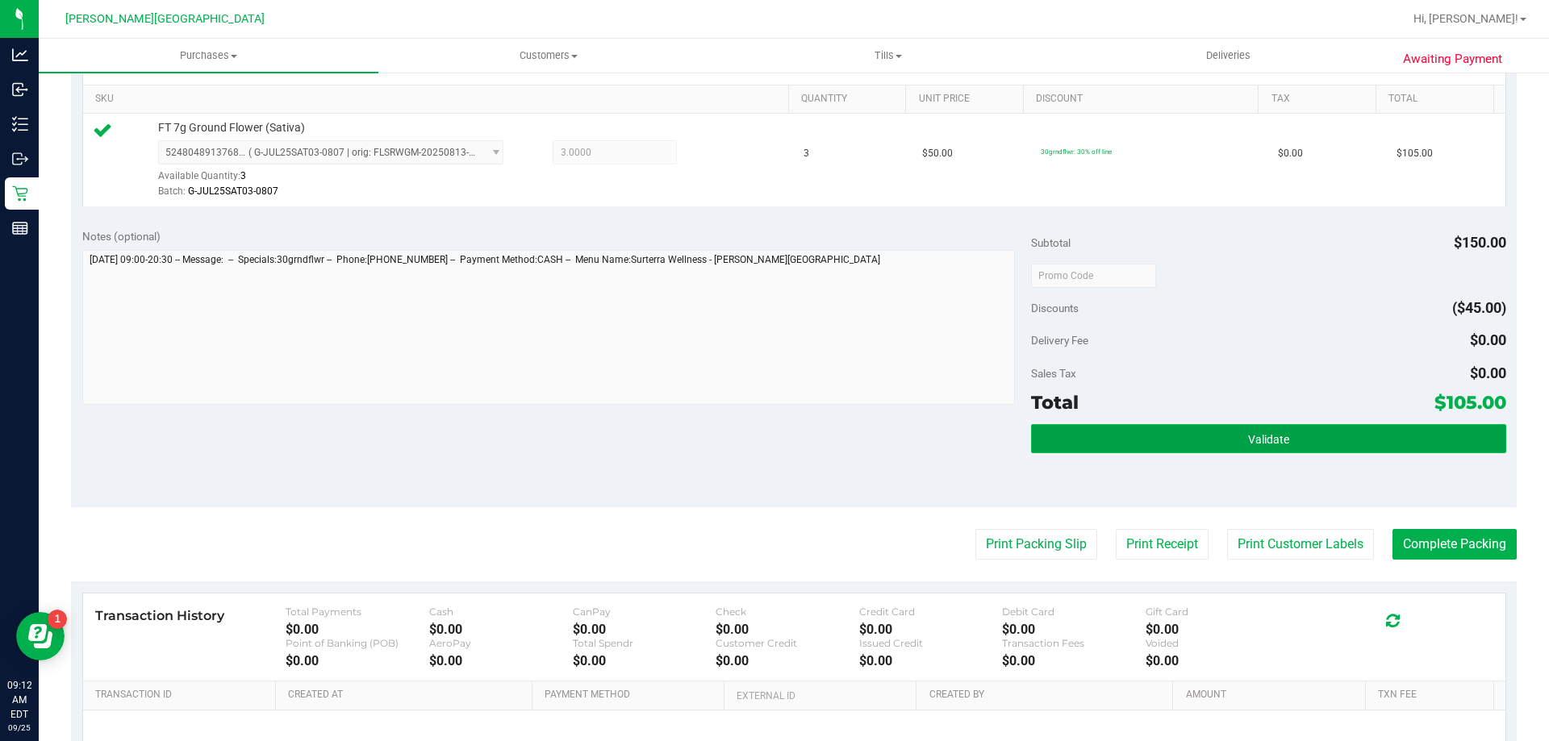
click at [1259, 443] on span "Validate" at bounding box center [1268, 439] width 41 height 13
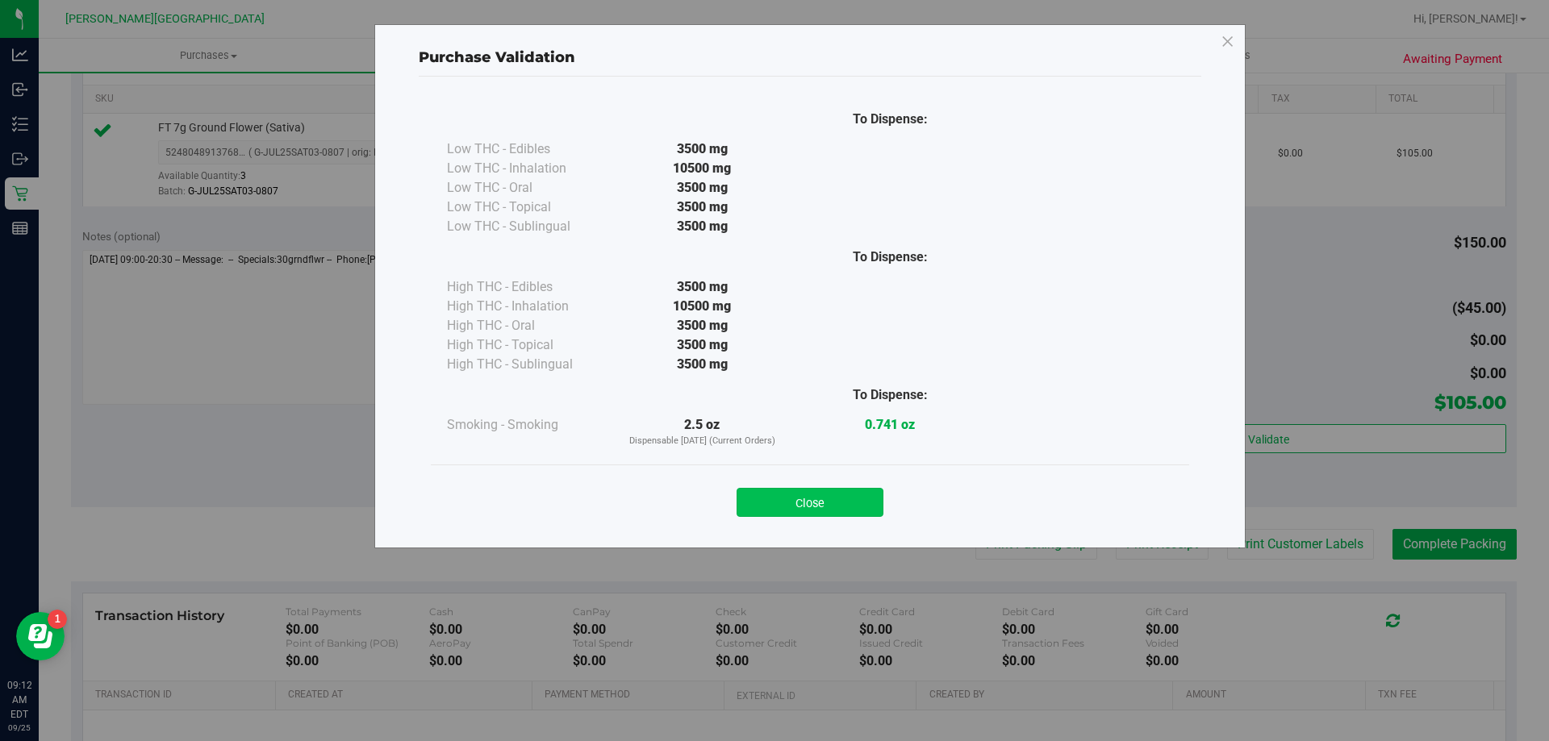
click at [787, 507] on button "Close" at bounding box center [809, 502] width 147 height 29
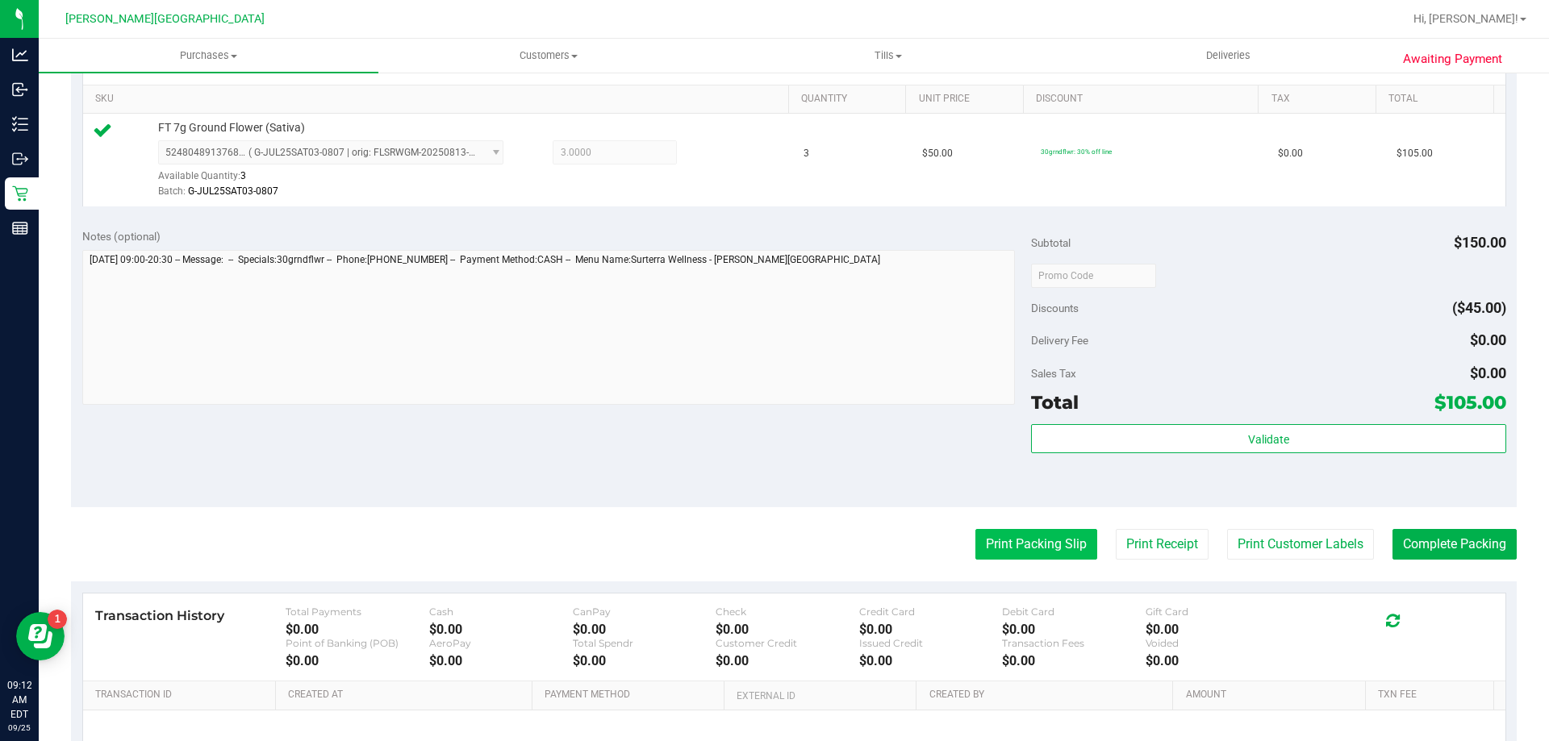
click at [1022, 540] on button "Print Packing Slip" at bounding box center [1036, 544] width 122 height 31
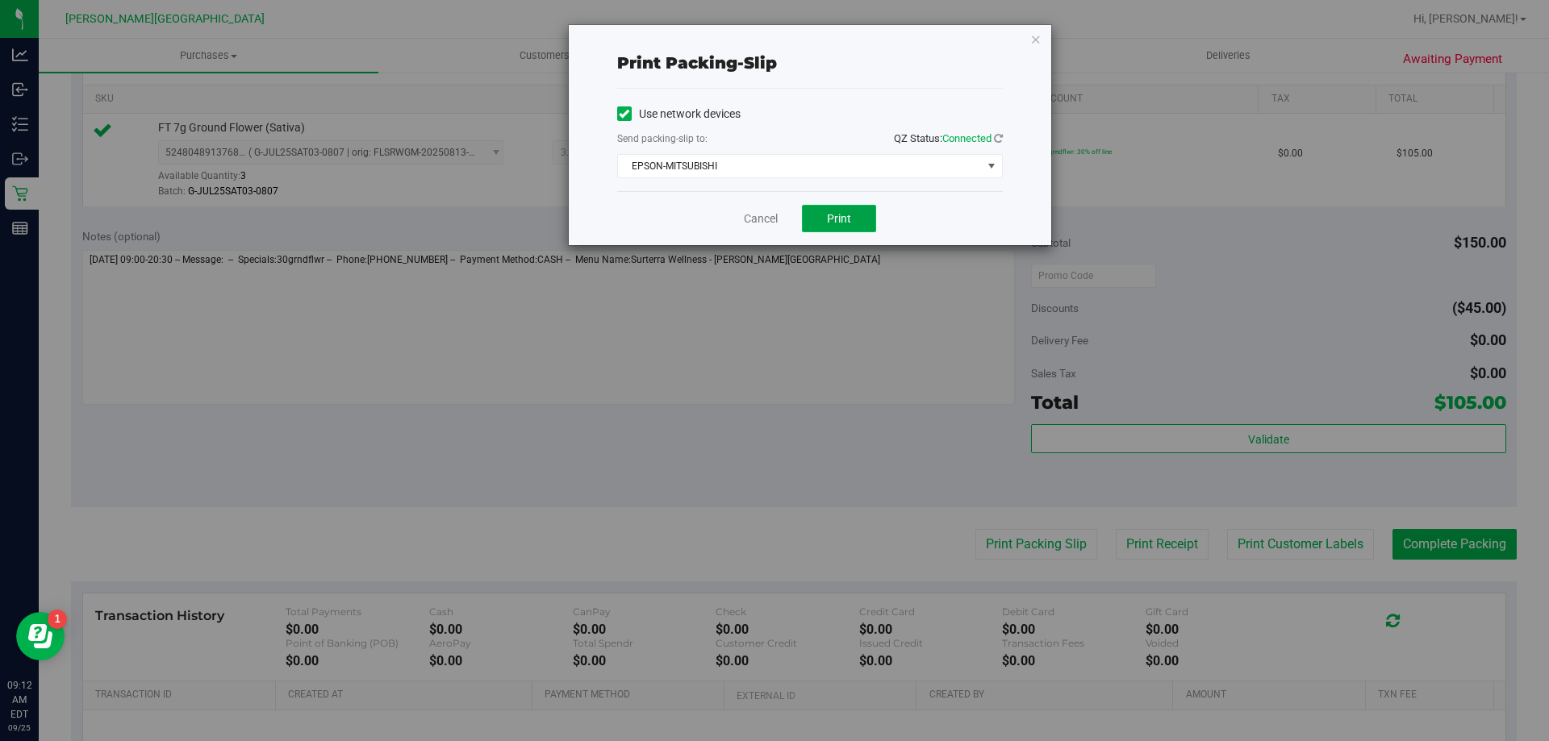
click at [841, 221] on span "Print" at bounding box center [839, 218] width 24 height 13
click at [1033, 41] on icon "button" at bounding box center [1035, 38] width 11 height 19
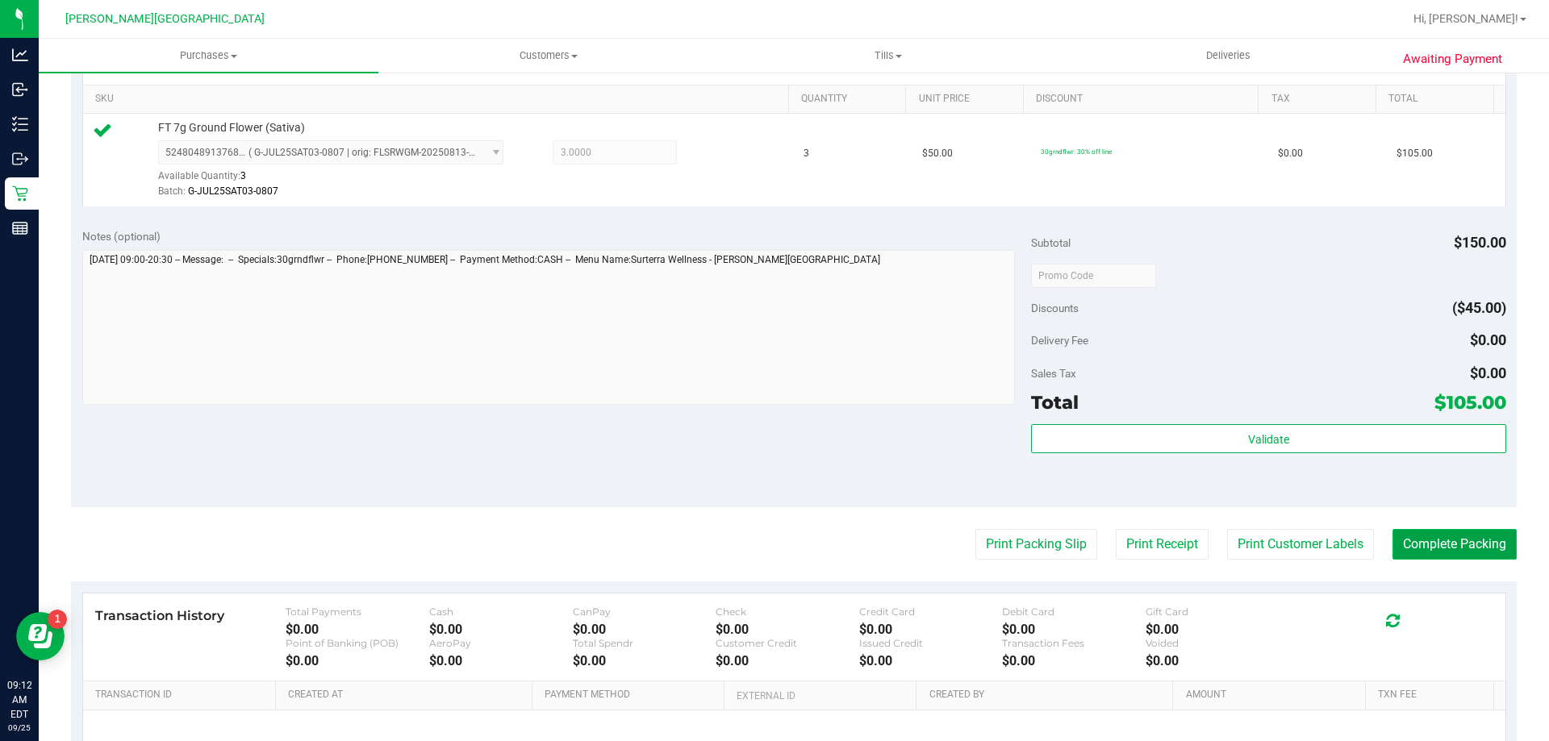
click at [1455, 548] on button "Complete Packing" at bounding box center [1454, 544] width 124 height 31
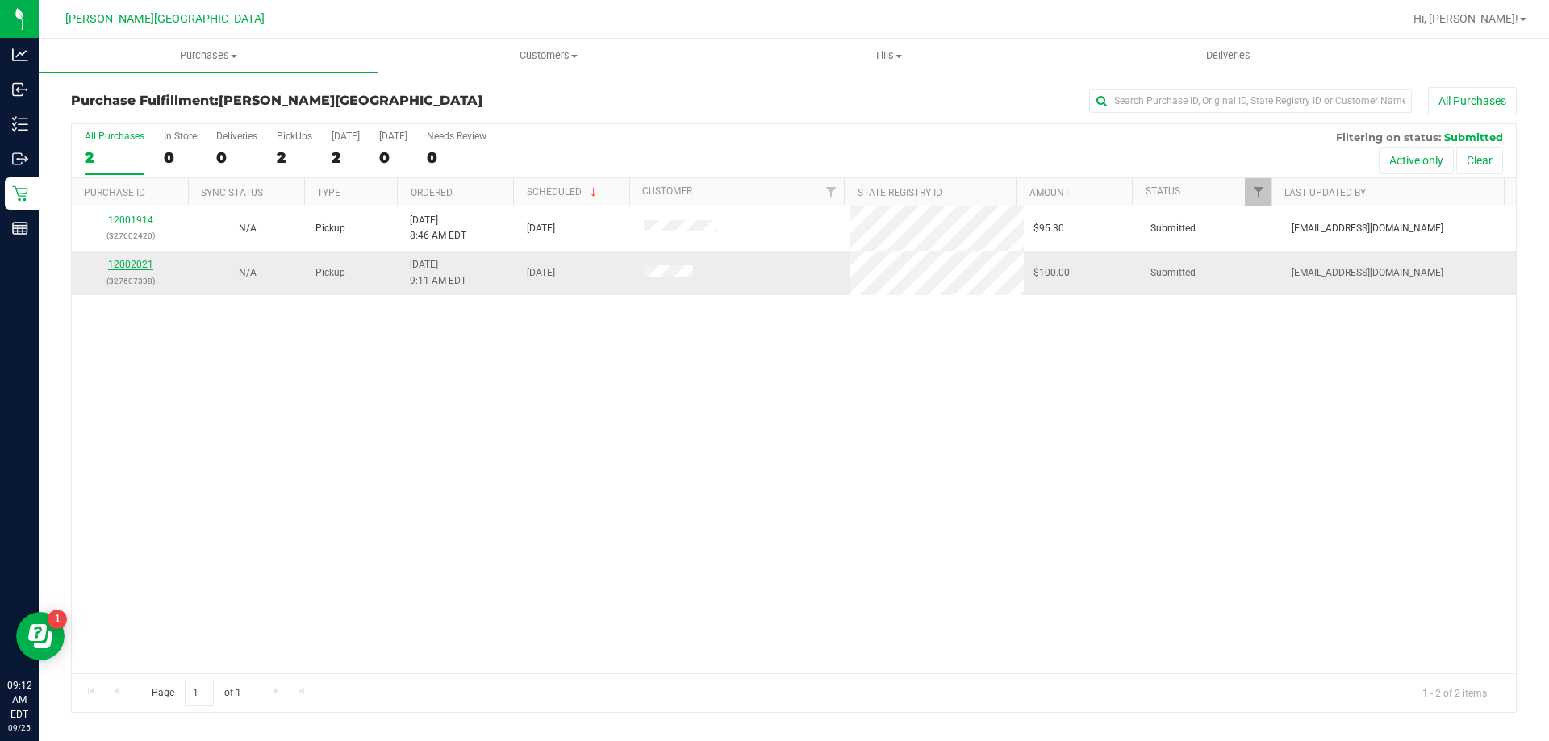
click at [141, 269] on link "12002021" at bounding box center [130, 264] width 45 height 11
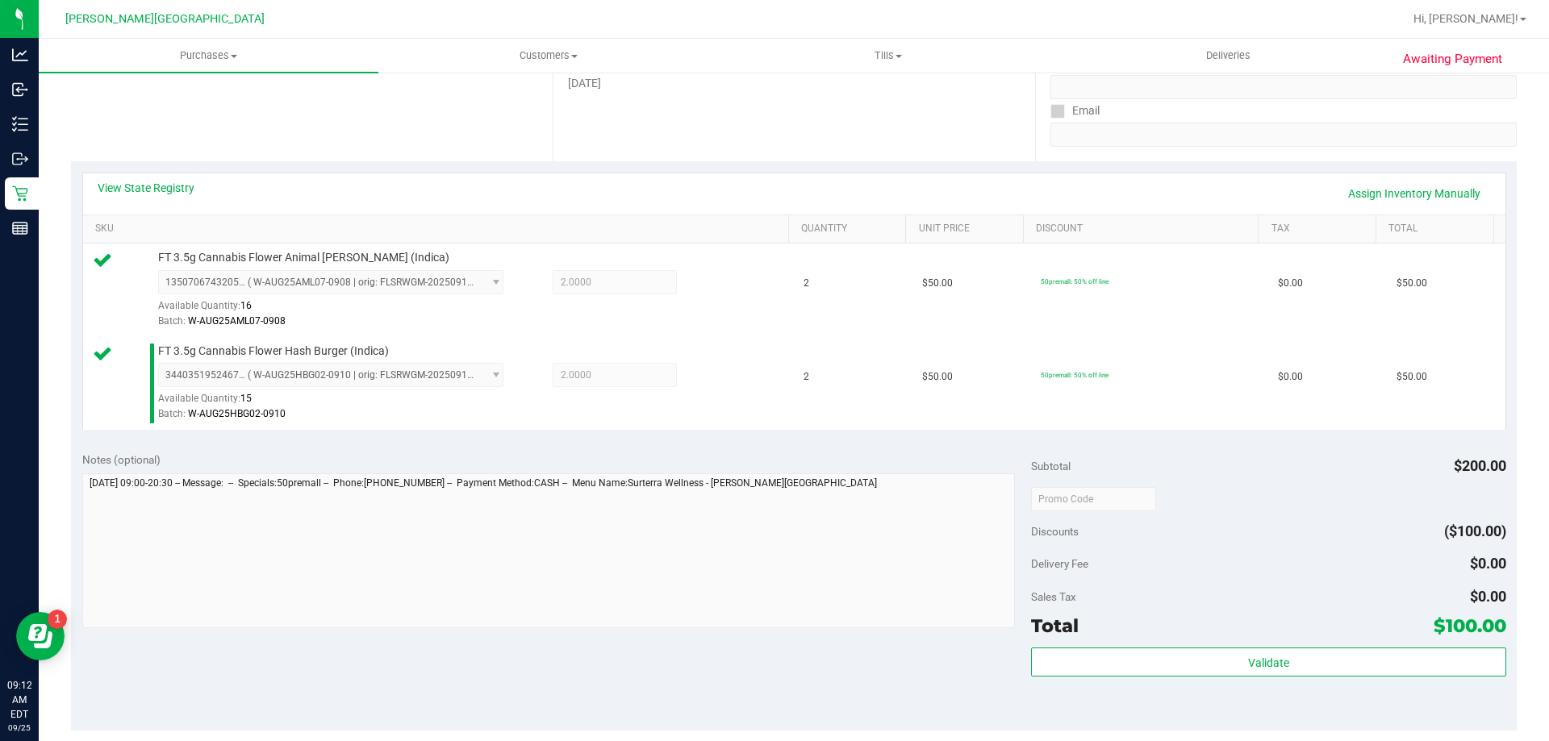
scroll to position [323, 0]
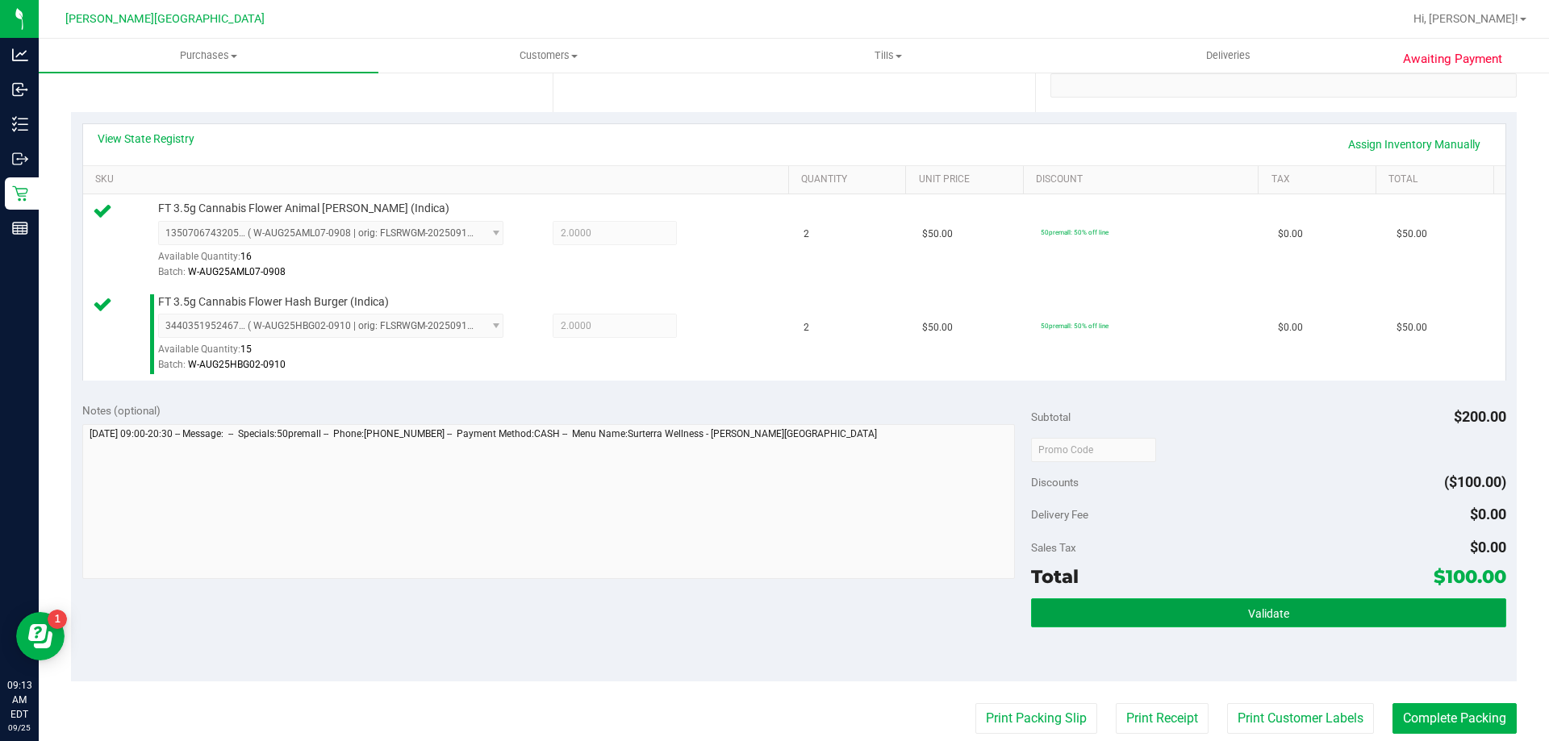
click at [1269, 615] on span "Validate" at bounding box center [1268, 613] width 41 height 13
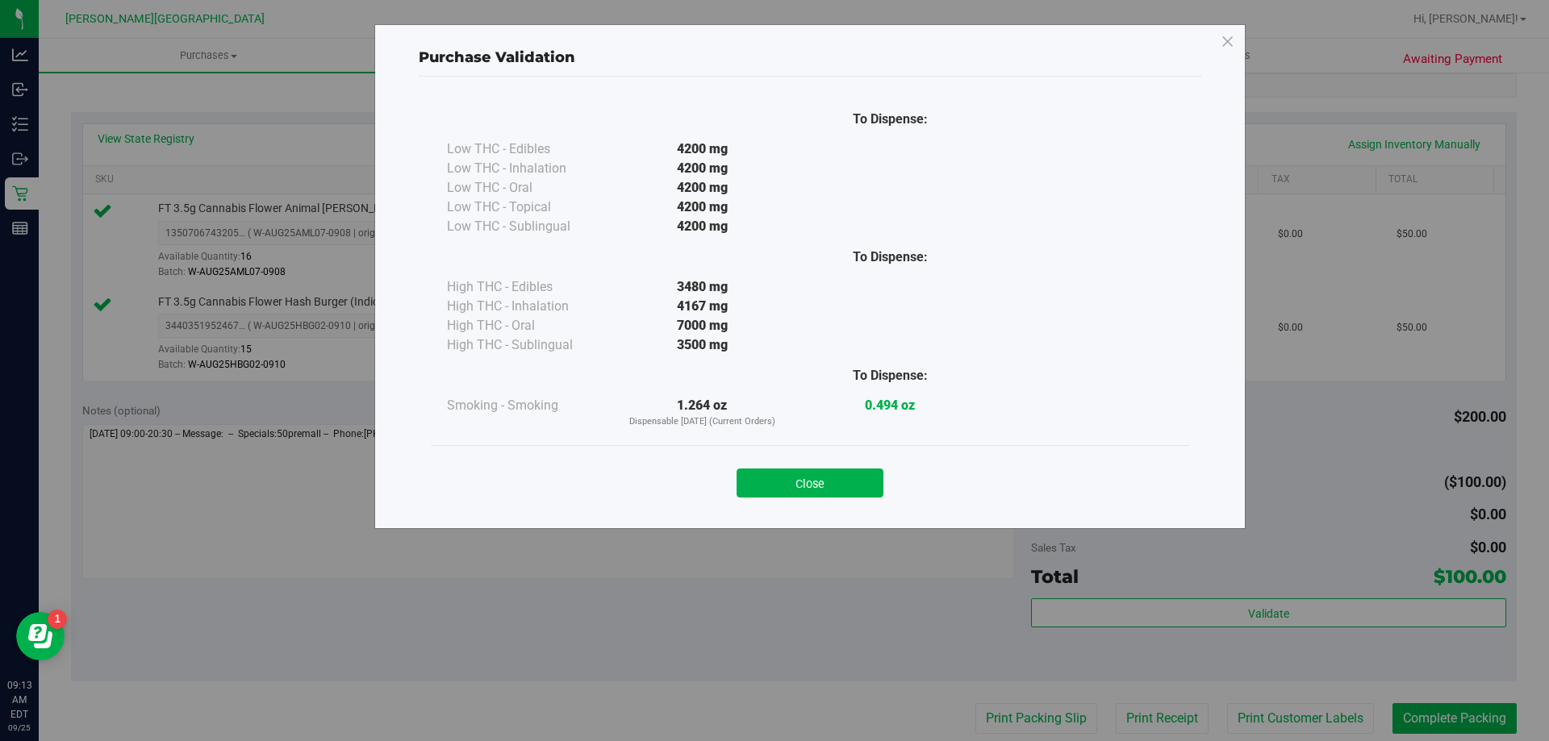
click at [799, 490] on button "Close" at bounding box center [809, 483] width 147 height 29
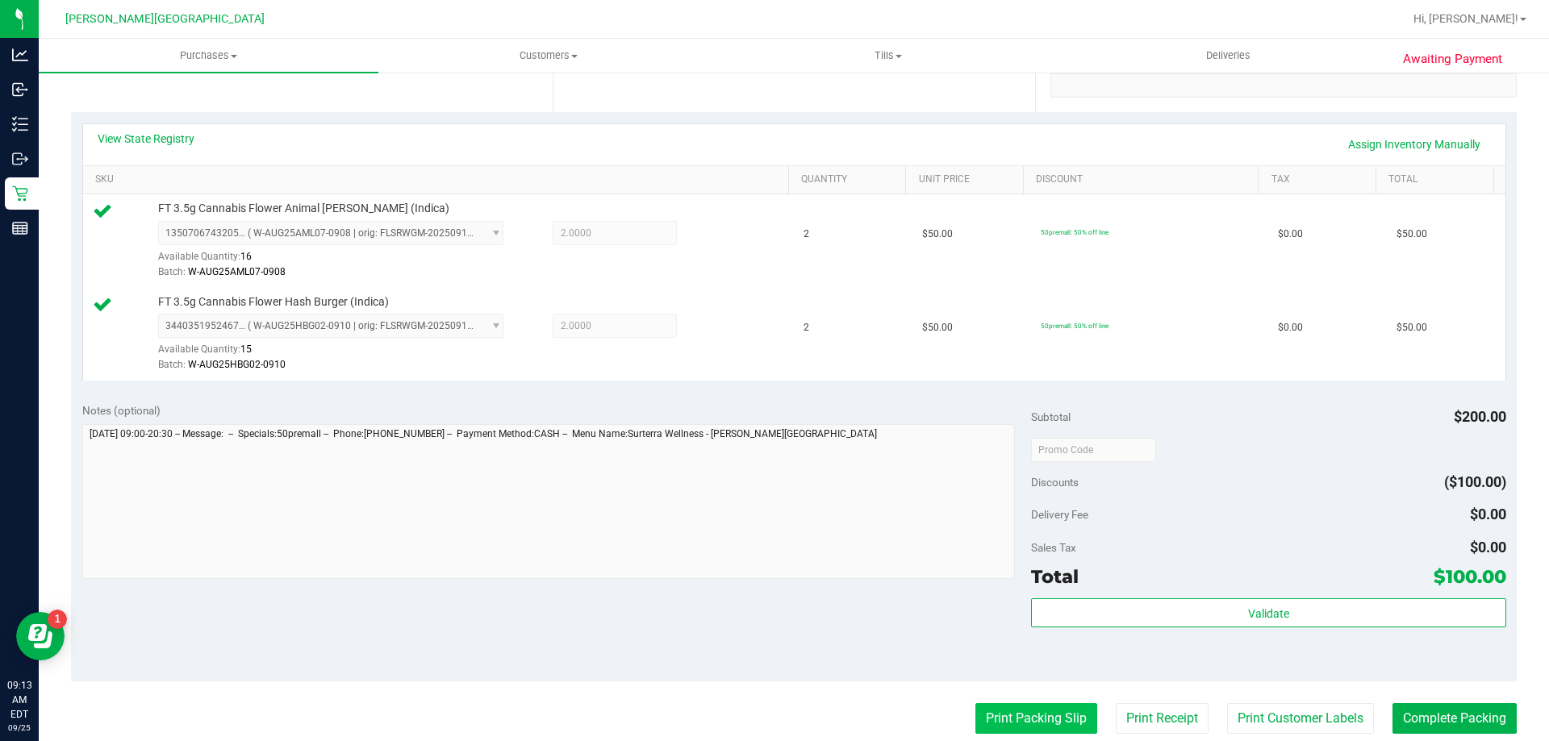
click at [1005, 715] on button "Print Packing Slip" at bounding box center [1036, 718] width 122 height 31
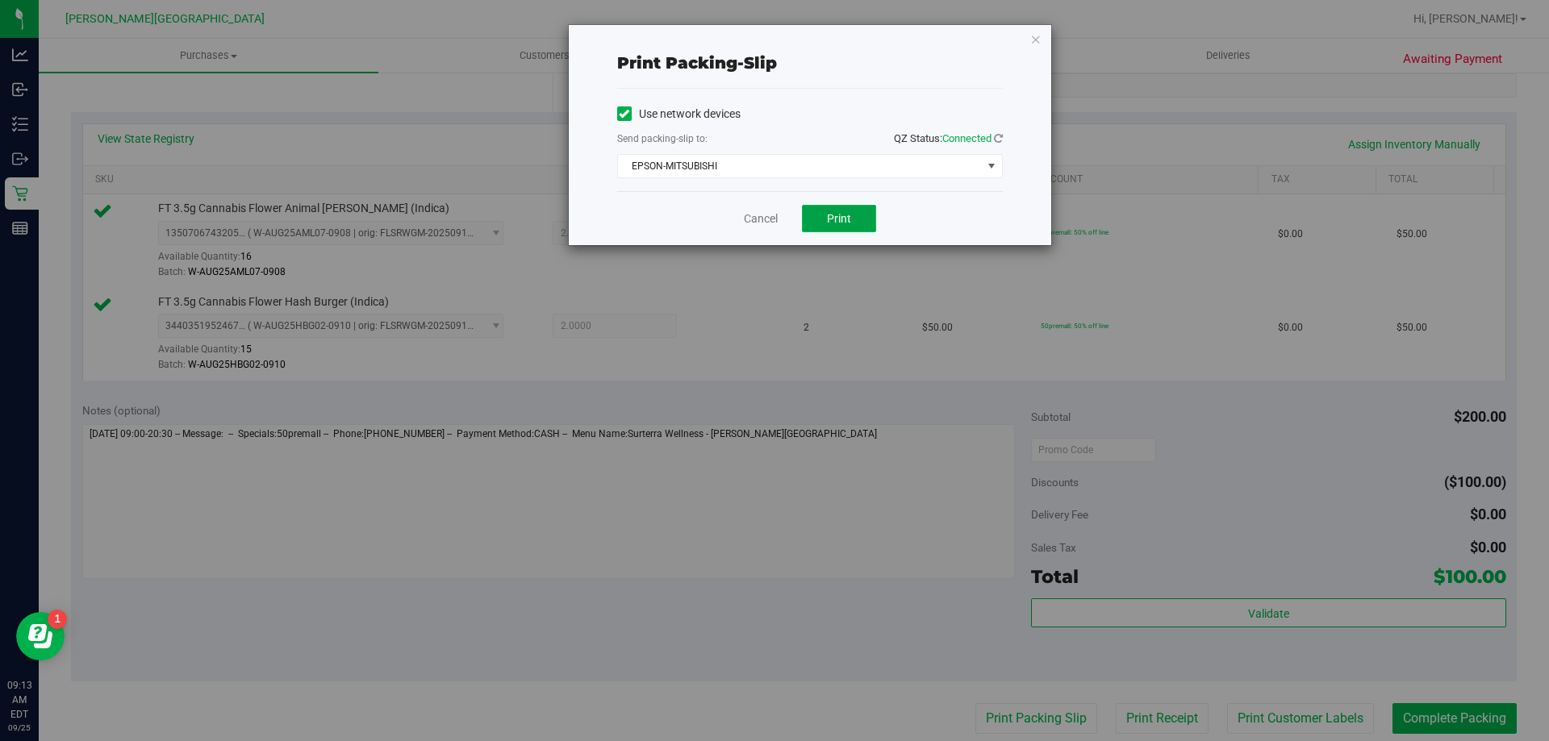
click at [823, 224] on button "Print" at bounding box center [839, 218] width 74 height 27
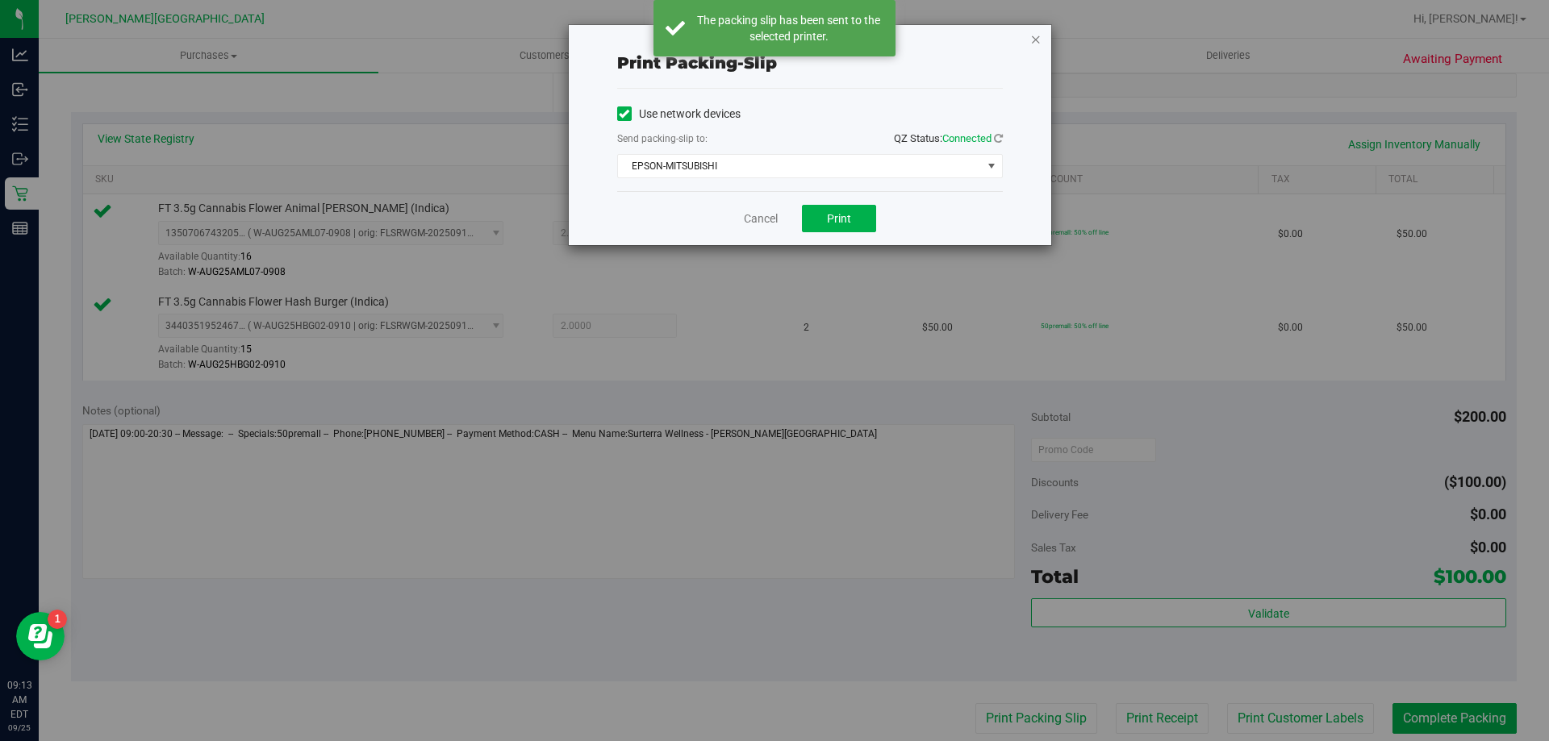
click at [1040, 36] on icon "button" at bounding box center [1035, 38] width 11 height 19
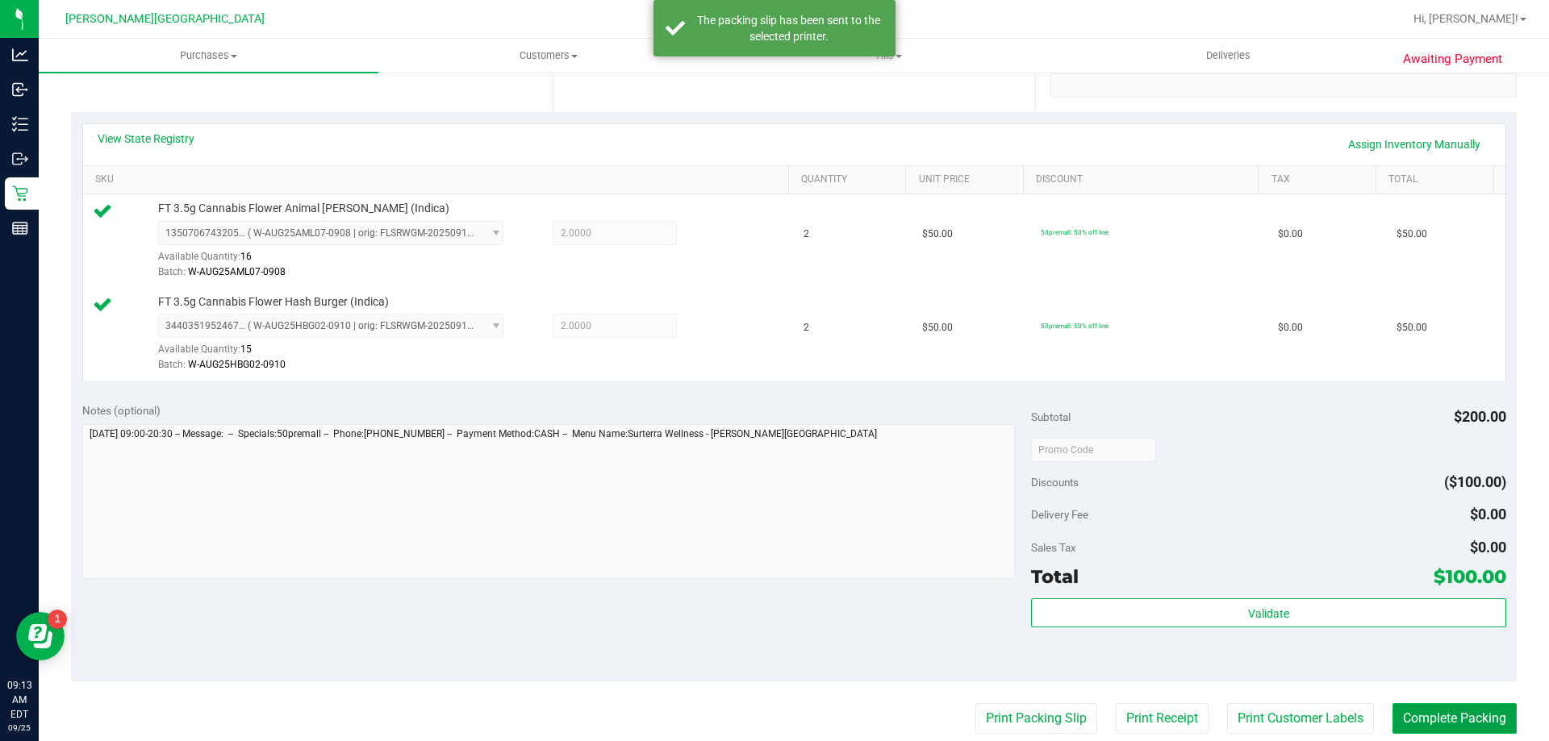
click at [1466, 725] on button "Complete Packing" at bounding box center [1454, 718] width 124 height 31
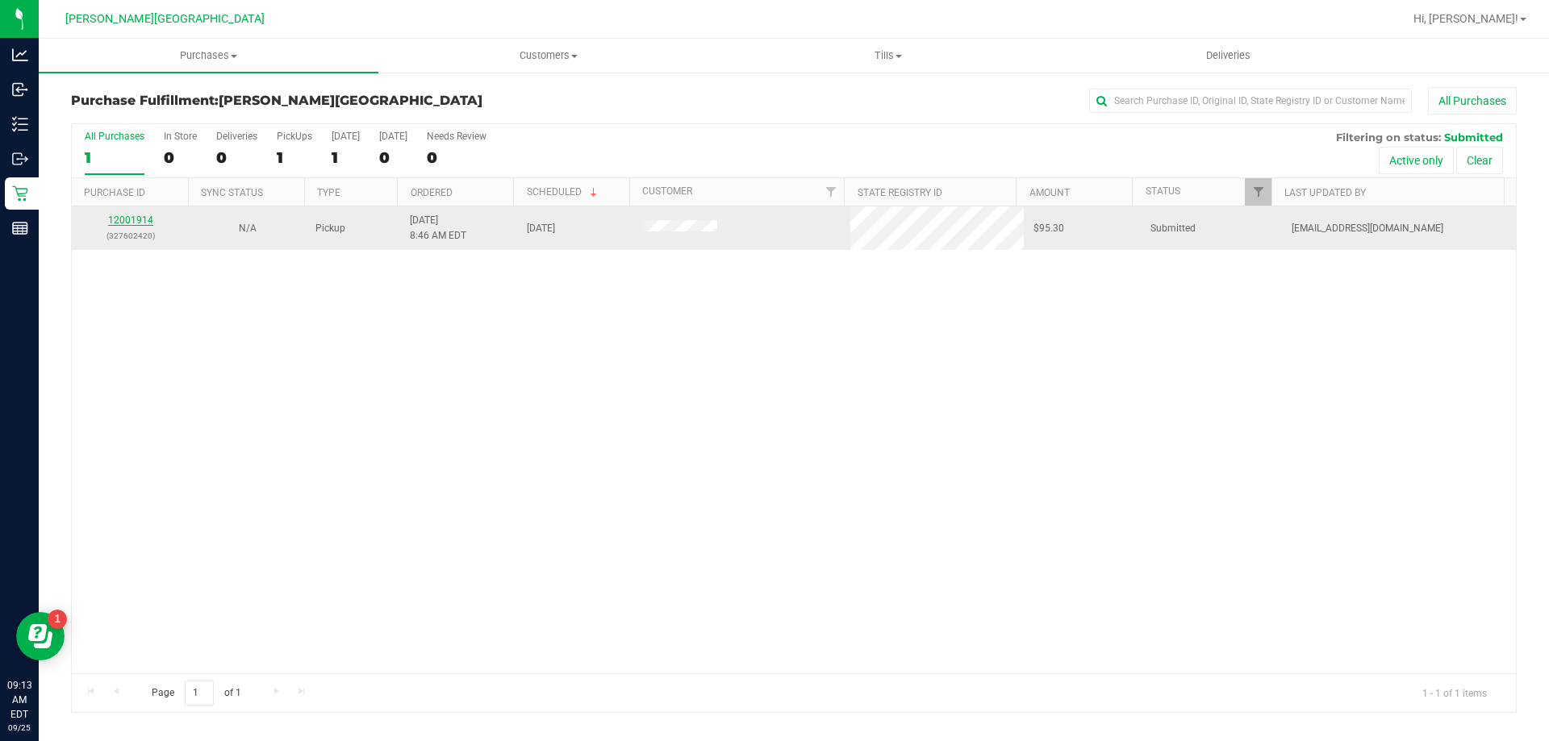
click at [135, 215] on link "12001914" at bounding box center [130, 220] width 45 height 11
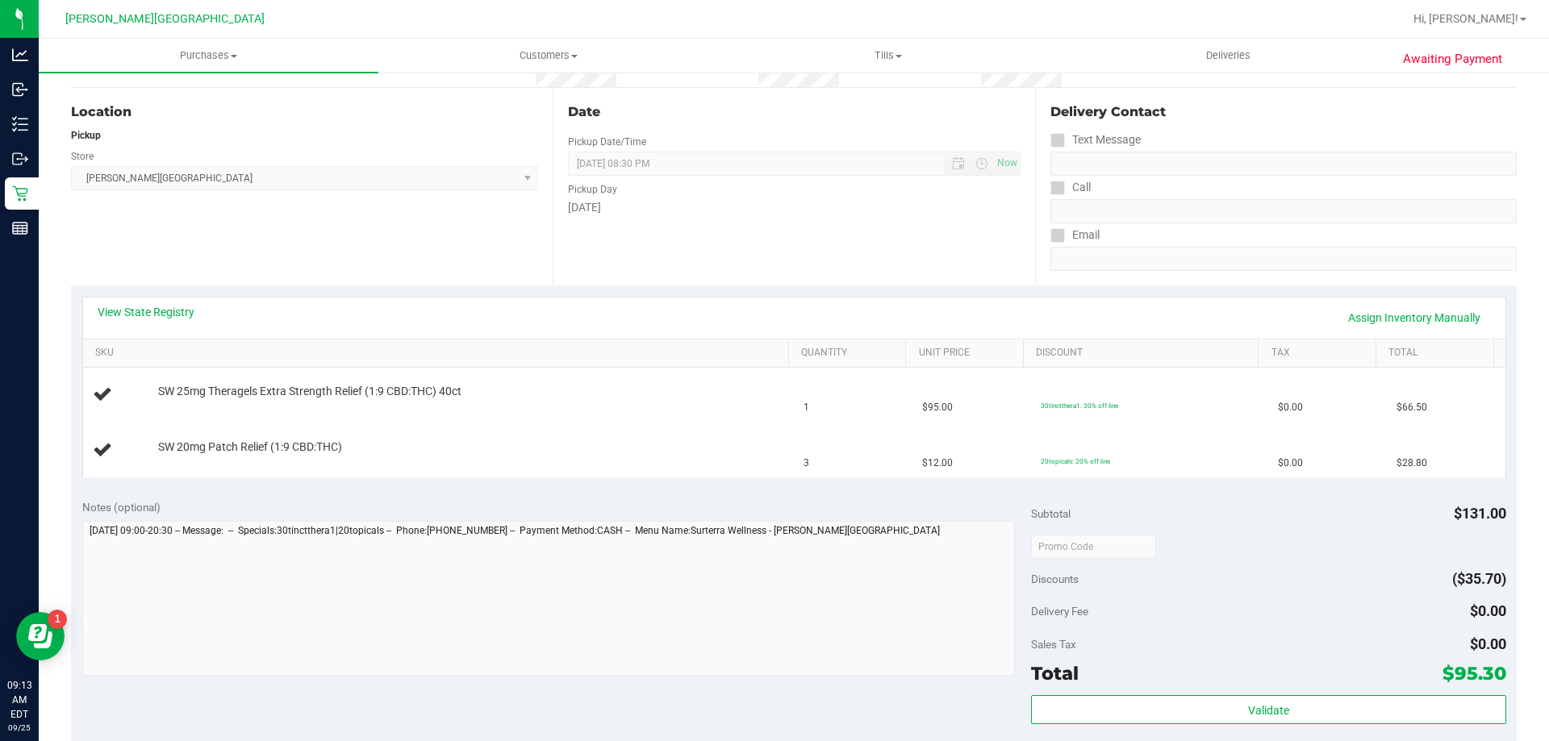
scroll to position [323, 0]
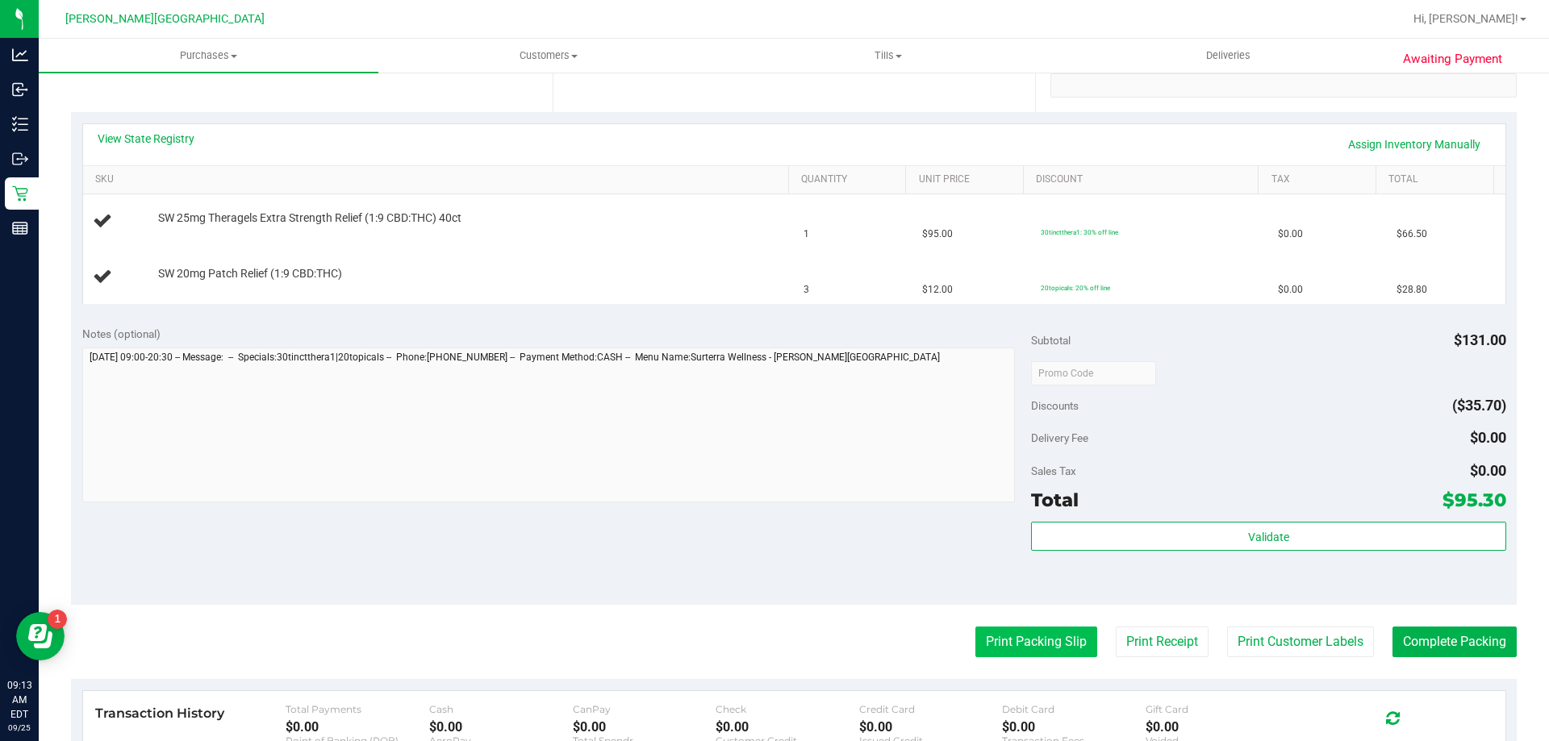
click at [1061, 644] on button "Print Packing Slip" at bounding box center [1036, 642] width 122 height 31
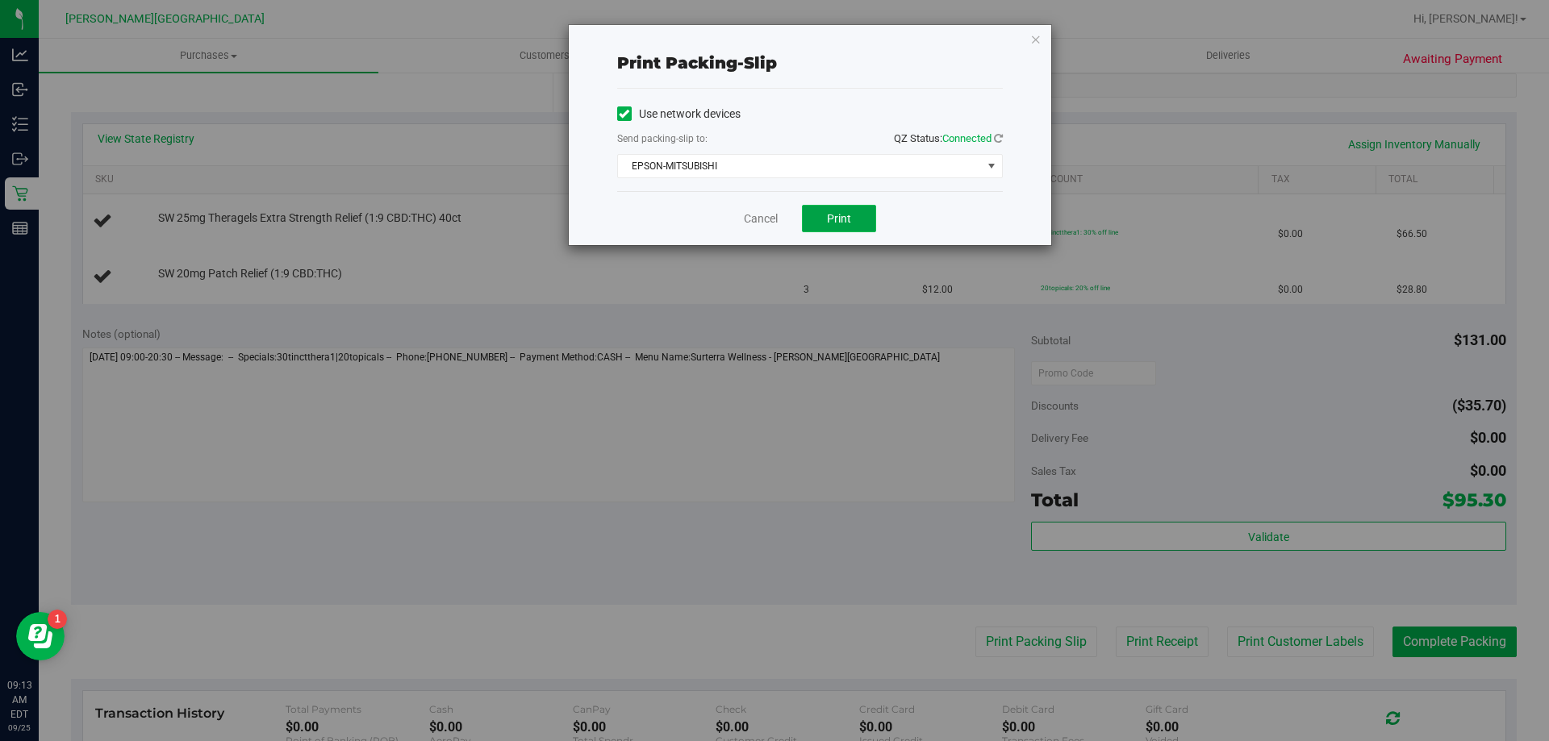
click at [837, 228] on button "Print" at bounding box center [839, 218] width 74 height 27
click at [1030, 35] on icon "button" at bounding box center [1035, 38] width 11 height 19
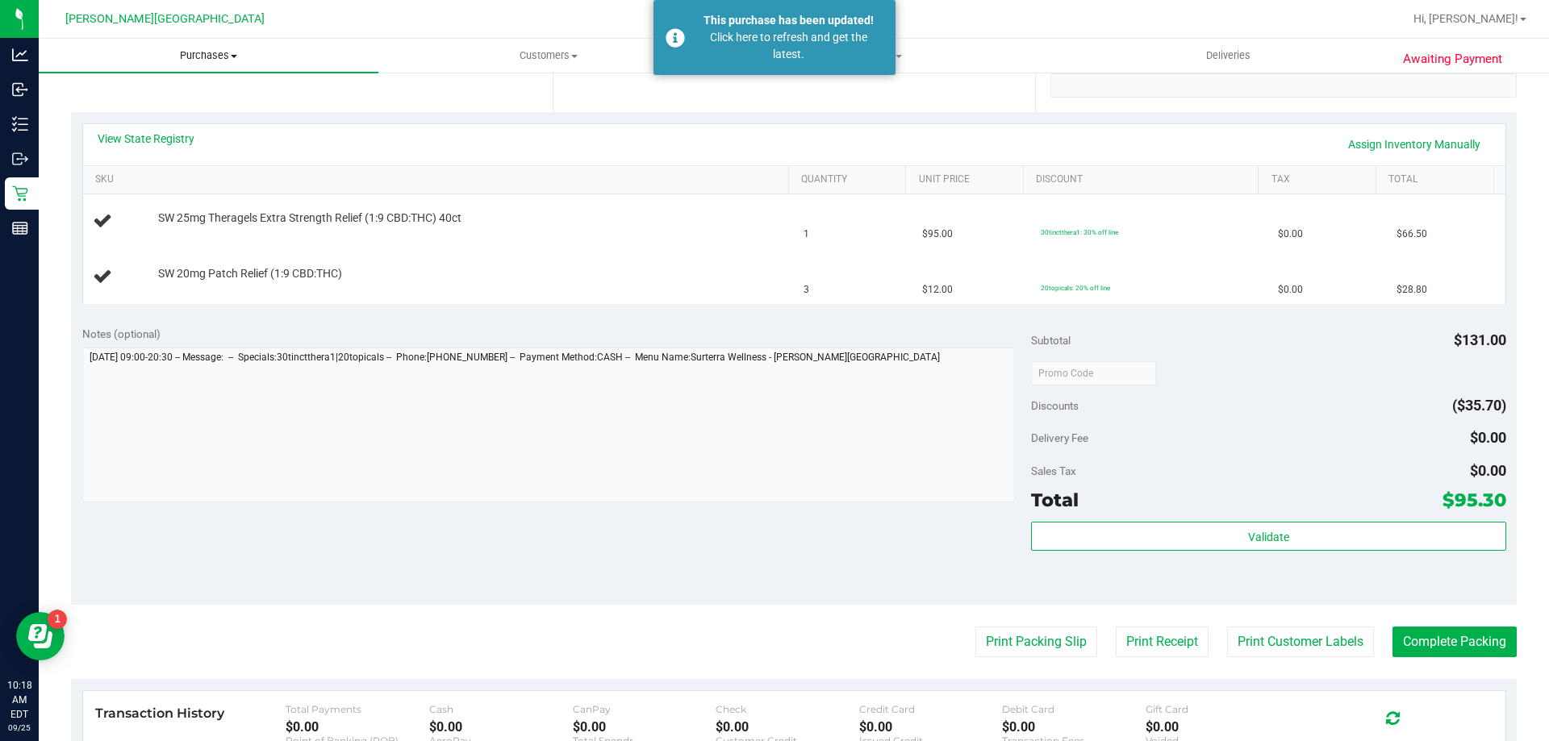
click at [178, 56] on span "Purchases" at bounding box center [209, 55] width 340 height 15
click at [141, 112] on li "Fulfillment" at bounding box center [209, 116] width 340 height 19
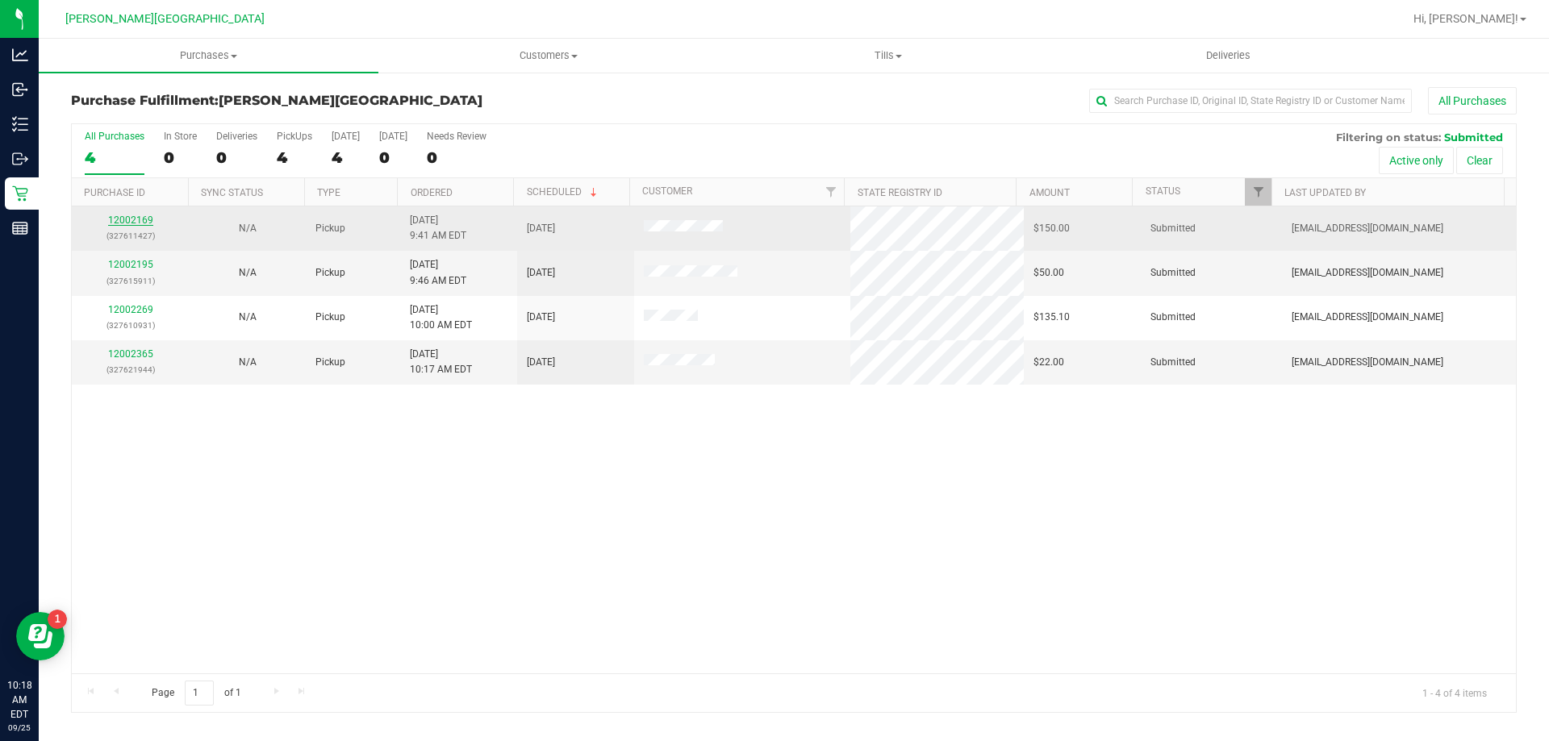
click at [143, 220] on link "12002169" at bounding box center [130, 220] width 45 height 11
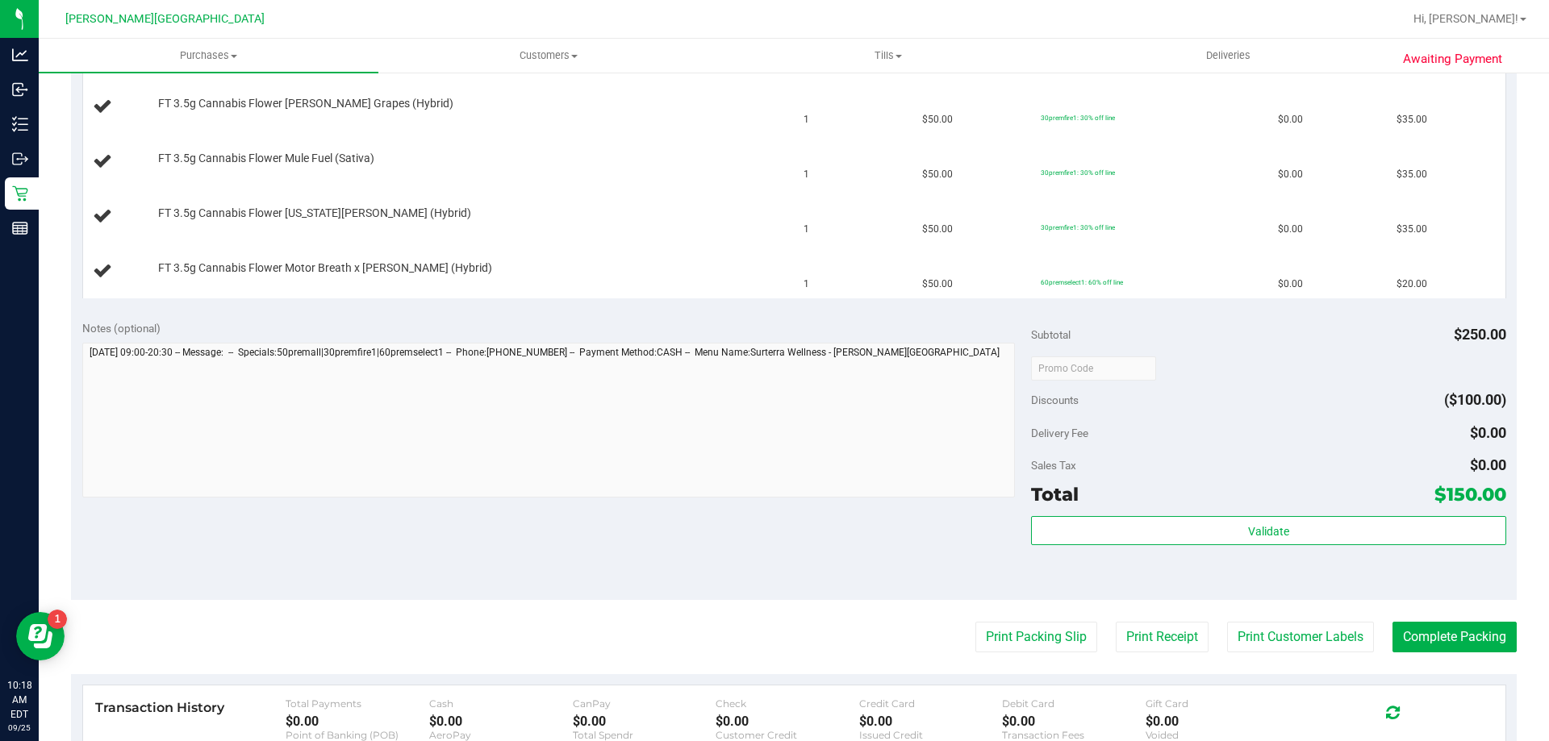
scroll to position [645, 0]
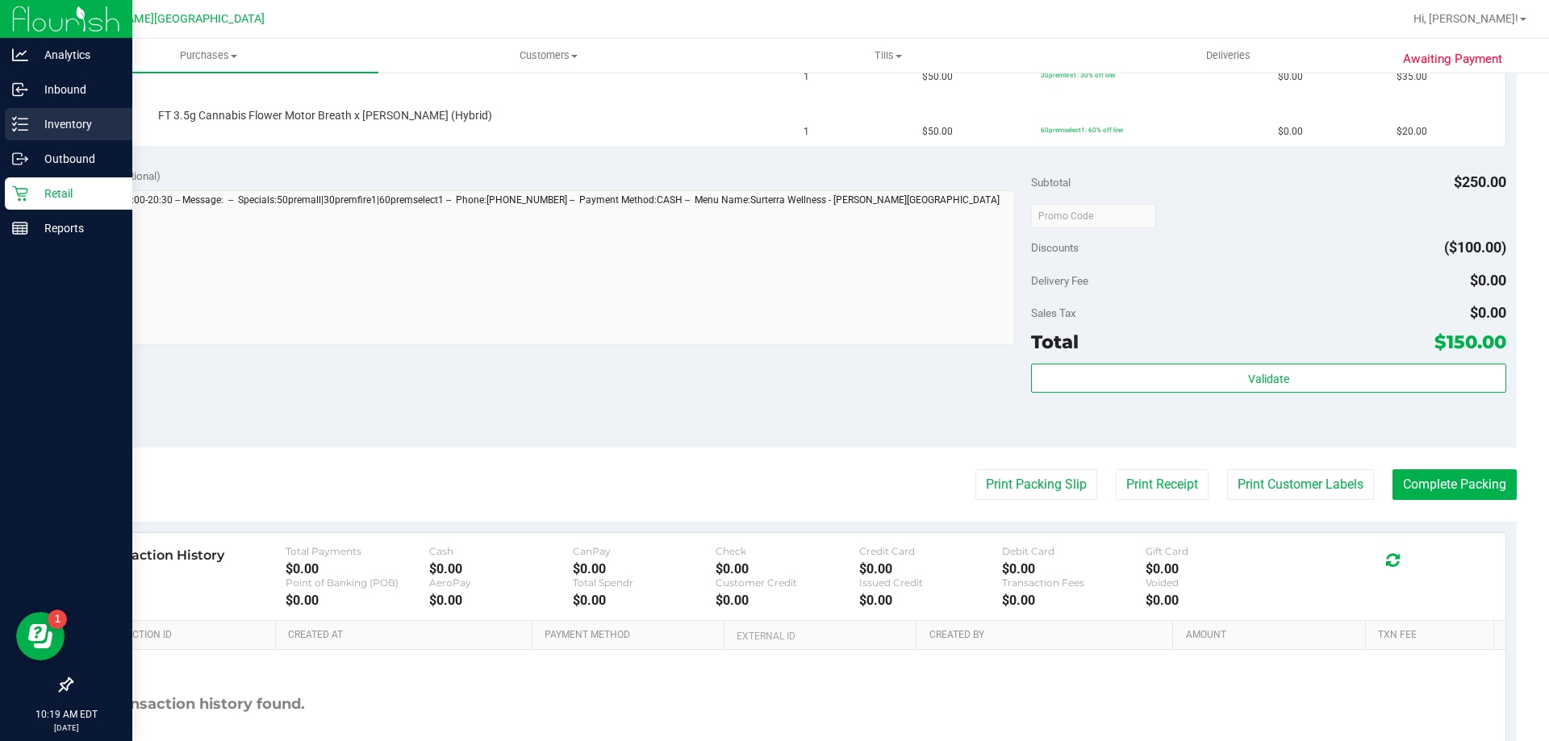
click at [89, 131] on p "Inventory" at bounding box center [76, 124] width 97 height 19
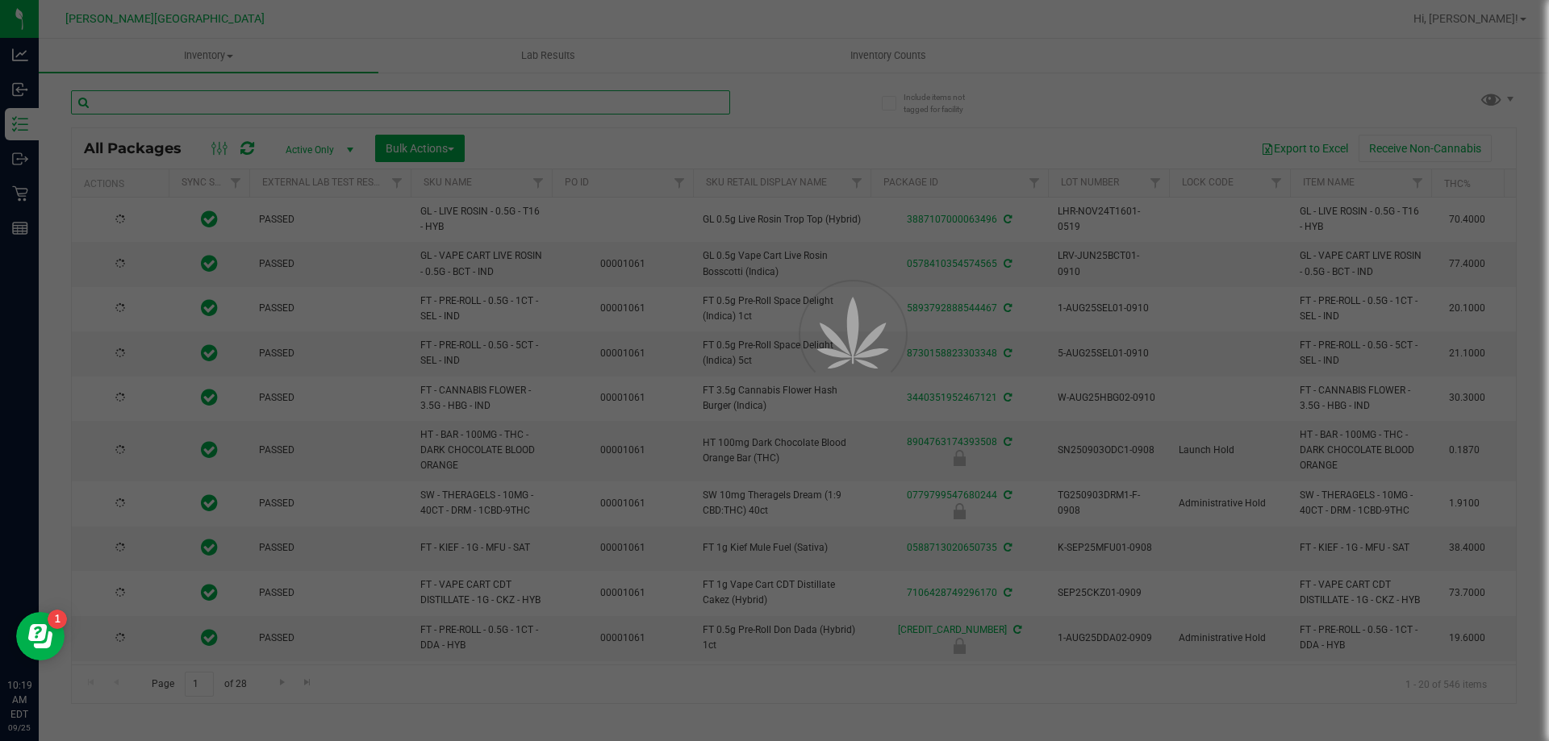
click at [255, 105] on input "text" at bounding box center [400, 102] width 659 height 24
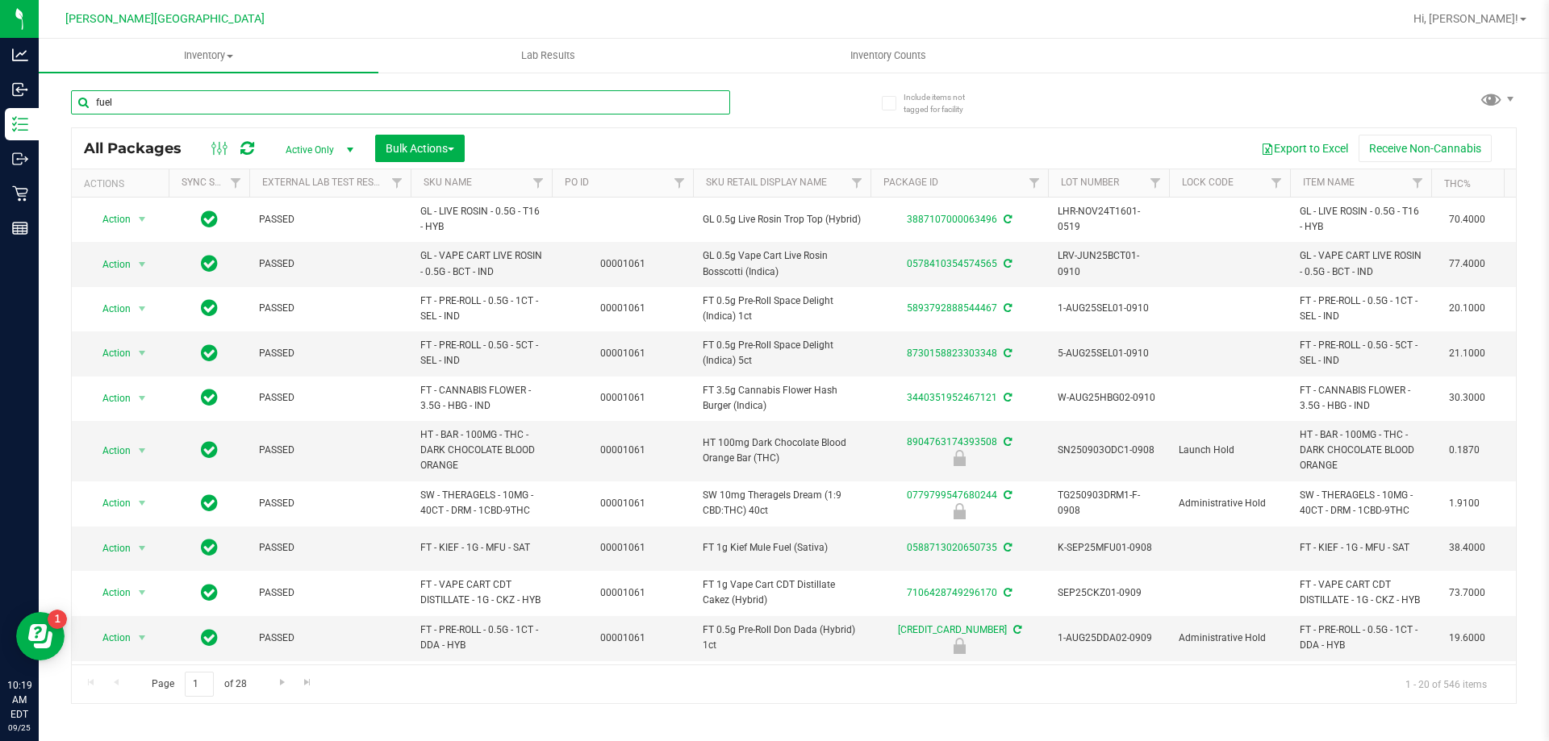
type input "fuel"
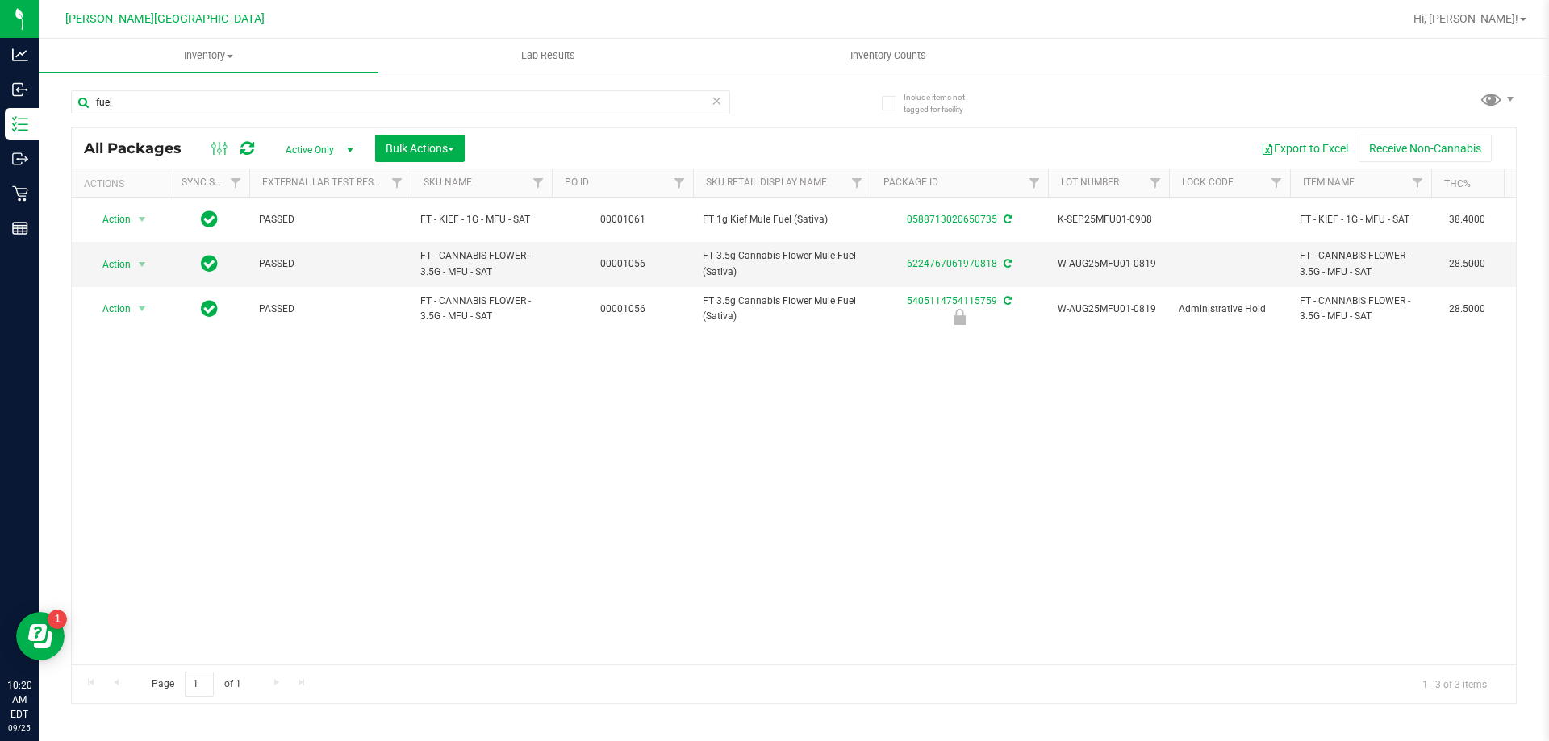
click at [465, 649] on div "Action Action Adjust qty Create package Edit attributes Global inventory Locate…" at bounding box center [794, 431] width 1444 height 467
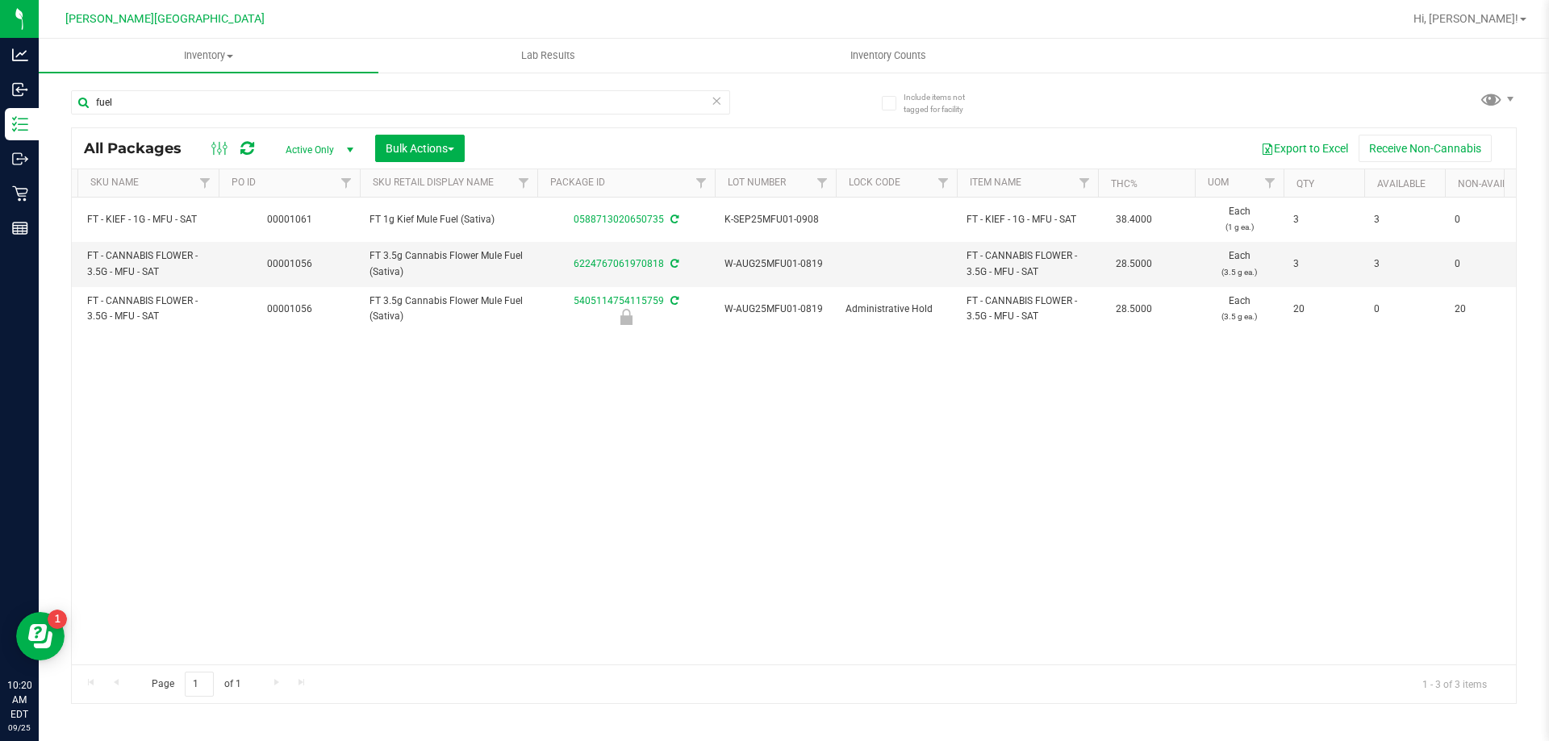
scroll to position [0, 110]
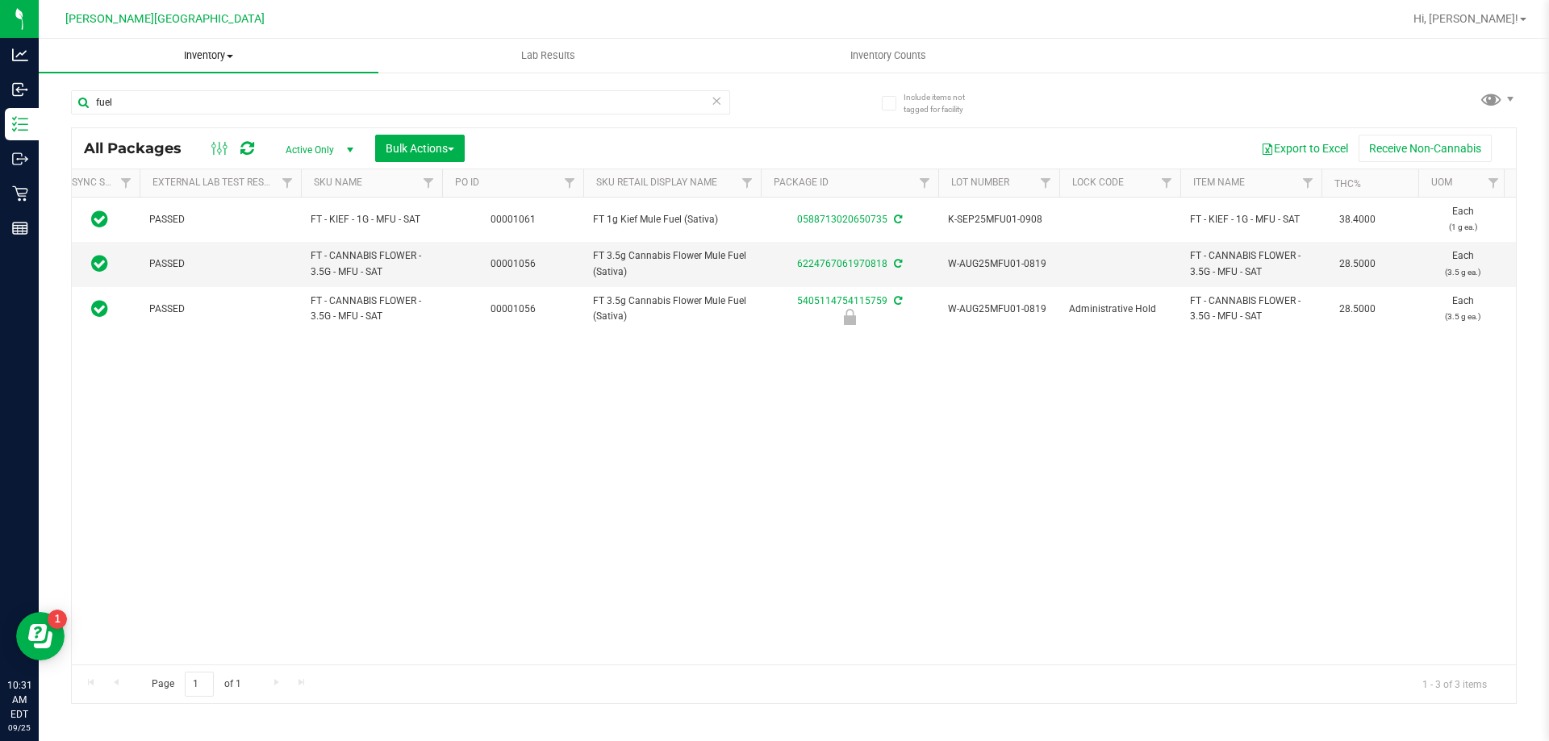
click at [218, 56] on span "Inventory" at bounding box center [209, 55] width 340 height 15
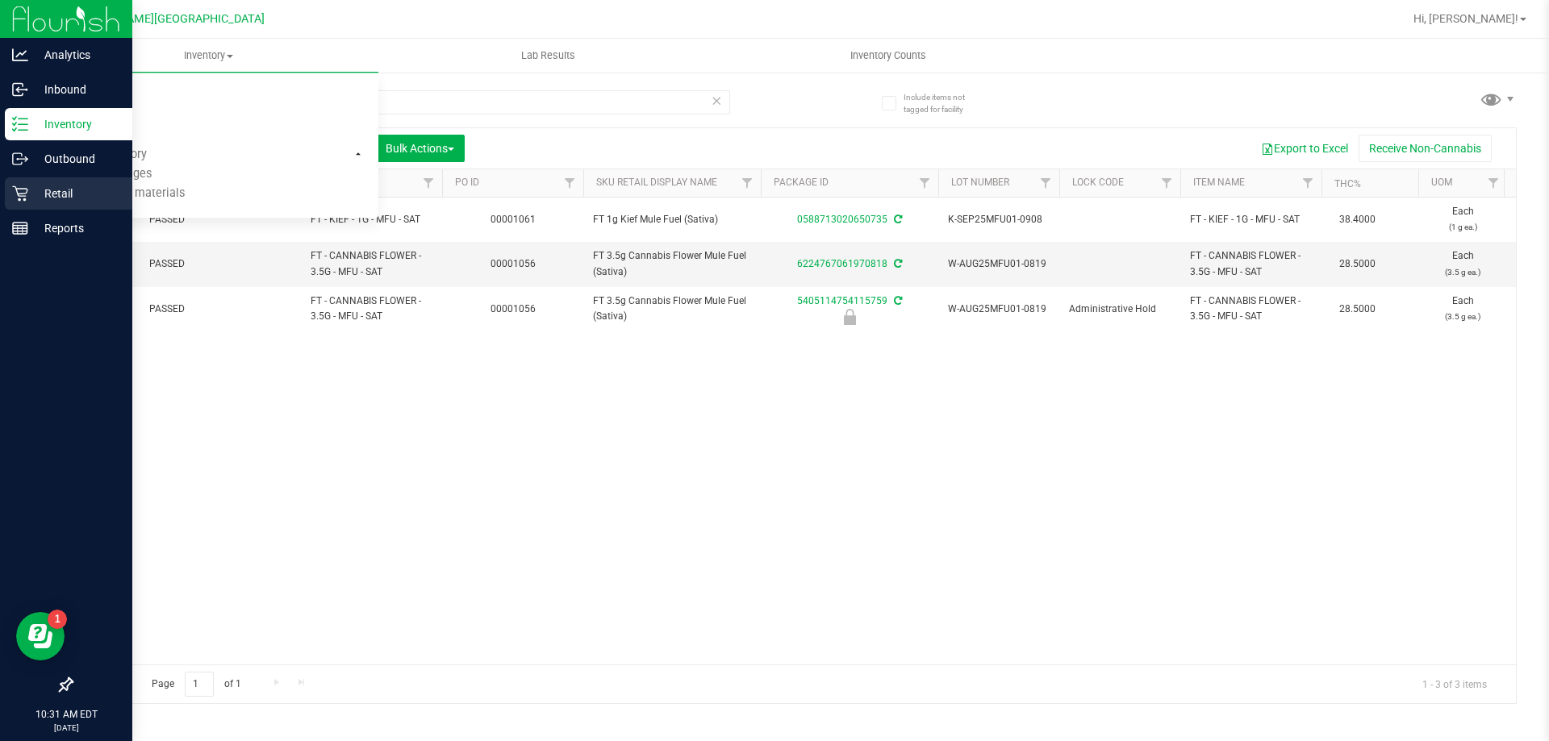
click at [59, 190] on p "Retail" at bounding box center [76, 193] width 97 height 19
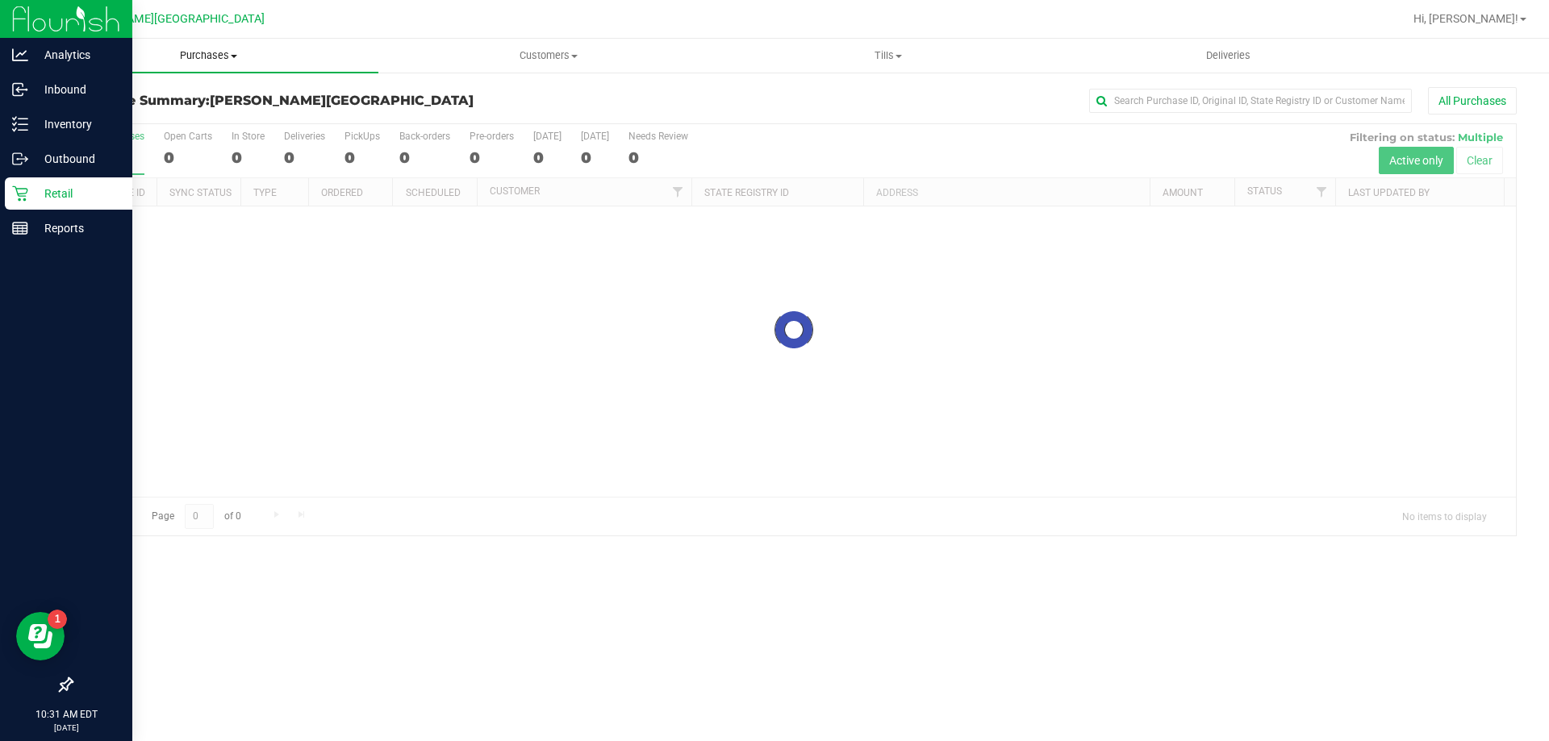
click at [200, 56] on span "Purchases" at bounding box center [209, 55] width 340 height 15
click at [94, 122] on span "Fulfillment" at bounding box center [89, 117] width 100 height 14
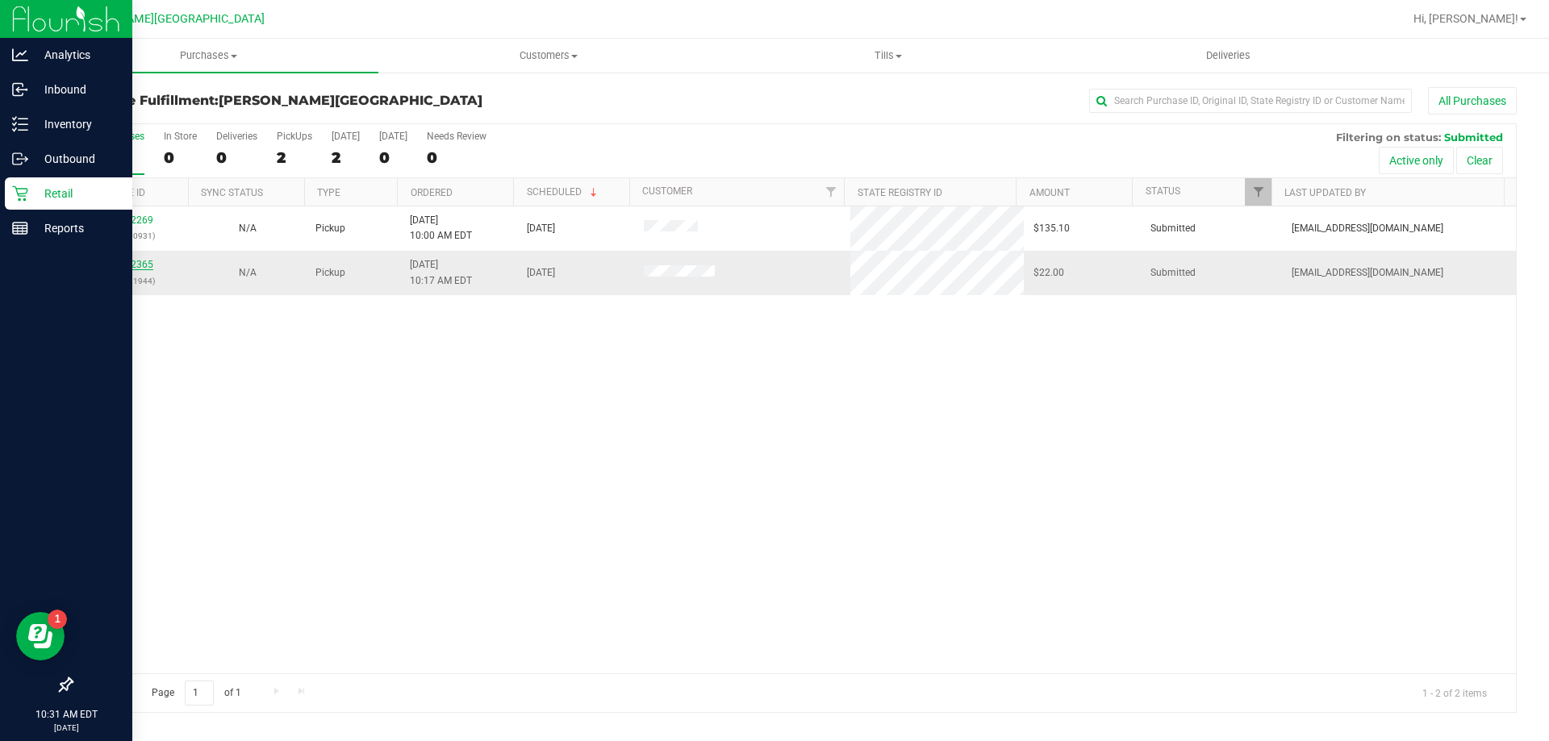
click at [131, 264] on link "12002365" at bounding box center [130, 264] width 45 height 11
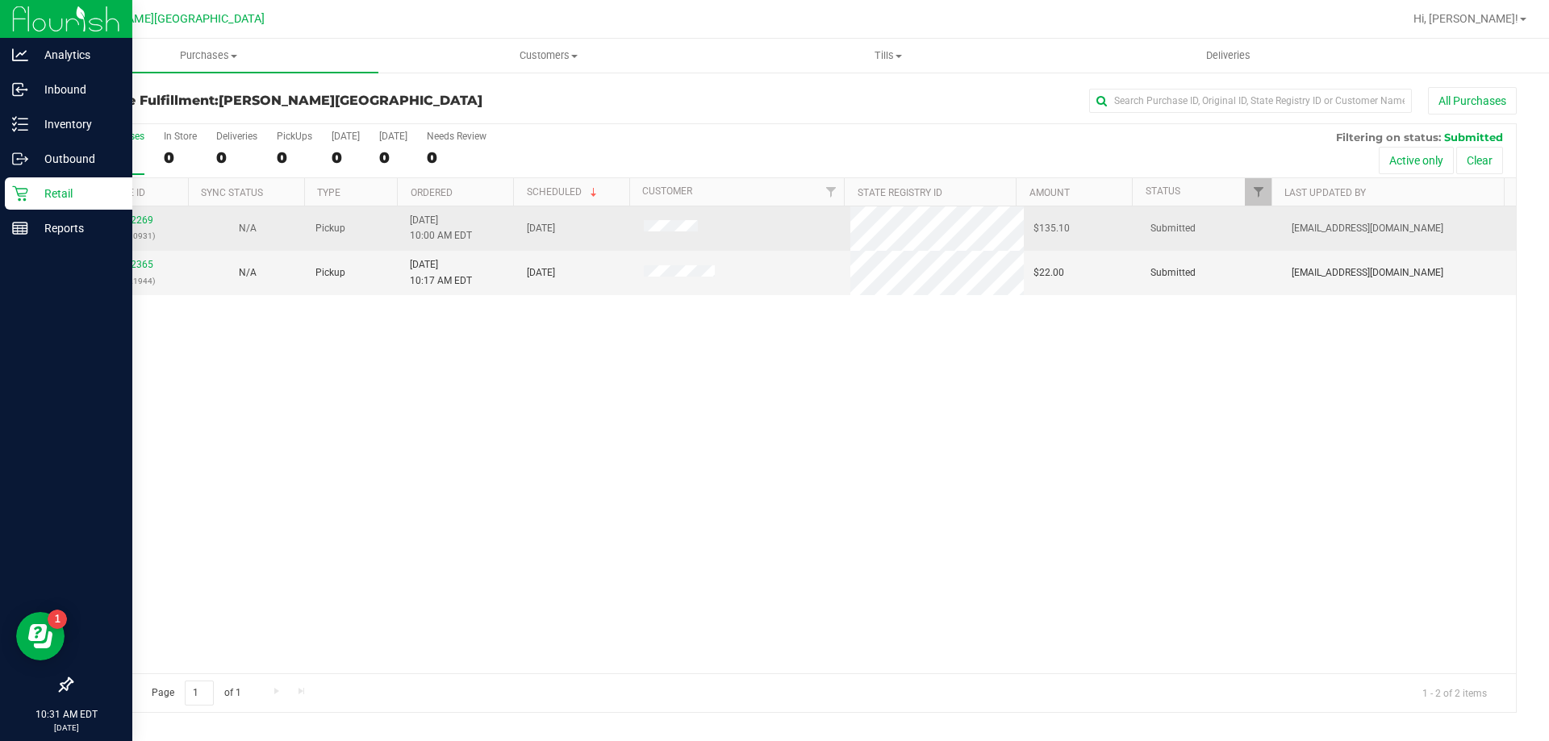
click at [137, 209] on td "12002269 (327610931)" at bounding box center [130, 228] width 117 height 44
click at [141, 217] on link "12002269" at bounding box center [130, 220] width 45 height 11
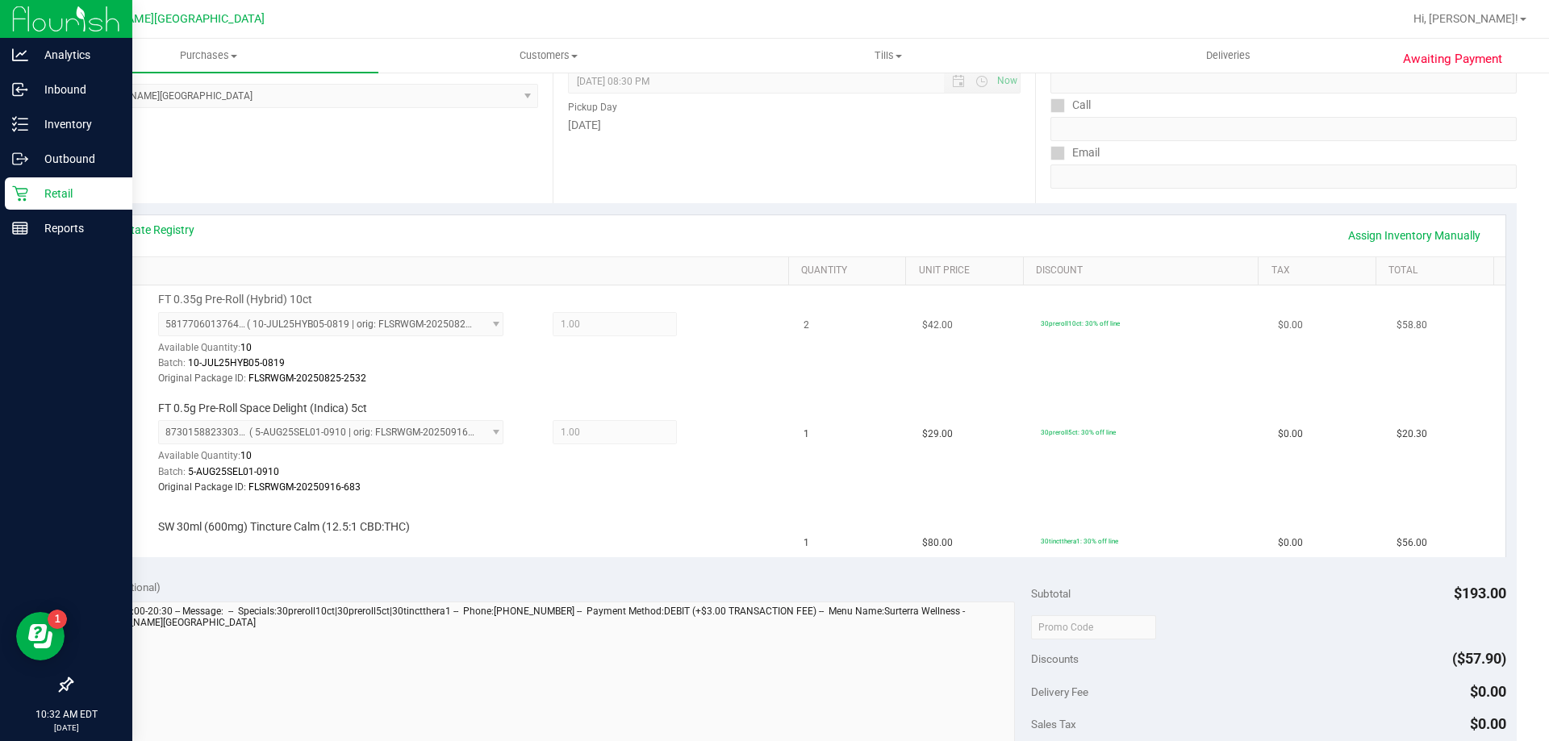
scroll to position [242, 0]
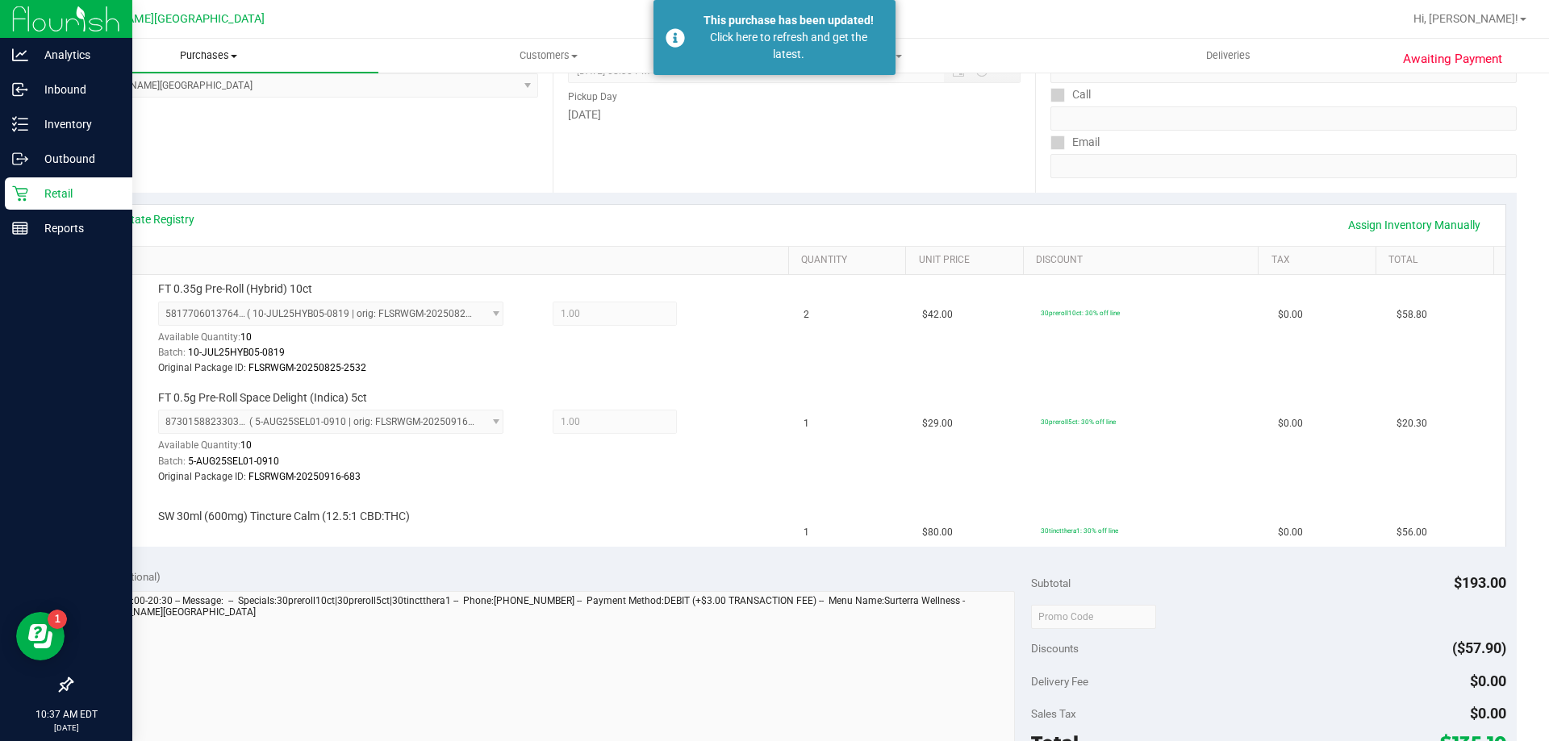
click at [196, 45] on uib-tab-heading "Purchases Summary of purchases Fulfillment All purchases" at bounding box center [209, 56] width 340 height 34
click at [119, 110] on span "Fulfillment" at bounding box center [89, 117] width 100 height 14
